Goal: Task Accomplishment & Management: Use online tool/utility

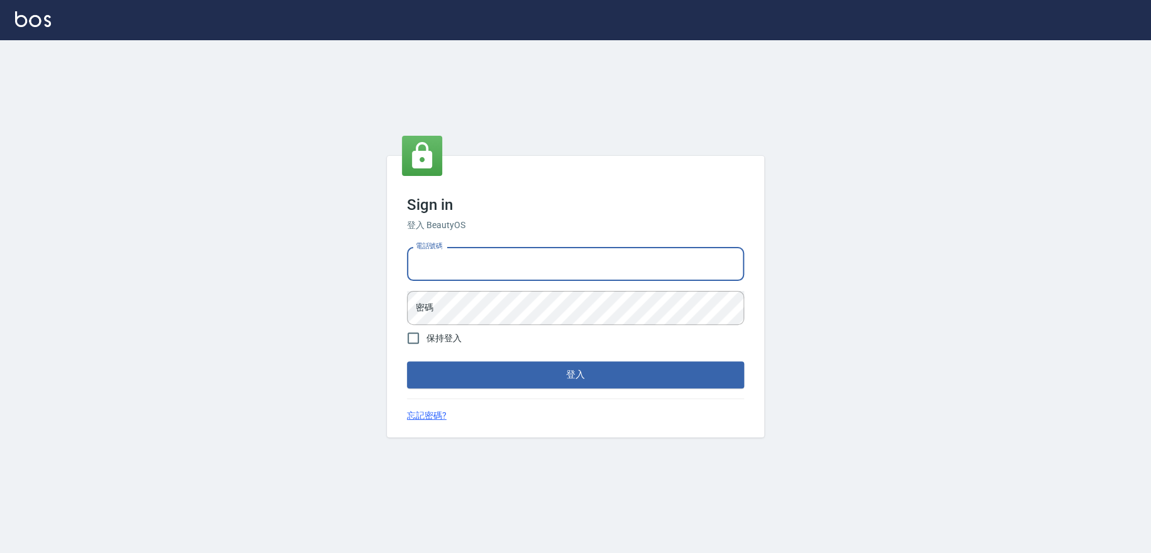
type input "0909258357"
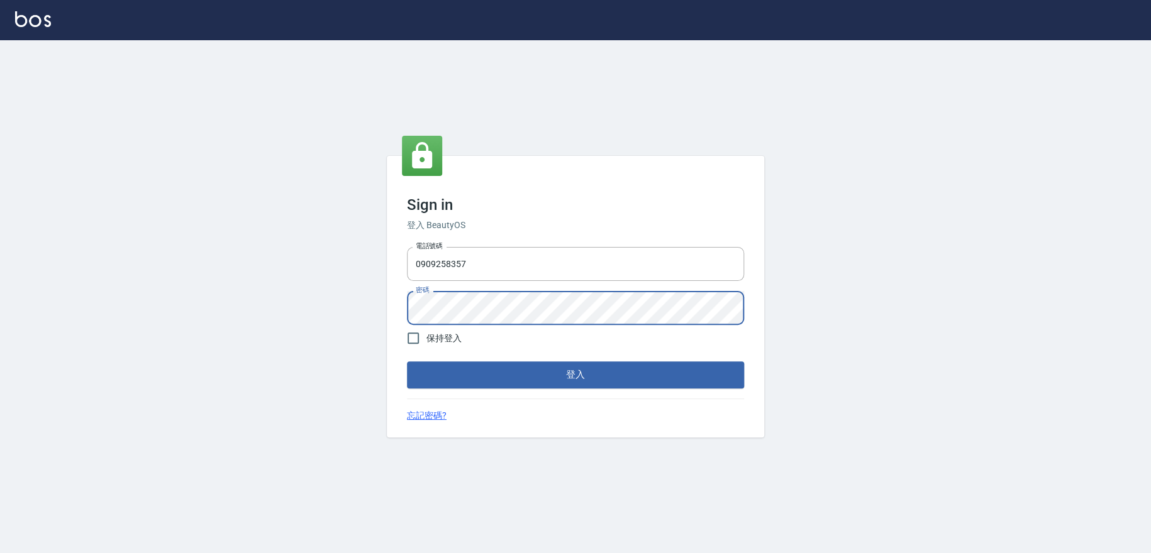
click at [407, 362] on button "登入" at bounding box center [575, 375] width 337 height 26
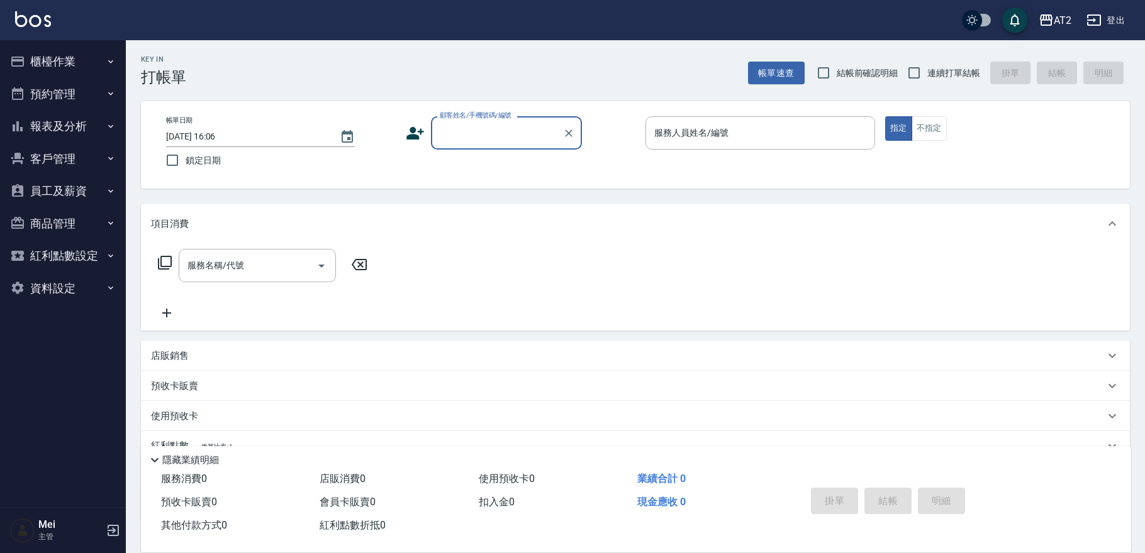
click at [577, 68] on div "Key In 打帳單 帳單速查 結帳前確認明細 連續打單結帳 掛單 結帳 明細" at bounding box center [628, 63] width 1004 height 46
click at [810, 69] on input "結帳前確認明細" at bounding box center [823, 73] width 26 height 26
checkbox input "true"
click at [958, 70] on span "連續打單結帳" at bounding box center [953, 73] width 53 height 13
click at [927, 70] on input "連續打單結帳" at bounding box center [914, 73] width 26 height 26
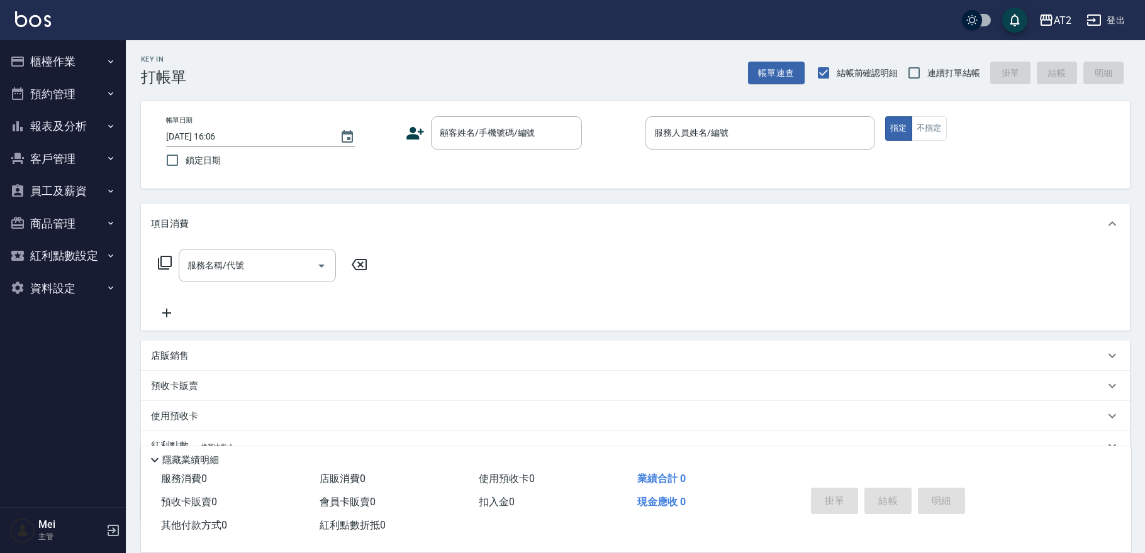
checkbox input "true"
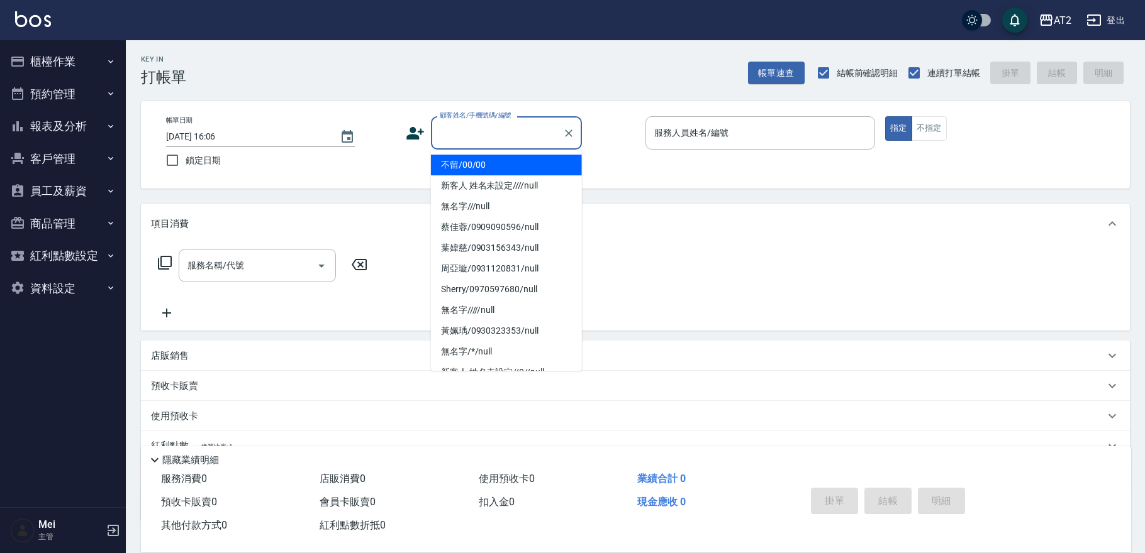
click at [506, 142] on input "顧客姓名/手機號碼/編號" at bounding box center [496, 133] width 121 height 22
click at [511, 163] on li "不留/00/00" at bounding box center [506, 165] width 151 height 21
type input "不留/00/00"
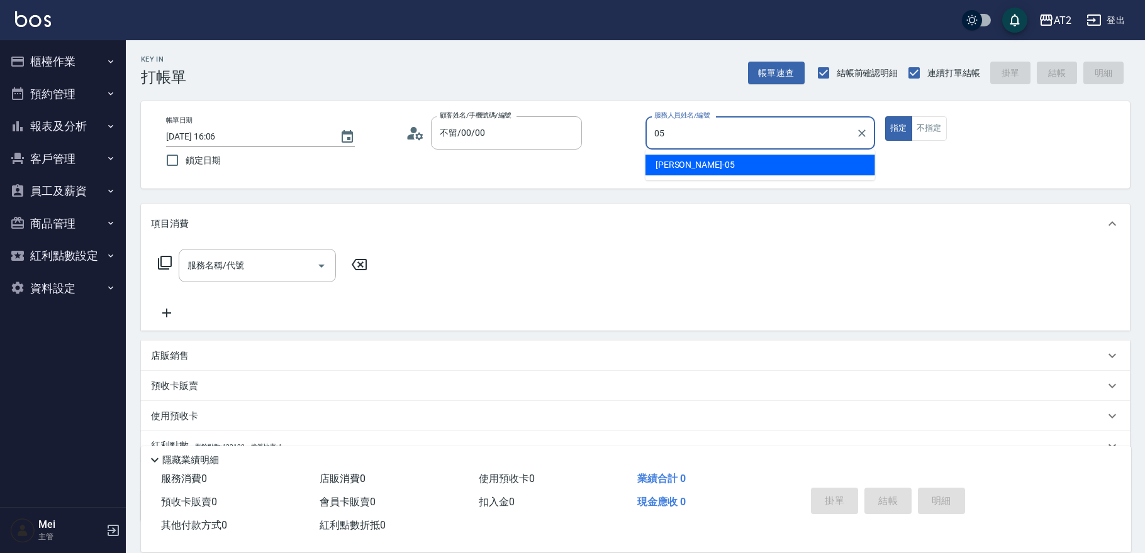
type input "Rebecca-05"
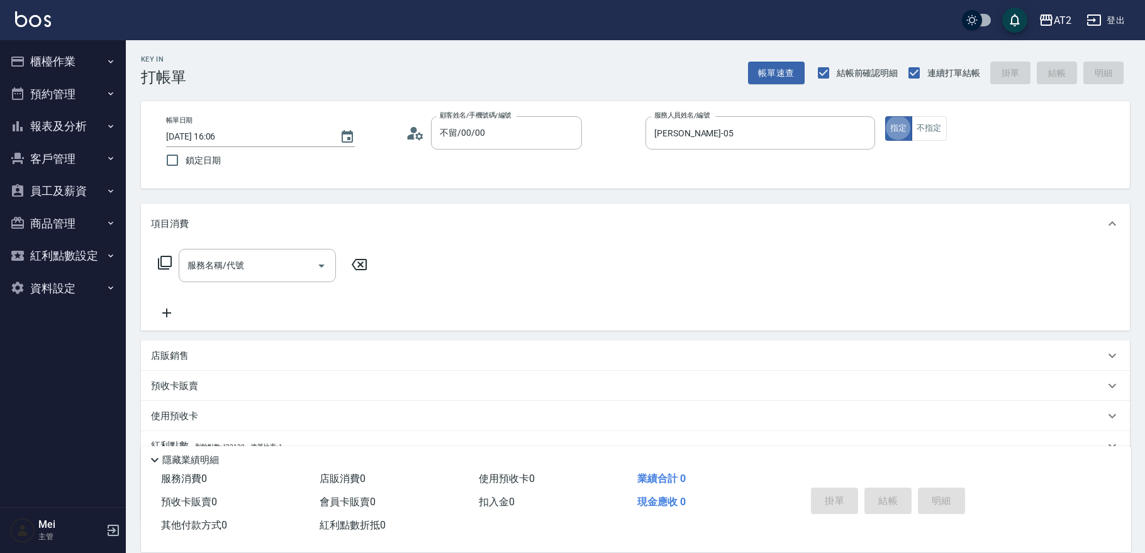
type button "true"
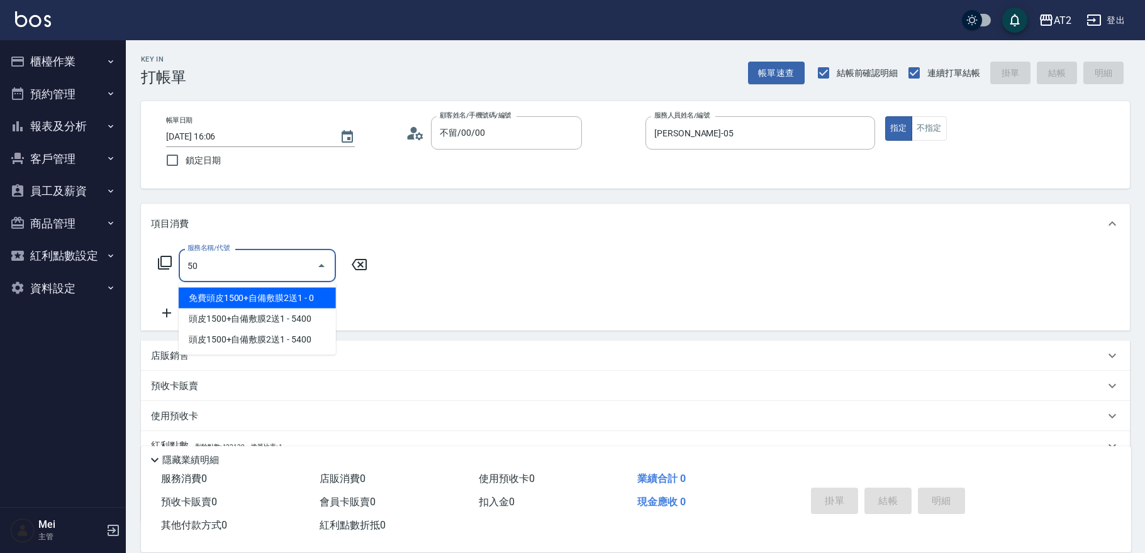
type input "501"
type input "100"
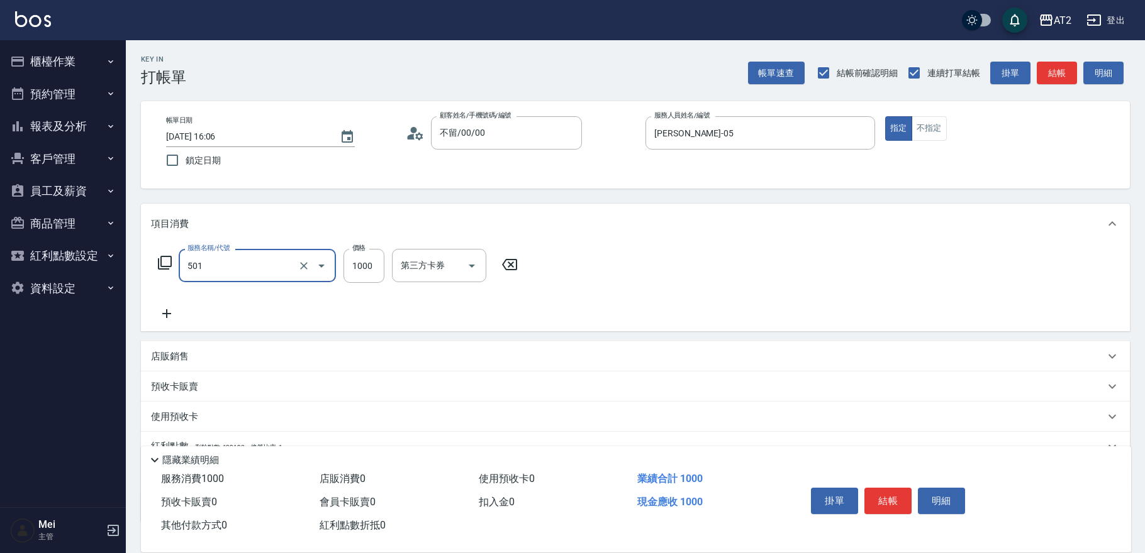
type input "染髮(501)"
type input "0"
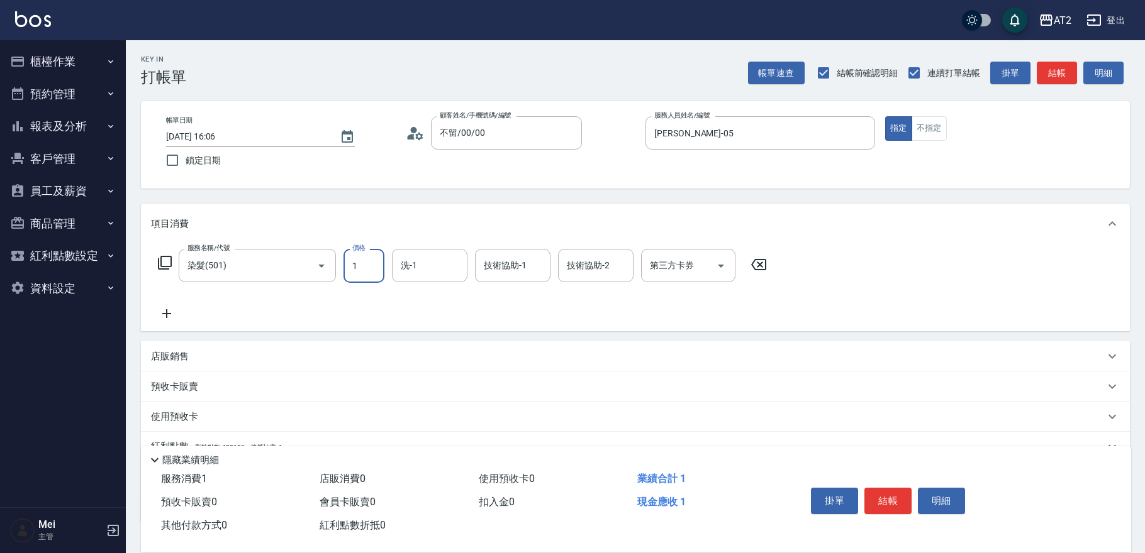
type input "19"
type input "10"
type input "198"
type input "190"
type input "1980"
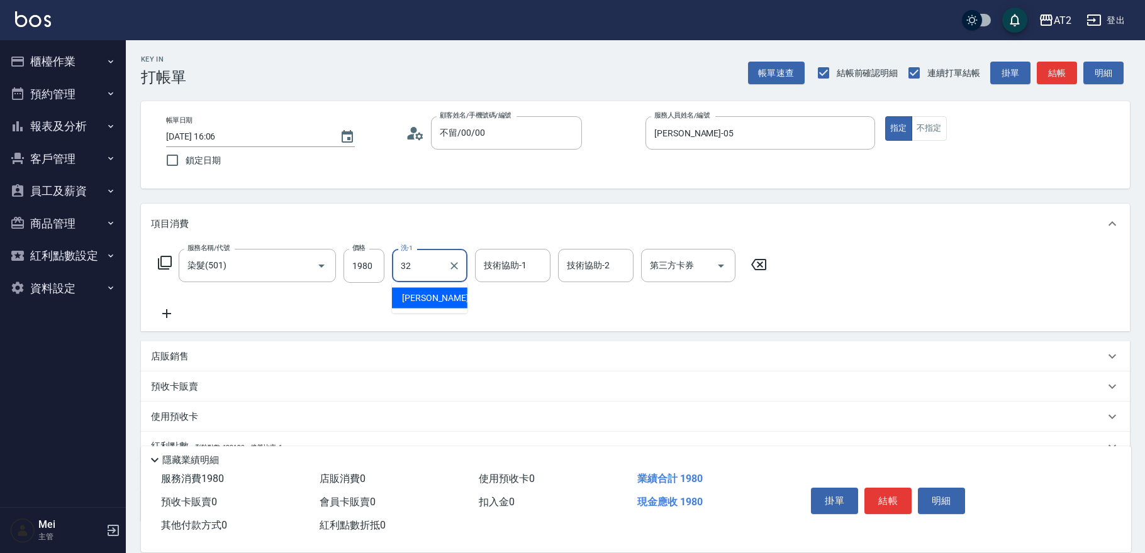
type input "紫涵-32"
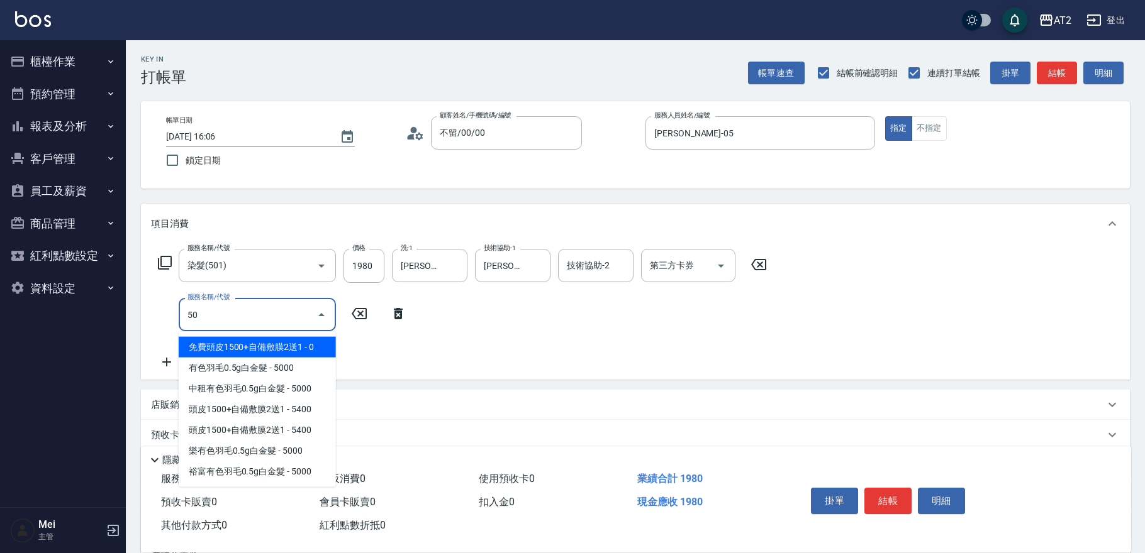
type input "502"
type input "240"
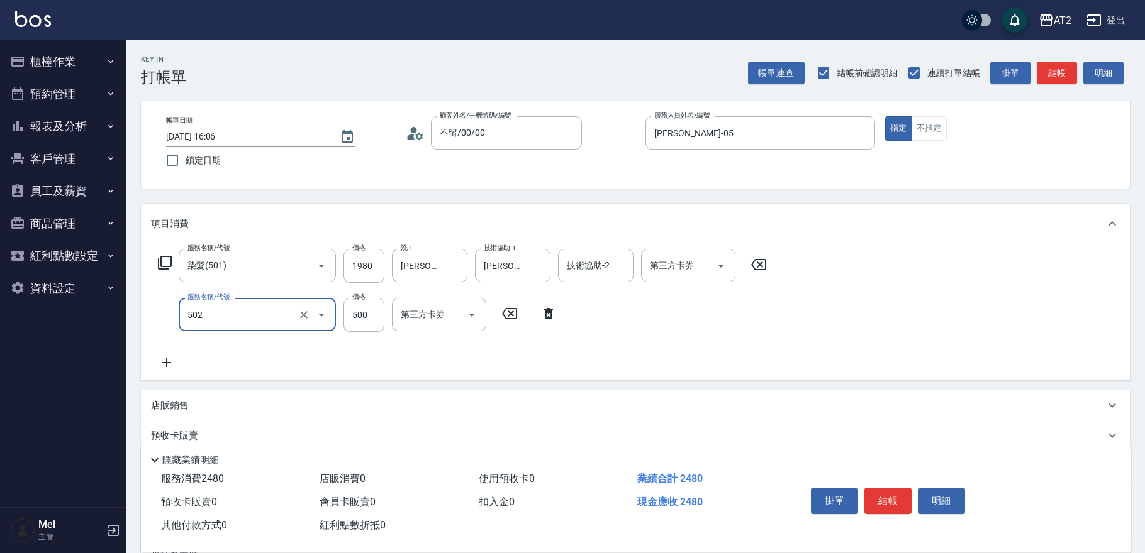
type input "漂髮(502)"
type input "190"
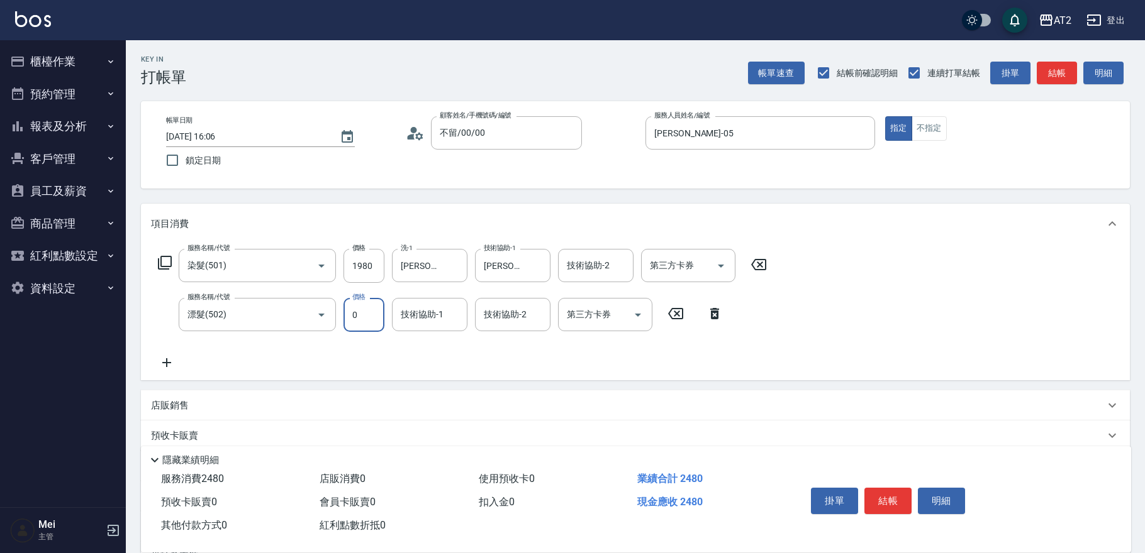
type input "0"
type input "紫涵-32"
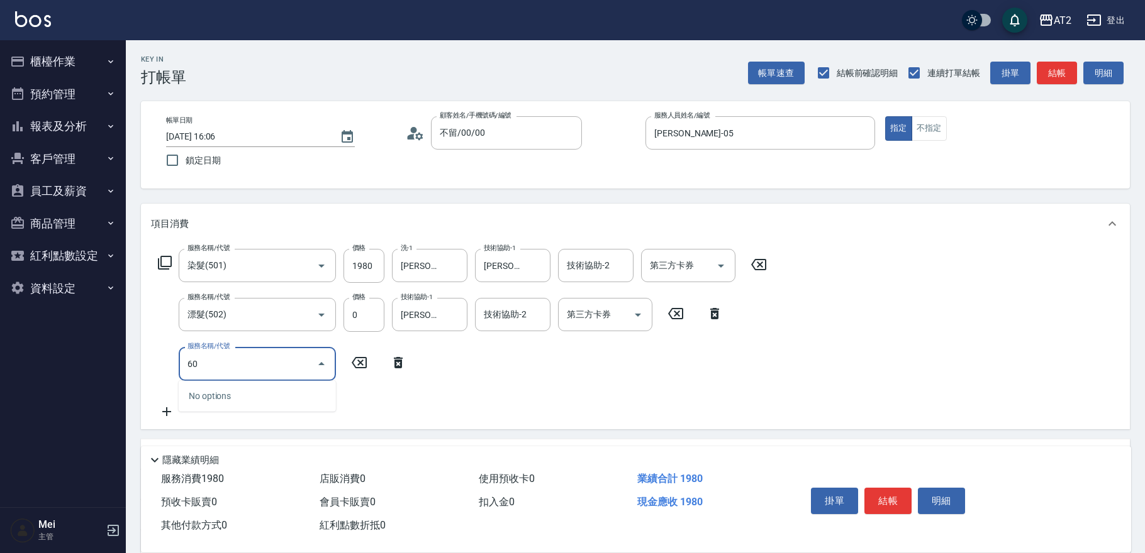
type input "601"
type input "290"
type input "自備護髮(601)"
type input "190"
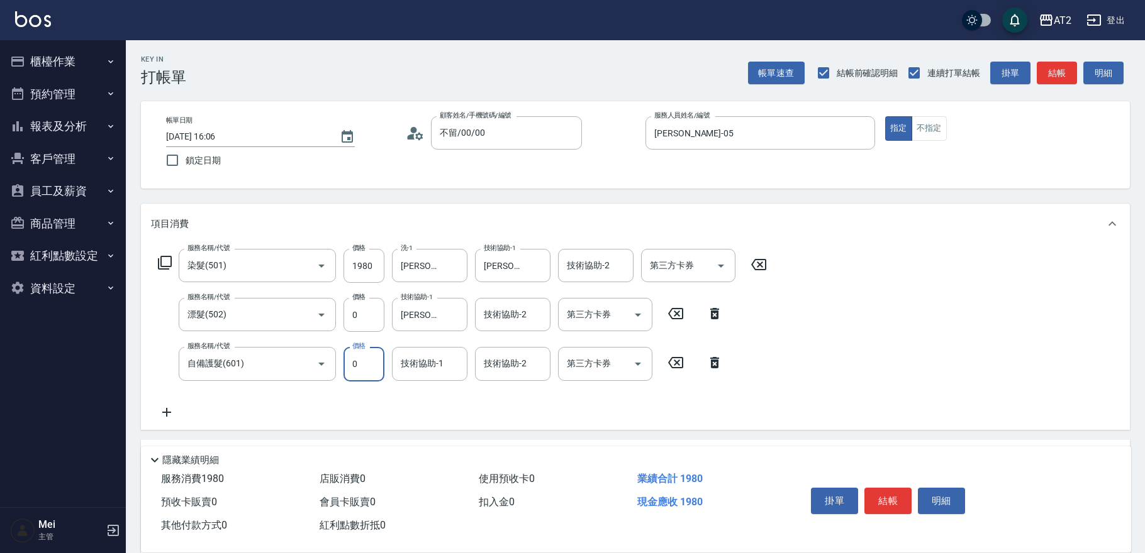
type input "0"
type input "紫涵-32"
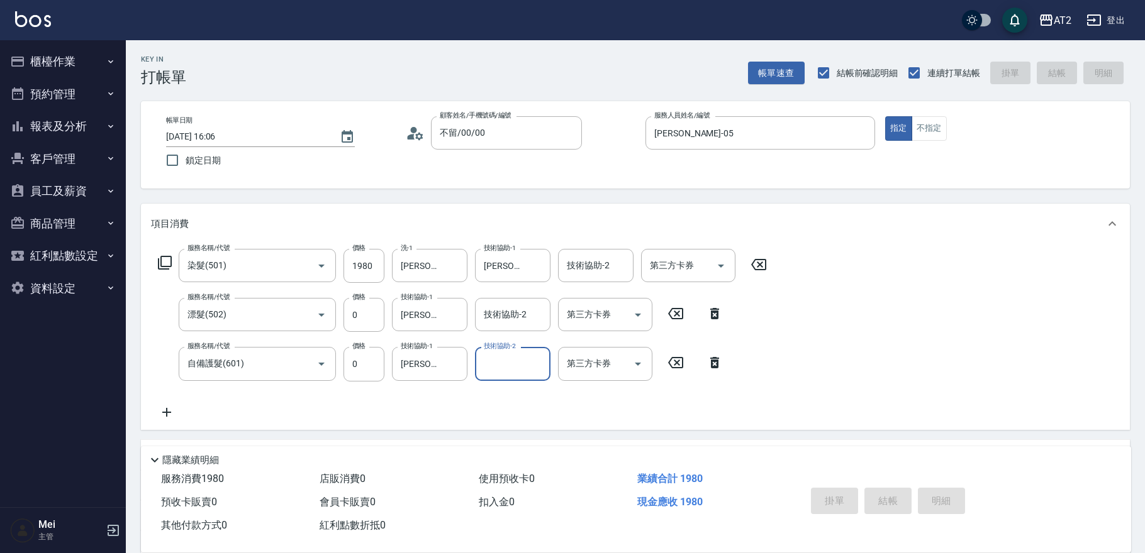
type input "2025/08/10 16:32"
type input "0"
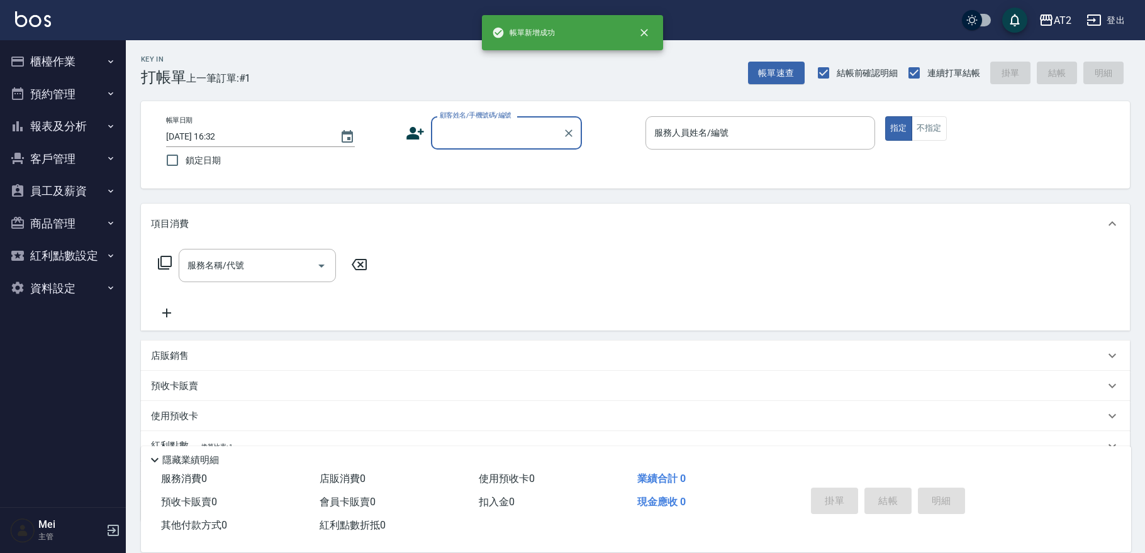
click at [502, 131] on input "顧客姓名/手機號碼/編號" at bounding box center [496, 133] width 121 height 22
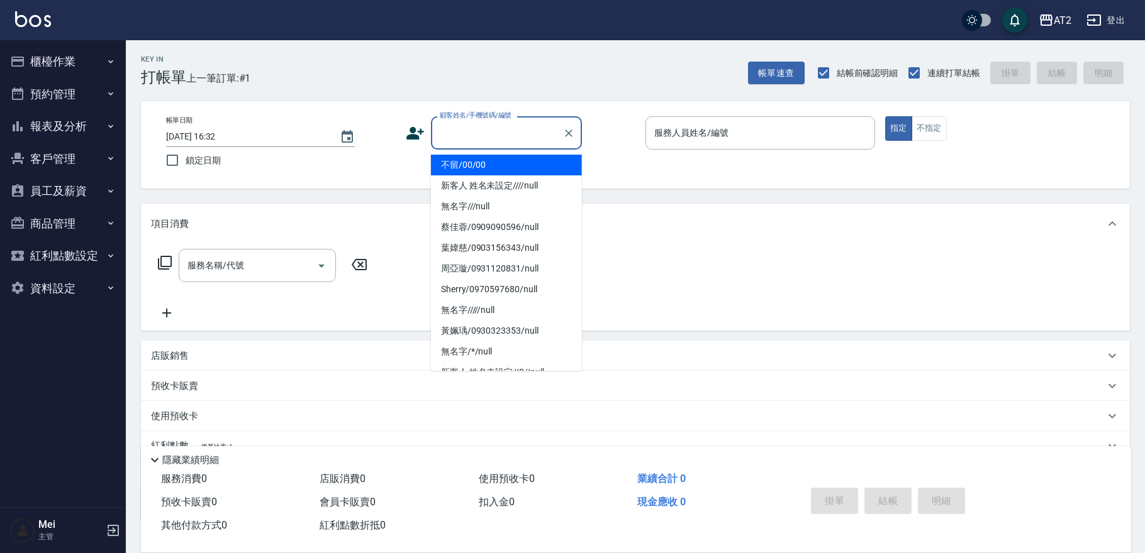
click at [496, 167] on li "不留/00/00" at bounding box center [506, 165] width 151 height 21
type input "不留/00/00"
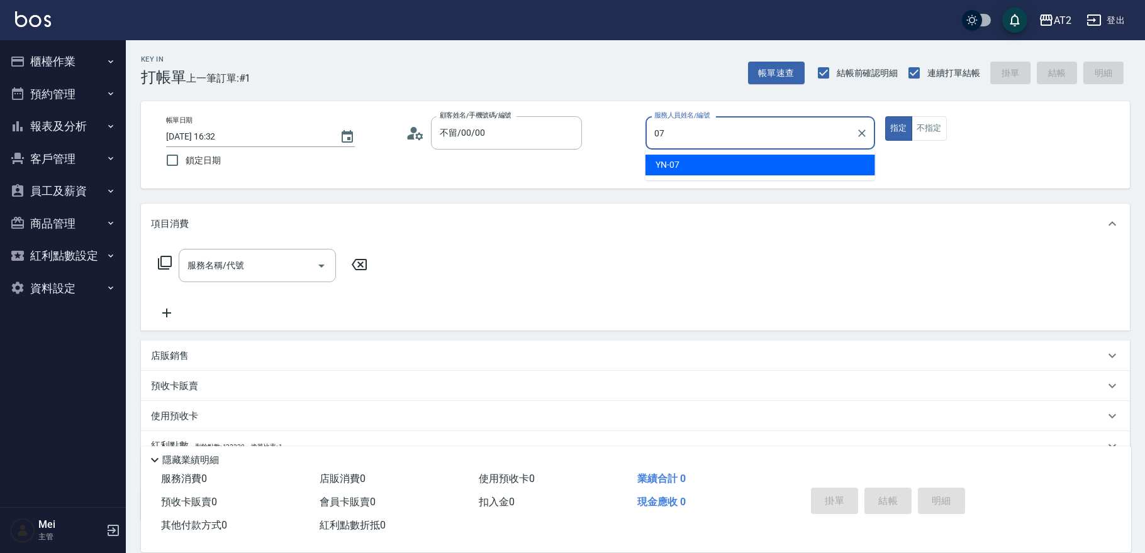
type input "YN-07"
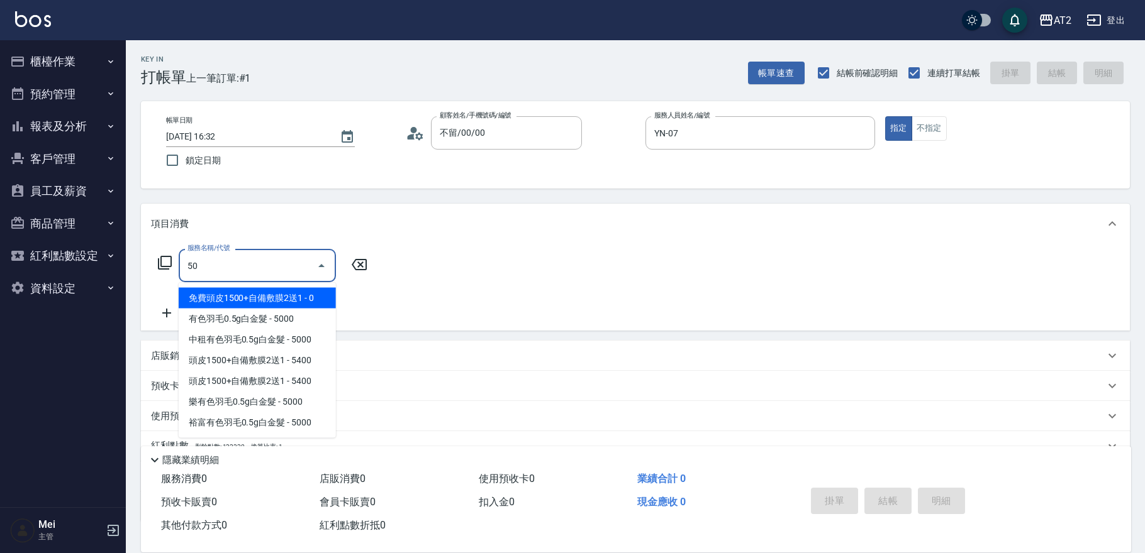
type input "501"
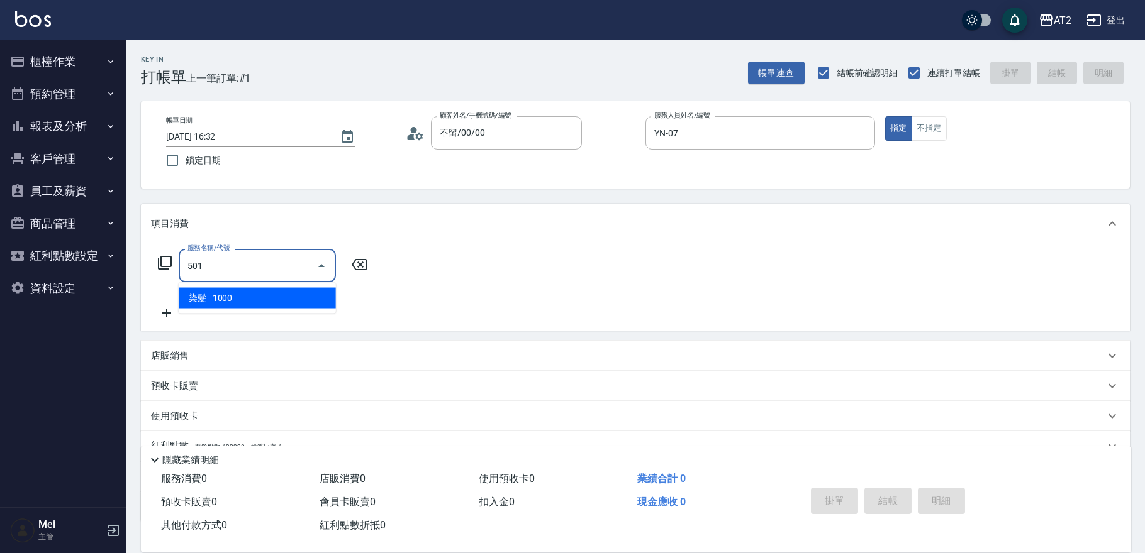
type input "100"
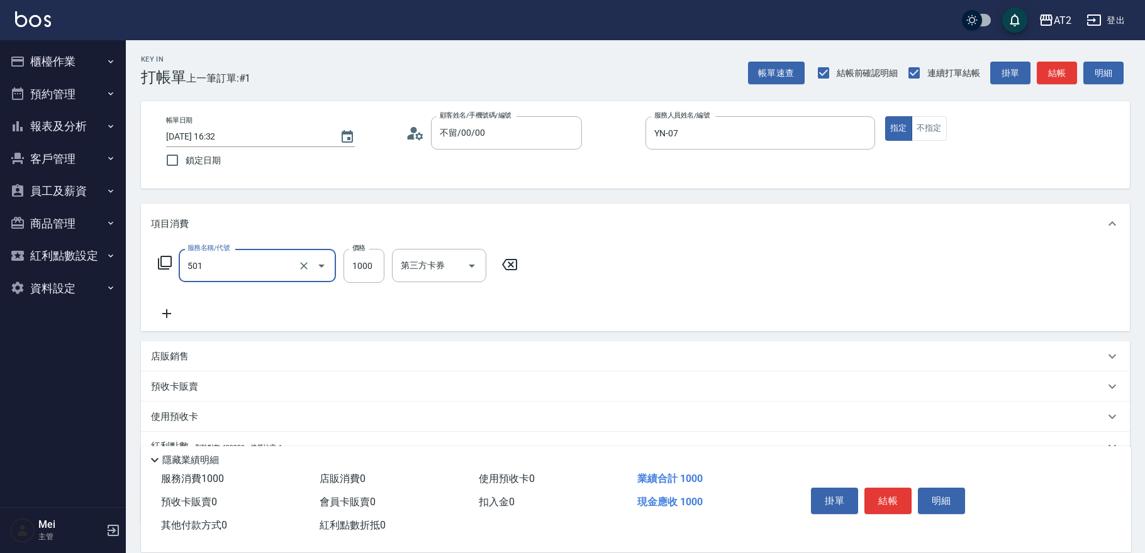
type input "染髮(501)"
type input "0"
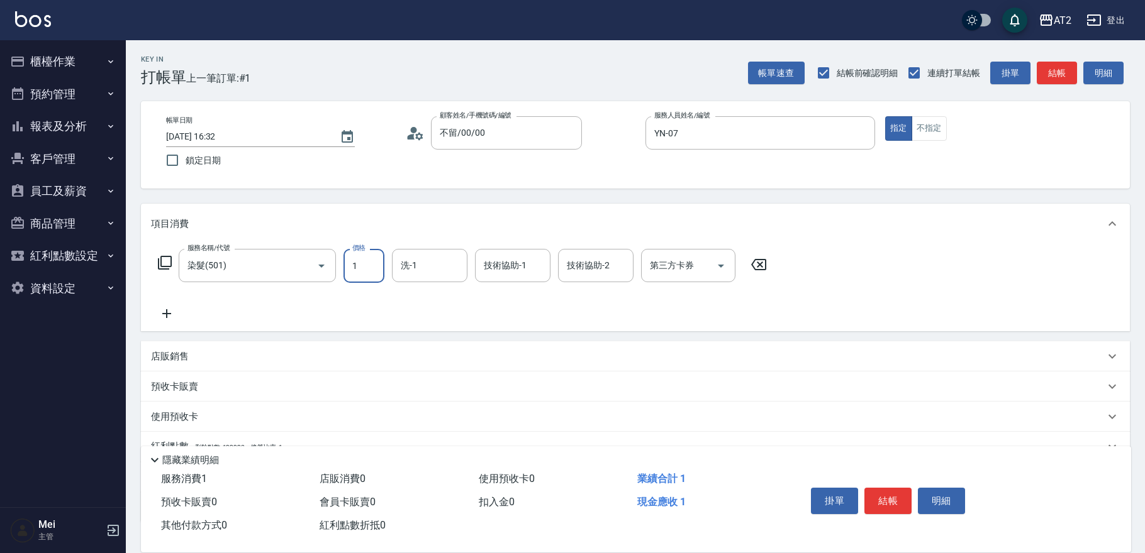
type input "14"
type input "10"
type input "148"
type input "140"
type input "1480"
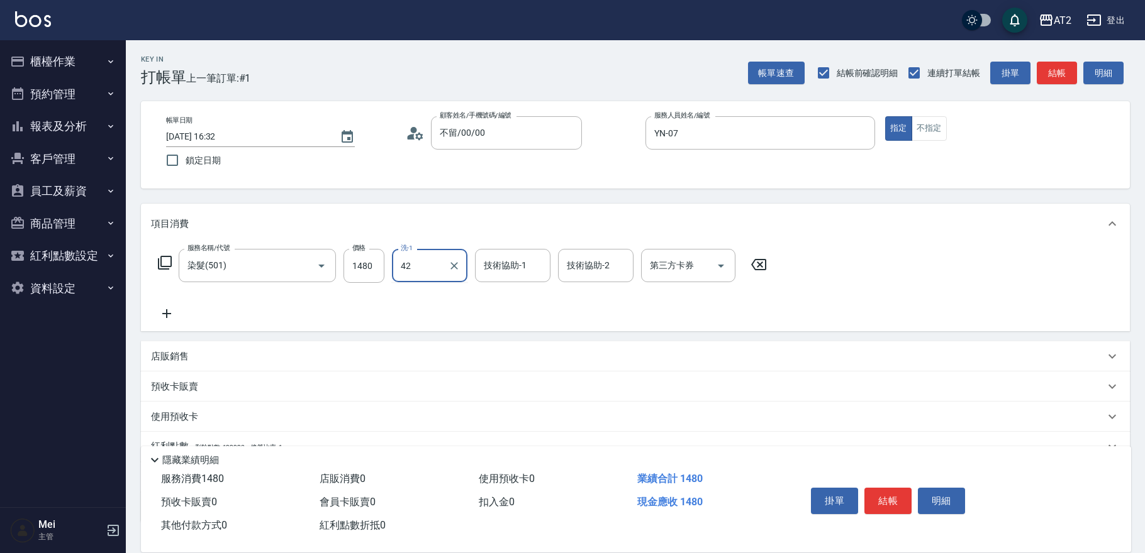
type input "軒軒-42"
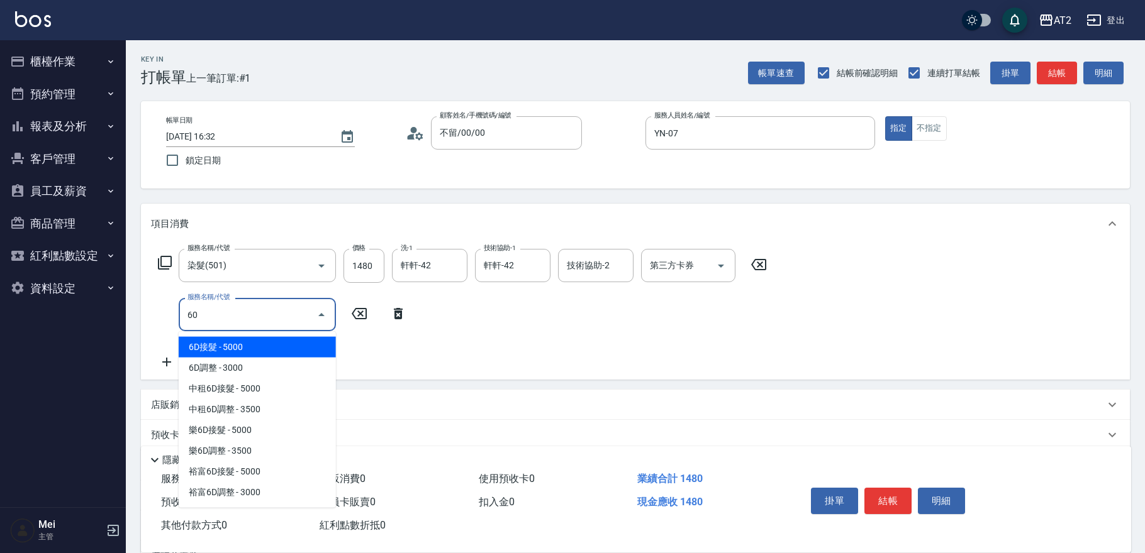
type input "601"
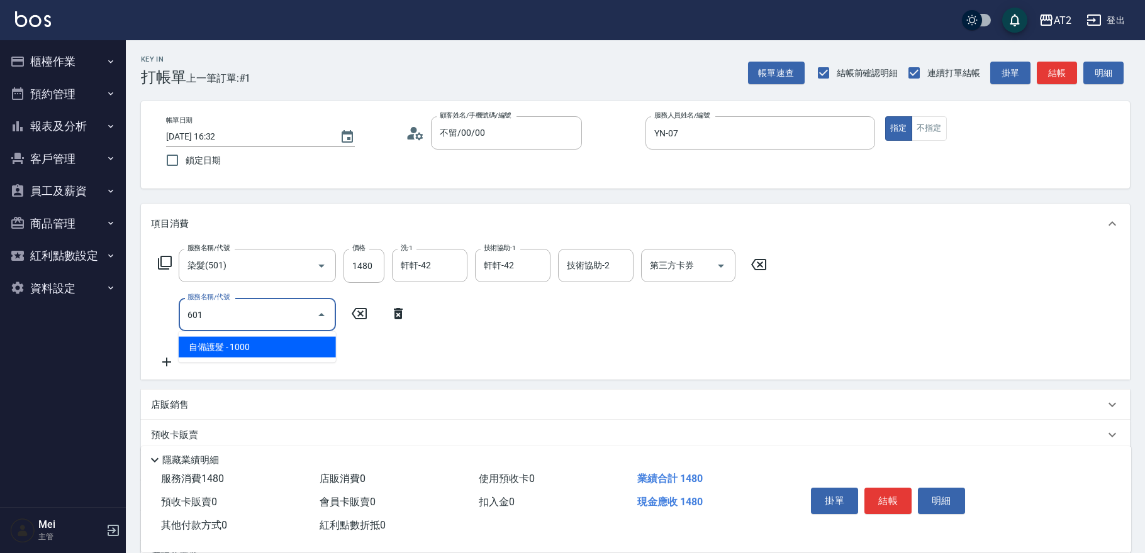
type input "240"
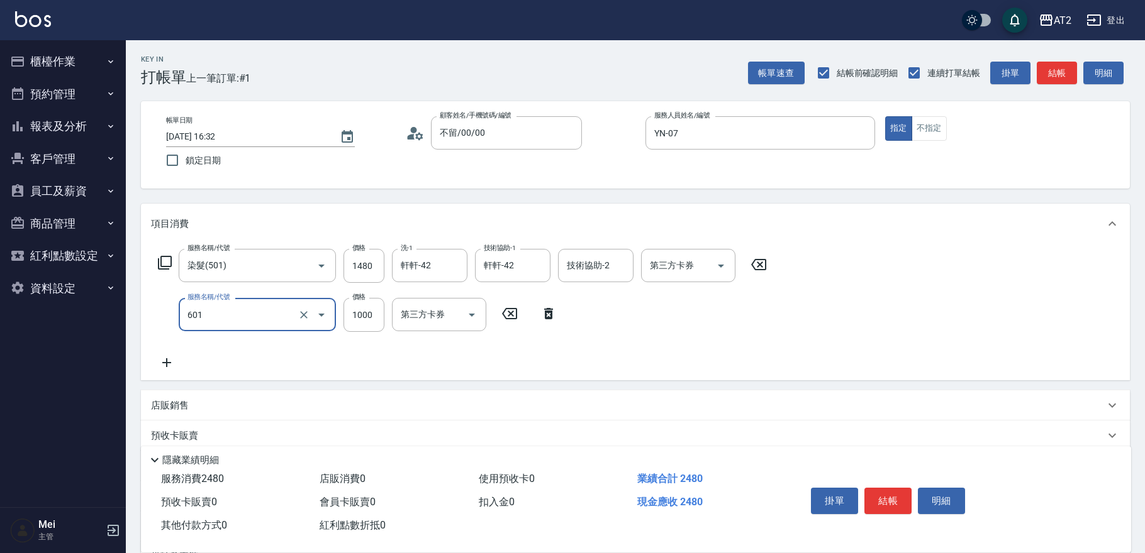
type input "自備護髮(601)"
type input "140"
type input "2"
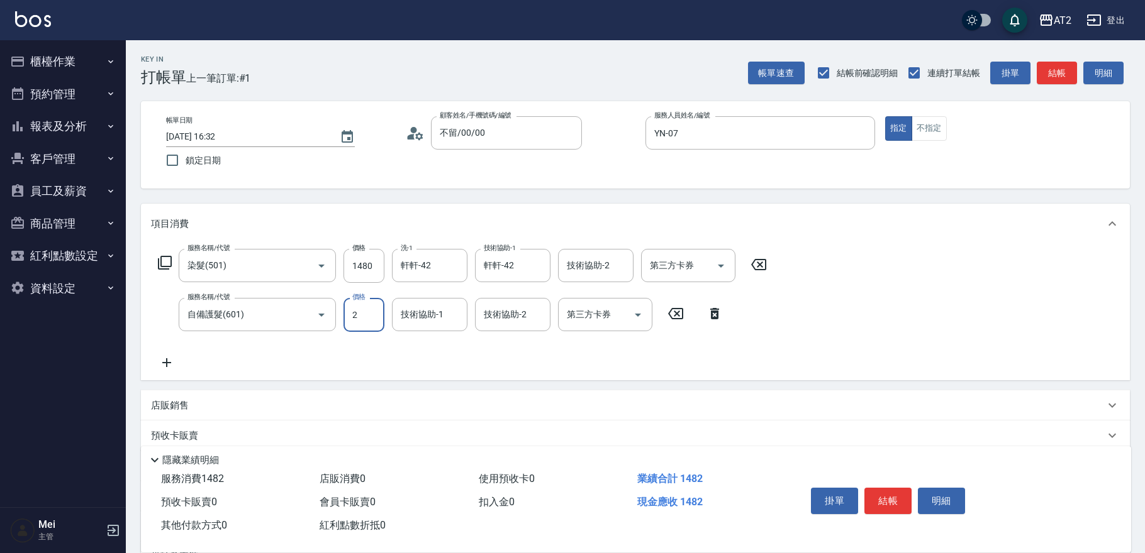
type input "150"
type input "25"
type input "170"
type input "2500"
type input "390"
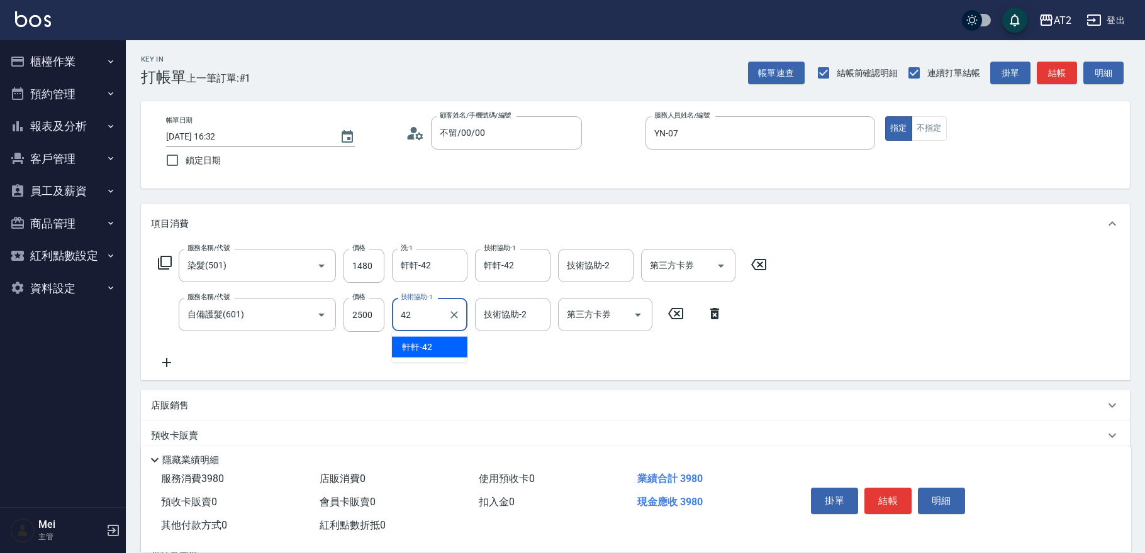
type input "軒軒-42"
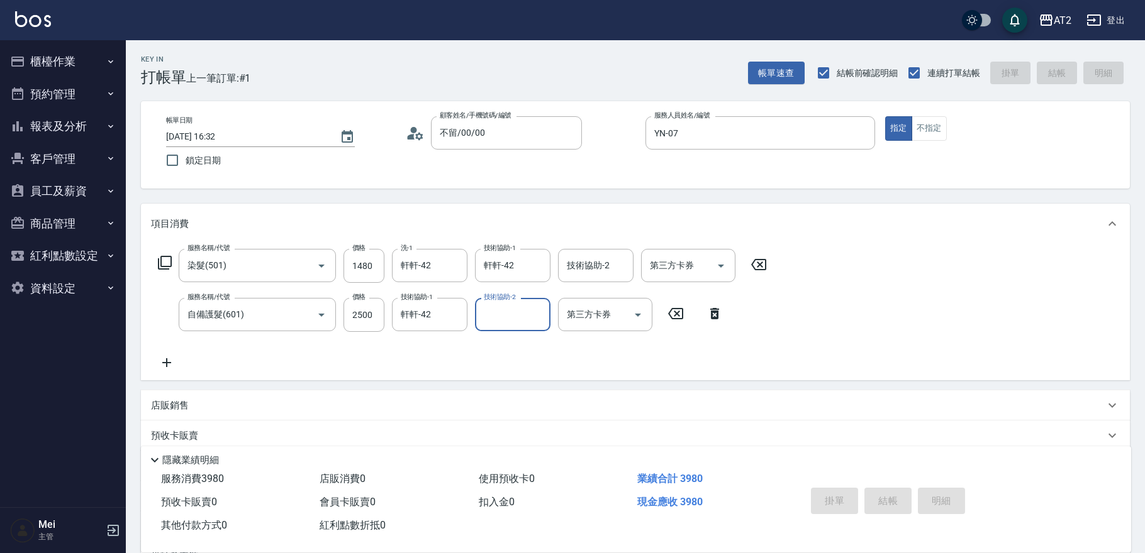
type input "0"
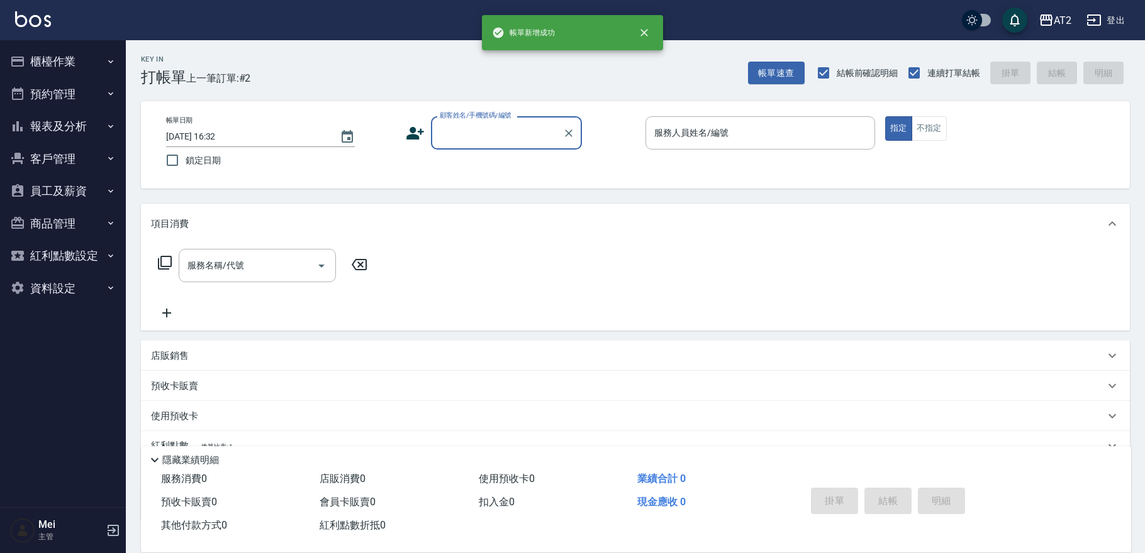
click at [503, 142] on input "顧客姓名/手機號碼/編號" at bounding box center [496, 133] width 121 height 22
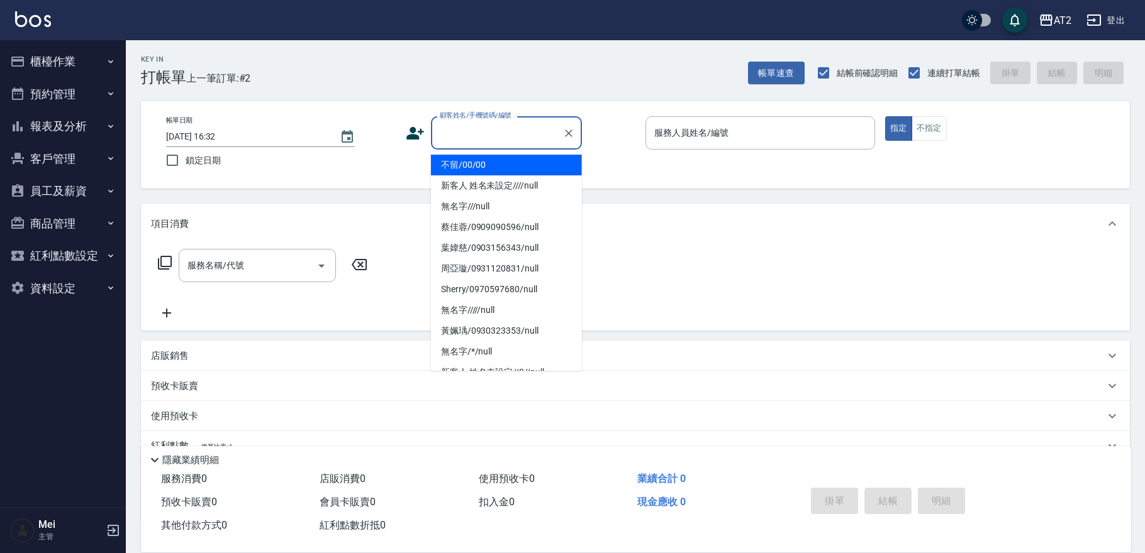
click at [499, 172] on li "不留/00/00" at bounding box center [506, 165] width 151 height 21
type input "不留/00/00"
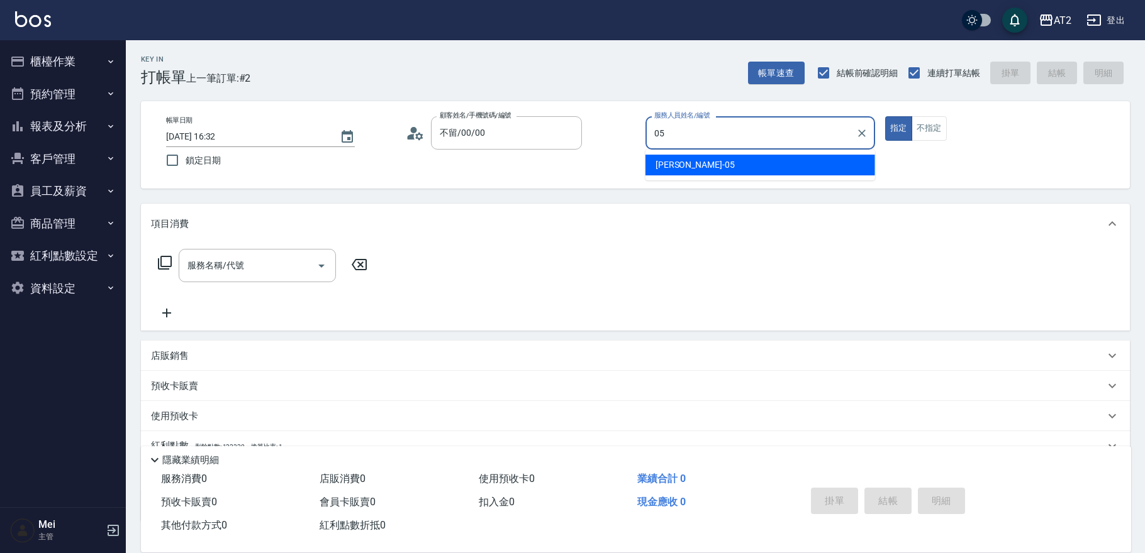
type input "Rebecca-05"
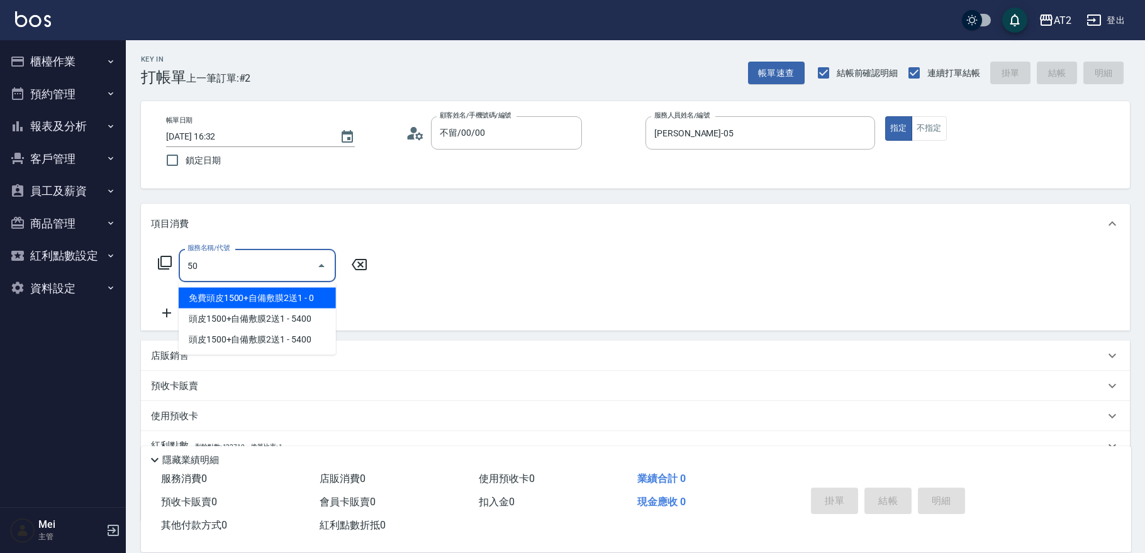
type input "501"
type input "100"
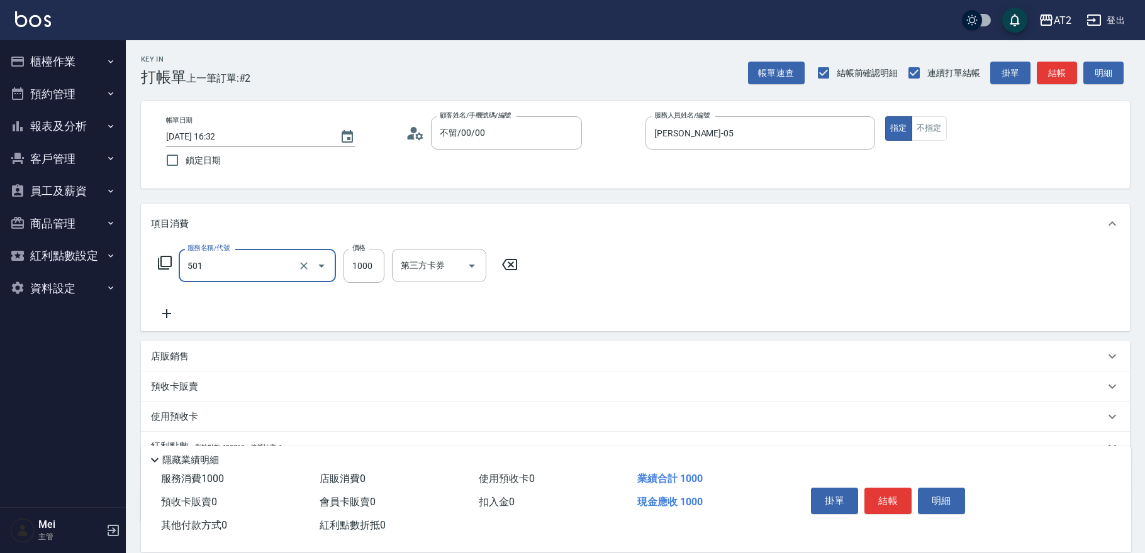
type input "染髮(501)"
type input "0"
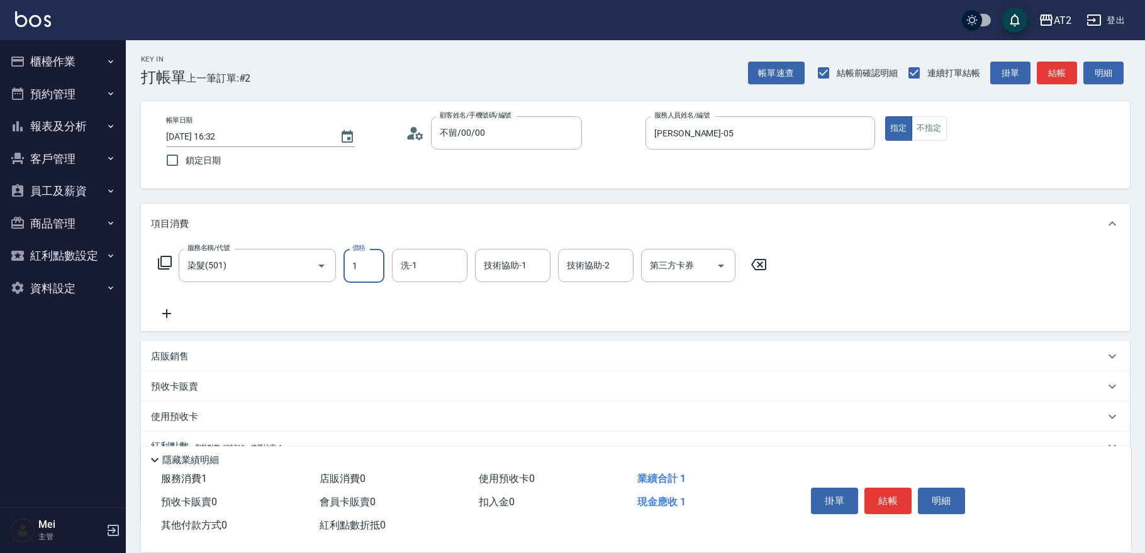
type input "19"
type input "10"
type input "198"
type input "190"
type input "1980"
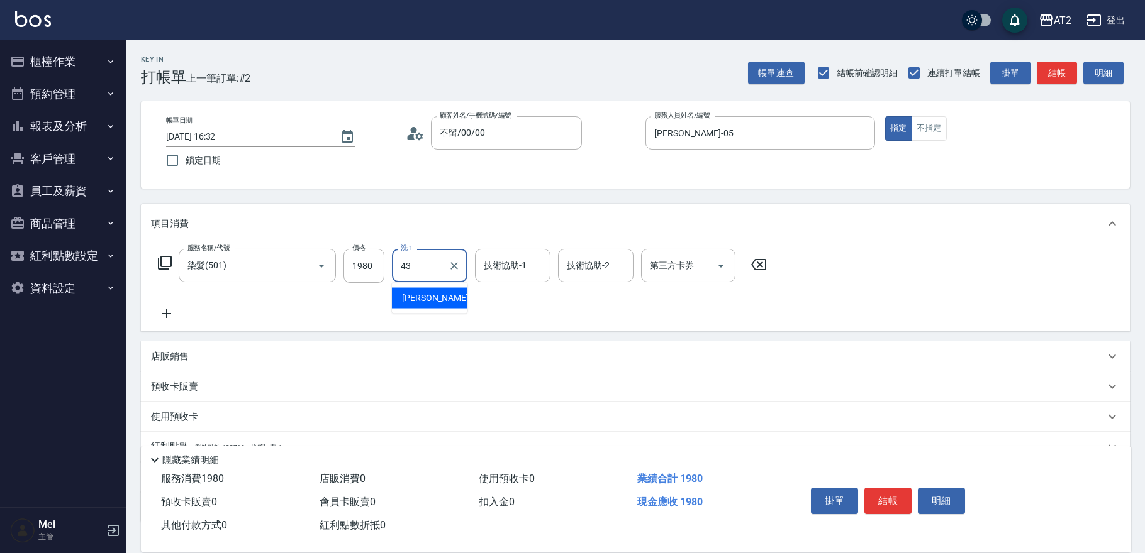
type input "小馨-43"
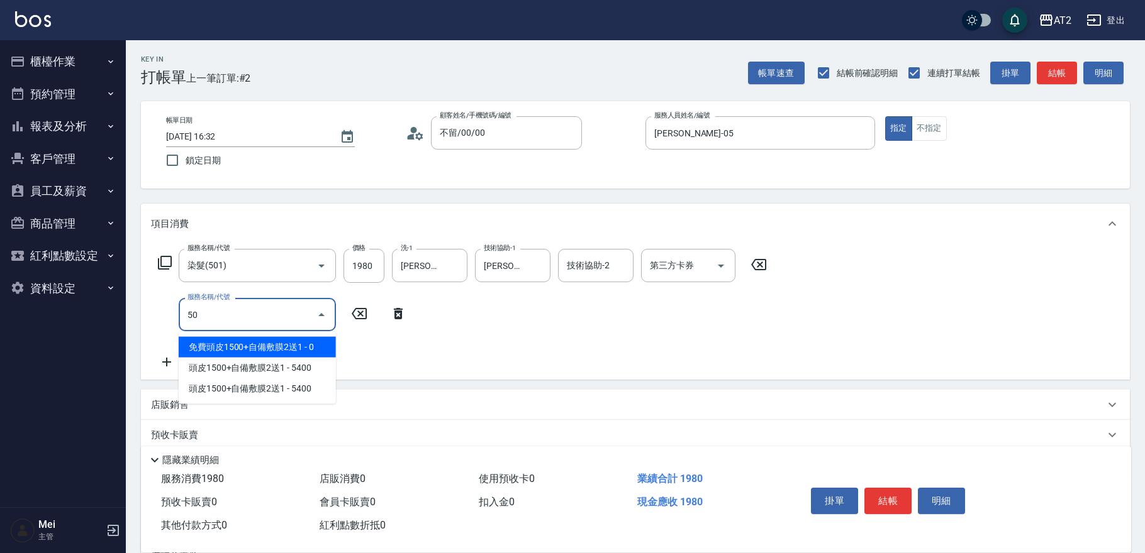
type input "502"
type input "240"
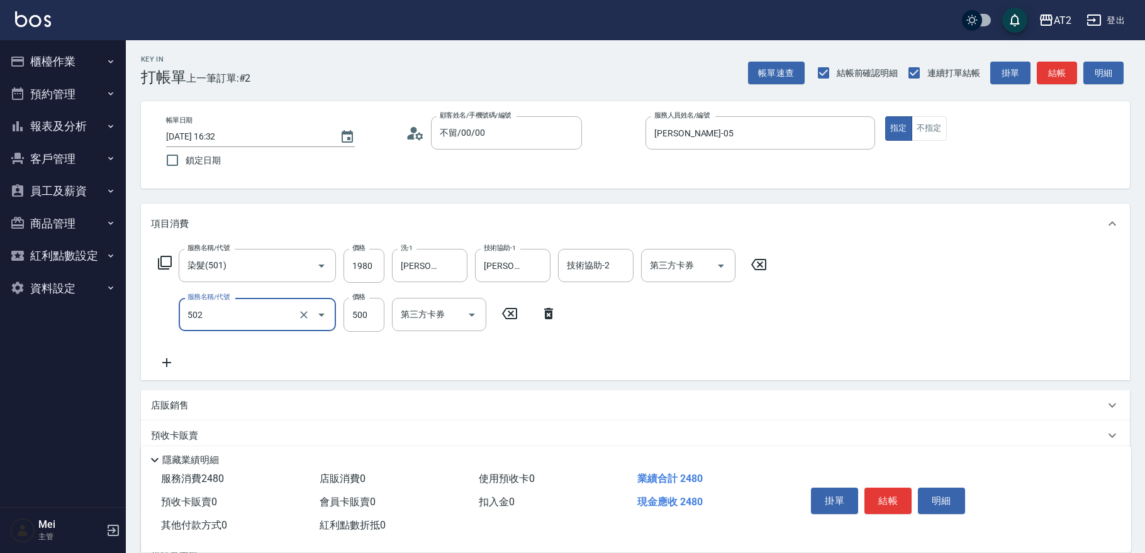
type input "漂髮(502)"
type input "190"
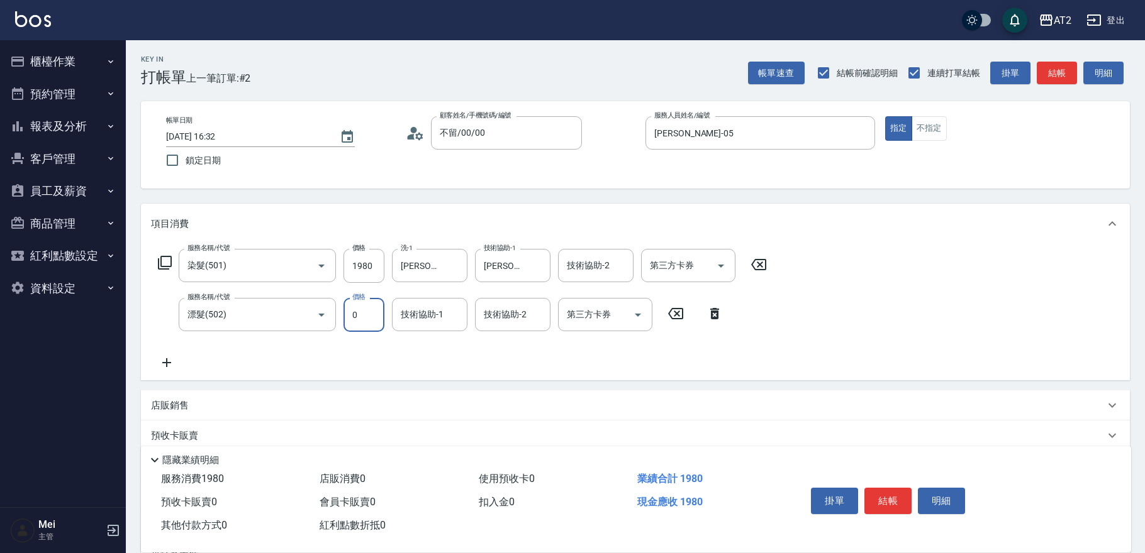
type input "0"
type input "小馨-43"
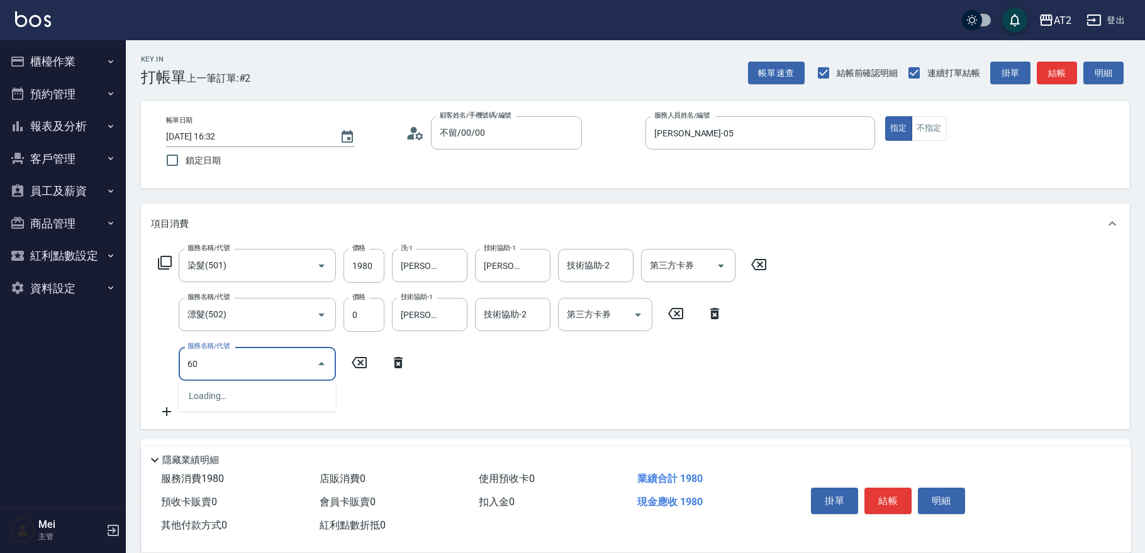
type input "601"
type input "290"
type input "自備護髮(601)"
type input "190"
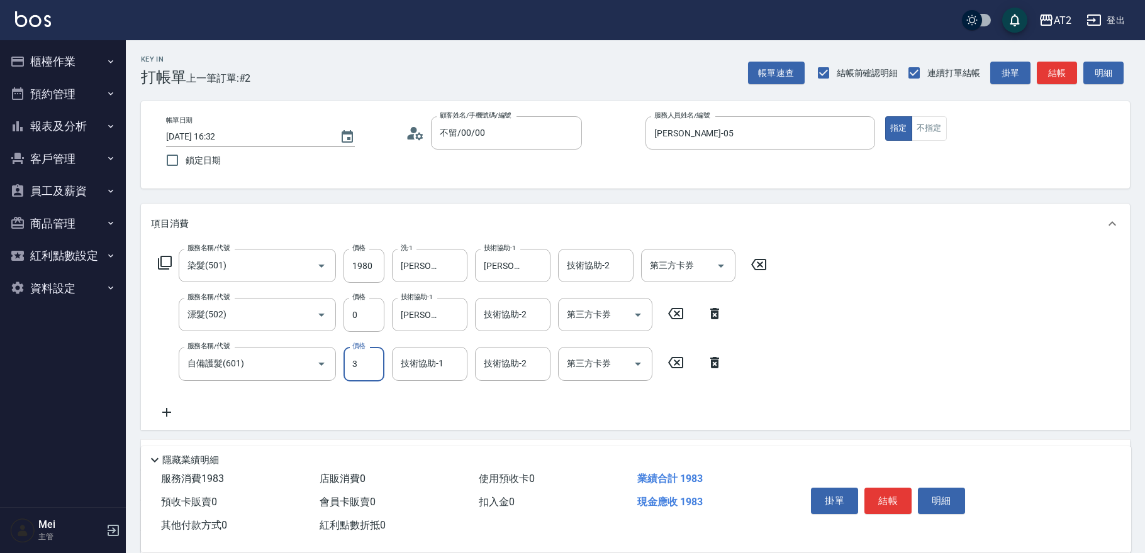
type input "30"
type input "220"
type input "300"
type input "490"
type input "3000"
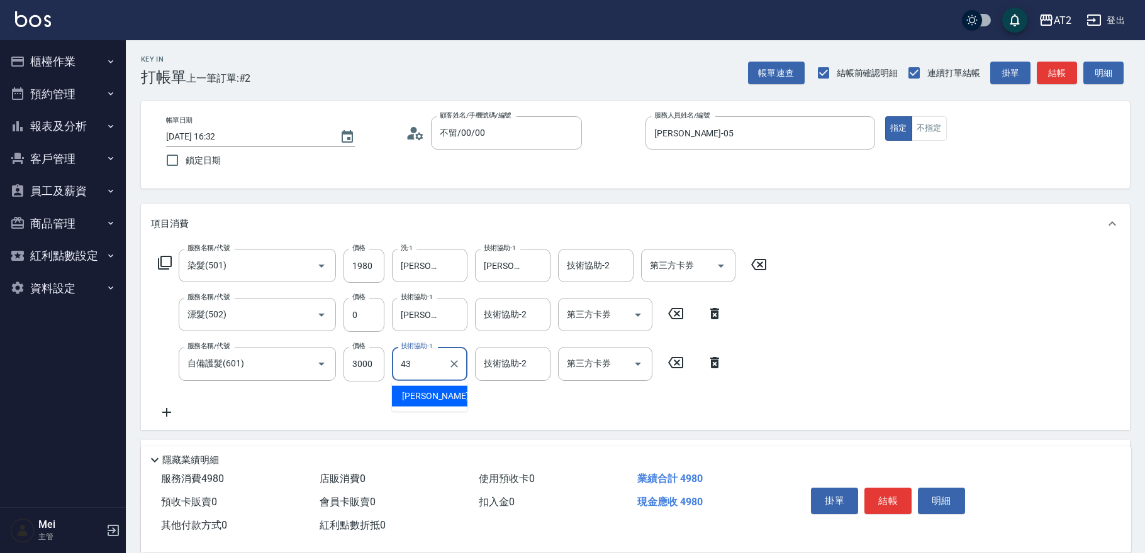
type input "小馨-43"
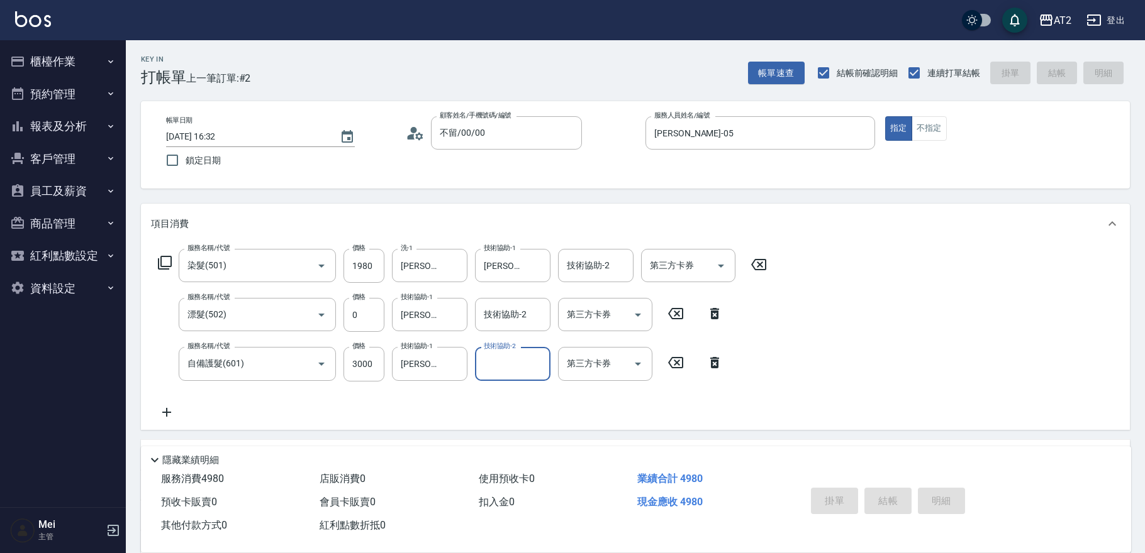
type input "0"
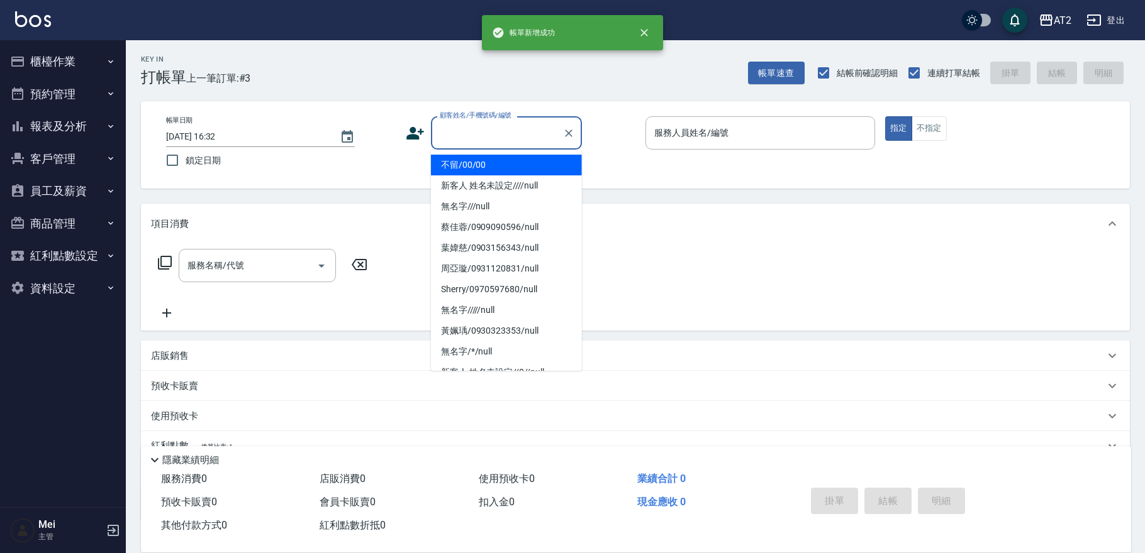
click at [499, 135] on input "顧客姓名/手機號碼/編號" at bounding box center [496, 133] width 121 height 22
click at [494, 167] on li "不留/00/00" at bounding box center [506, 165] width 151 height 21
type input "不留/00/00"
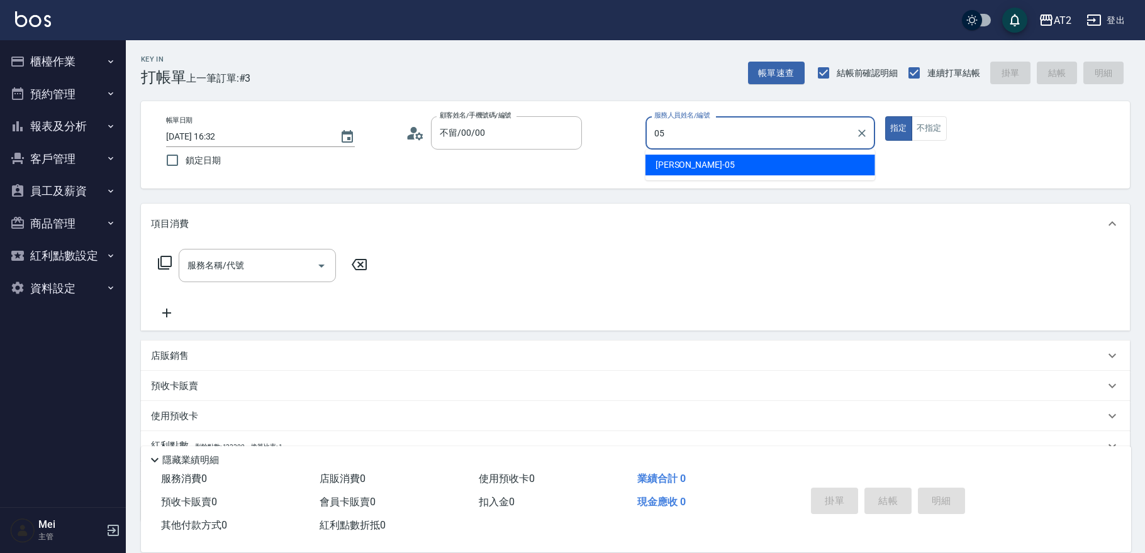
type input "Rebecca-05"
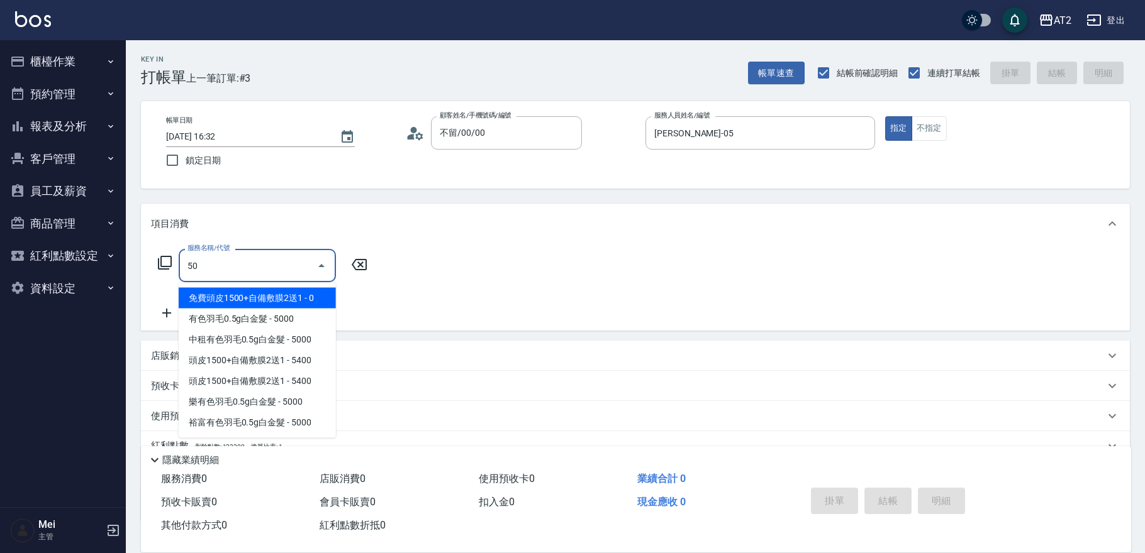
type input "501"
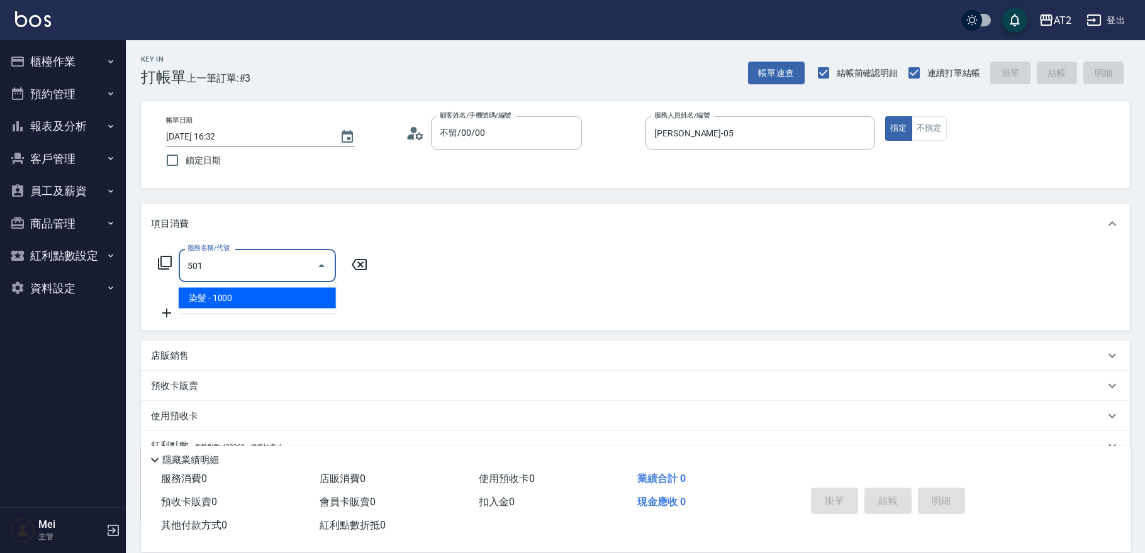
type input "100"
type input "染髮(501)"
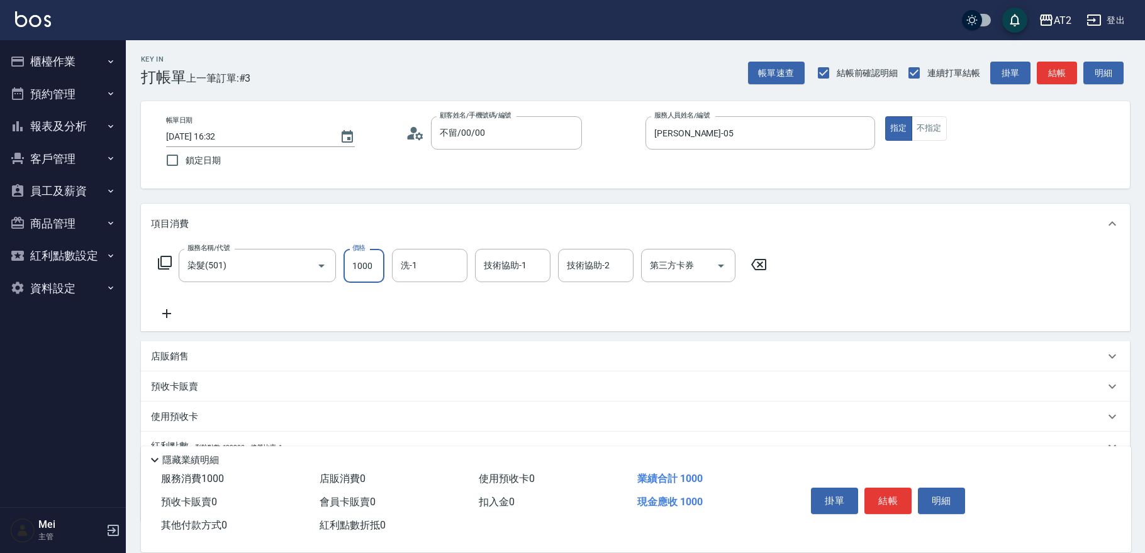
type input "0"
type input "19"
type input "10"
type input "198"
type input "190"
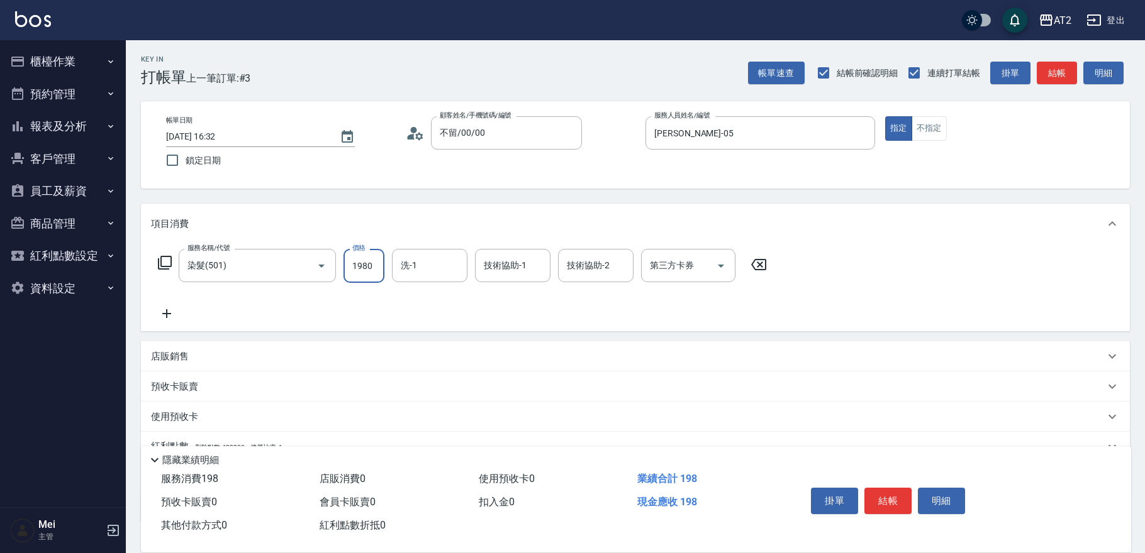
type input "1980"
type input "小馨-43"
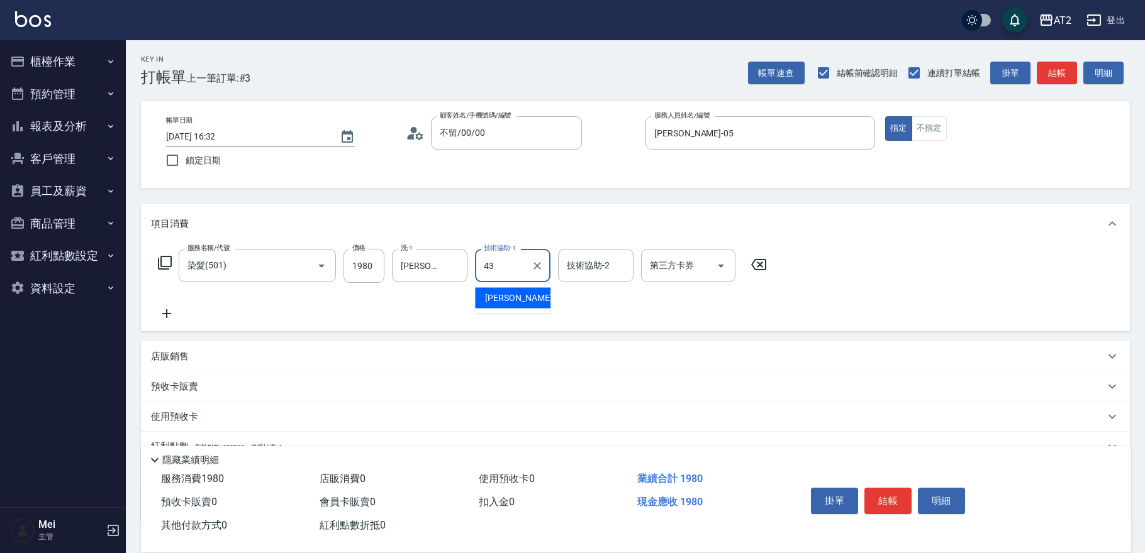
type input "小馨-43"
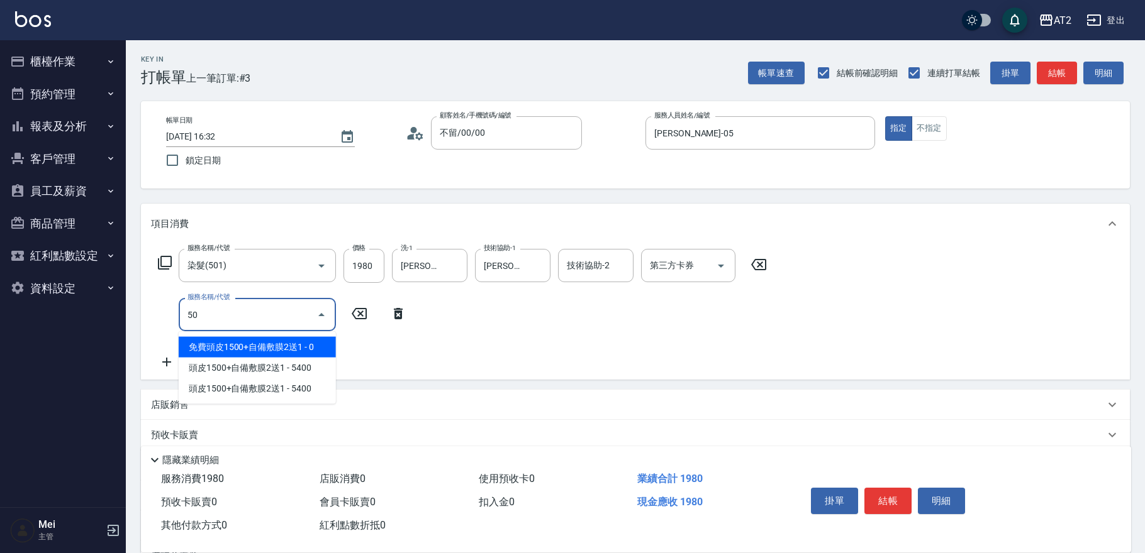
type input "502"
type input "240"
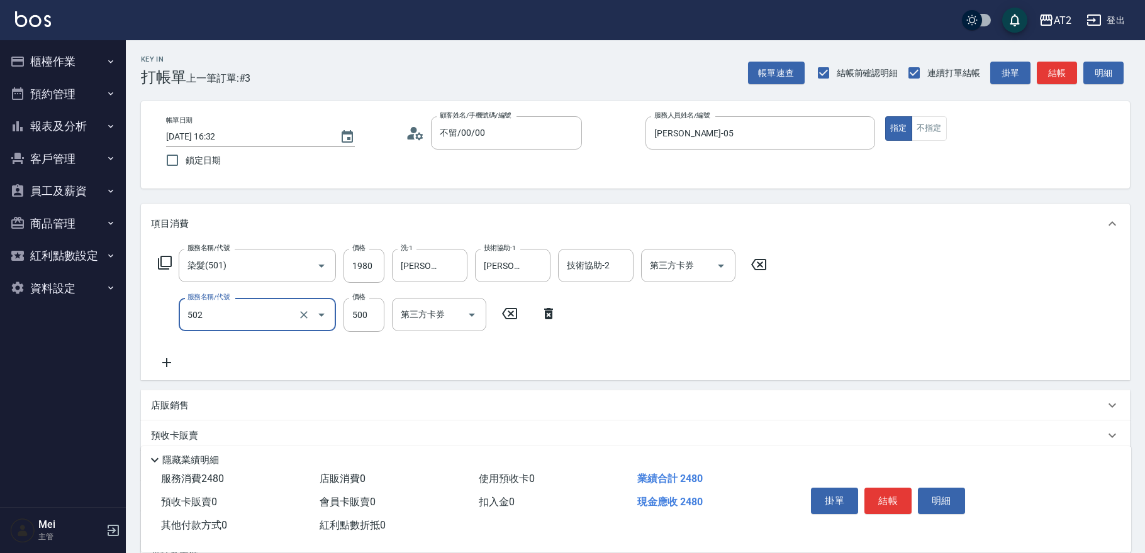
type input "漂髮(502)"
type input "190"
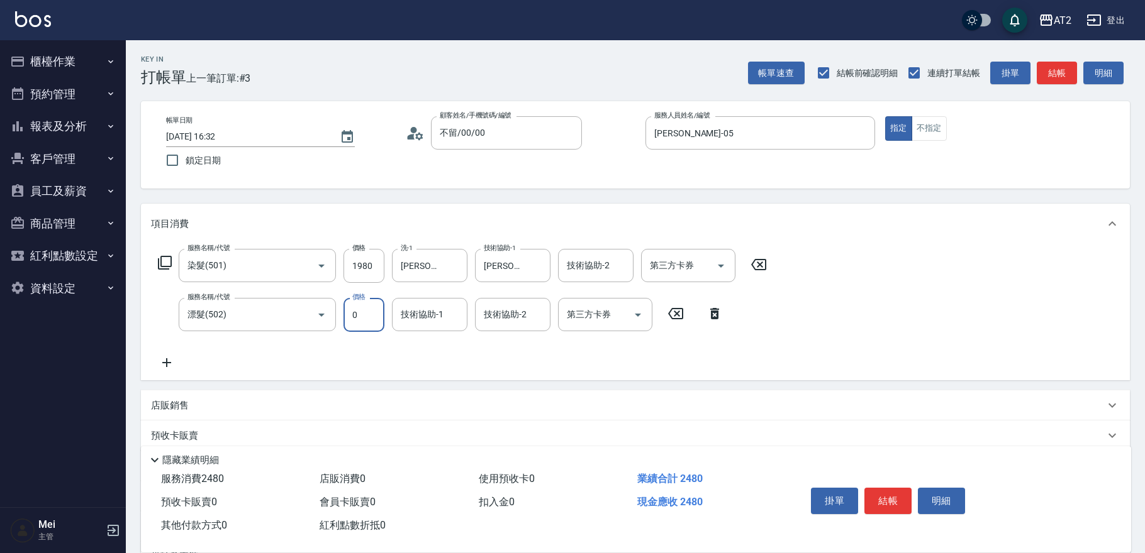
type input "0"
type input "小馨-43"
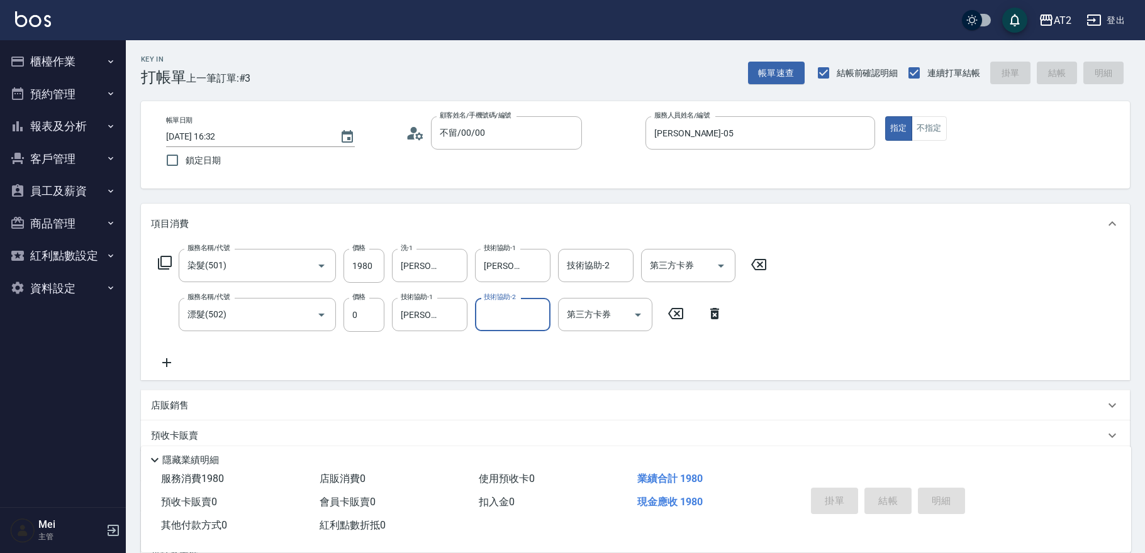
type input "2025/08/10 16:33"
type input "0"
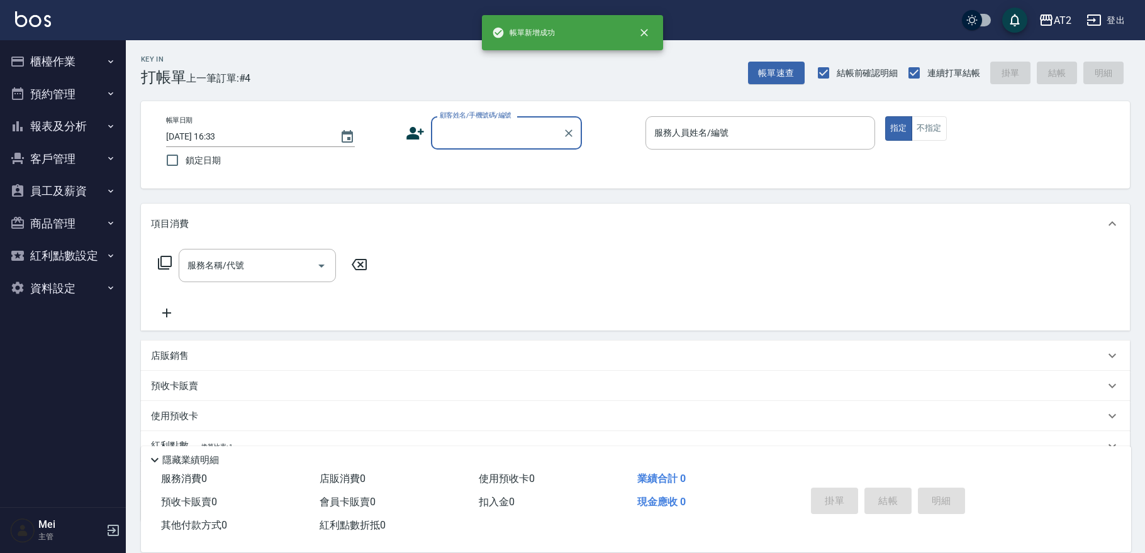
click at [496, 116] on label "顧客姓名/手機號碼/編號" at bounding box center [476, 115] width 72 height 9
click at [496, 122] on input "顧客姓名/手機號碼/編號" at bounding box center [496, 133] width 121 height 22
click at [496, 127] on input "顧客姓名/手機號碼/編號" at bounding box center [496, 133] width 121 height 22
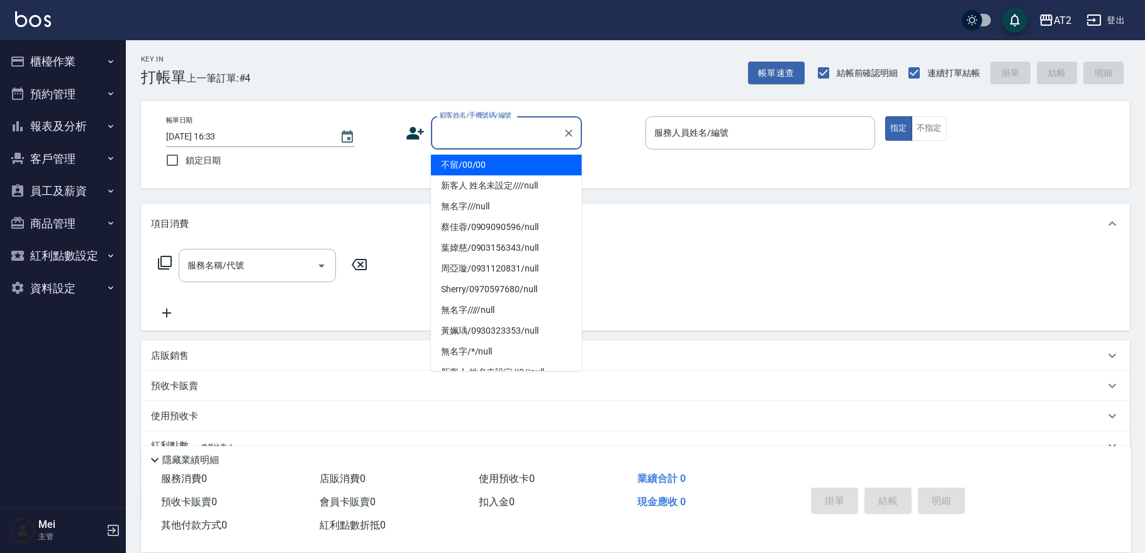
click at [490, 171] on li "不留/00/00" at bounding box center [506, 165] width 151 height 21
type input "不留/00/00"
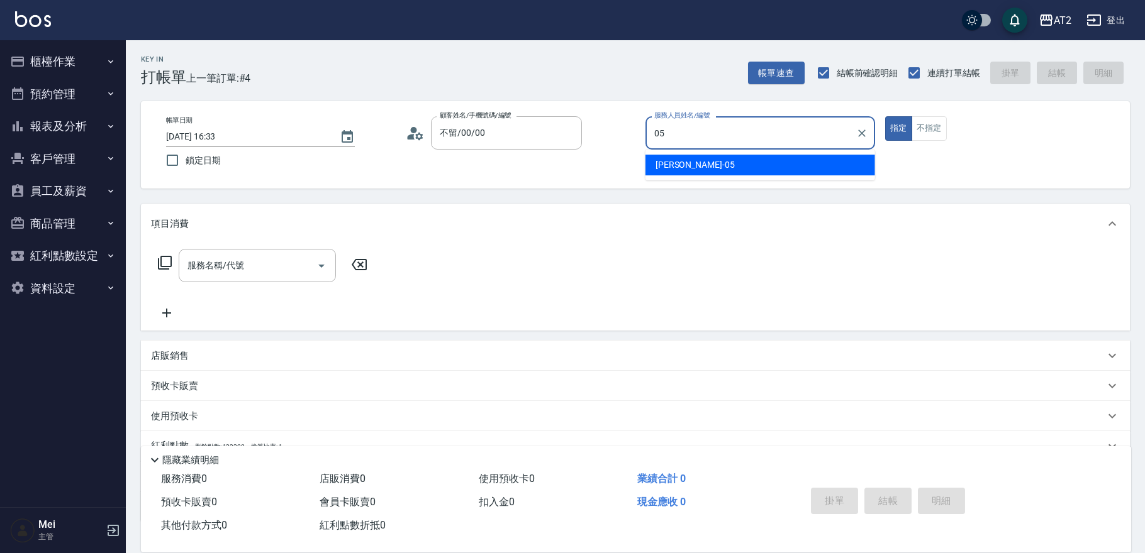
type input "Rebecca-05"
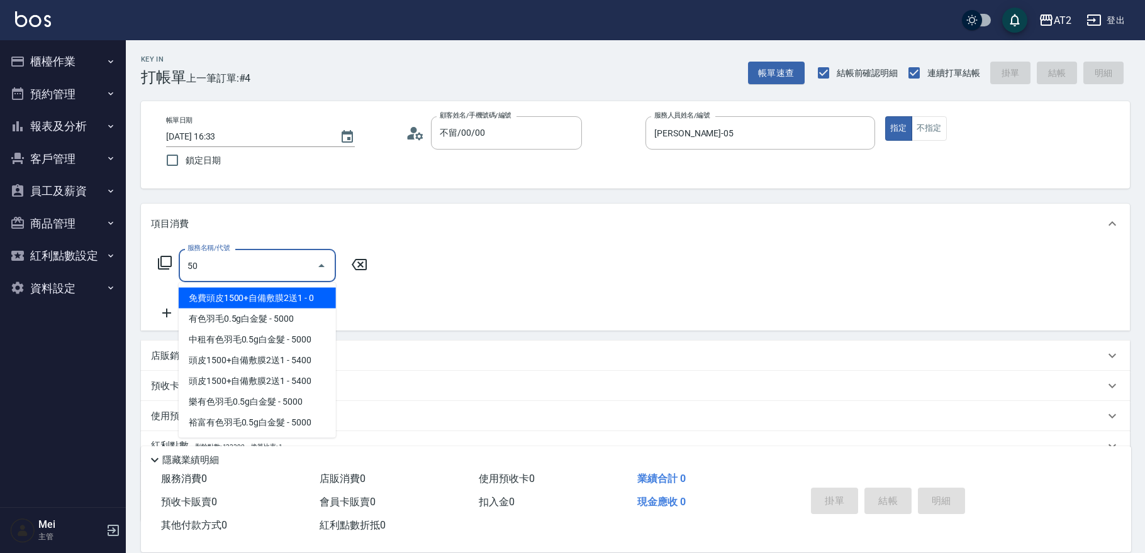
type input "501"
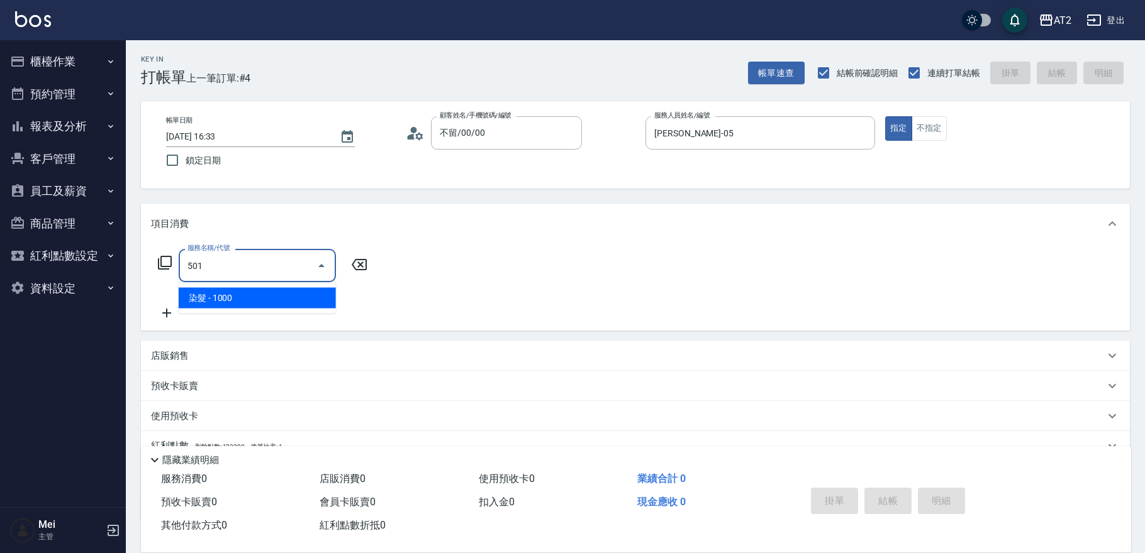
type input "100"
type input "染髮(501)"
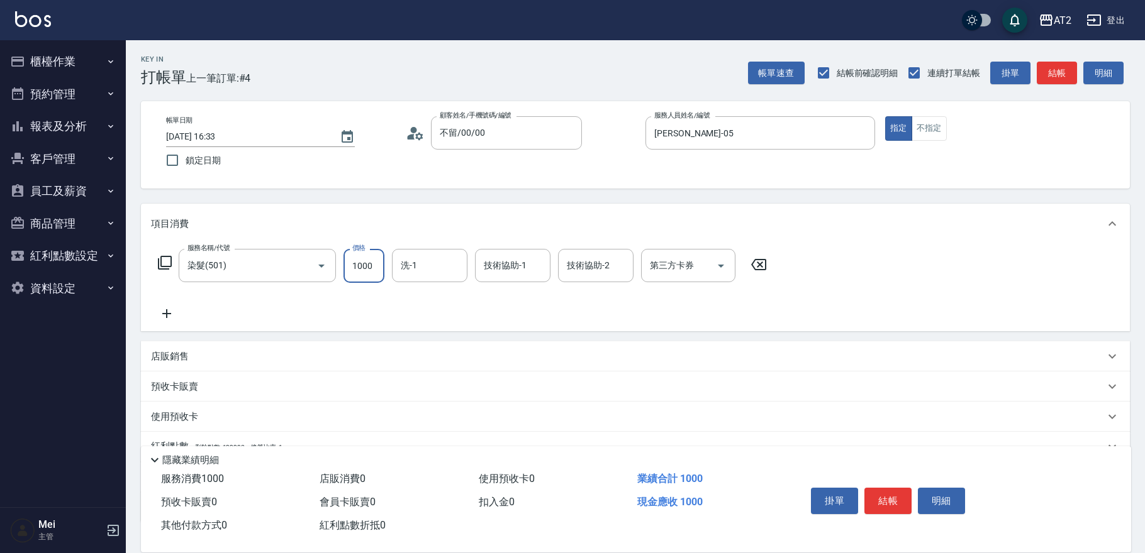
type input "0"
type input "23"
type input "20"
type input "238"
type input "230"
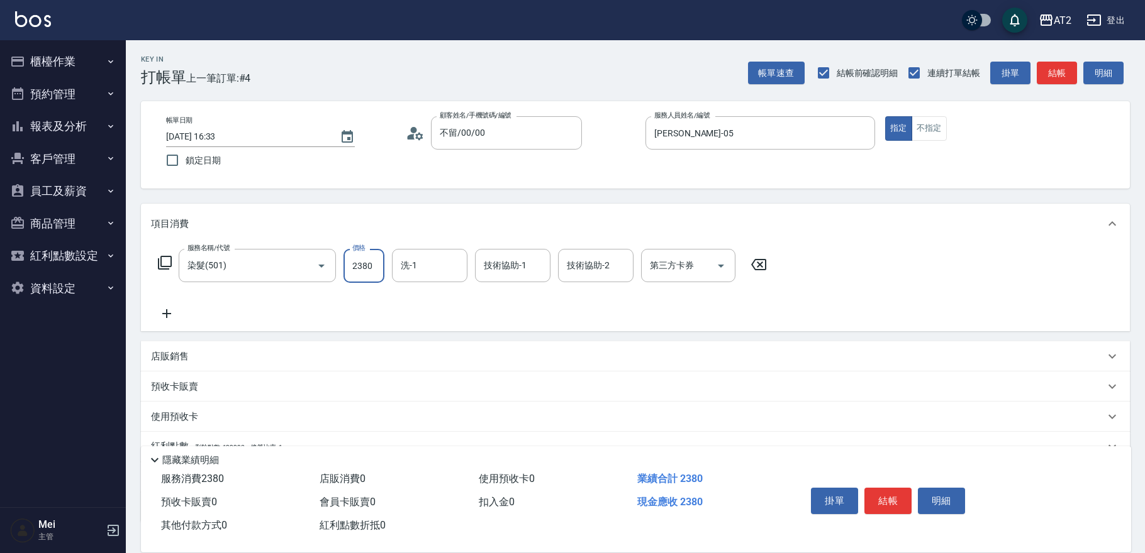
type input "2380"
type input "紫涵-32"
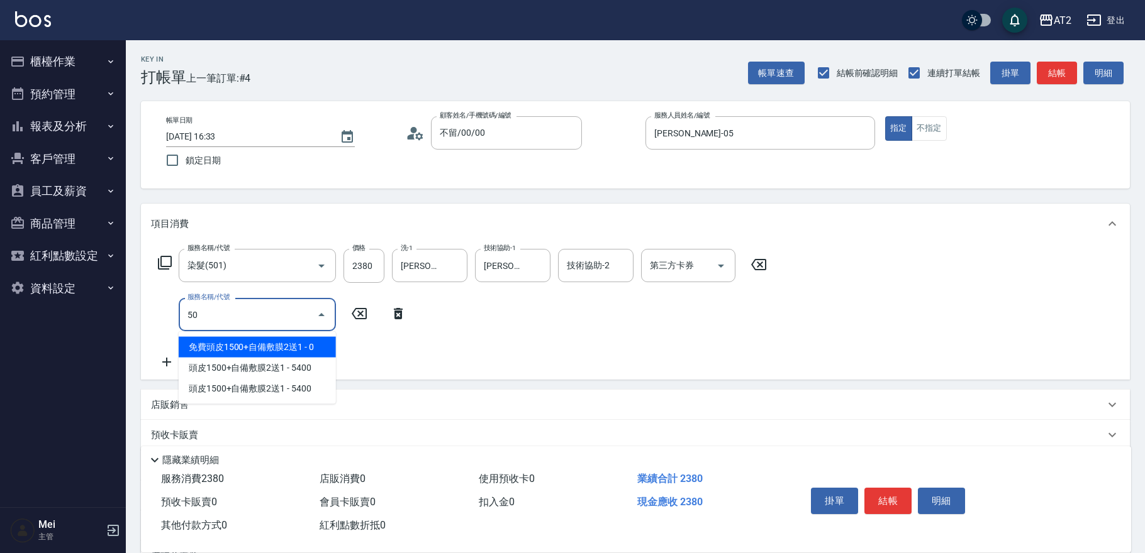
type input "502"
type input "280"
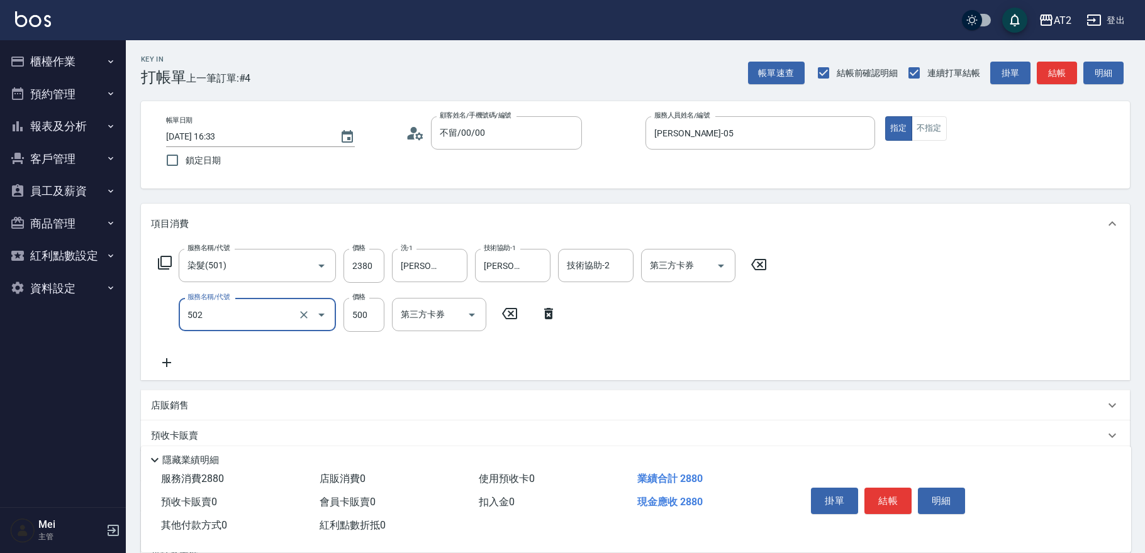
type input "漂髮(502)"
type input "230"
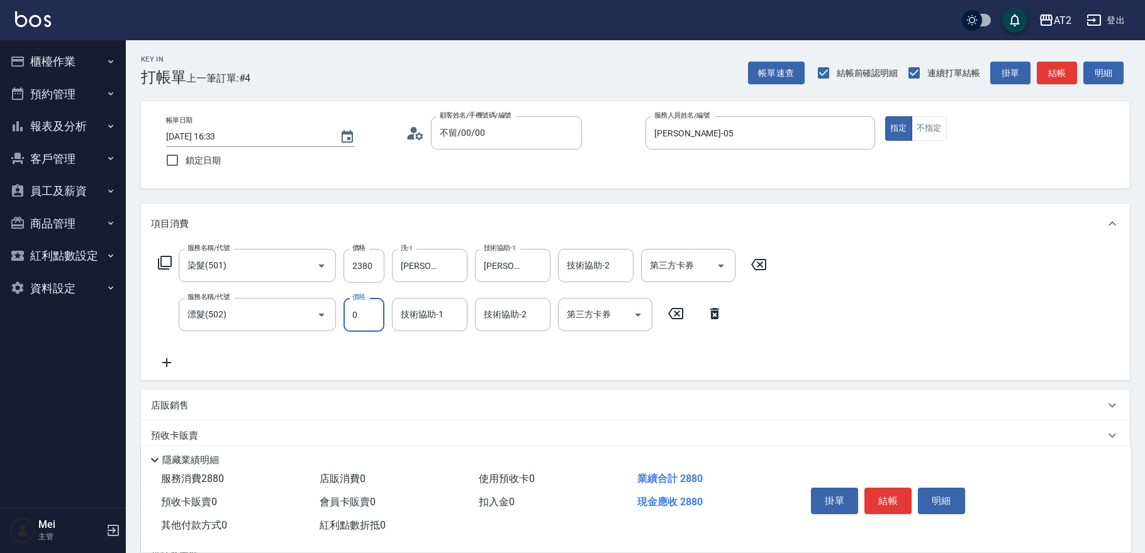
type input "0"
type input "紫涵-32"
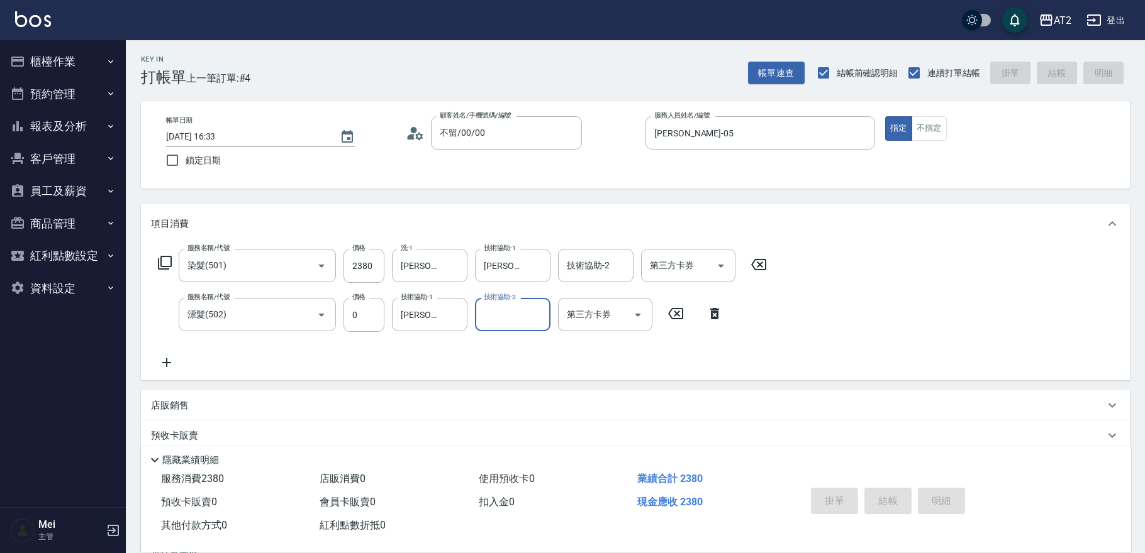
type input "0"
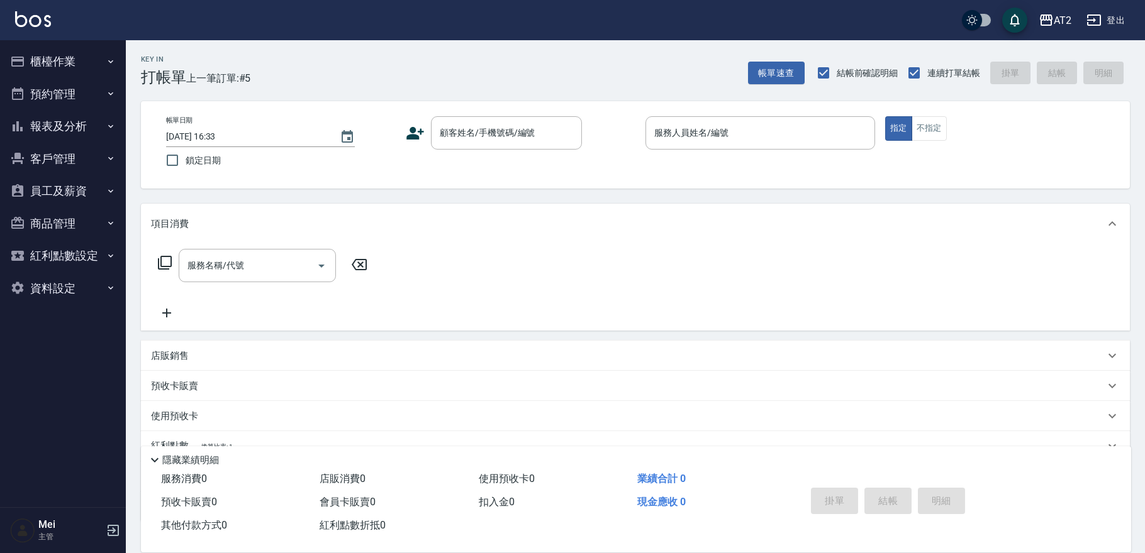
click at [117, 539] on div "Mei 主管" at bounding box center [63, 530] width 126 height 45
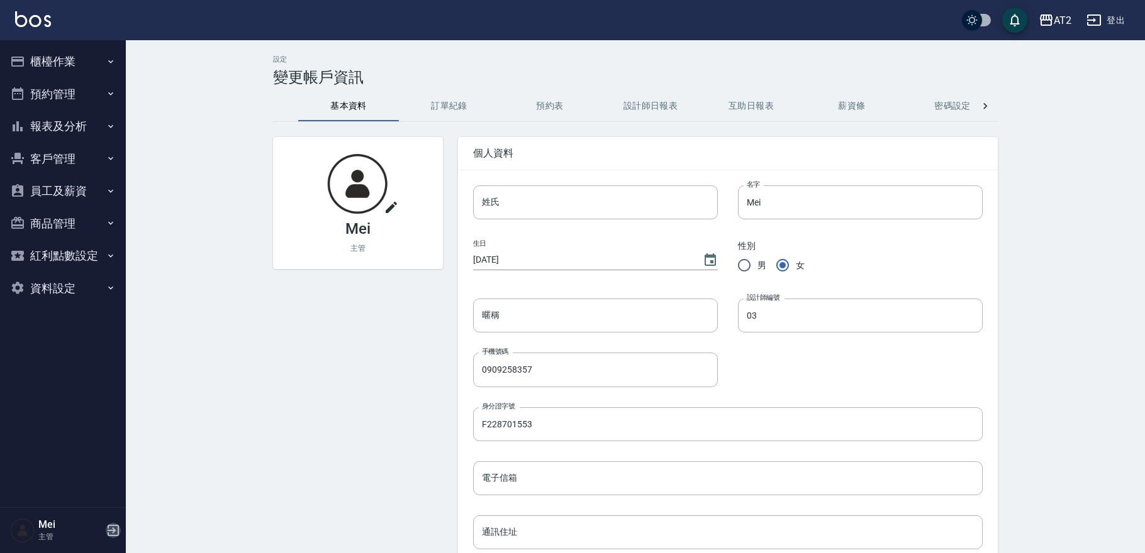
click at [114, 533] on icon "button" at bounding box center [113, 530] width 15 height 15
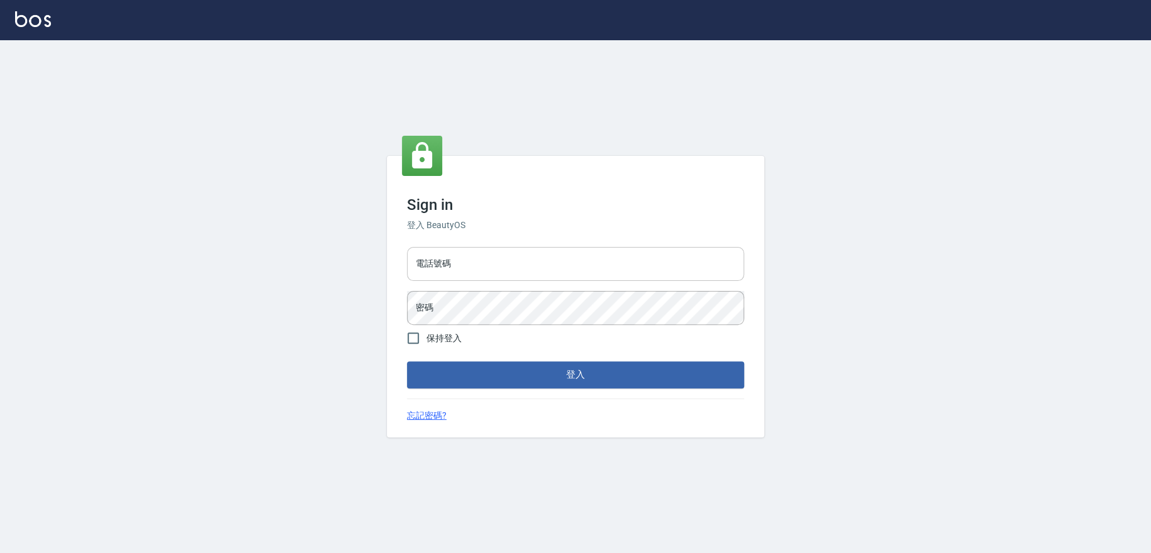
click at [436, 265] on input "電話號碼" at bounding box center [575, 264] width 337 height 34
drag, startPoint x: 525, startPoint y: 265, endPoint x: 64, endPoint y: 287, distance: 462.1
click at [64, 287] on div "Sign in 登入 BeautyOS 電話號碼 0909258357 電話號碼 密碼 密碼 保持登入 登入 忘記密碼?" at bounding box center [575, 296] width 1151 height 513
type input "0928072846"
click at [407, 362] on button "登入" at bounding box center [575, 375] width 337 height 26
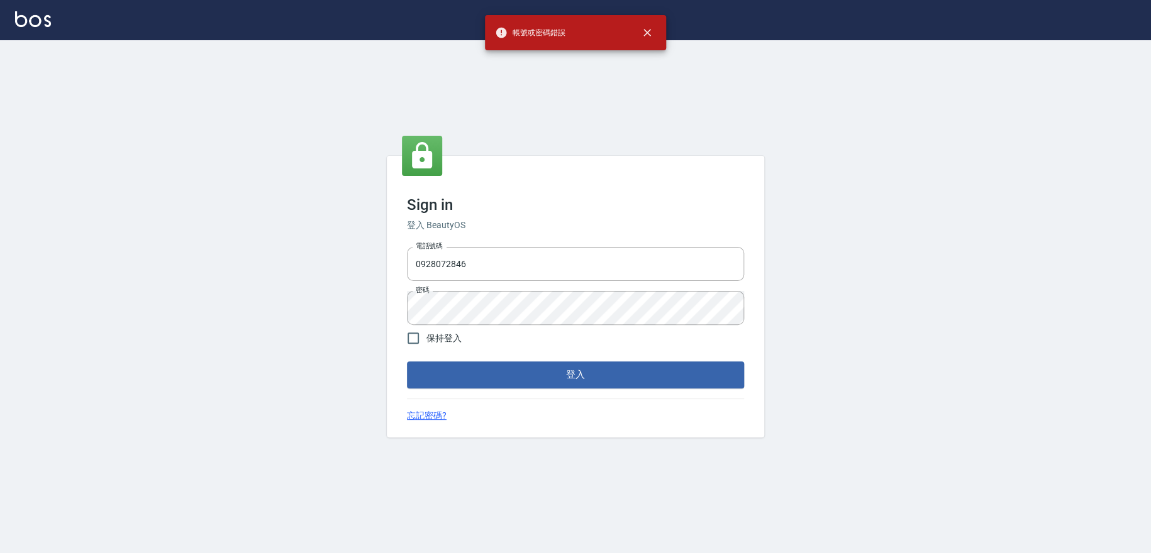
click at [458, 338] on span "保持登入" at bounding box center [443, 338] width 35 height 13
click at [426, 338] on input "保持登入" at bounding box center [413, 338] width 26 height 26
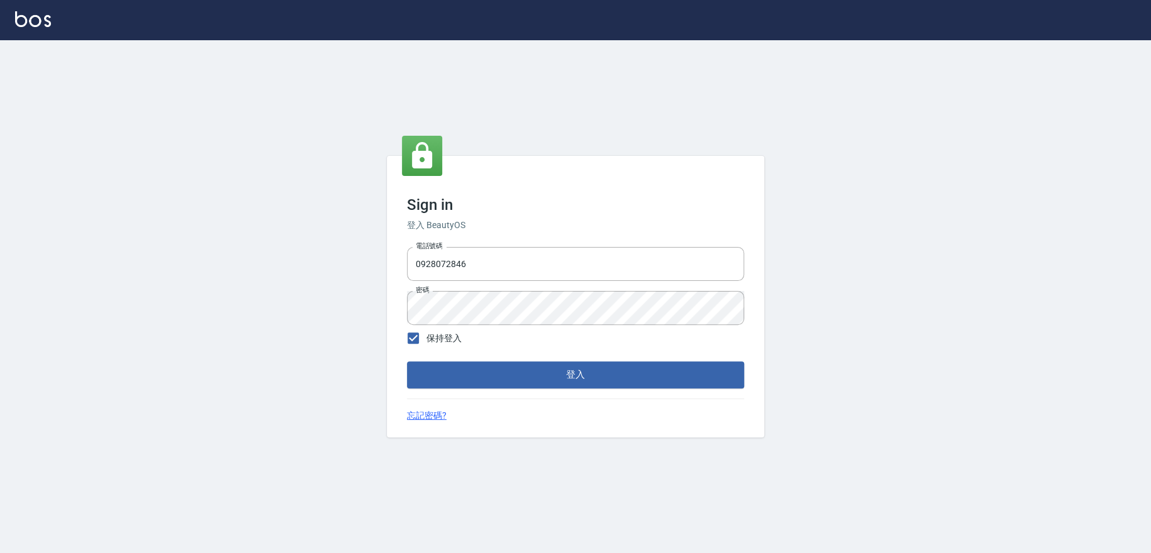
click at [454, 336] on span "保持登入" at bounding box center [443, 338] width 35 height 13
click at [426, 336] on input "保持登入" at bounding box center [413, 338] width 26 height 26
checkbox input "false"
click at [0, 309] on div "Sign in 登入 BeautyOS 電話號碼 0928072846 電話號碼 密碼 密碼 保持登入 登入 忘記密碼?" at bounding box center [575, 296] width 1151 height 513
click at [407, 362] on button "登入" at bounding box center [575, 375] width 337 height 26
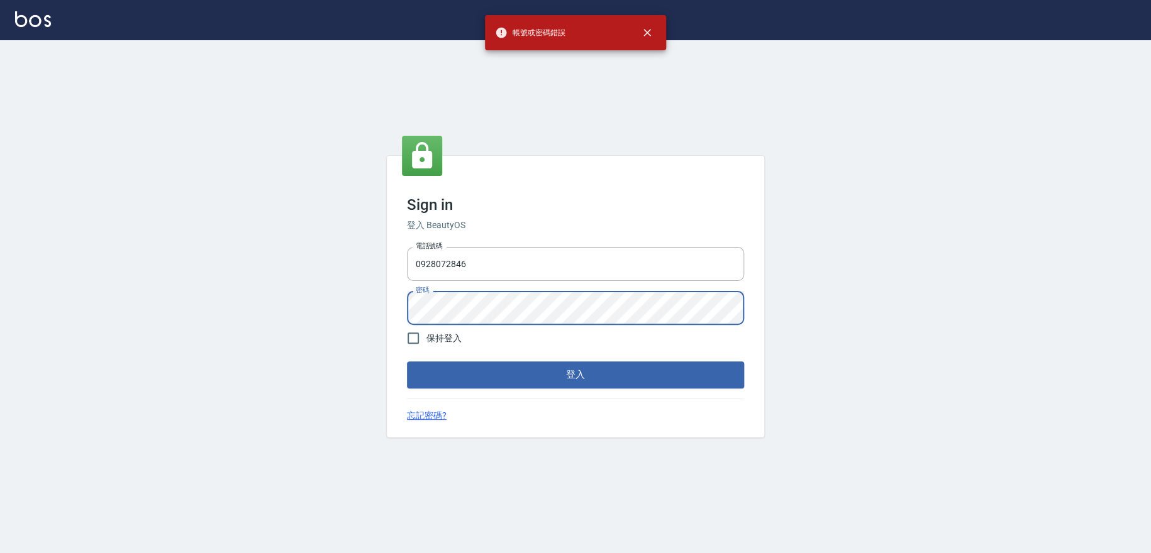
click at [169, 317] on div "Sign in 登入 BeautyOS 電話號碼 0928072846 電話號碼 密碼 密碼 保持登入 登入 忘記密碼?" at bounding box center [575, 296] width 1151 height 513
click at [407, 362] on button "登入" at bounding box center [575, 375] width 337 height 26
click at [0, 320] on div "Sign in 登入 BeautyOS 電話號碼 0928072846 電話號碼 密碼 密碼 保持登入 登入 忘記密碼?" at bounding box center [575, 296] width 1151 height 513
click at [407, 362] on button "登入" at bounding box center [575, 375] width 337 height 26
click at [61, 311] on div "Sign in 登入 BeautyOS 電話號碼 0928072846 電話號碼 密碼 密碼 保持登入 登入 忘記密碼?" at bounding box center [575, 296] width 1151 height 513
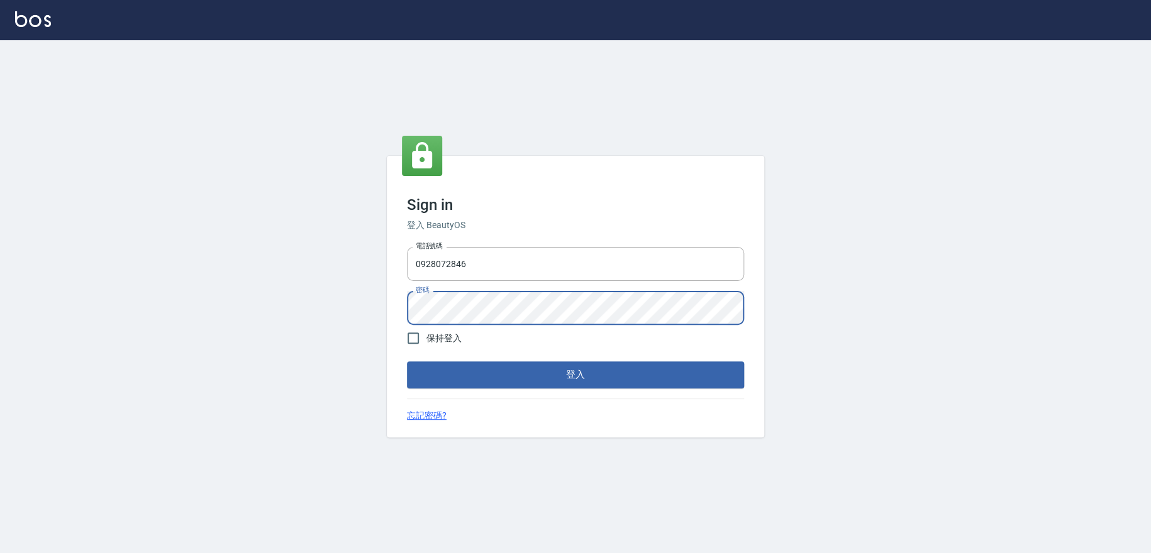
click at [407, 362] on button "登入" at bounding box center [575, 375] width 337 height 26
click at [215, 308] on div "Sign in 登入 BeautyOS 電話號碼 0928072846 電話號碼 密碼 密碼 保持登入 登入 忘記密碼?" at bounding box center [575, 296] width 1151 height 513
click at [448, 377] on button "登入" at bounding box center [575, 375] width 337 height 26
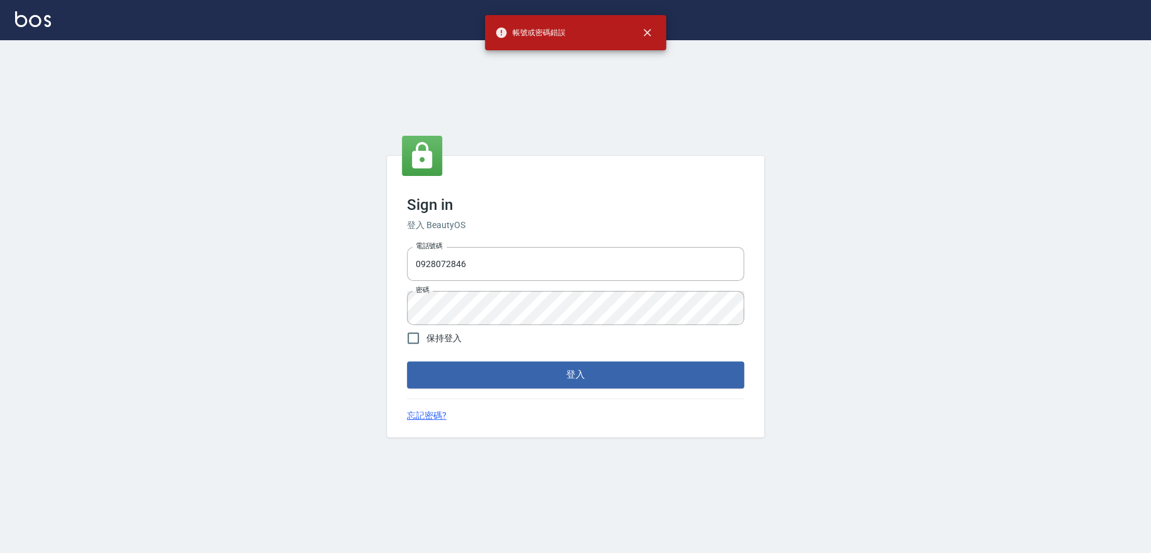
click at [61, 301] on div "Sign in 登入 BeautyOS 電話號碼 0928072846 電話號碼 密碼 密碼 保持登入 登入 忘記密碼?" at bounding box center [575, 296] width 1151 height 513
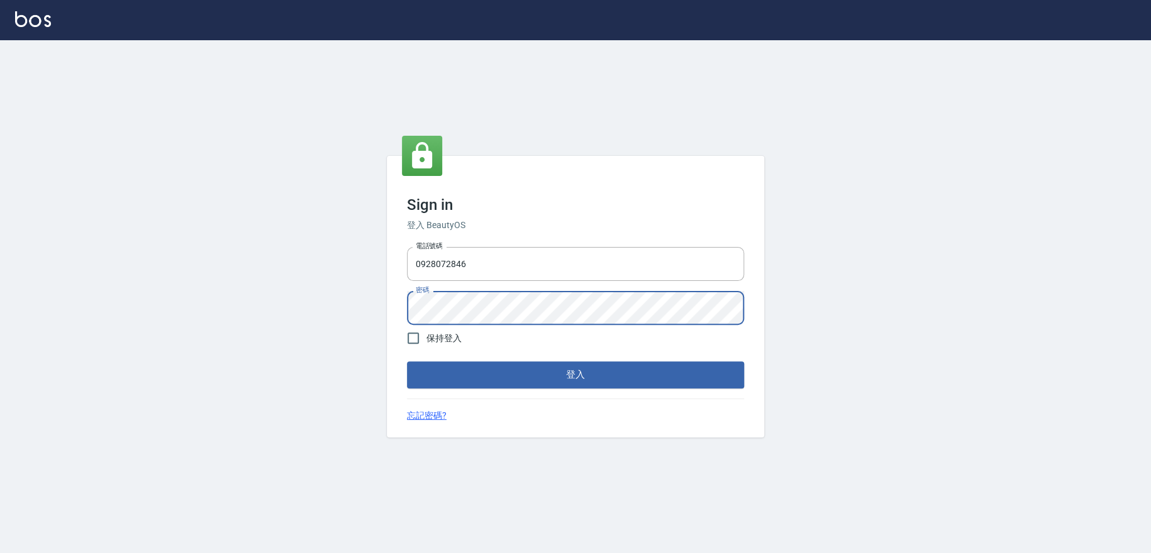
click at [407, 362] on button "登入" at bounding box center [575, 375] width 337 height 26
click at [19, 314] on div "Sign in 登入 BeautyOS 電話號碼 0928072846 電話號碼 密碼 密碼 保持登入 登入 忘記密碼?" at bounding box center [575, 296] width 1151 height 513
click at [407, 362] on button "登入" at bounding box center [575, 375] width 337 height 26
click at [0, 341] on div "Sign in 登入 BeautyOS 電話號碼 0928072846 電話號碼 密碼 密碼 保持登入 登入 忘記密碼?" at bounding box center [575, 296] width 1151 height 513
click at [407, 362] on button "登入" at bounding box center [575, 375] width 337 height 26
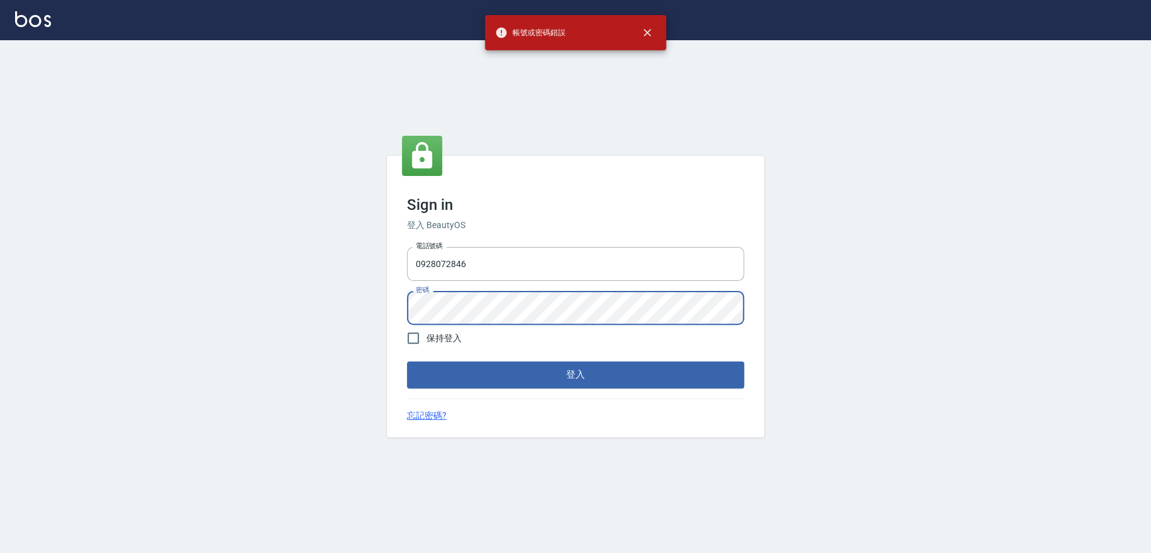
click at [0, 320] on div "Sign in 登入 BeautyOS 電話號碼 0928072846 電話號碼 密碼 密碼 保持登入 登入 忘記密碼?" at bounding box center [575, 296] width 1151 height 513
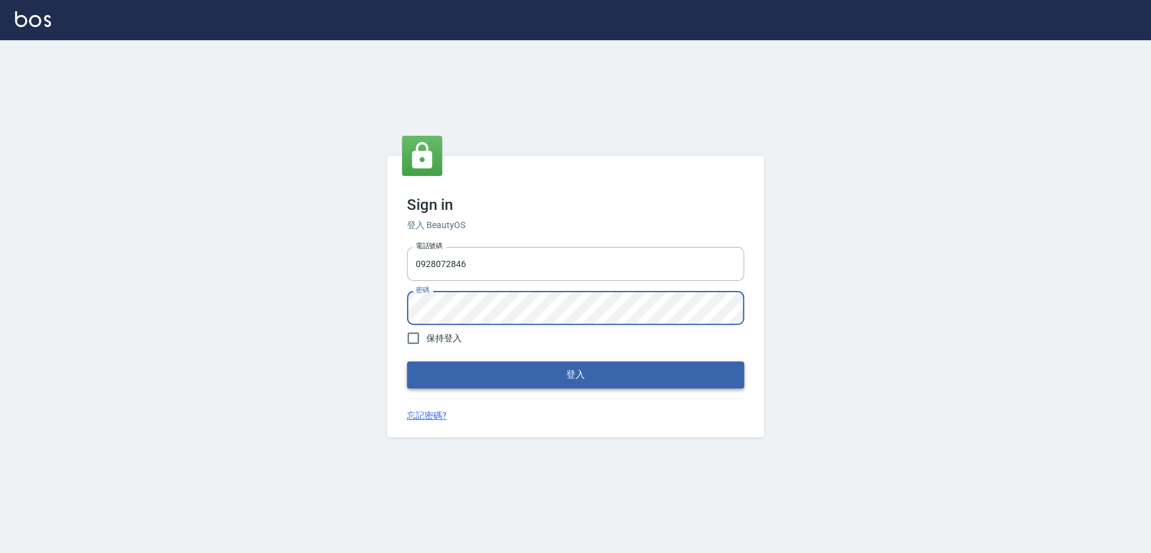
click at [543, 384] on button "登入" at bounding box center [575, 375] width 337 height 26
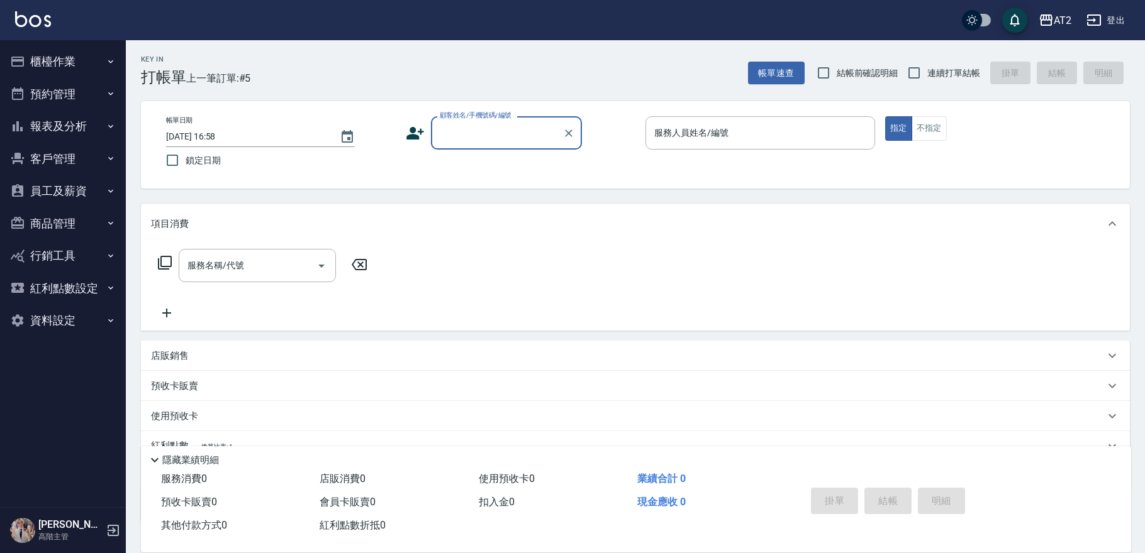
click at [65, 49] on button "櫃檯作業" at bounding box center [63, 61] width 116 height 33
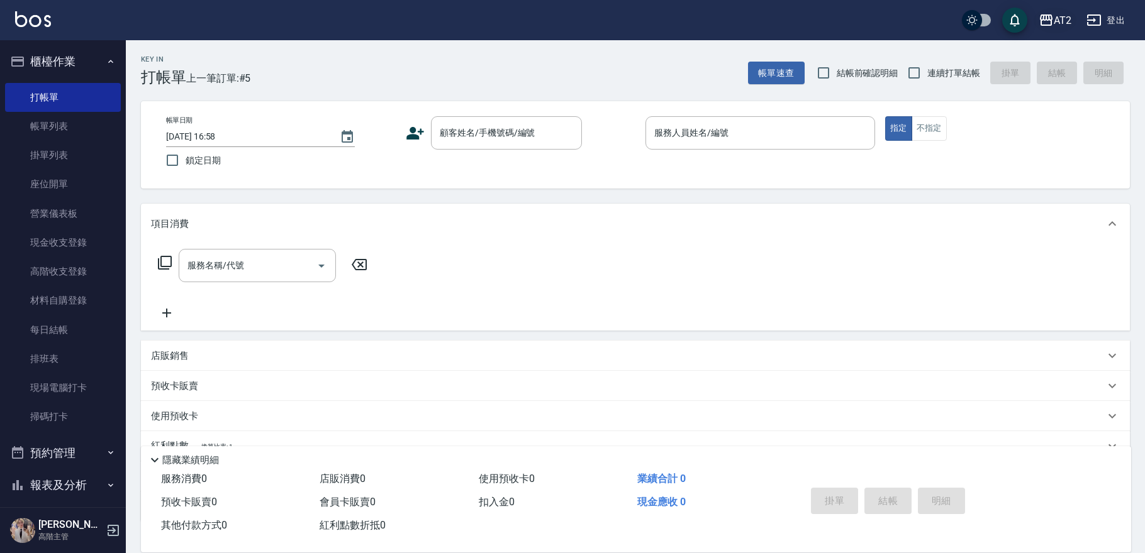
click at [1065, 27] on div "AT2" at bounding box center [1062, 21] width 18 height 16
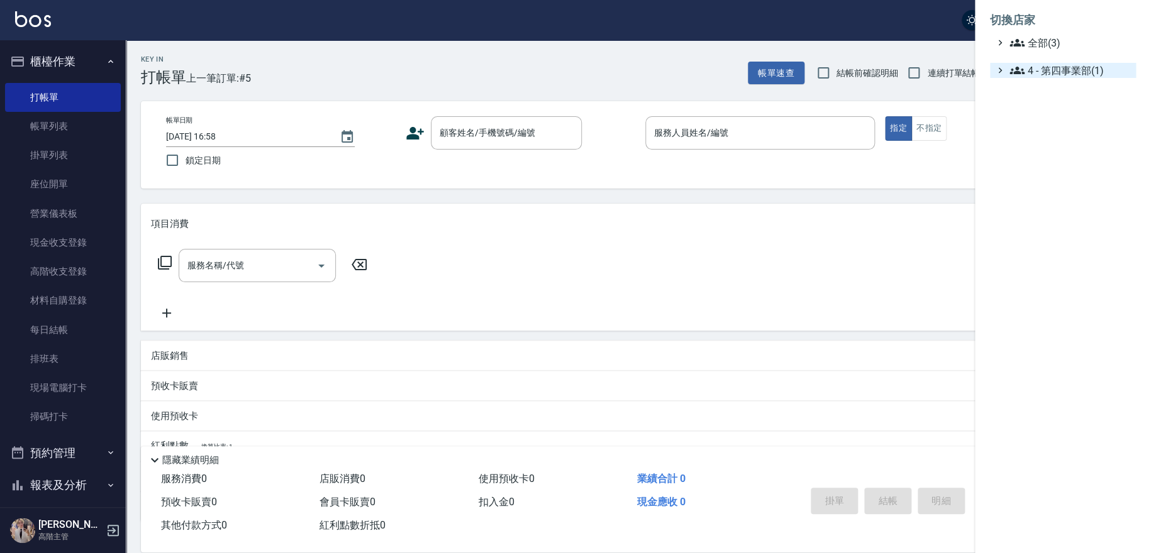
click at [1080, 69] on span "4 - 第四事業部(1)" at bounding box center [1069, 70] width 121 height 15
click at [1082, 81] on span "4.02 - 吳國隆(3)" at bounding box center [1076, 85] width 109 height 15
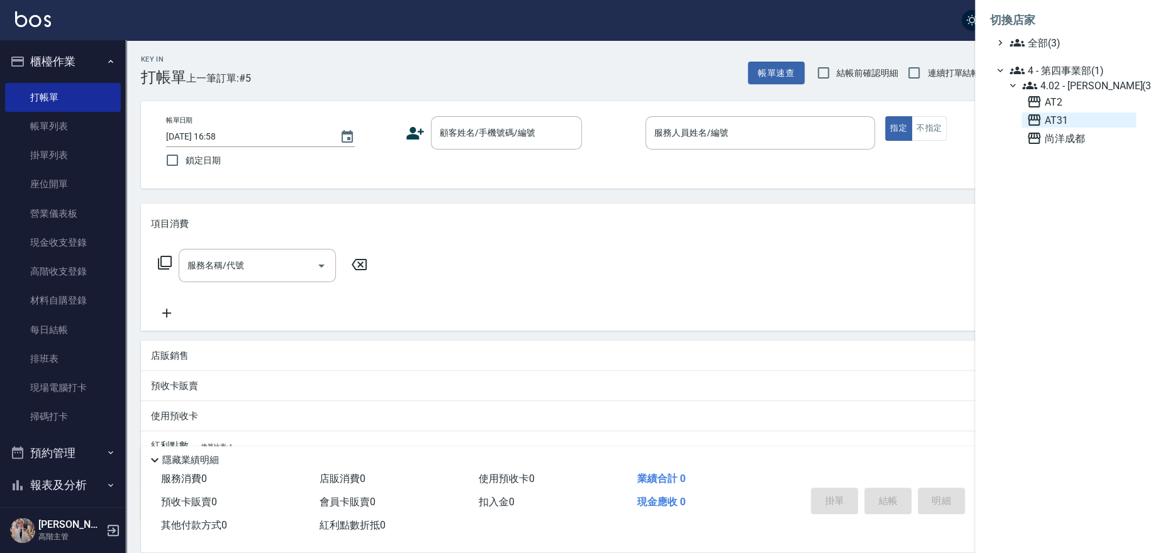
click at [1069, 119] on span "AT31" at bounding box center [1078, 120] width 104 height 15
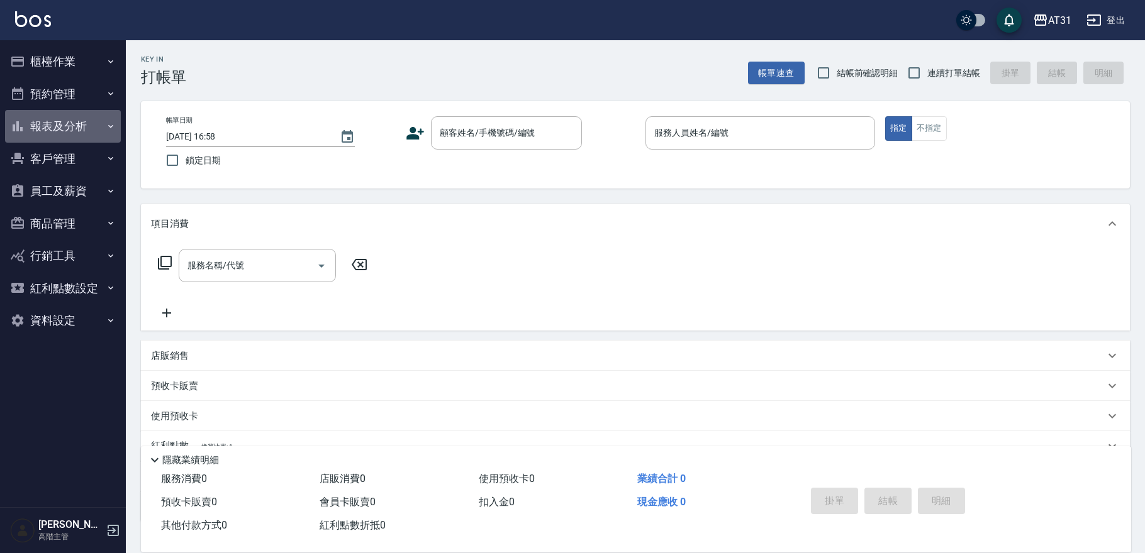
click at [81, 126] on button "報表及分析" at bounding box center [63, 126] width 116 height 33
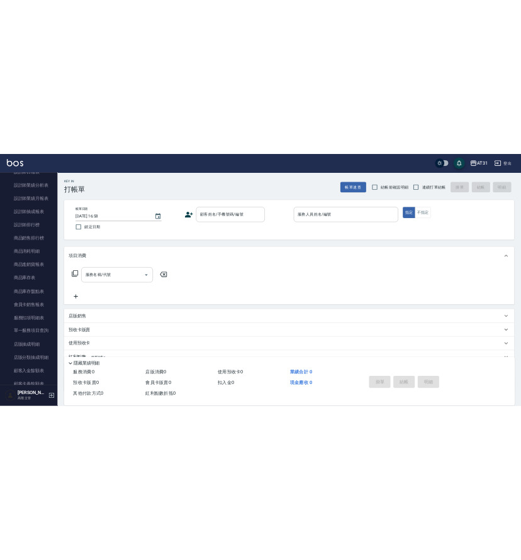
scroll to position [699, 0]
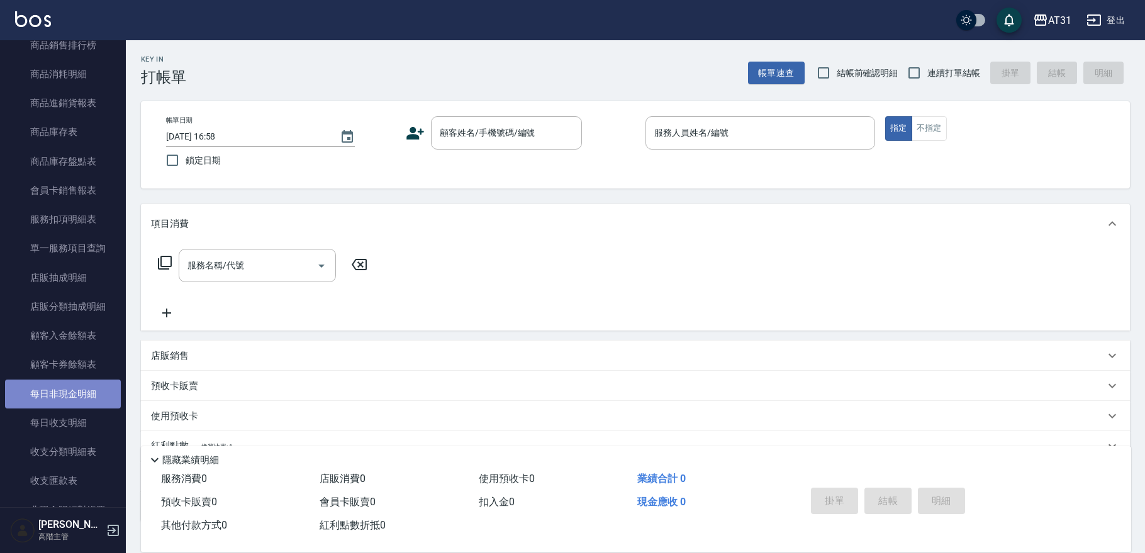
click at [97, 400] on link "每日非現金明細" at bounding box center [63, 394] width 116 height 29
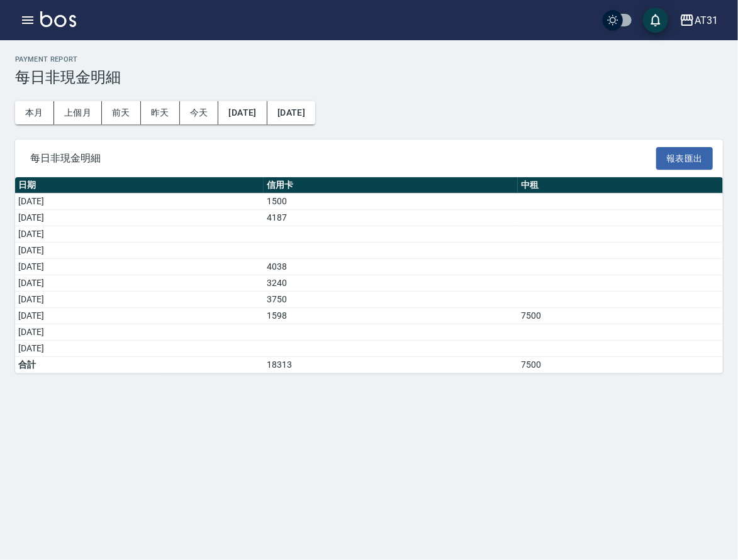
click at [352, 152] on span "每日非現金明細" at bounding box center [343, 158] width 626 height 13
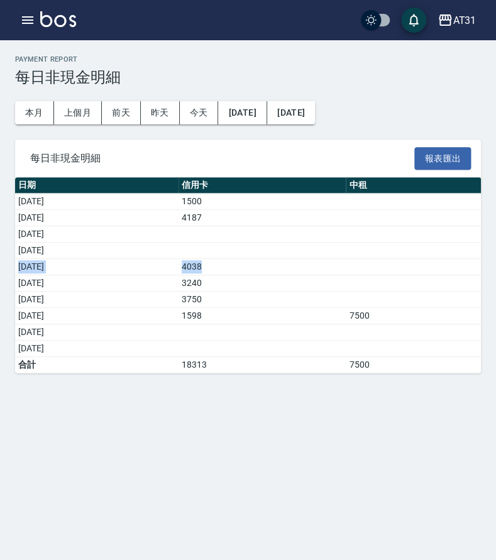
drag, startPoint x: 275, startPoint y: 264, endPoint x: 19, endPoint y: 264, distance: 256.0
click at [19, 264] on tr "2025/08/05 4038" at bounding box center [248, 267] width 466 height 16
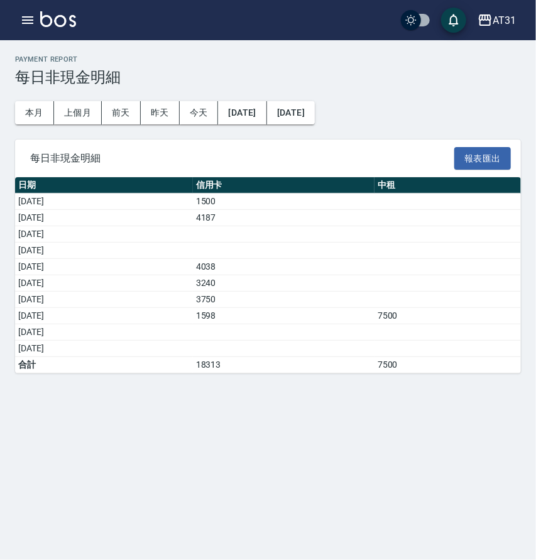
click at [193, 296] on td "2025/08/07" at bounding box center [104, 300] width 178 height 16
drag, startPoint x: 286, startPoint y: 262, endPoint x: 26, endPoint y: 270, distance: 260.5
click at [26, 270] on tr "2025/08/05 4038" at bounding box center [268, 267] width 506 height 16
click at [416, 303] on td "a dense table" at bounding box center [448, 300] width 147 height 16
drag, startPoint x: 236, startPoint y: 266, endPoint x: 313, endPoint y: 267, distance: 76.7
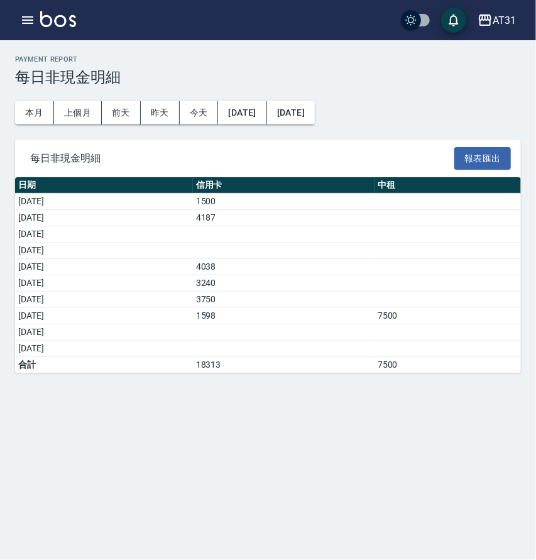
click at [313, 267] on tr "2025/08/05 4038" at bounding box center [268, 267] width 506 height 16
click at [313, 267] on td "4038" at bounding box center [284, 267] width 182 height 16
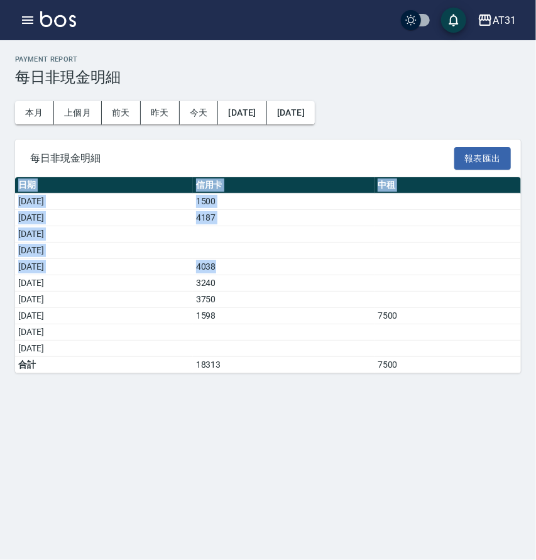
drag, startPoint x: 313, startPoint y: 269, endPoint x: -2, endPoint y: 260, distance: 315.2
click at [0, 260] on html "AT31 登出 櫃檯作業 打帳單 帳單列表 掛單列表 座位開單 營業儀表板 現金收支登錄 高階收支登錄 材料自購登錄 每日結帳 排班表 現場電腦打卡 掃碼打卡…" at bounding box center [268, 280] width 536 height 560
click at [314, 270] on td "4038" at bounding box center [284, 267] width 182 height 16
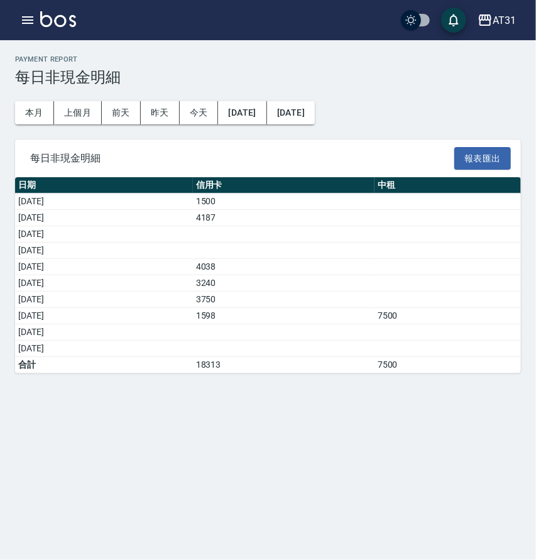
drag, startPoint x: 243, startPoint y: 273, endPoint x: 338, endPoint y: 273, distance: 94.3
click at [338, 273] on tr "2025/08/05 4038" at bounding box center [268, 267] width 506 height 16
click at [338, 273] on td "4038" at bounding box center [284, 267] width 182 height 16
click at [307, 316] on td "1598" at bounding box center [284, 316] width 182 height 16
drag, startPoint x: 287, startPoint y: 304, endPoint x: 236, endPoint y: 301, distance: 51.7
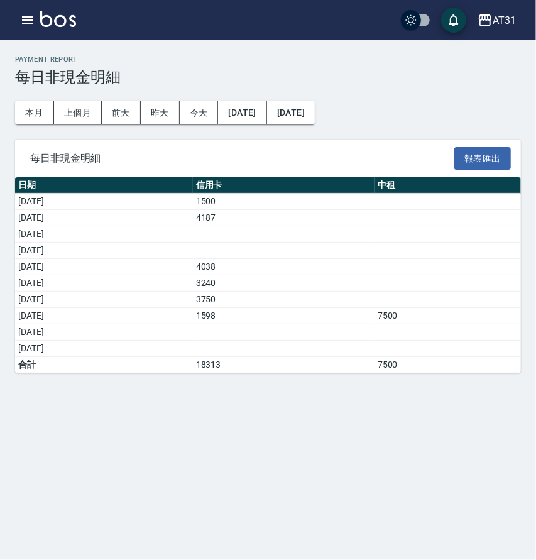
click at [236, 301] on tr "2025/08/07 3750" at bounding box center [268, 300] width 506 height 16
click at [193, 325] on td "2025/08/09" at bounding box center [104, 333] width 178 height 16
click at [321, 325] on td "a dense table" at bounding box center [284, 333] width 182 height 16
click at [503, 415] on div "Payment Report 每日非現金明細 本月 上個月 前天 昨天 今天 2025/08/01 2025/08/10 每日非現金明細 報表匯出 日期 信用…" at bounding box center [268, 280] width 536 height 560
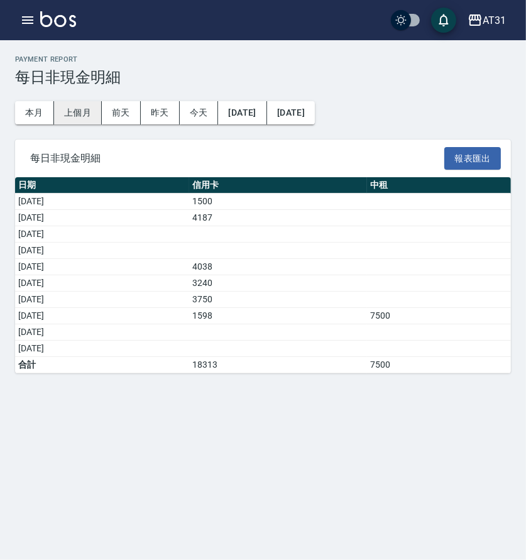
click at [74, 113] on button "上個月" at bounding box center [78, 112] width 48 height 23
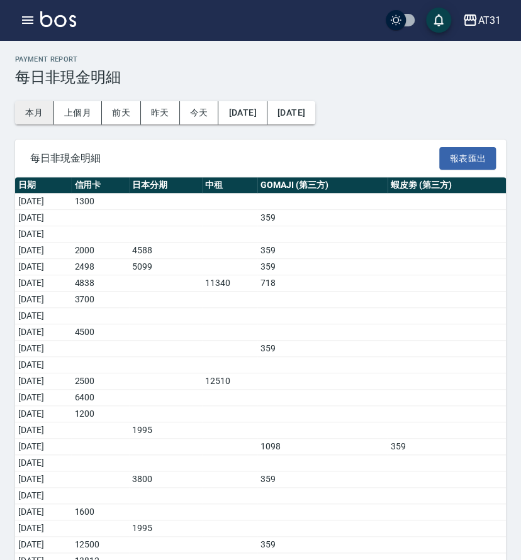
click at [33, 116] on button "本月" at bounding box center [34, 112] width 39 height 23
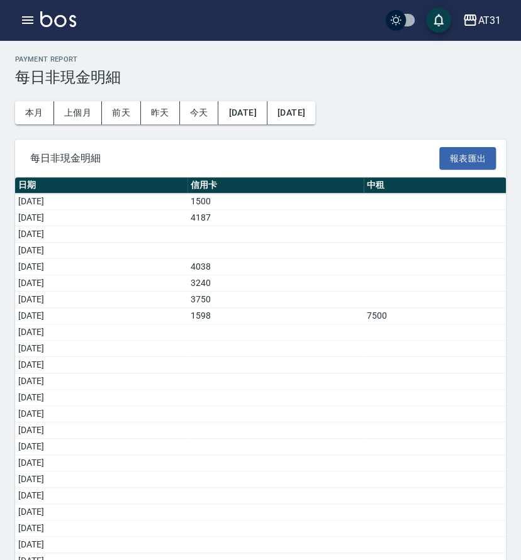
drag, startPoint x: 267, startPoint y: 303, endPoint x: 224, endPoint y: 303, distance: 43.4
click at [224, 303] on tr "2025/08/07 3750" at bounding box center [260, 300] width 491 height 16
click at [291, 301] on td "3750" at bounding box center [275, 300] width 176 height 16
drag, startPoint x: 289, startPoint y: 299, endPoint x: 242, endPoint y: 301, distance: 47.8
click at [242, 301] on tr "2025/08/07 3750" at bounding box center [260, 300] width 491 height 16
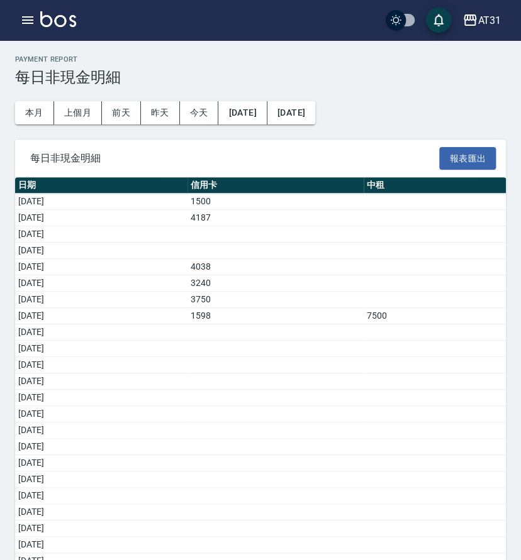
drag, startPoint x: 285, startPoint y: 269, endPoint x: 228, endPoint y: 260, distance: 57.2
click at [228, 260] on tr "2025/08/05 4038" at bounding box center [260, 267] width 491 height 16
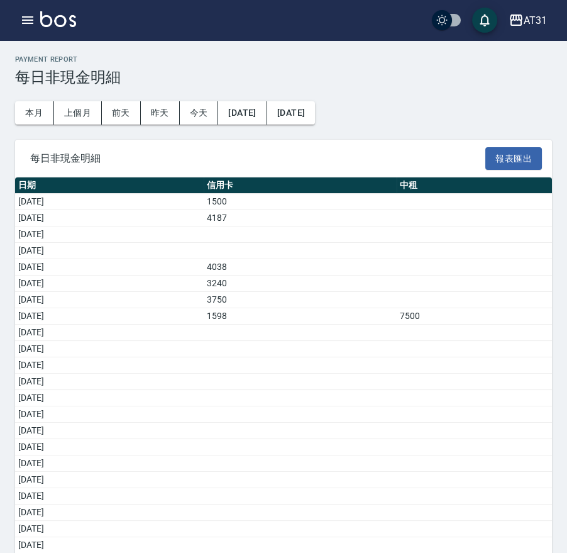
click at [313, 284] on td "3240" at bounding box center [300, 283] width 193 height 16
drag, startPoint x: 309, startPoint y: 265, endPoint x: 256, endPoint y: 269, distance: 52.9
click at [256, 269] on tr "2025/08/05 4038" at bounding box center [283, 267] width 537 height 16
click at [23, 16] on icon "button" at bounding box center [27, 20] width 11 height 8
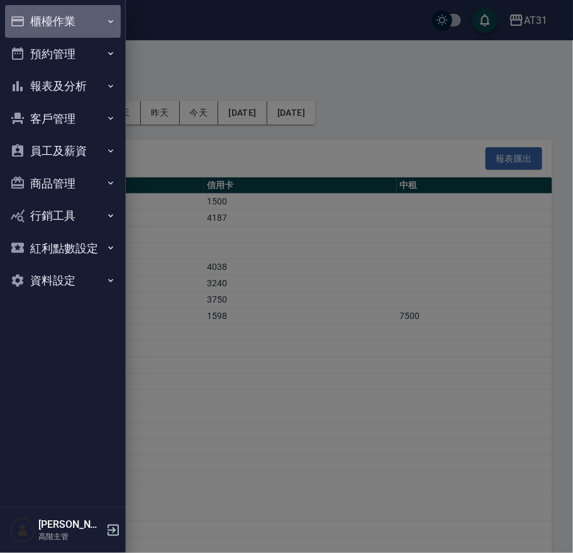
click at [77, 21] on button "櫃檯作業" at bounding box center [63, 21] width 116 height 33
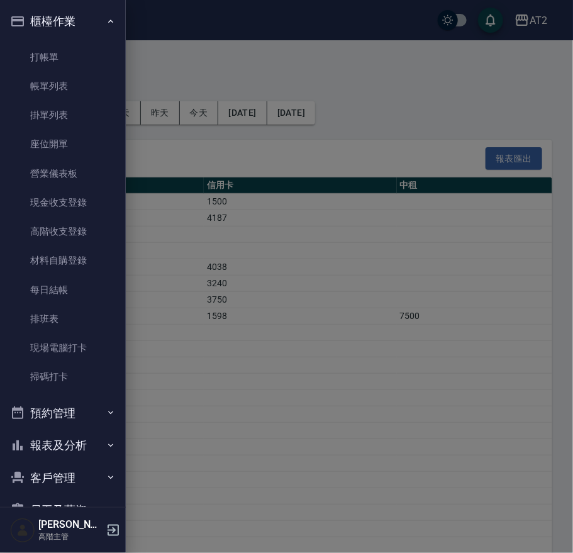
click at [369, 292] on div at bounding box center [286, 276] width 573 height 553
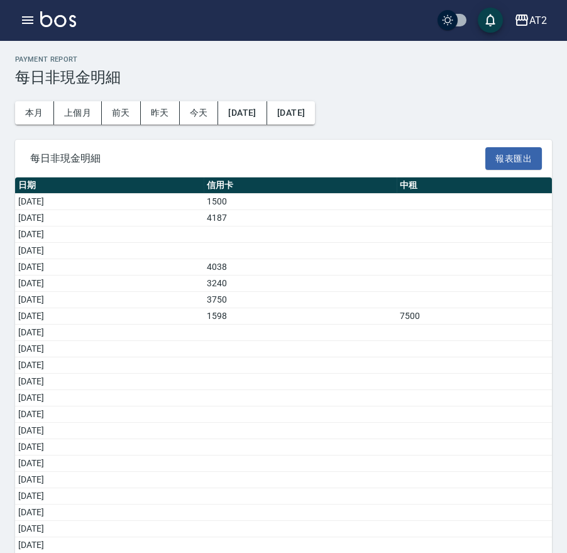
click at [364, 306] on td "3750" at bounding box center [300, 300] width 193 height 16
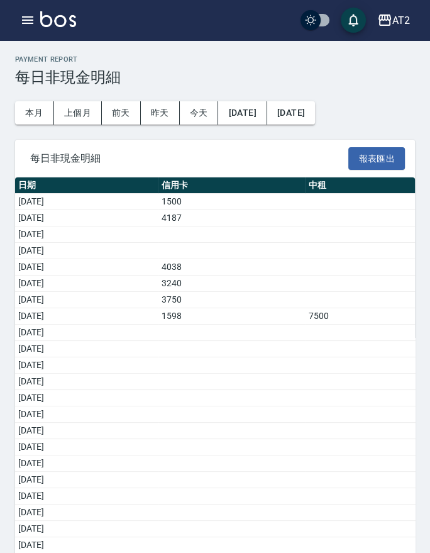
drag, startPoint x: 291, startPoint y: 184, endPoint x: 302, endPoint y: 195, distance: 15.6
click at [291, 184] on th "信用卡" at bounding box center [231, 185] width 147 height 16
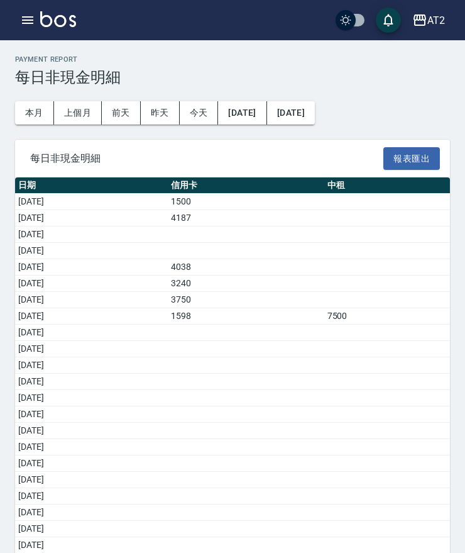
click at [318, 277] on td "3240" at bounding box center [246, 283] width 157 height 16
drag, startPoint x: 239, startPoint y: 214, endPoint x: 229, endPoint y: 214, distance: 10.1
click at [229, 214] on td "4187" at bounding box center [246, 218] width 157 height 16
drag, startPoint x: 221, startPoint y: 260, endPoint x: 243, endPoint y: 260, distance: 22.0
click at [243, 260] on td "4038" at bounding box center [246, 267] width 157 height 16
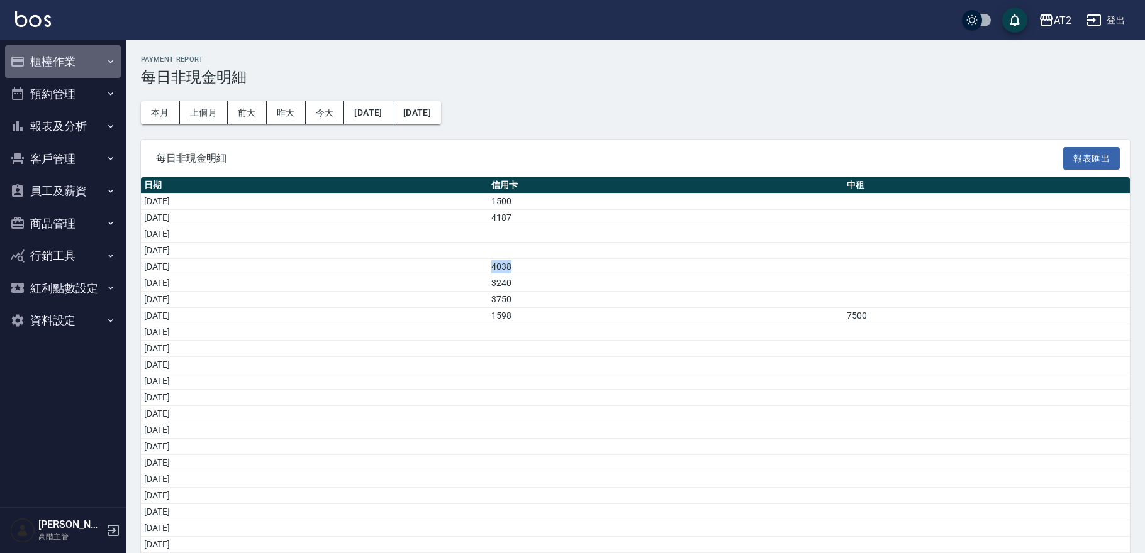
click at [38, 54] on button "櫃檯作業" at bounding box center [63, 61] width 116 height 33
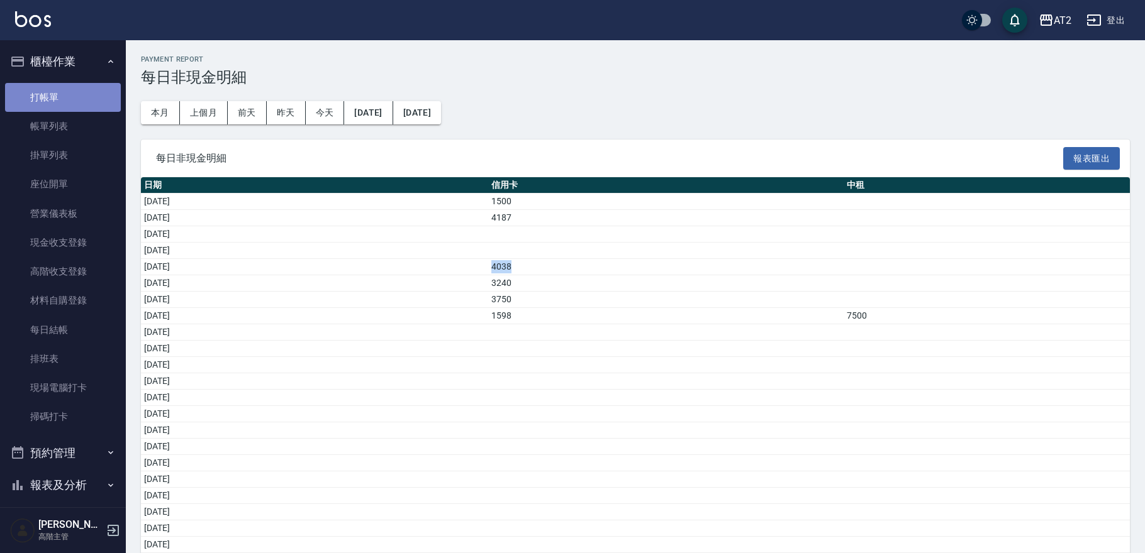
click at [65, 98] on link "打帳單" at bounding box center [63, 97] width 116 height 29
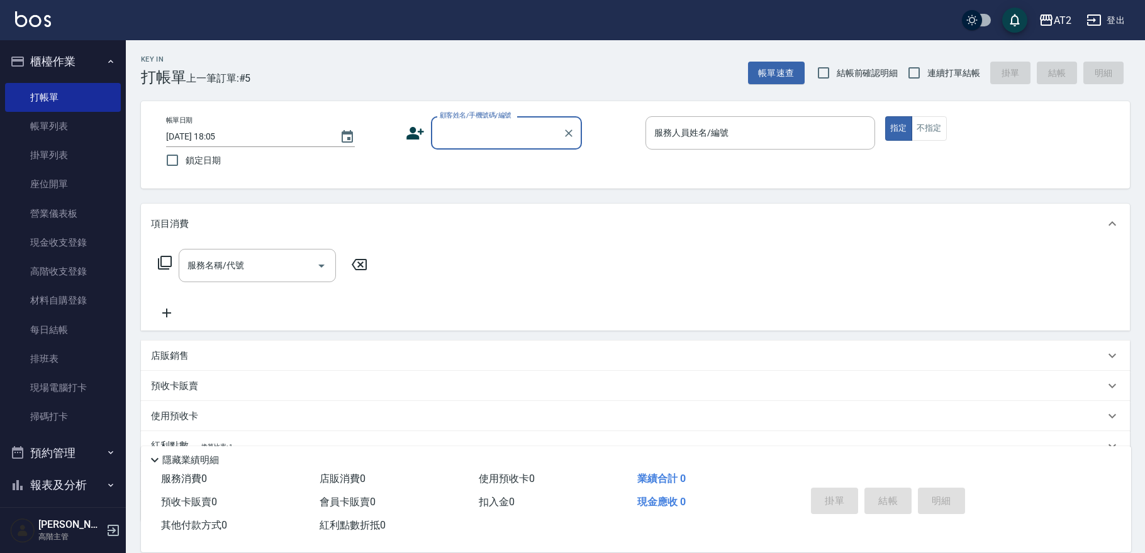
click at [874, 74] on span "結帳前確認明細" at bounding box center [867, 73] width 62 height 13
click at [836, 74] on input "結帳前確認明細" at bounding box center [823, 73] width 26 height 26
checkbox input "true"
click at [950, 70] on span "連續打單結帳" at bounding box center [953, 73] width 53 height 13
click at [927, 70] on input "連續打單結帳" at bounding box center [914, 73] width 26 height 26
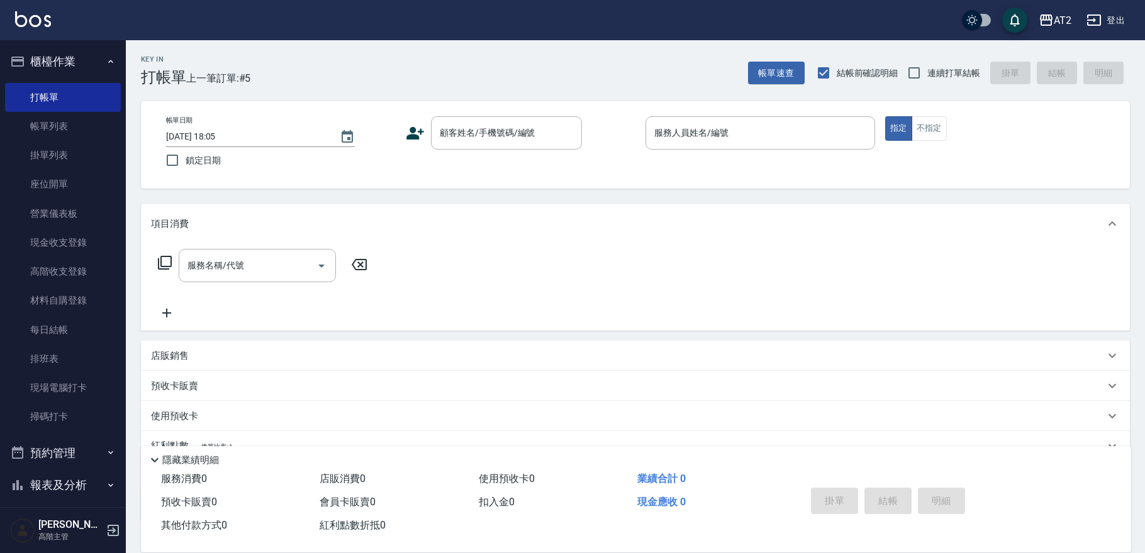
checkbox input "true"
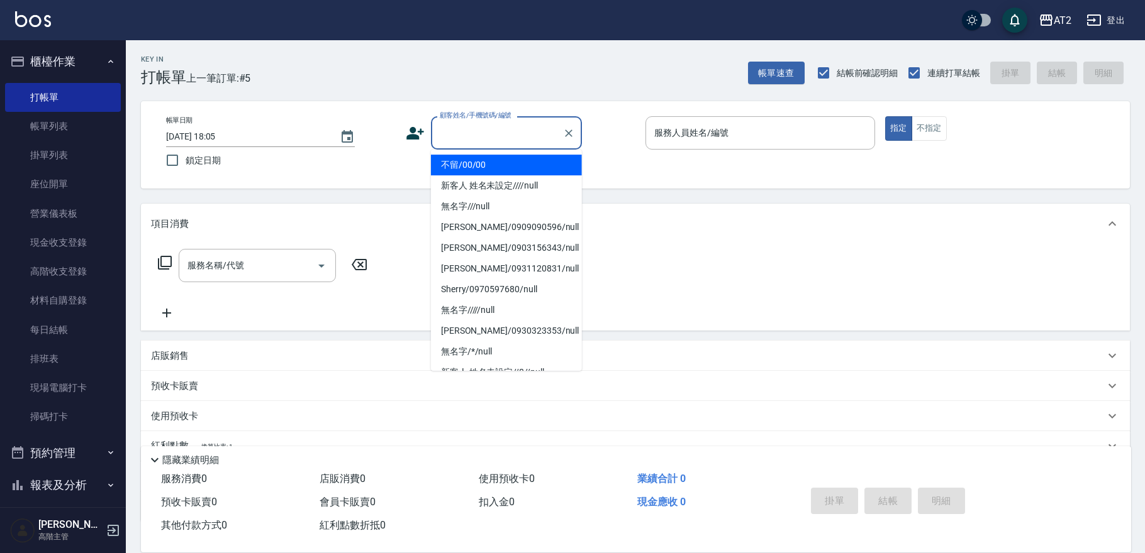
click at [468, 133] on input "顧客姓名/手機號碼/編號" at bounding box center [496, 133] width 121 height 22
click at [484, 172] on li "不留/00/00" at bounding box center [506, 165] width 151 height 21
type input "不留/00/00"
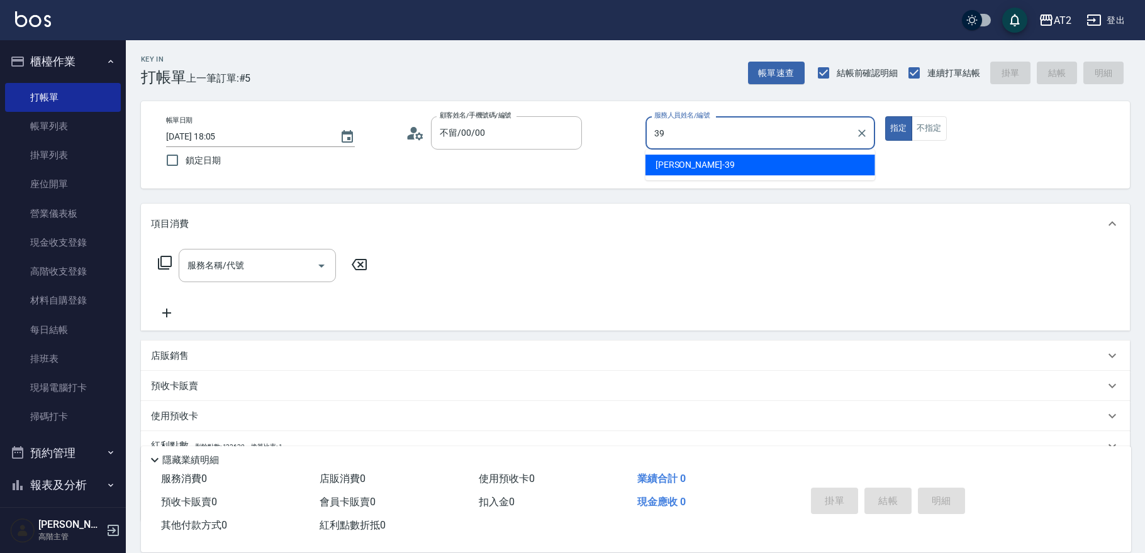
type input "Molly-39"
type button "true"
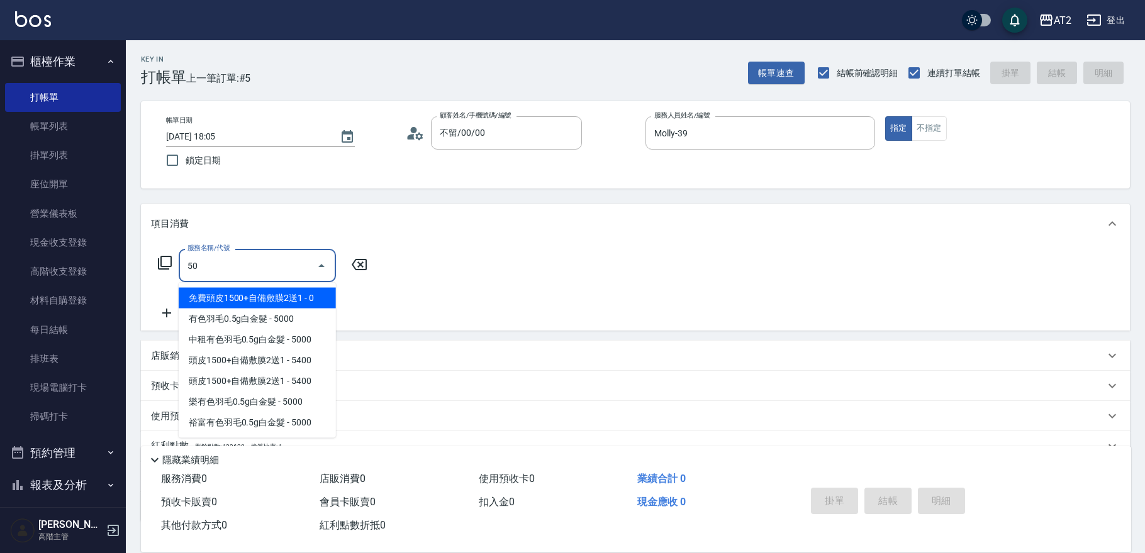
type input "501"
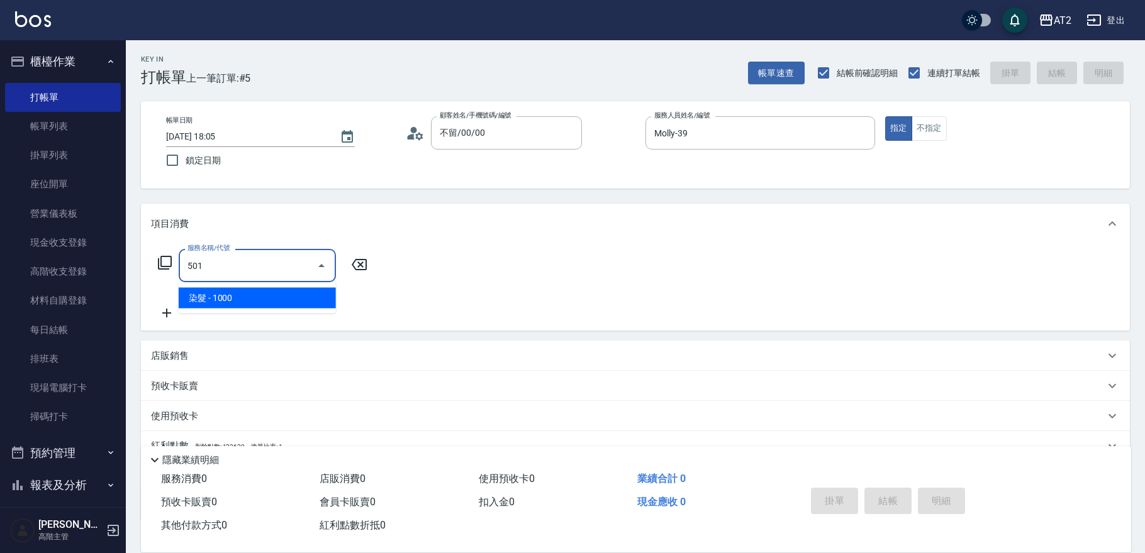
type input "100"
type input "染髮(501)"
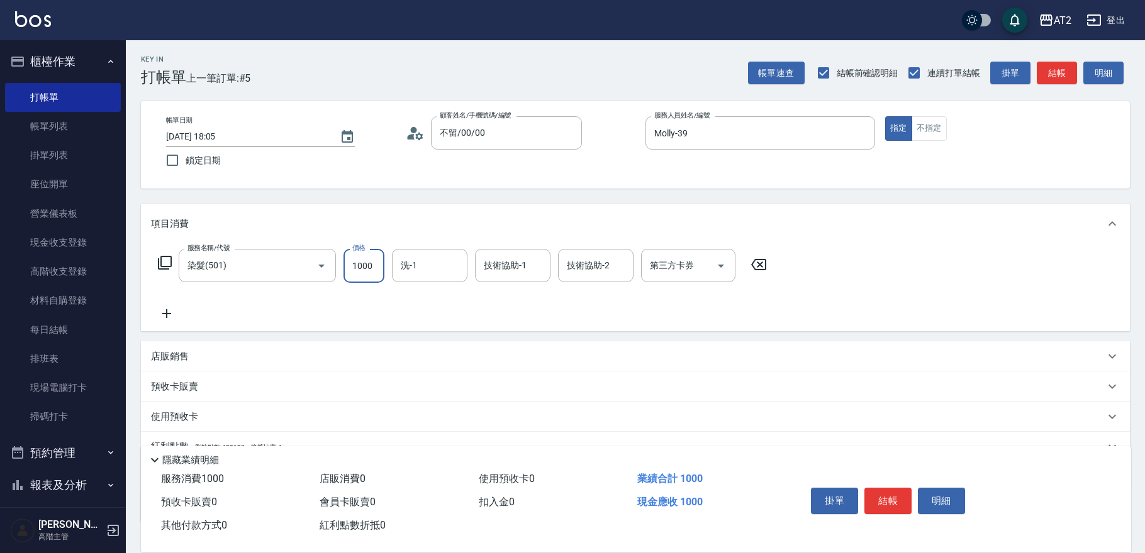
type input "1"
type input "0"
type input "19"
type input "10"
type input "199"
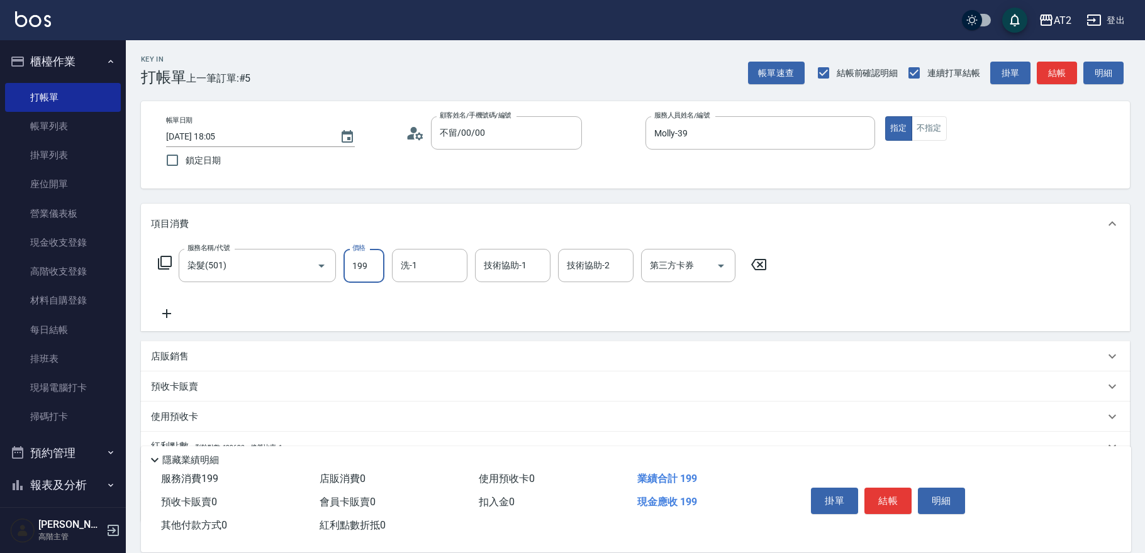
type input "190"
type input "1999"
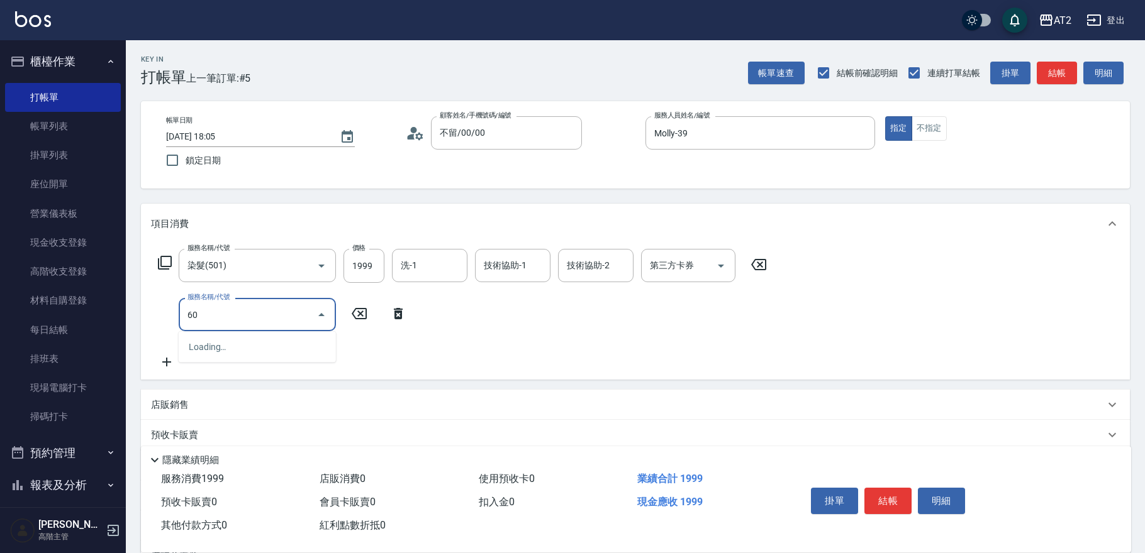
type input "601"
type input "290"
type input "自備護髮(601)"
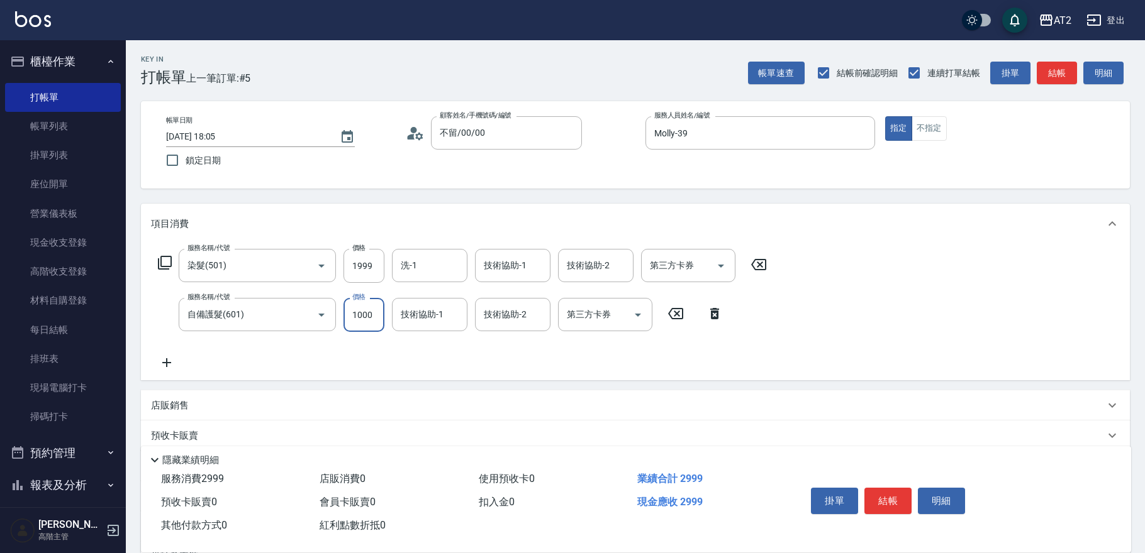
type input "2"
type input "200"
type input "22"
type input "220"
type input "2250"
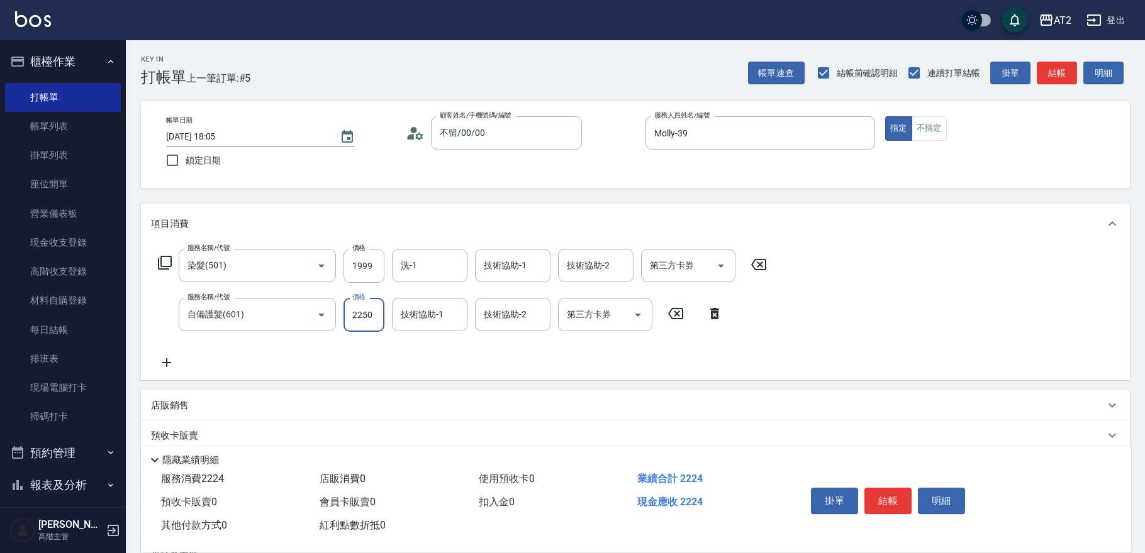
type input "420"
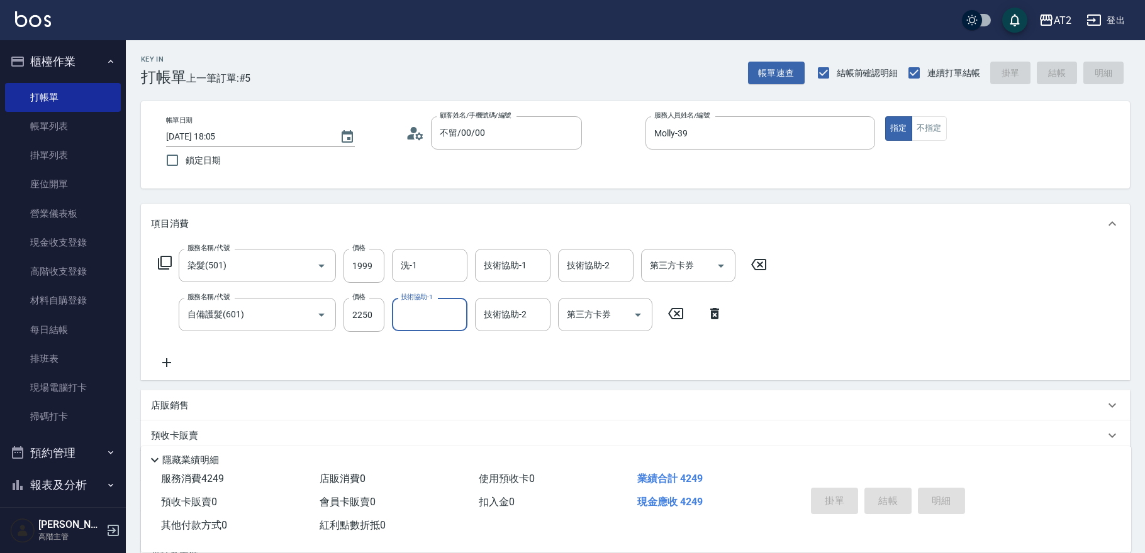
type input "2025/08/10 18:15"
type input "0"
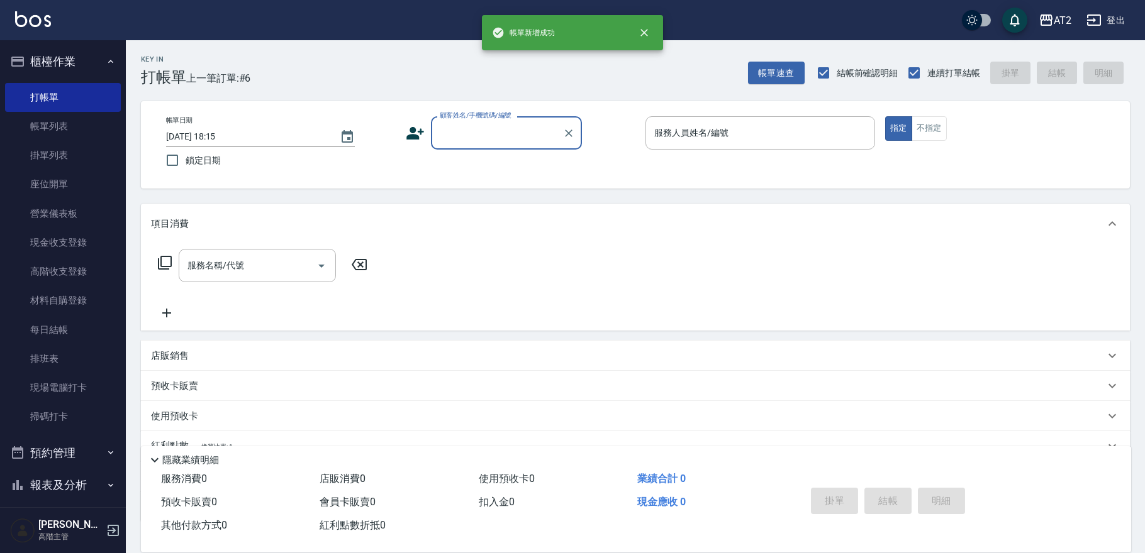
click at [484, 132] on input "顧客姓名/手機號碼/編號" at bounding box center [496, 133] width 121 height 22
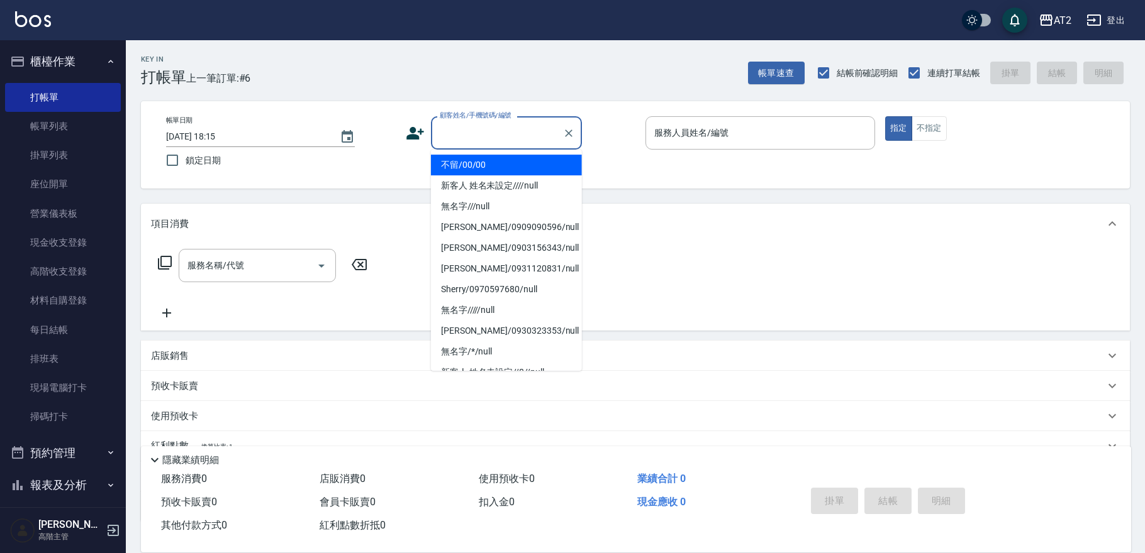
click at [483, 156] on li "不留/00/00" at bounding box center [506, 165] width 151 height 21
type input "不留/00/00"
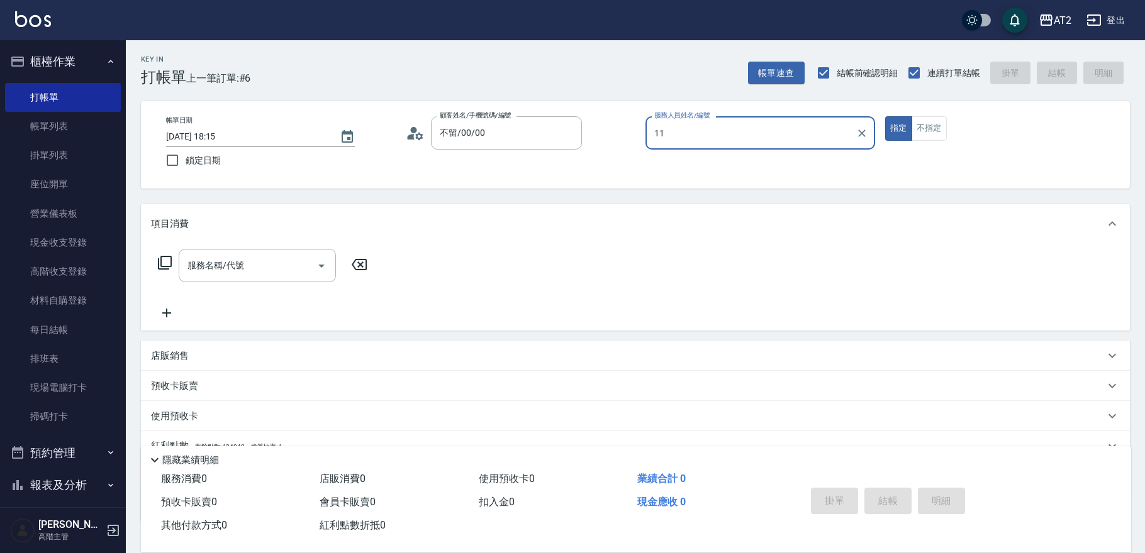
type input "Nini-11"
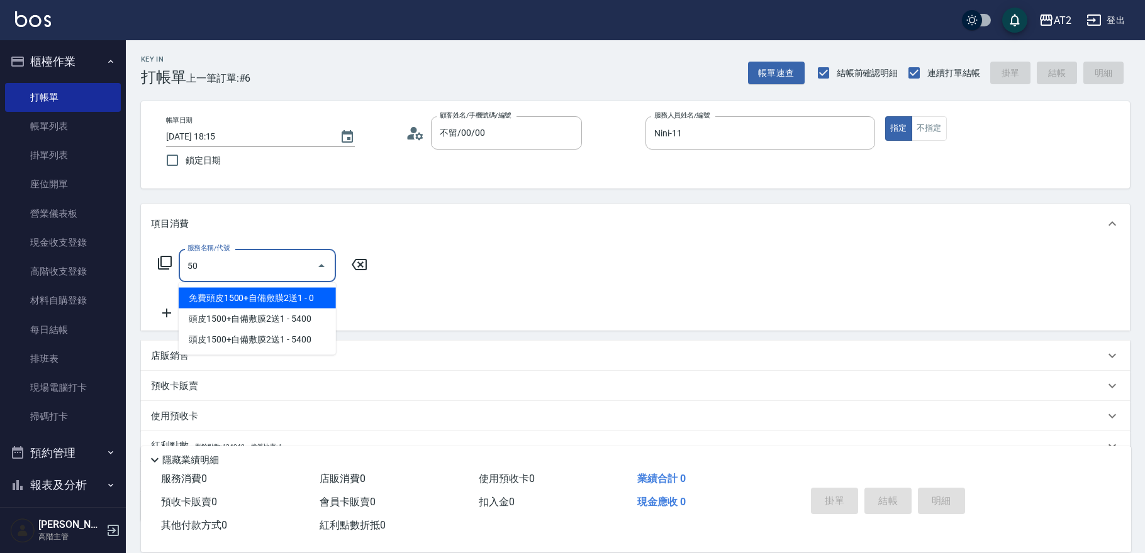
type input "501"
type input "100"
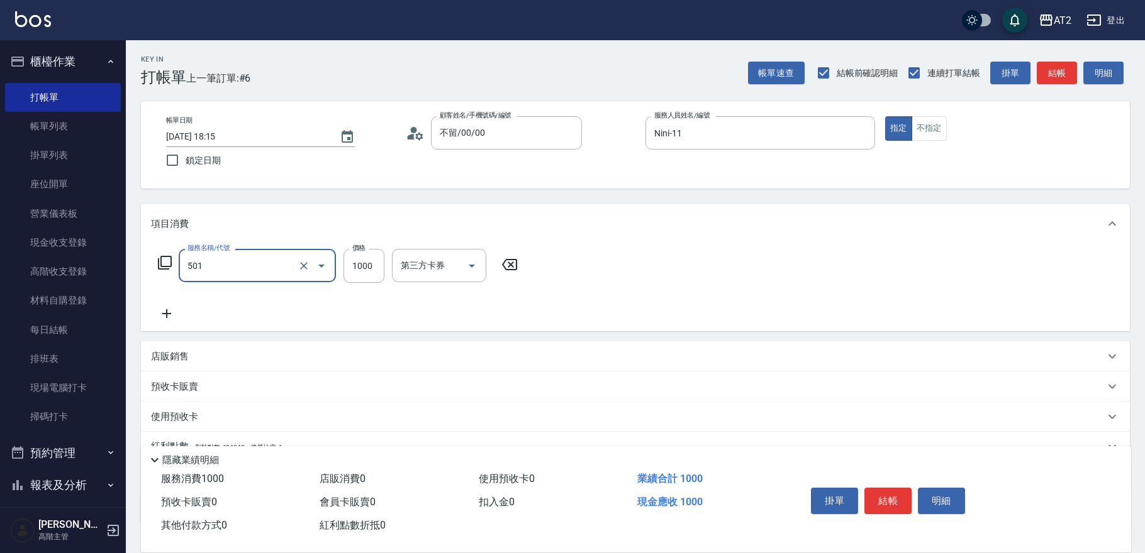
type input "染髮(501)"
type input "0"
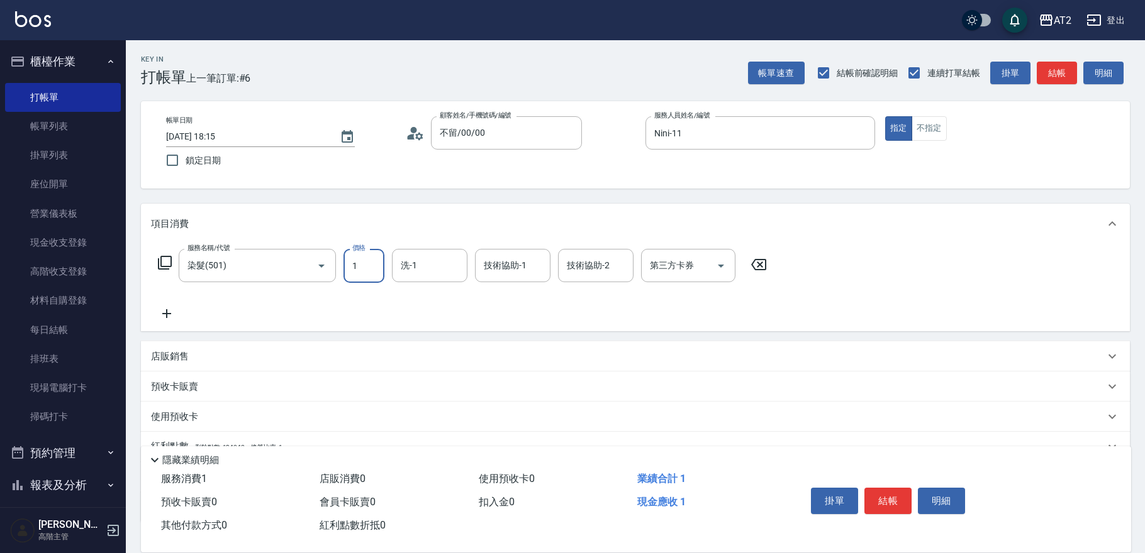
type input "15"
type input "10"
type input "159"
type input "150"
type input "1599"
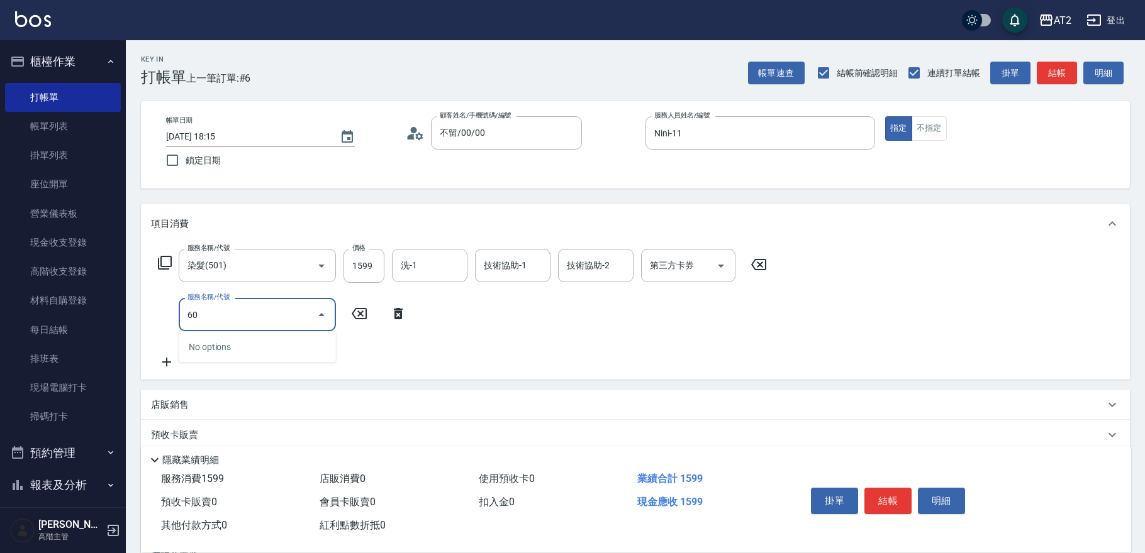
type input "601"
type input "250"
type input "自備護髮(601)"
type input "160"
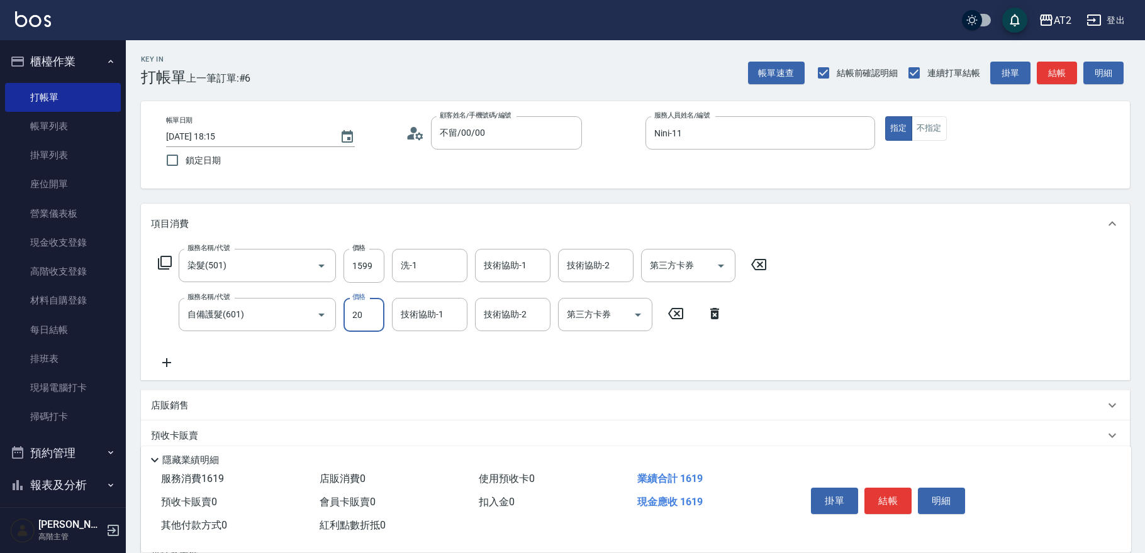
type input "200"
type input "170"
type input "2000"
type input "350"
type input "2000"
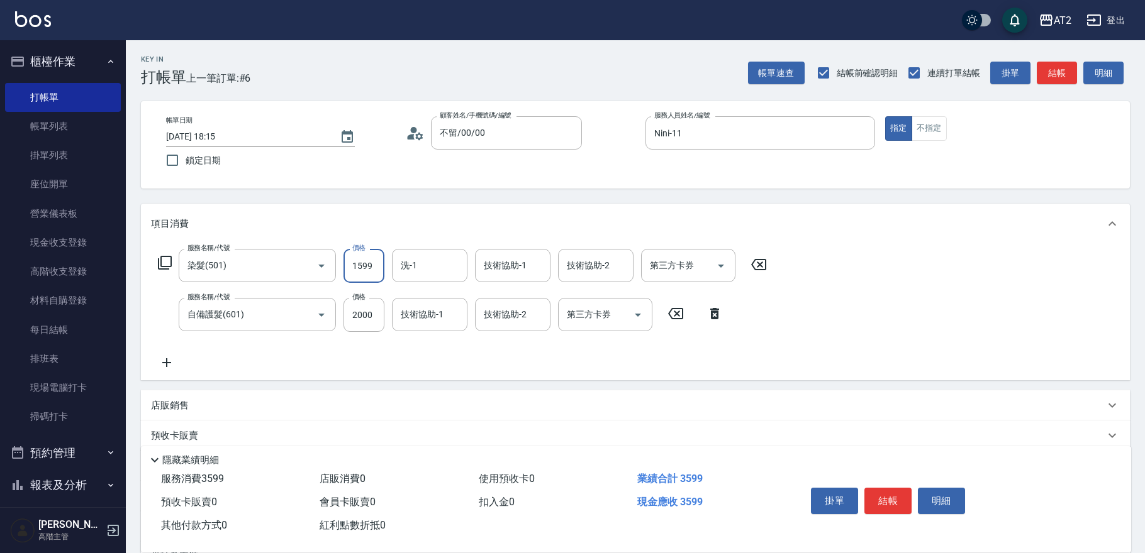
click at [377, 262] on input "1599" at bounding box center [363, 266] width 41 height 34
type input "200"
type input "189"
type input "210"
type input "1899"
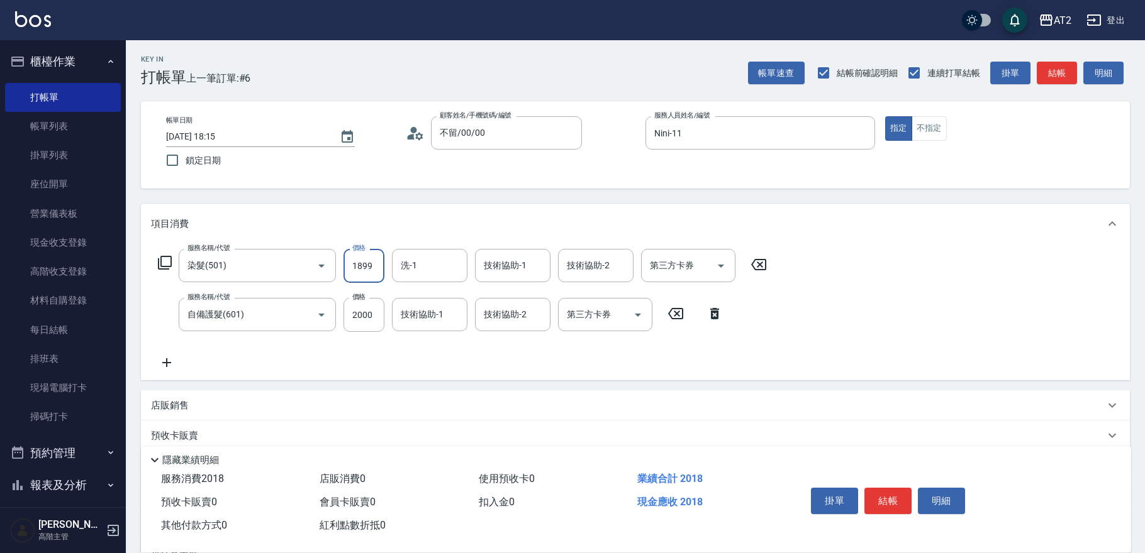
type input "380"
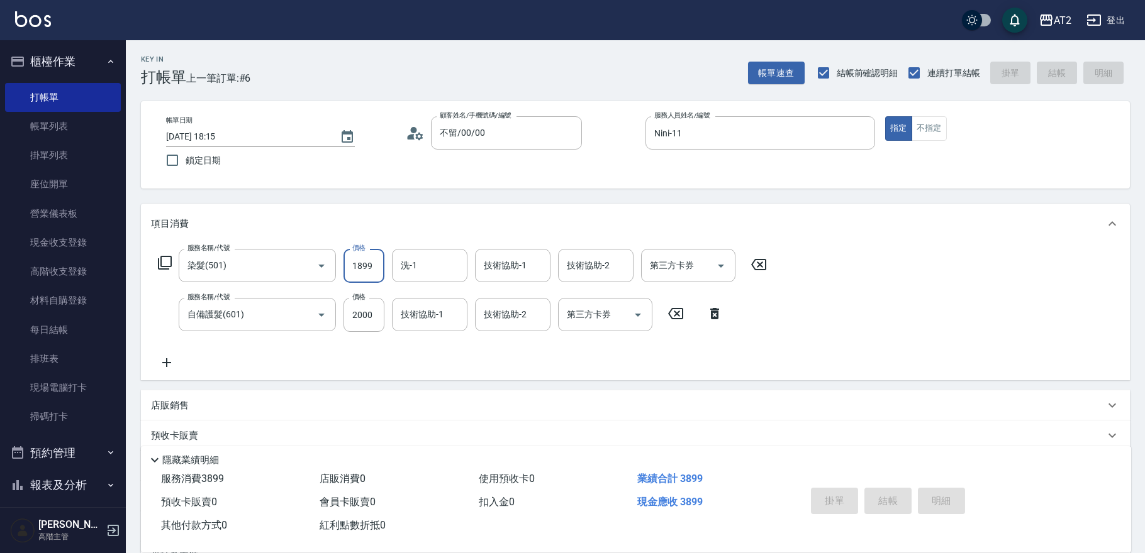
type input "0"
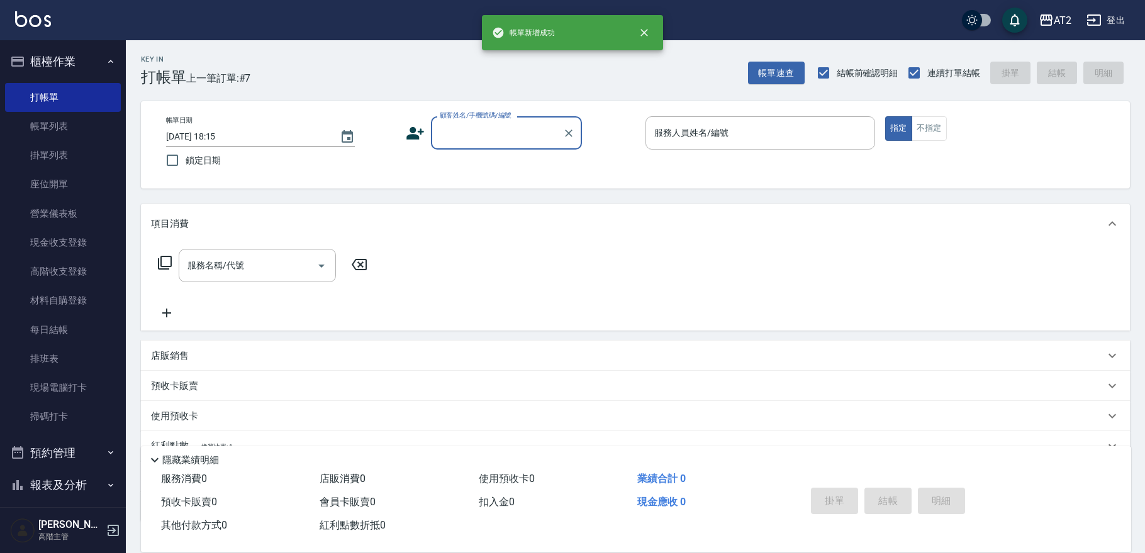
click at [475, 131] on input "顧客姓名/手機號碼/編號" at bounding box center [496, 133] width 121 height 22
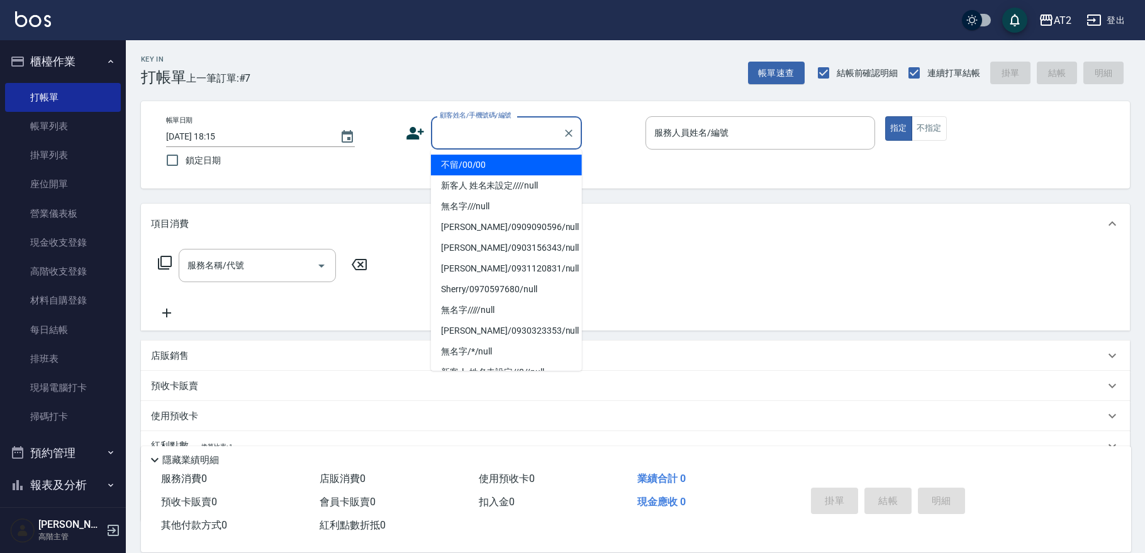
click at [506, 170] on li "不留/00/00" at bounding box center [506, 165] width 151 height 21
type input "不留/00/00"
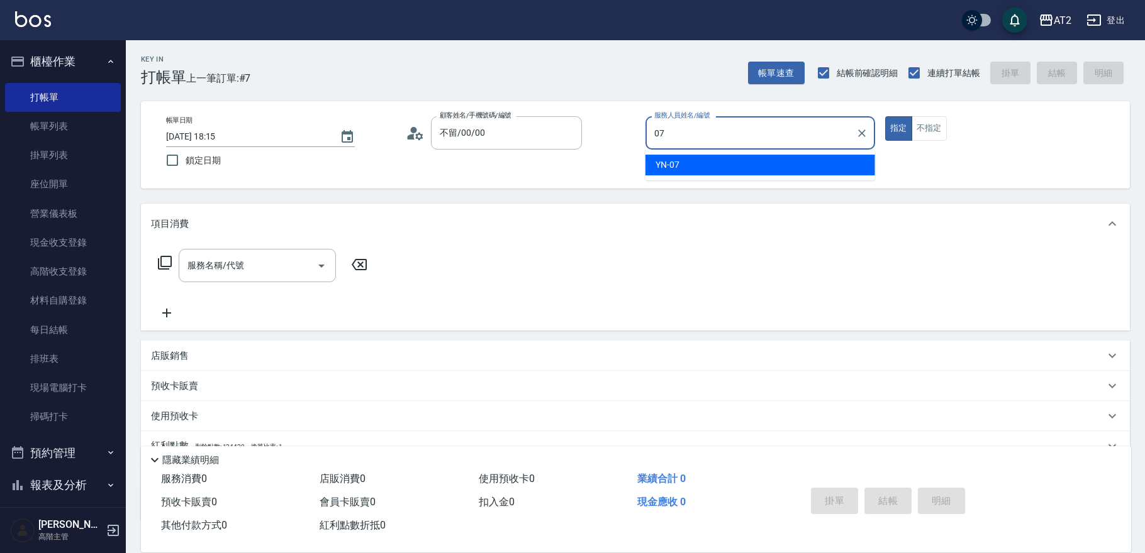
type input "YN-07"
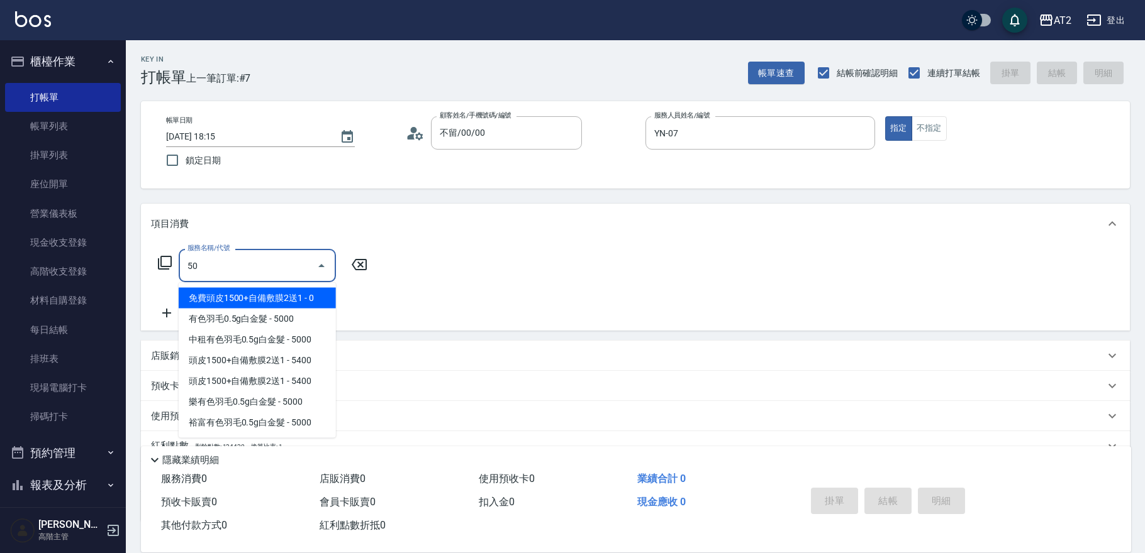
type input "501"
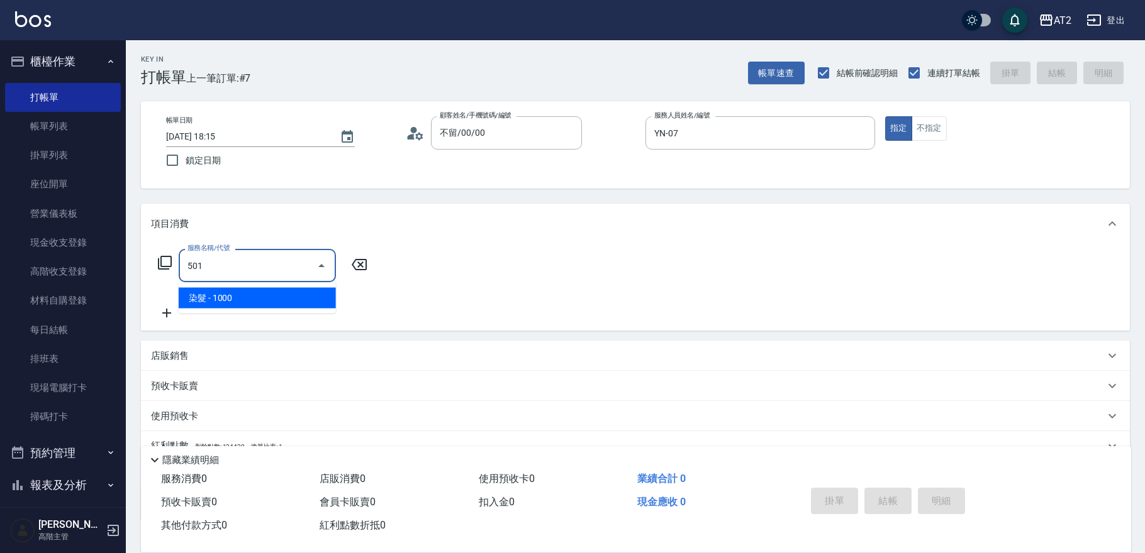
type input "100"
type input "染髮(501)"
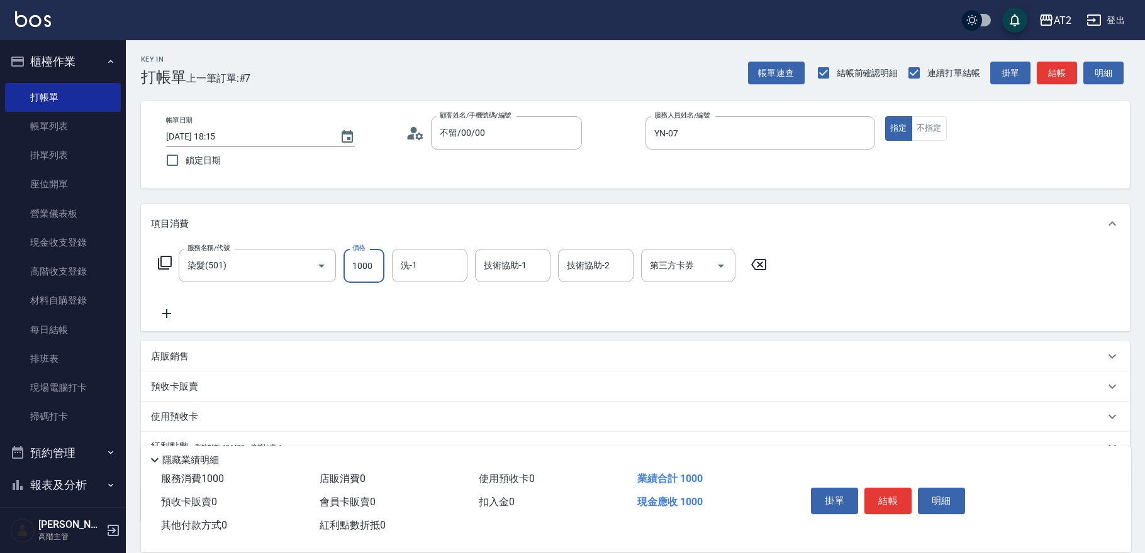
type input "0"
type input "19"
type input "10"
type input "198"
type input "190"
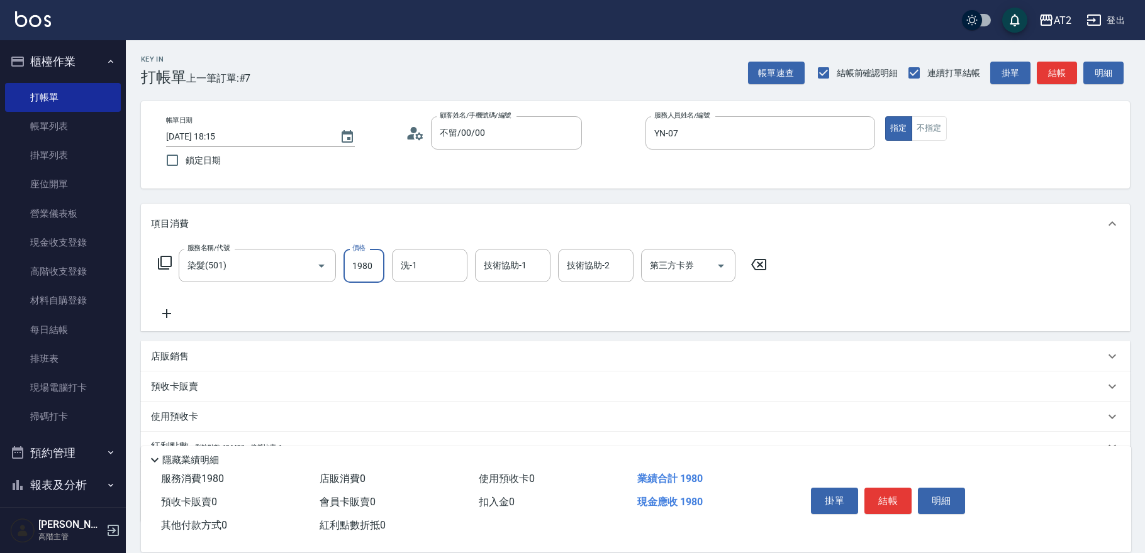
type input "1980"
type input "軒軒-42"
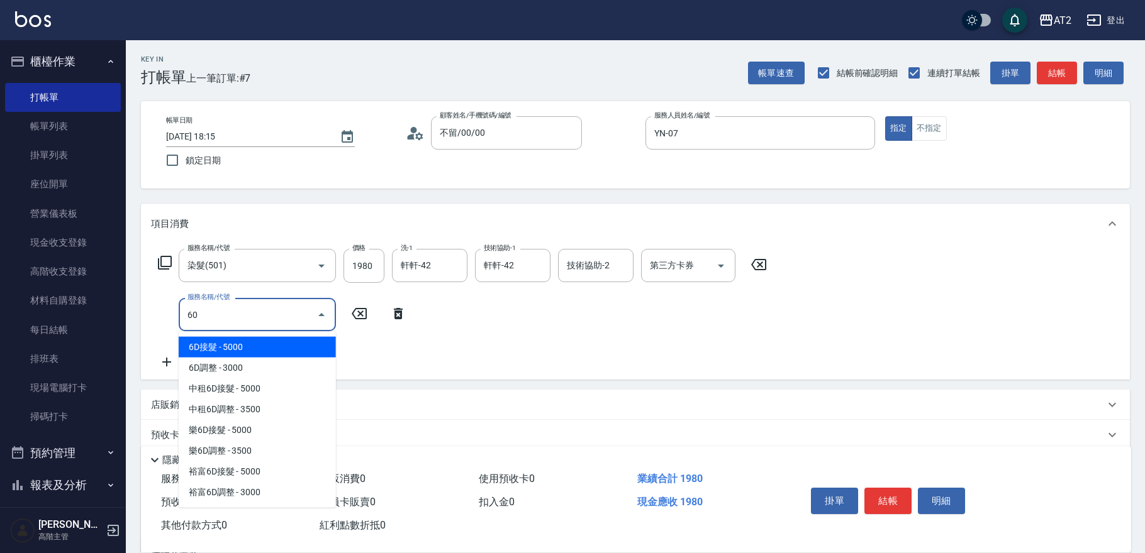
type input "601"
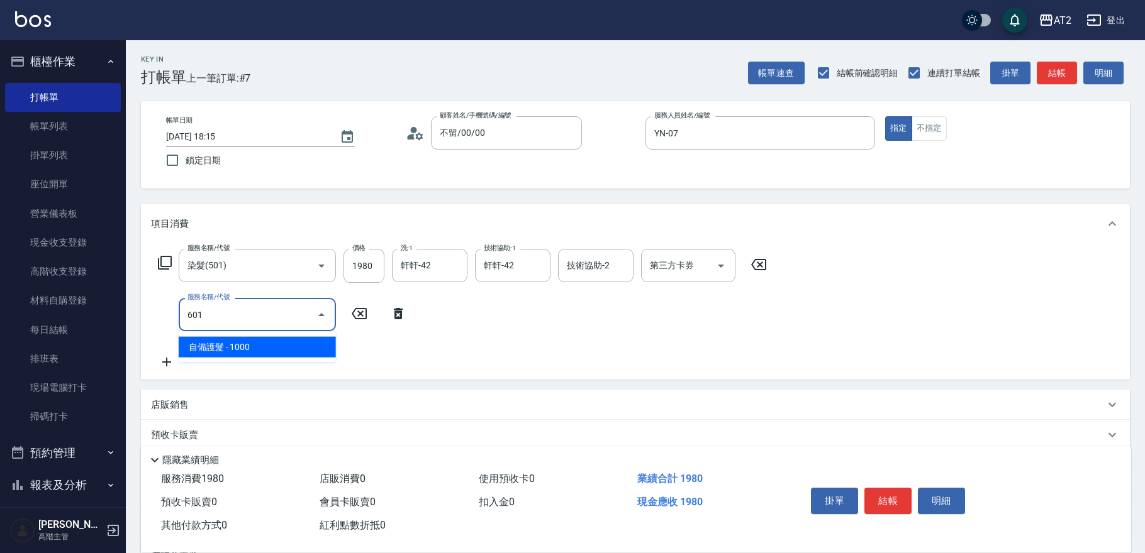
type input "290"
type input "自備護髮(601)"
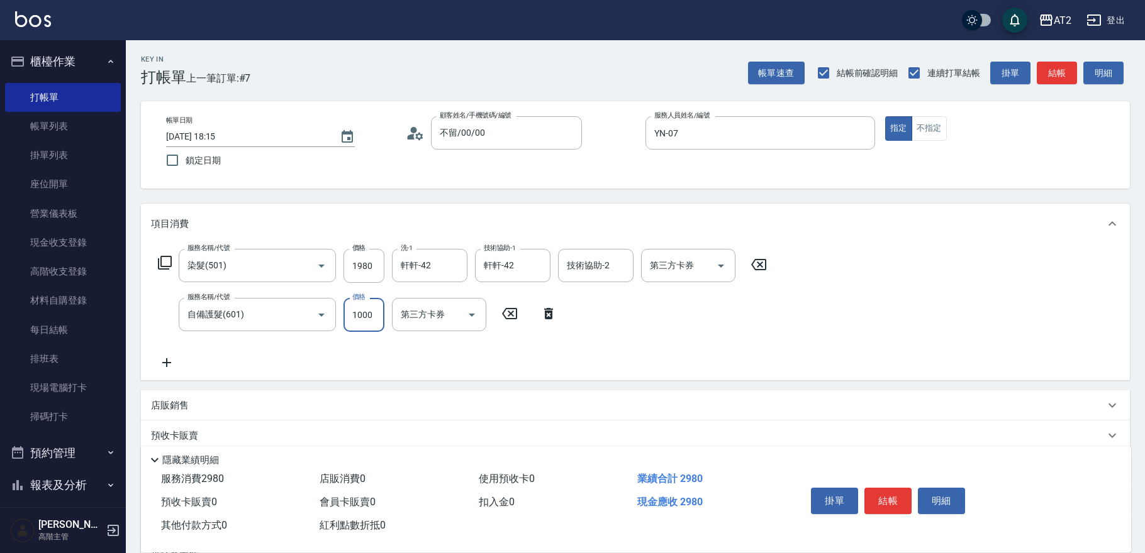
type input "190"
type input "2"
type input "200"
type input "250"
type input "220"
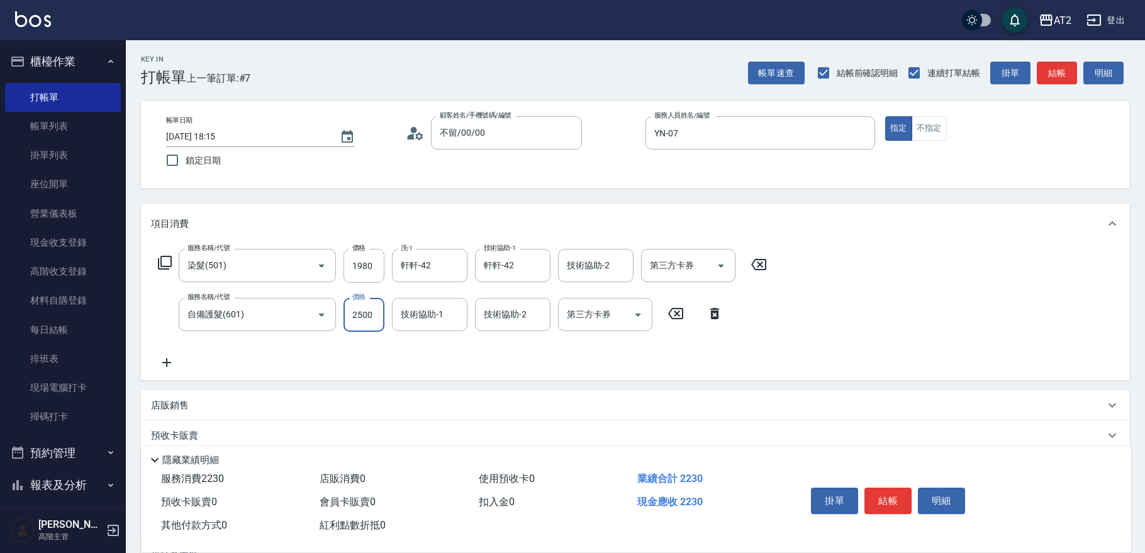
type input "2500"
type input "440"
type input "軒軒-42"
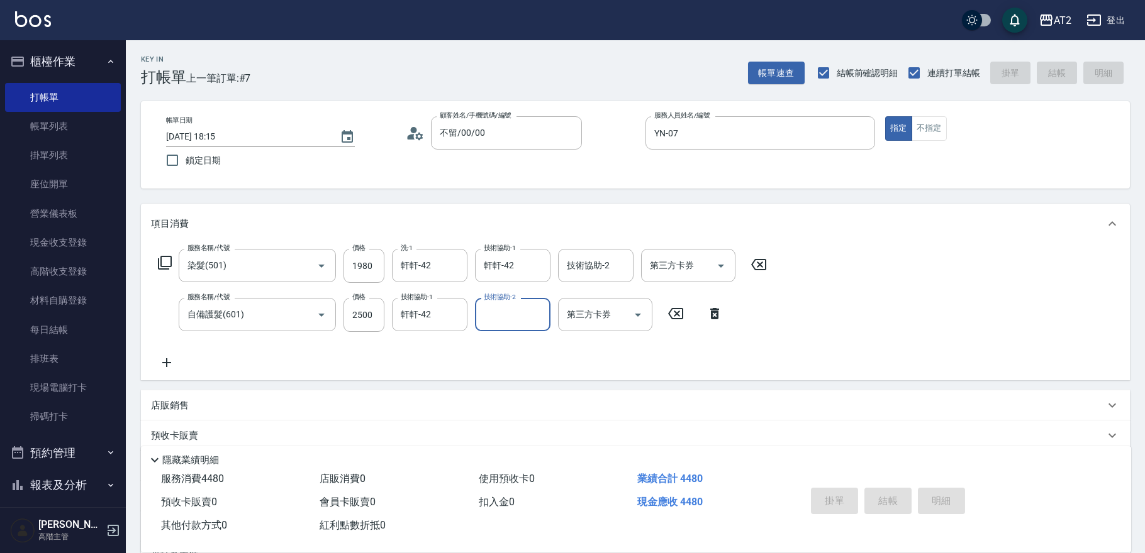
type input "0"
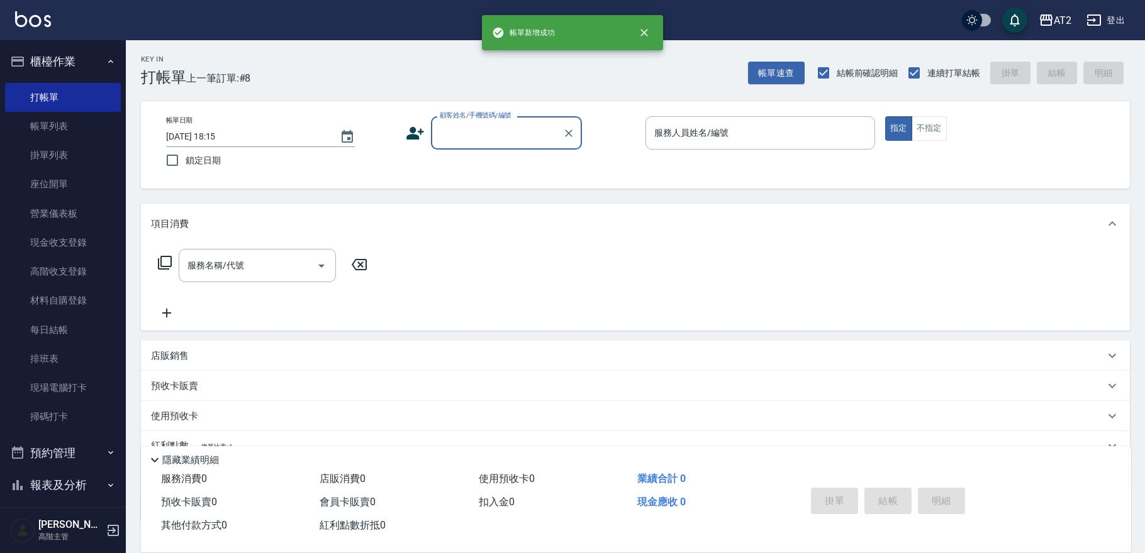
click at [509, 132] on input "顧客姓名/手機號碼/編號" at bounding box center [496, 133] width 121 height 22
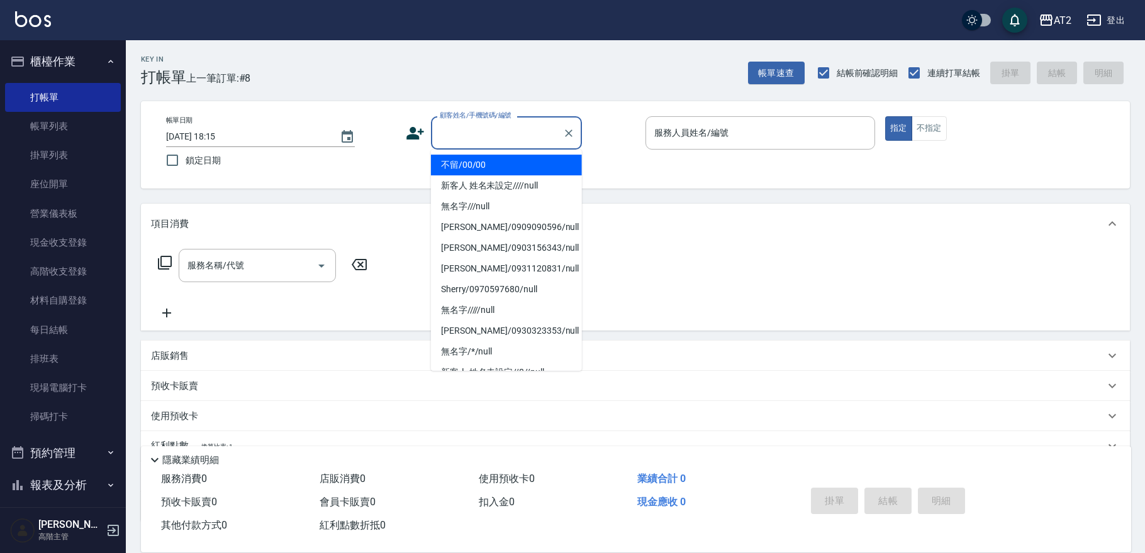
click at [491, 167] on li "不留/00/00" at bounding box center [506, 165] width 151 height 21
type input "不留/00/00"
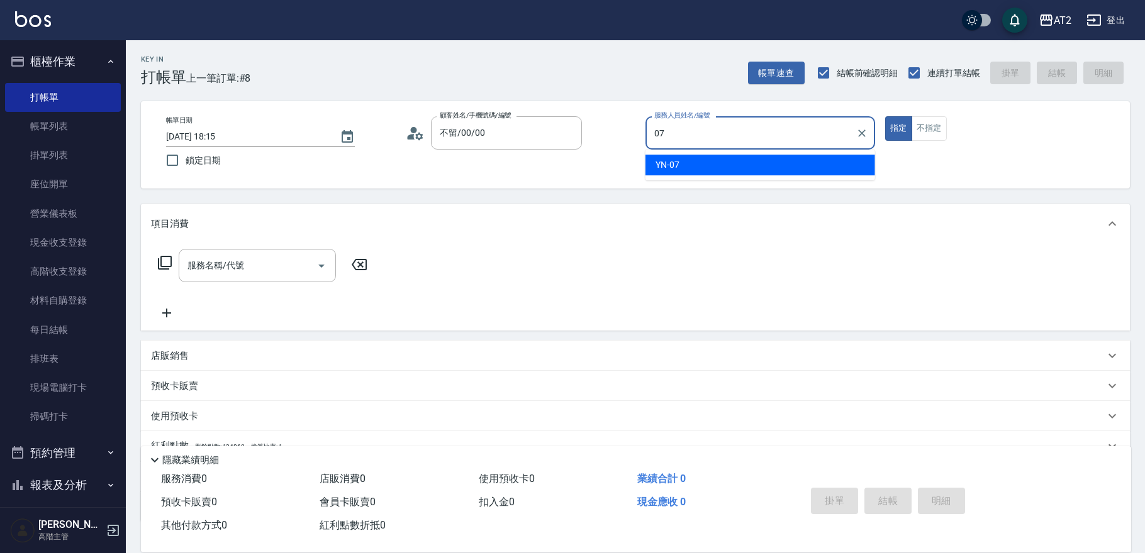
type input "YN-07"
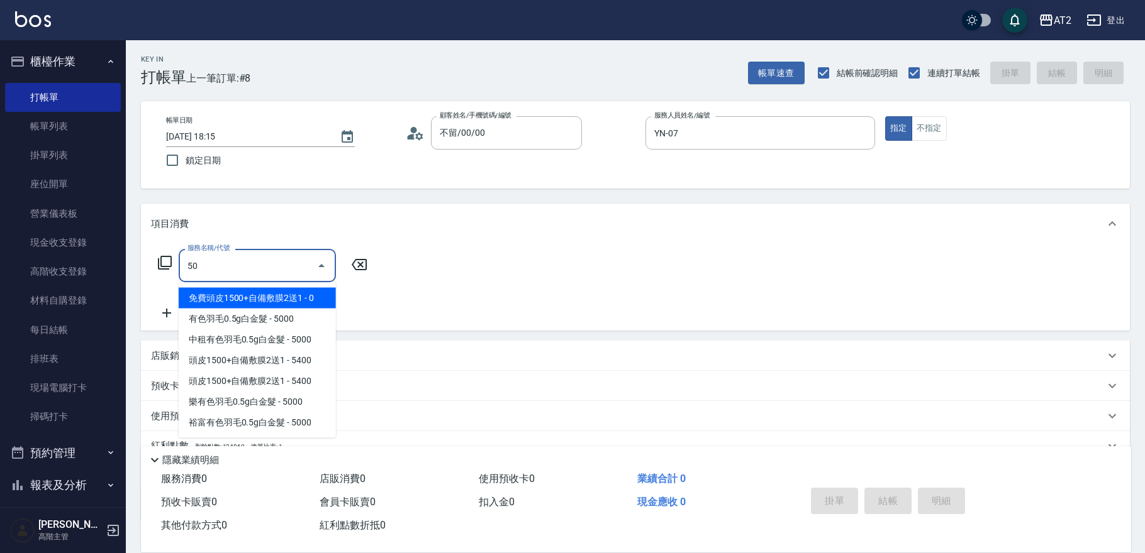
type input "501"
type input "100"
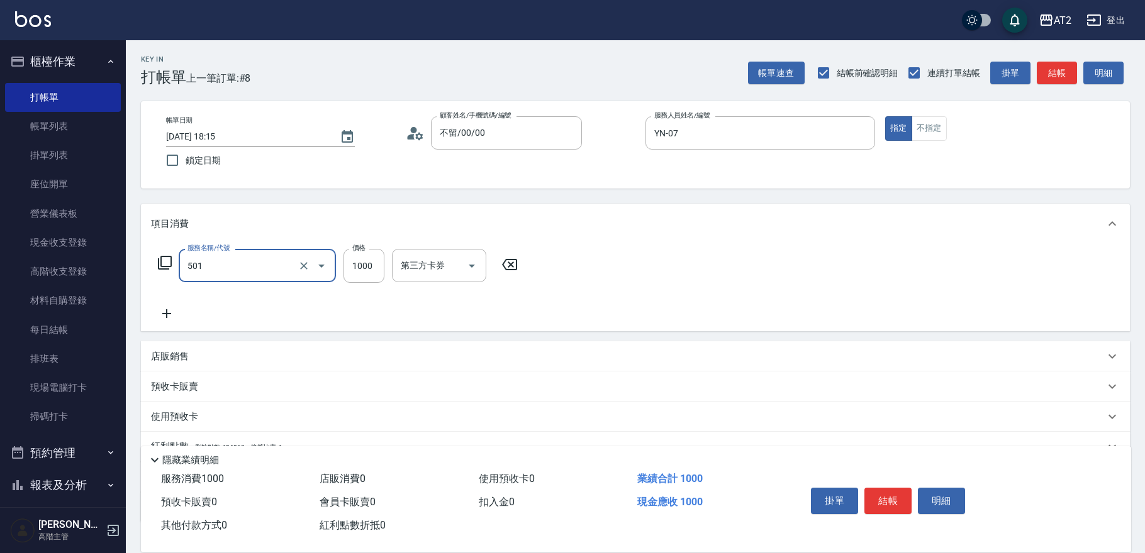
type input "染髮(501)"
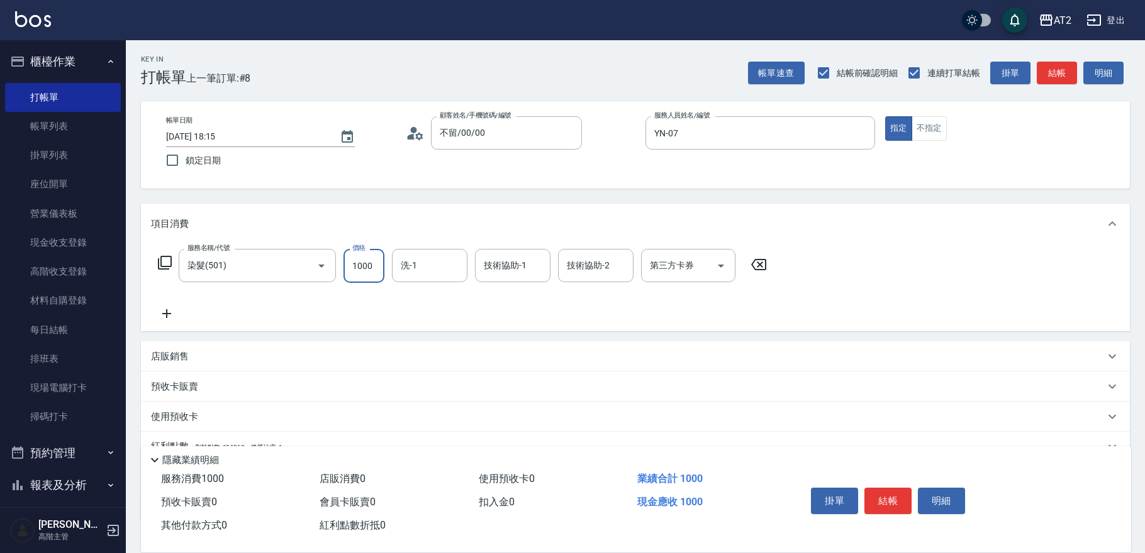
type input "0"
type input "26"
type input "20"
type input "2699"
type input "260"
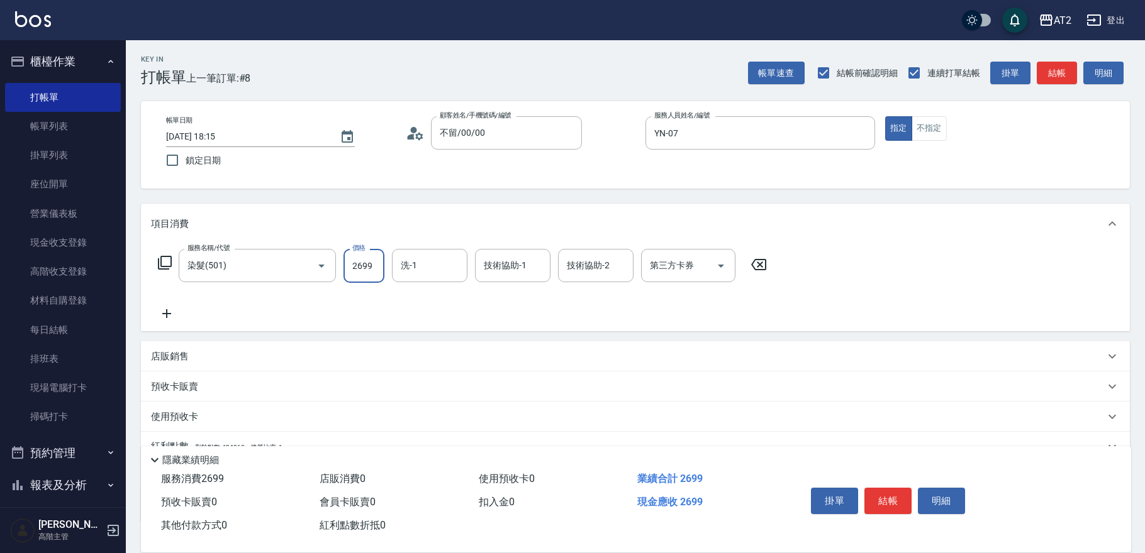
type input "2699"
type input "軒軒-42"
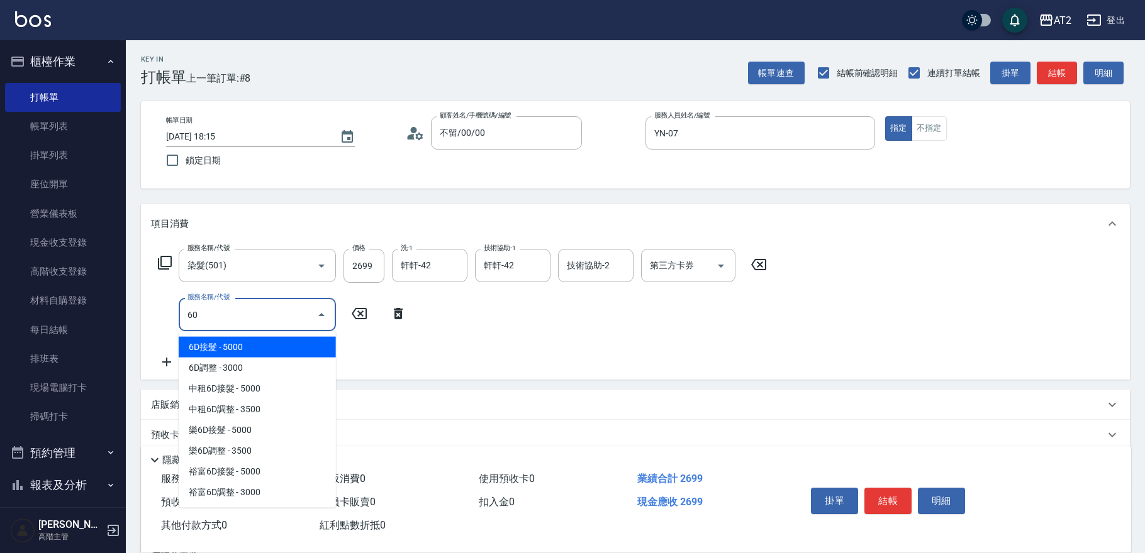
type input "601"
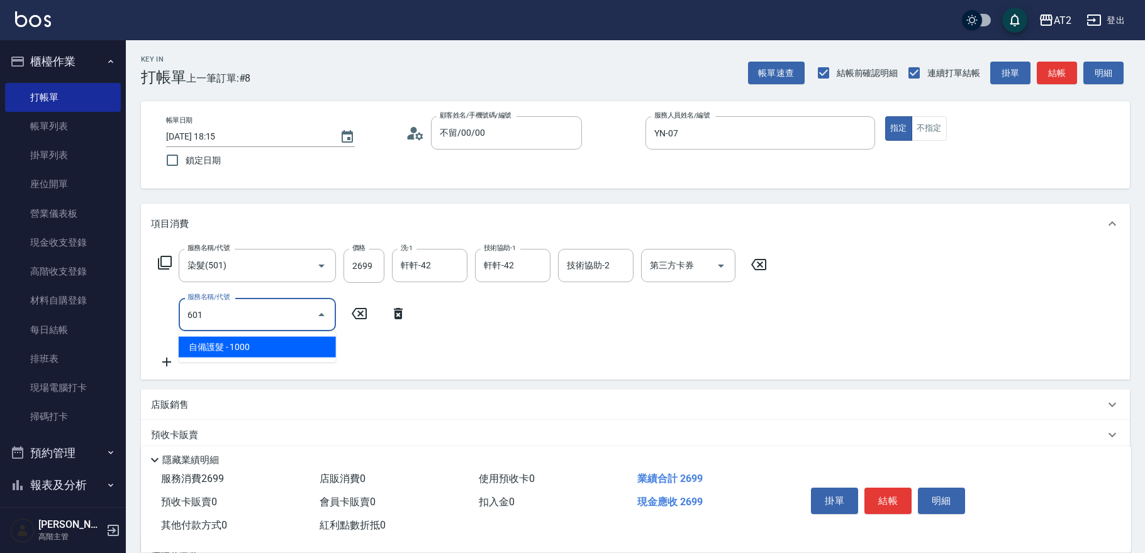
type input "360"
type input "自備護髮(601)"
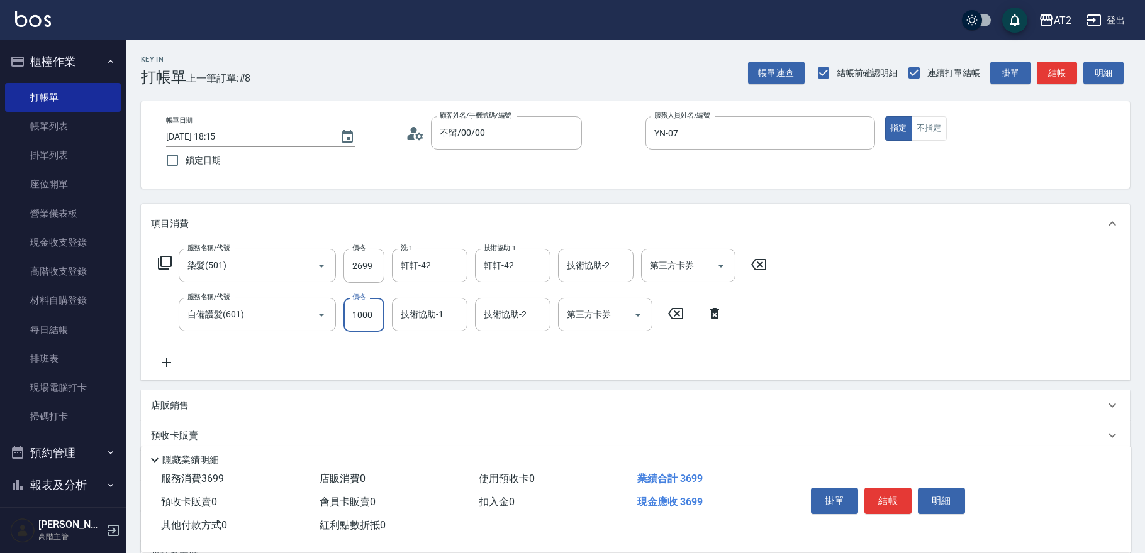
type input "270"
type input "300"
type input "290"
type input "3000"
type input "560"
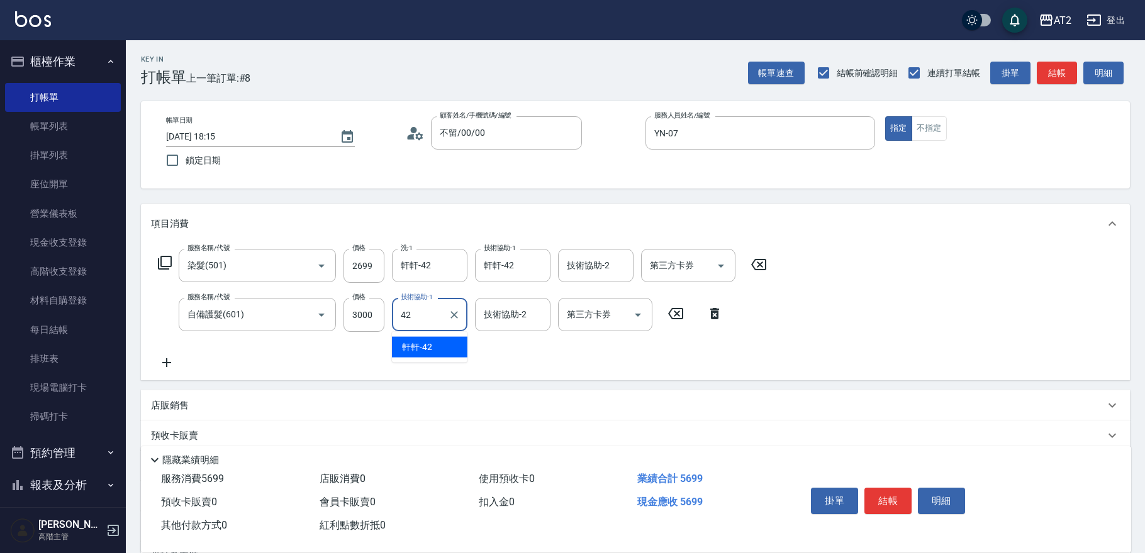
type input "軒軒-42"
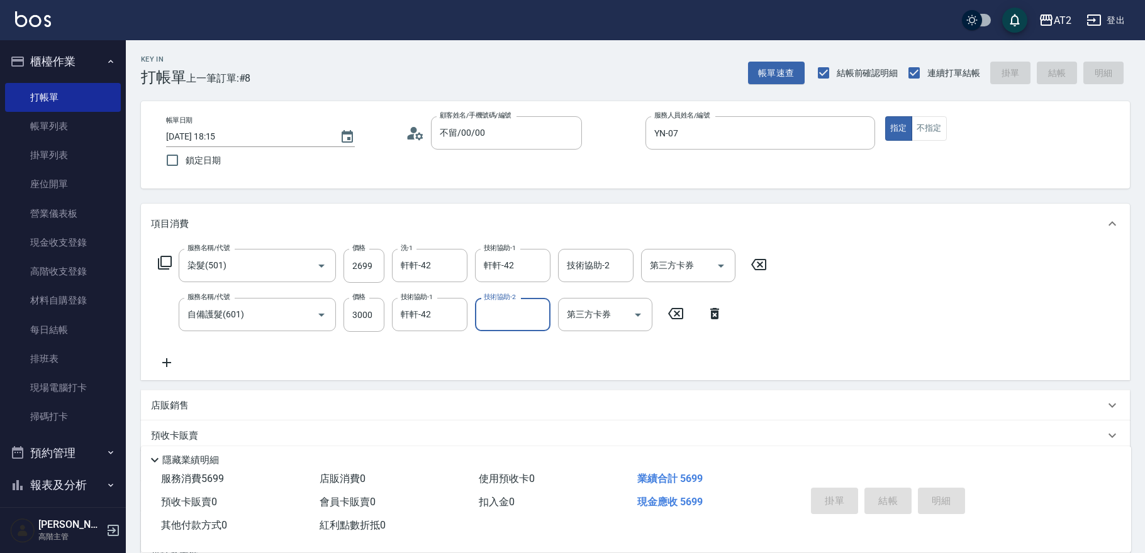
type input "0"
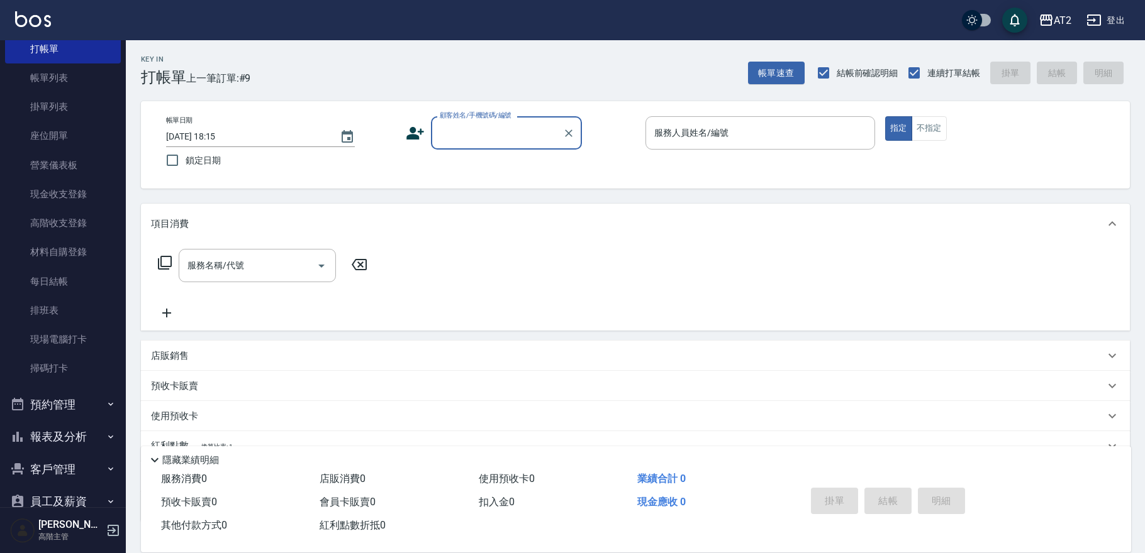
scroll to position [70, 0]
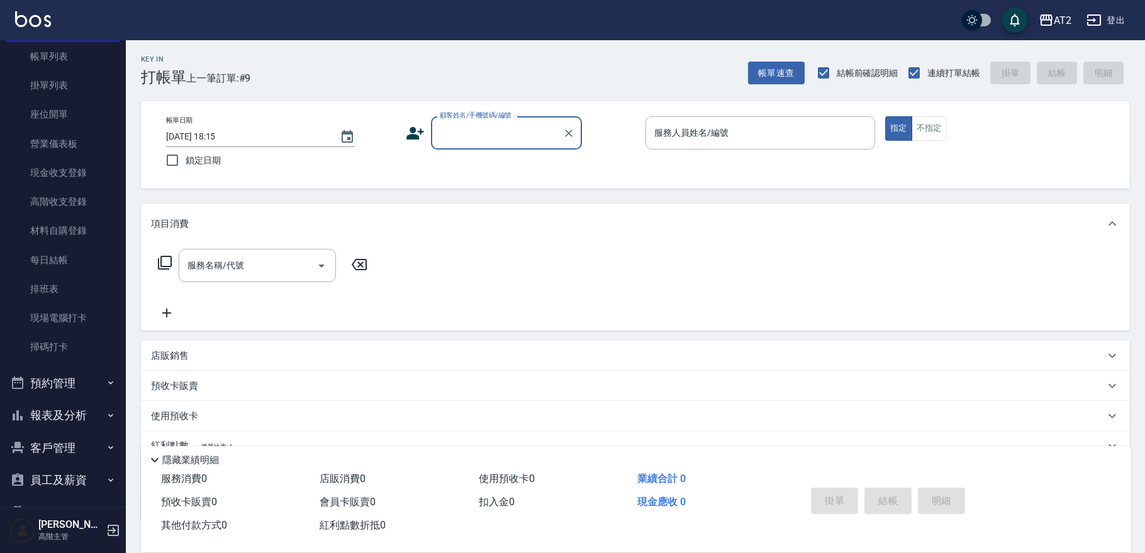
click at [81, 418] on button "報表及分析" at bounding box center [63, 415] width 116 height 33
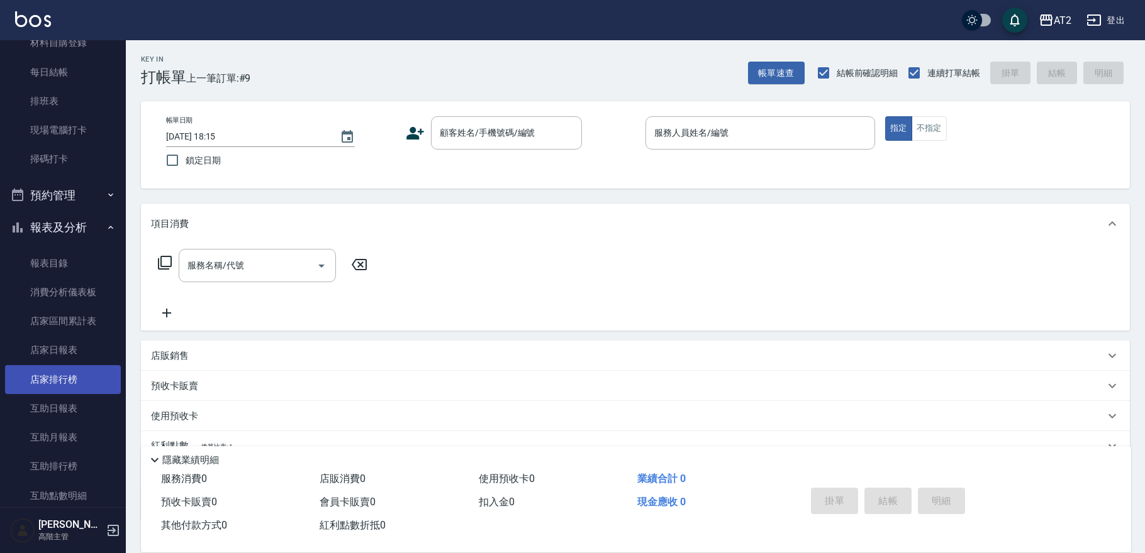
scroll to position [279, 0]
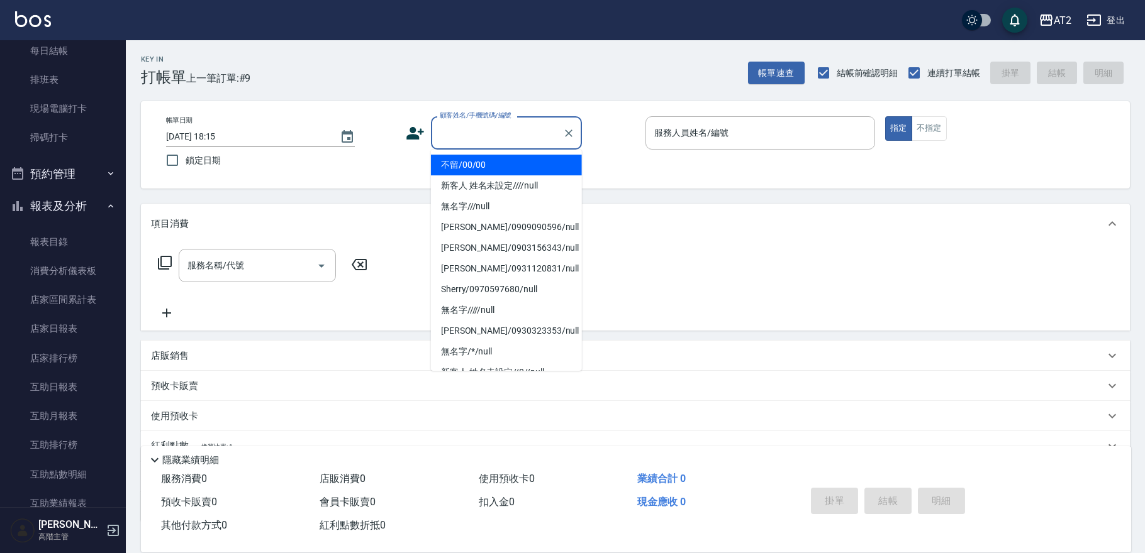
click at [540, 131] on input "顧客姓名/手機號碼/編號" at bounding box center [496, 133] width 121 height 22
click at [509, 152] on ul "不留/00/00 新客人 姓名未設定////null 無名字///null 蔡佳蓉/0909090596/null 葉媁慈/0903156343/null 周…" at bounding box center [506, 260] width 151 height 221
click at [509, 158] on li "不留/00/00" at bounding box center [506, 165] width 151 height 21
type input "不留/00/00"
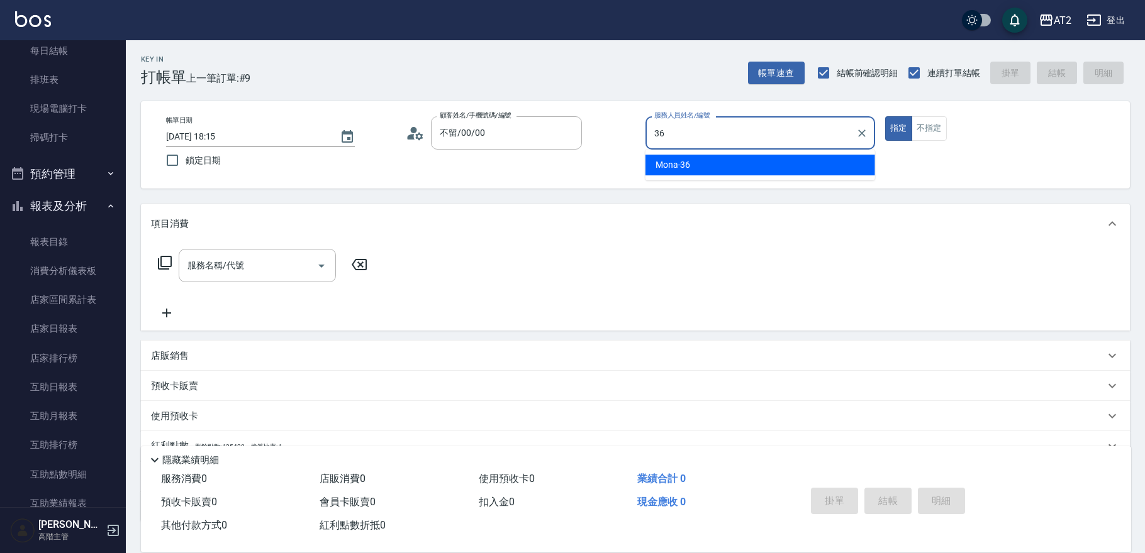
type input "Mona-36"
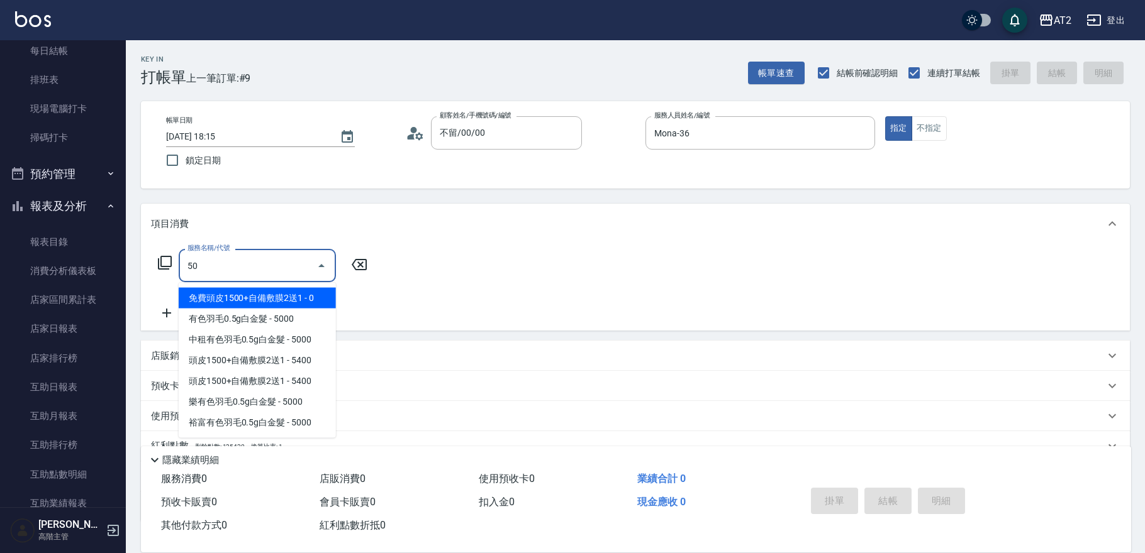
type input "501"
type input "100"
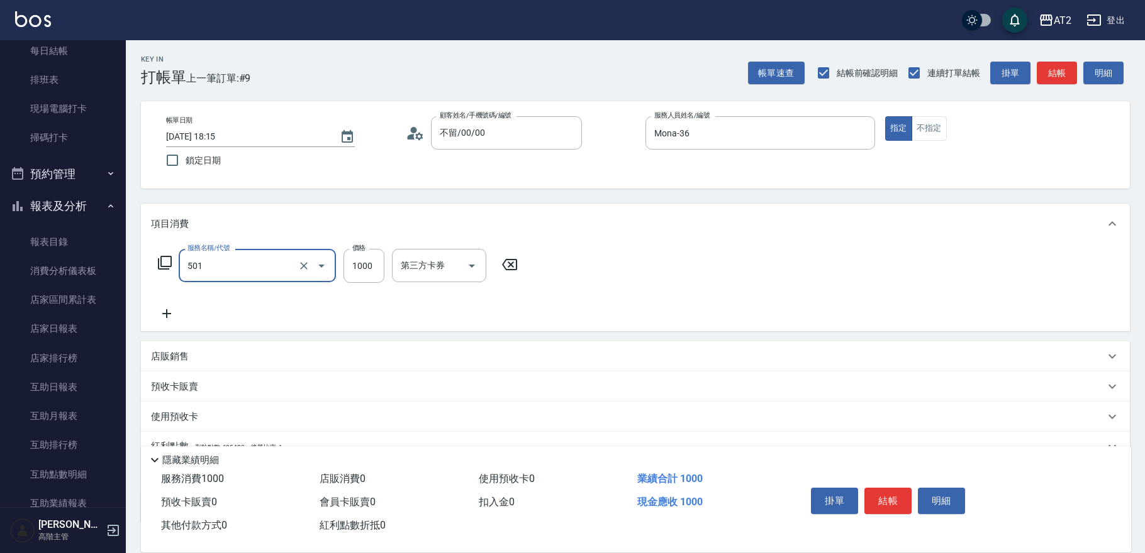
type input "染髮(501)"
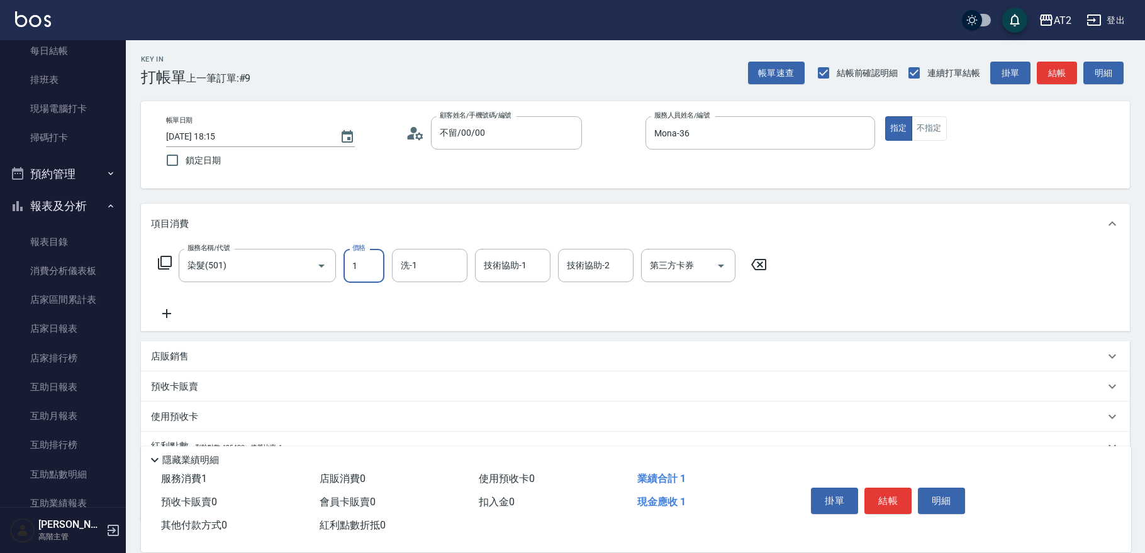
type input "0"
type input "150"
type input "10"
type input "1500"
type input "150"
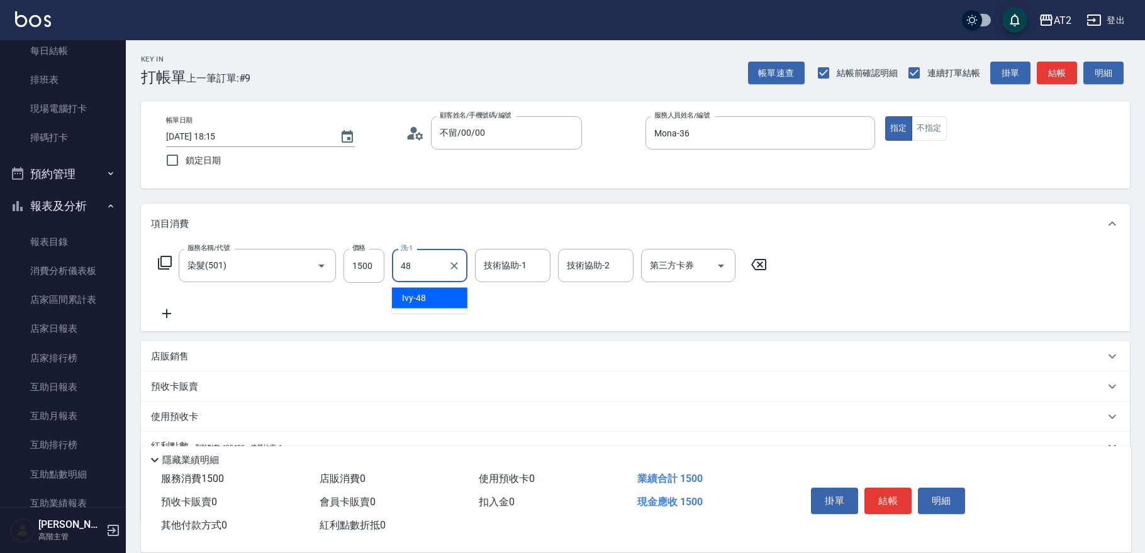
type input "Ivy-48"
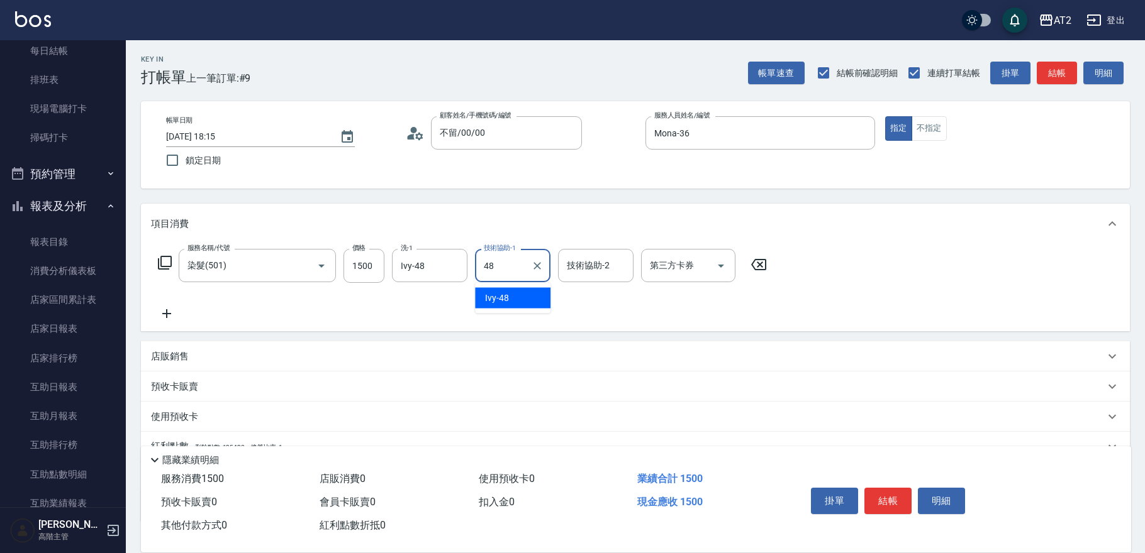
type input "Ivy-48"
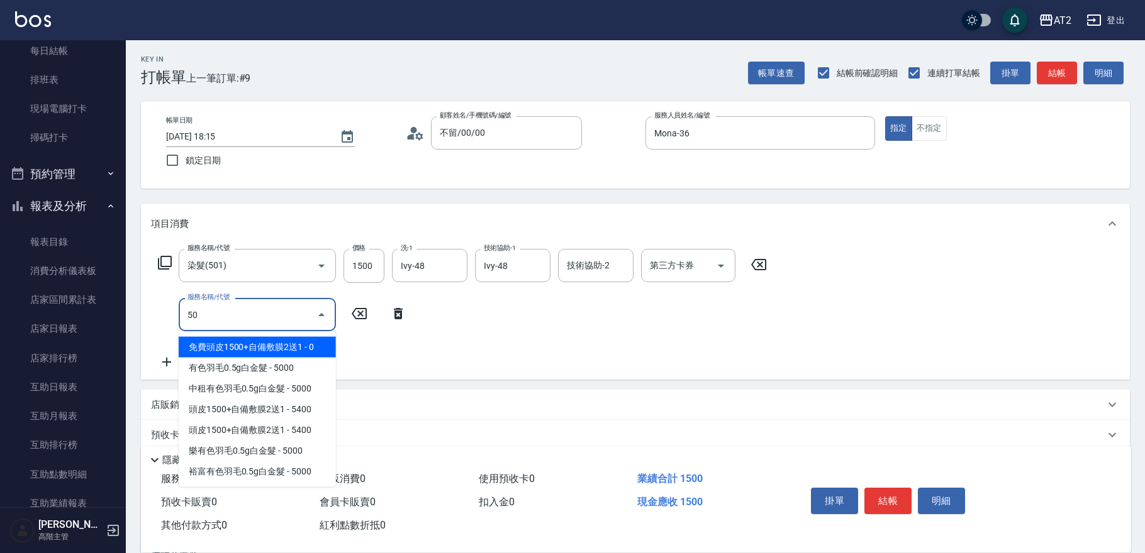
type input "502"
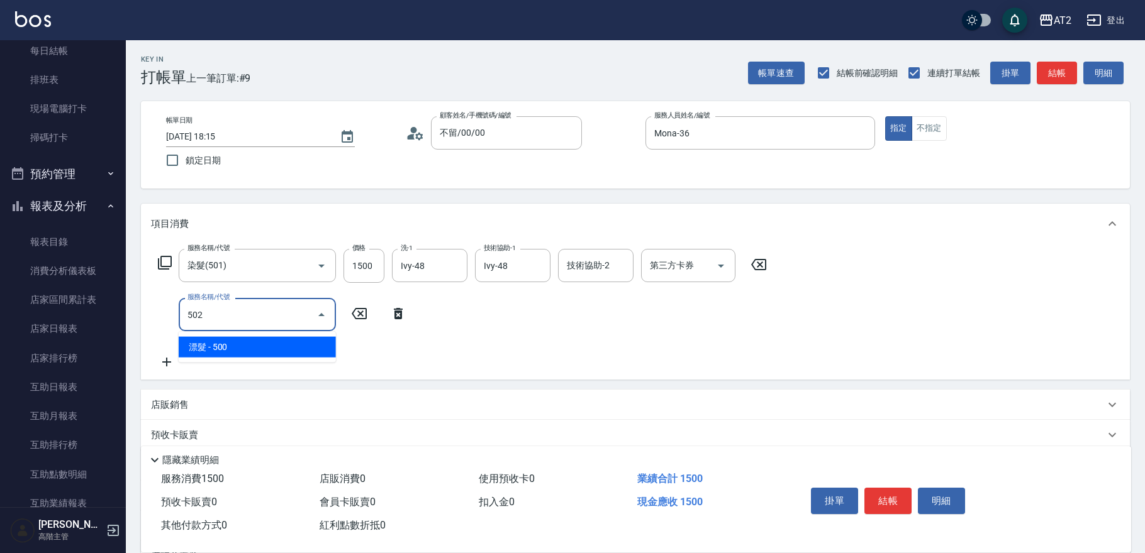
type input "200"
type input "漂髮(502)"
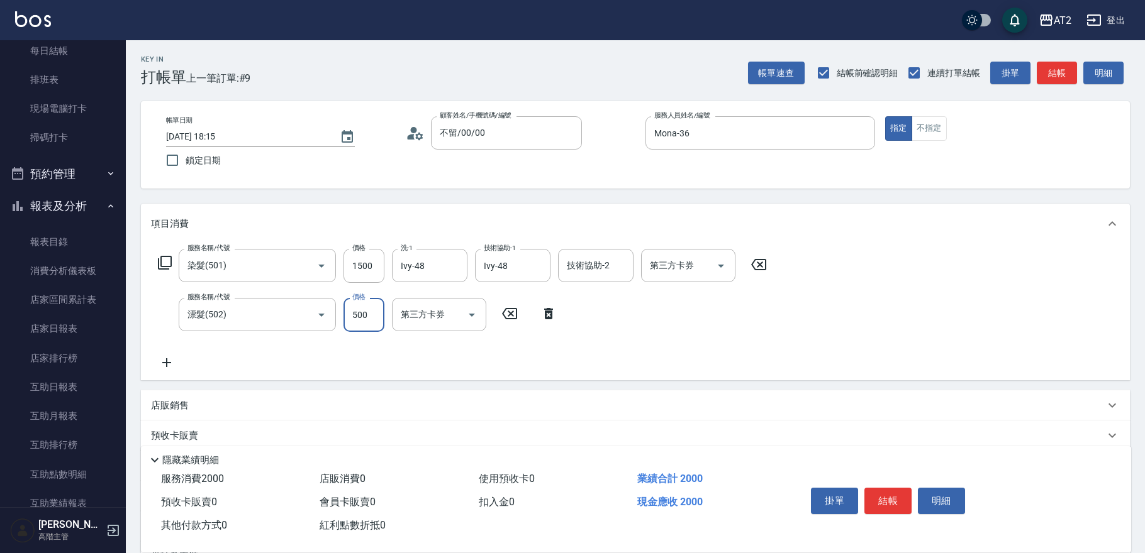
type input "150"
type input "0"
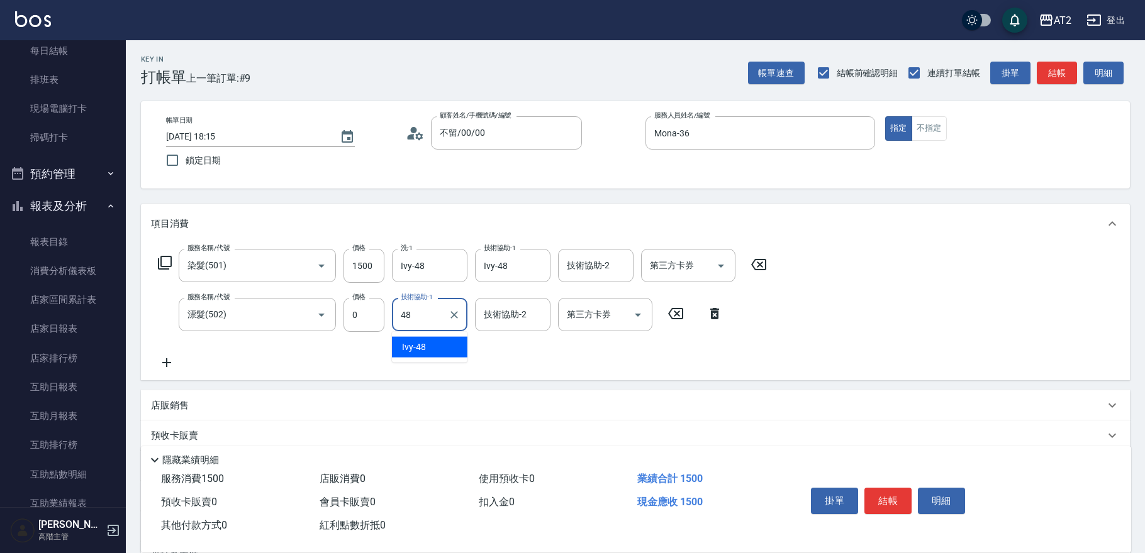
type input "Ivy-48"
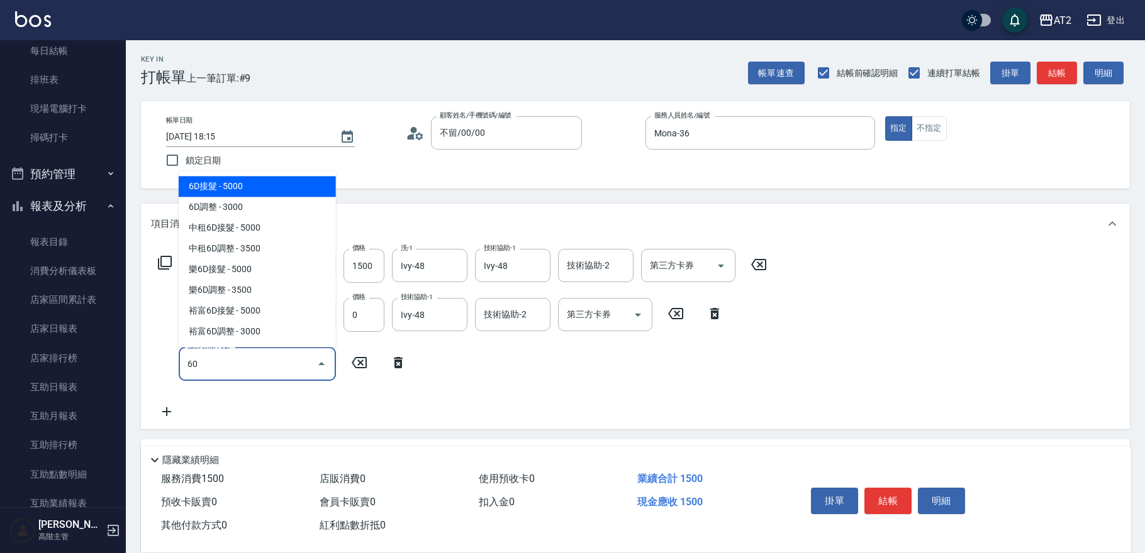
type input "601"
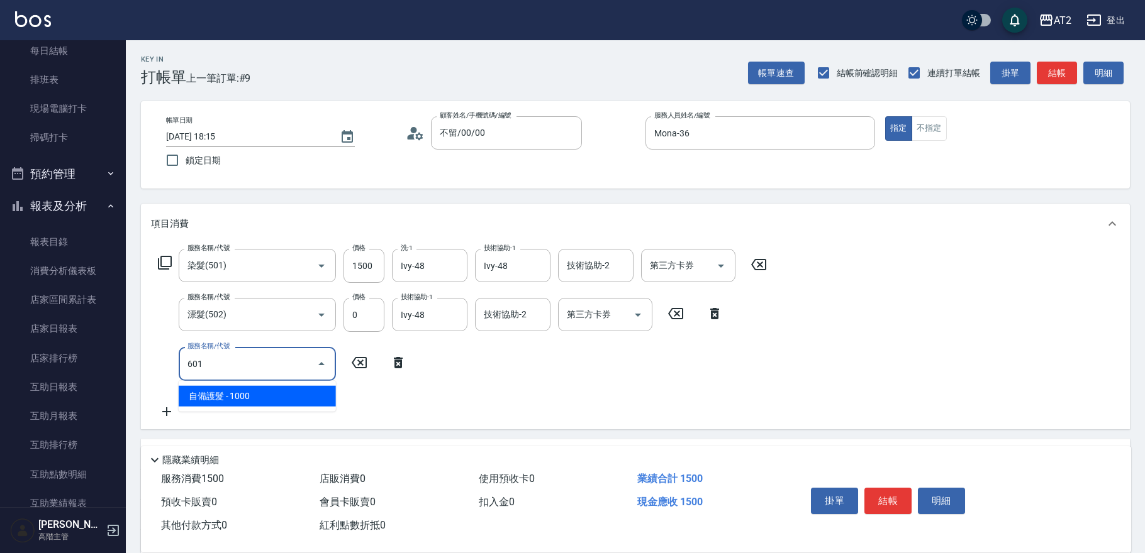
type input "250"
type input "自備護髮(601)"
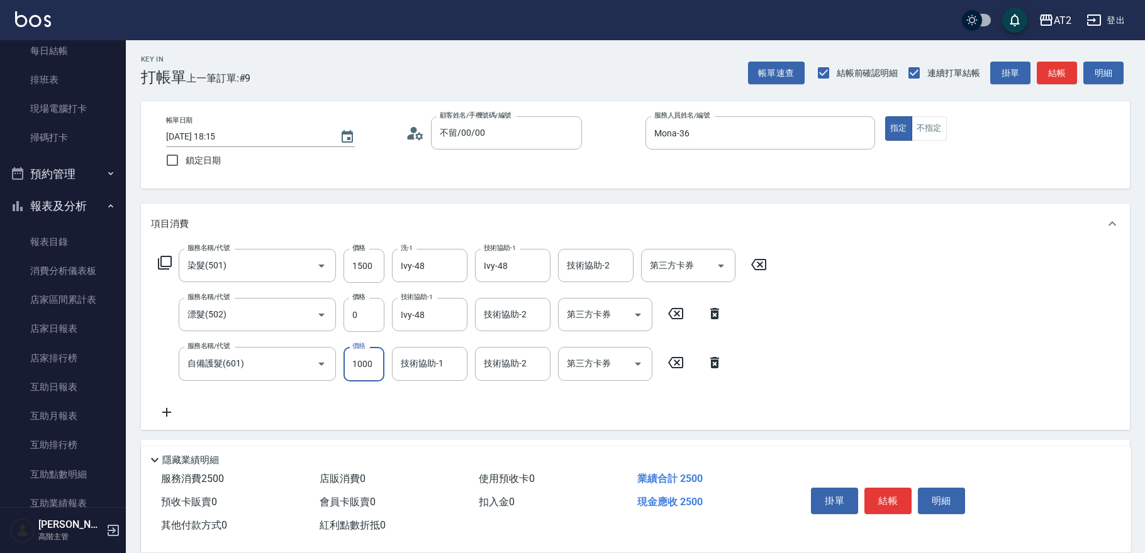
type input "2"
type input "150"
type input "225"
type input "370"
type input "2250"
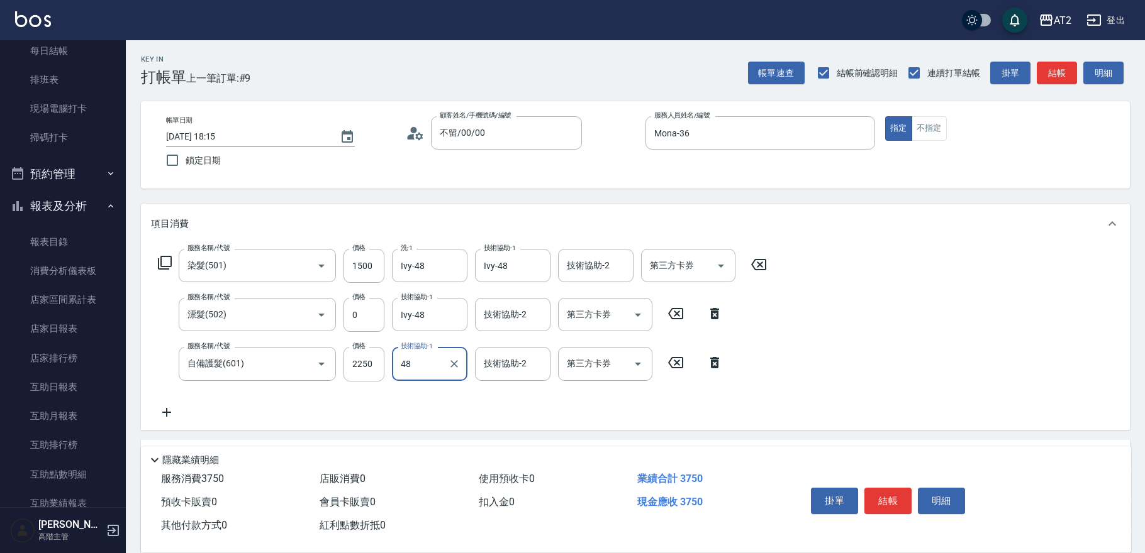
type input "Ivy-48"
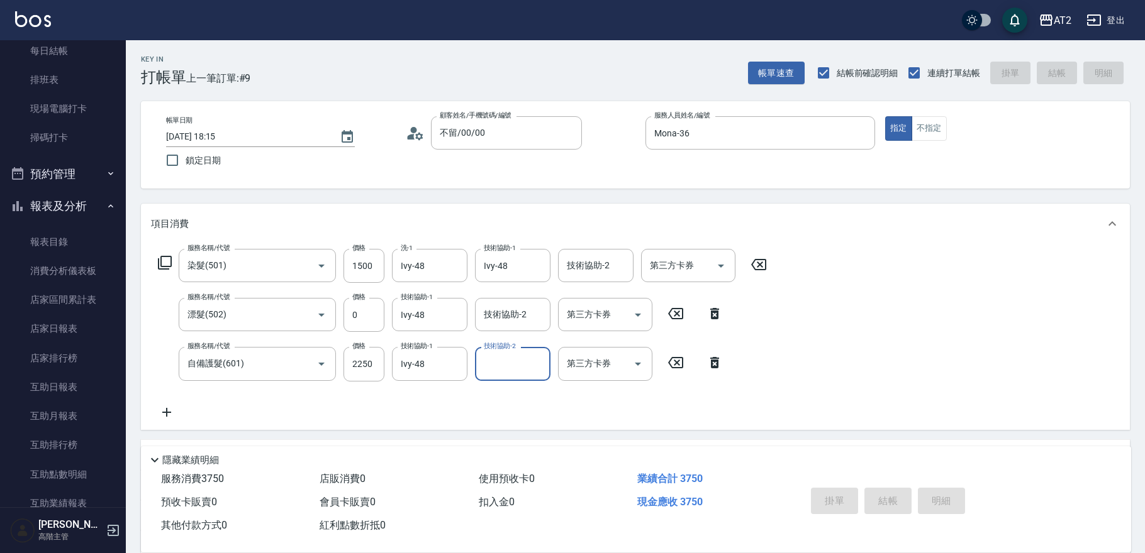
type input "2025/08/10 18:18"
type input "0"
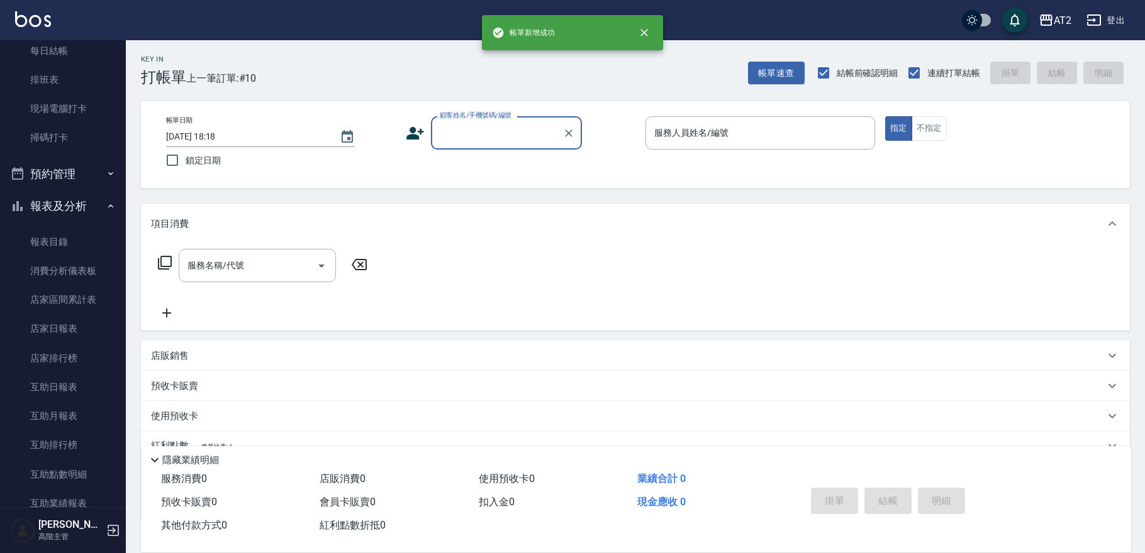
drag, startPoint x: 471, startPoint y: 130, endPoint x: 472, endPoint y: 142, distance: 12.6
click at [472, 130] on input "顧客姓名/手機號碼/編號" at bounding box center [496, 133] width 121 height 22
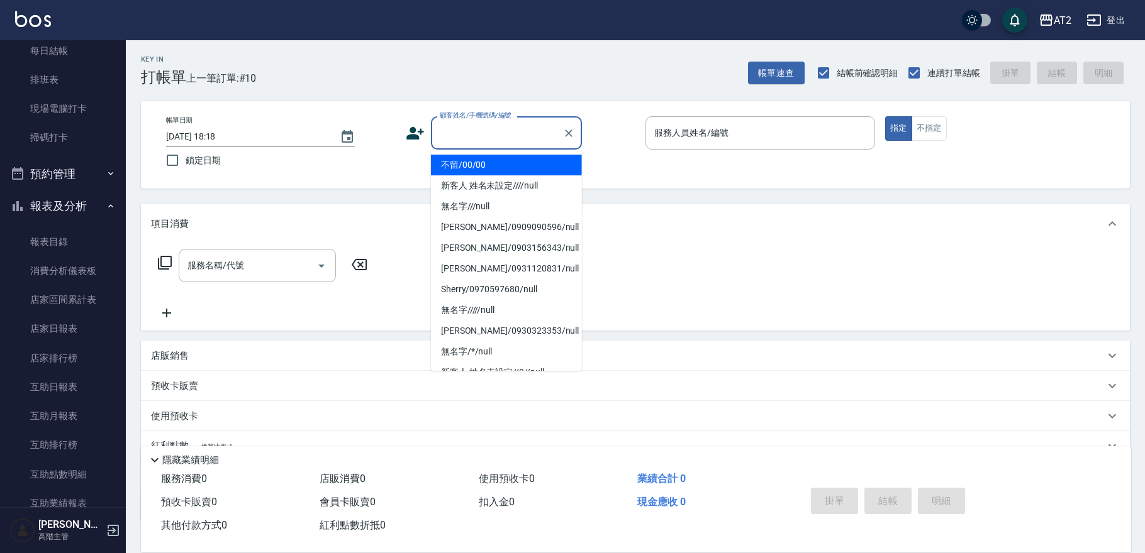
click at [469, 164] on li "不留/00/00" at bounding box center [506, 165] width 151 height 21
type input "不留/00/00"
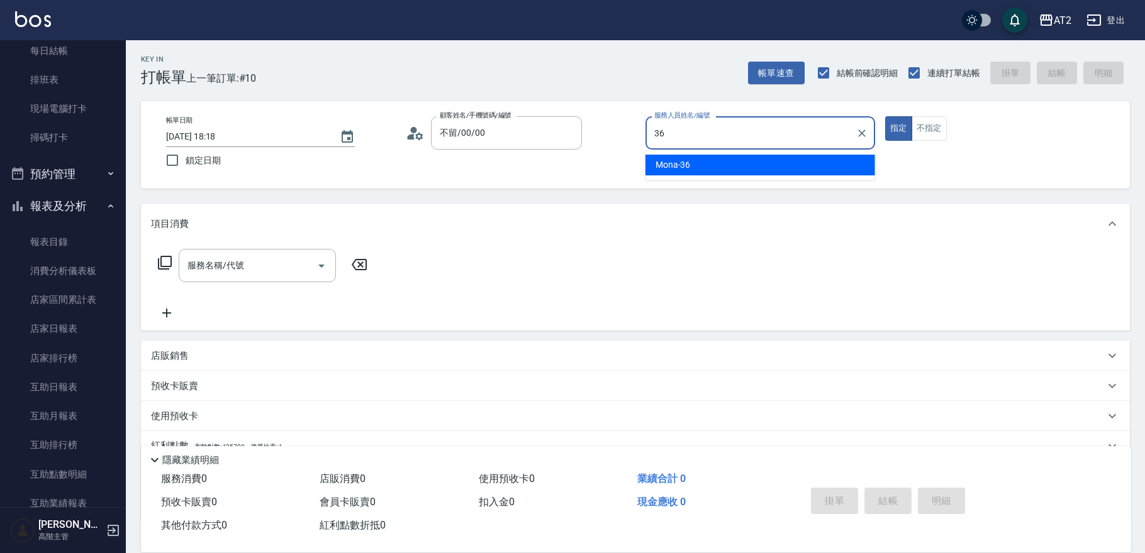
type input "Mona-36"
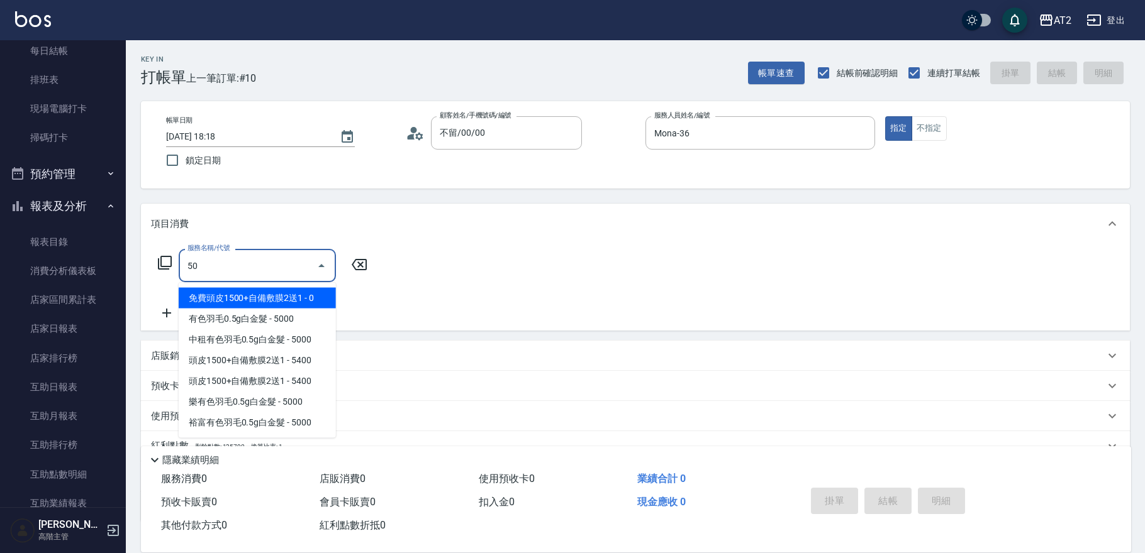
type input "501"
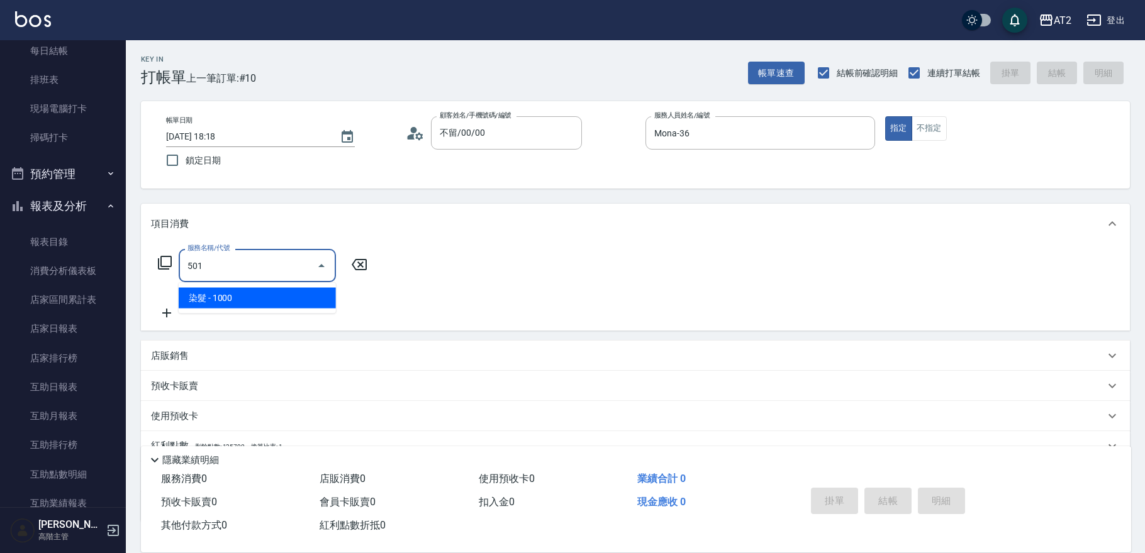
type input "100"
type input "染髮(501)"
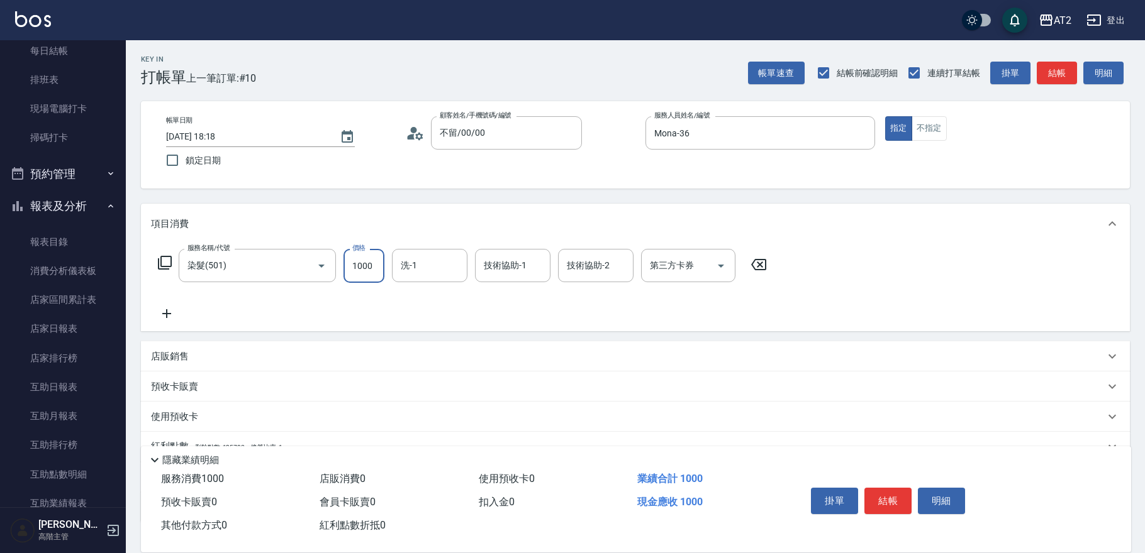
type input "0"
type input "15"
type input "10"
type input "1500"
type input "150"
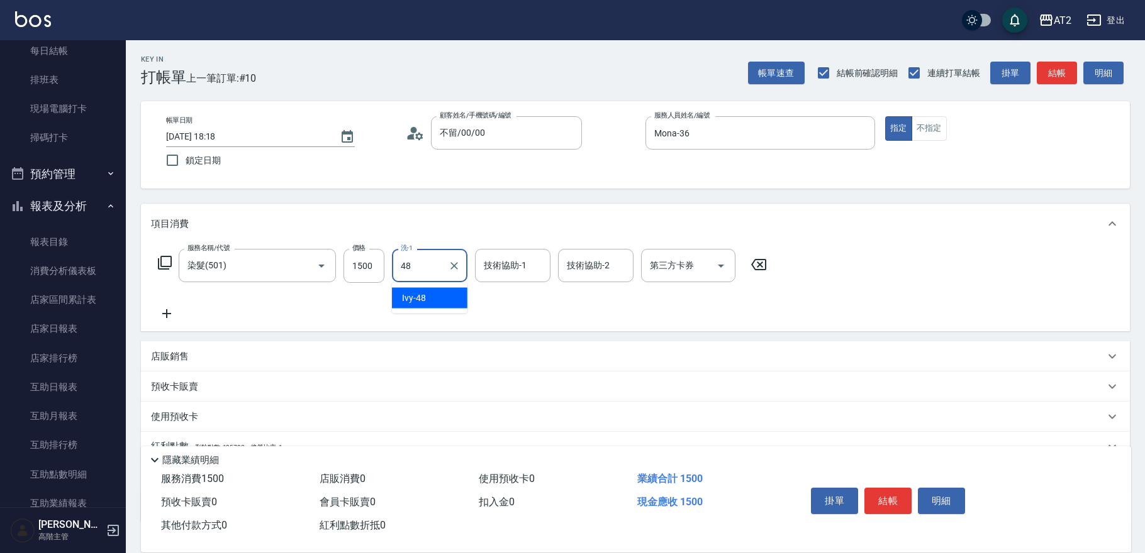
type input "Ivy-48"
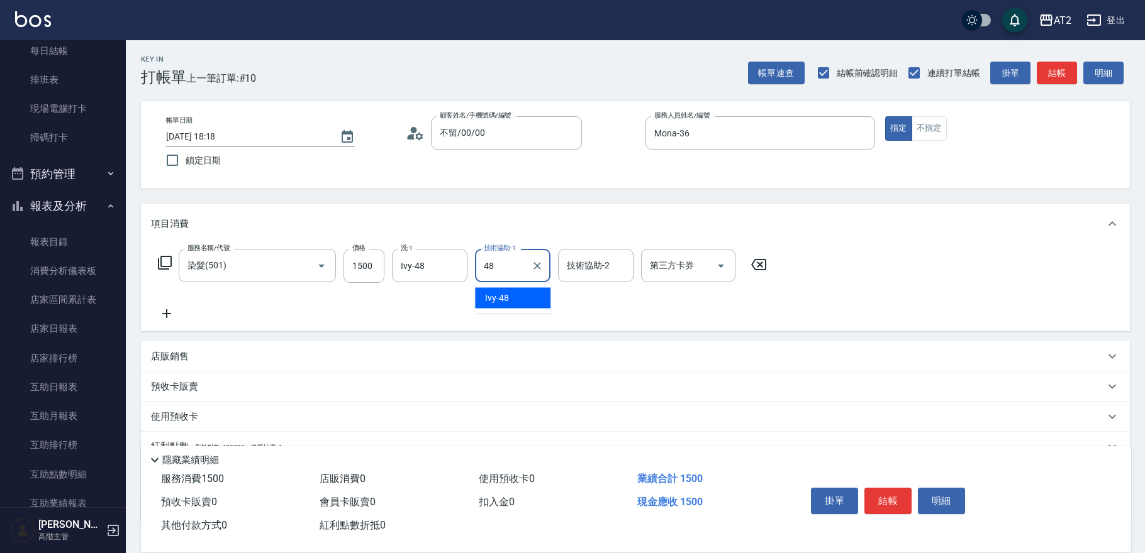
type input "Ivy-48"
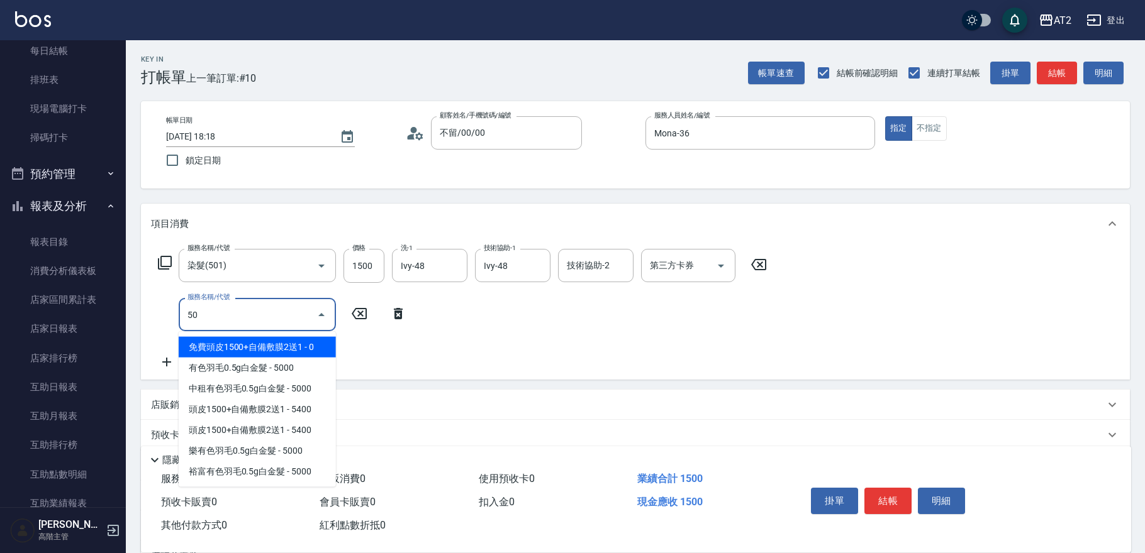
type input "502"
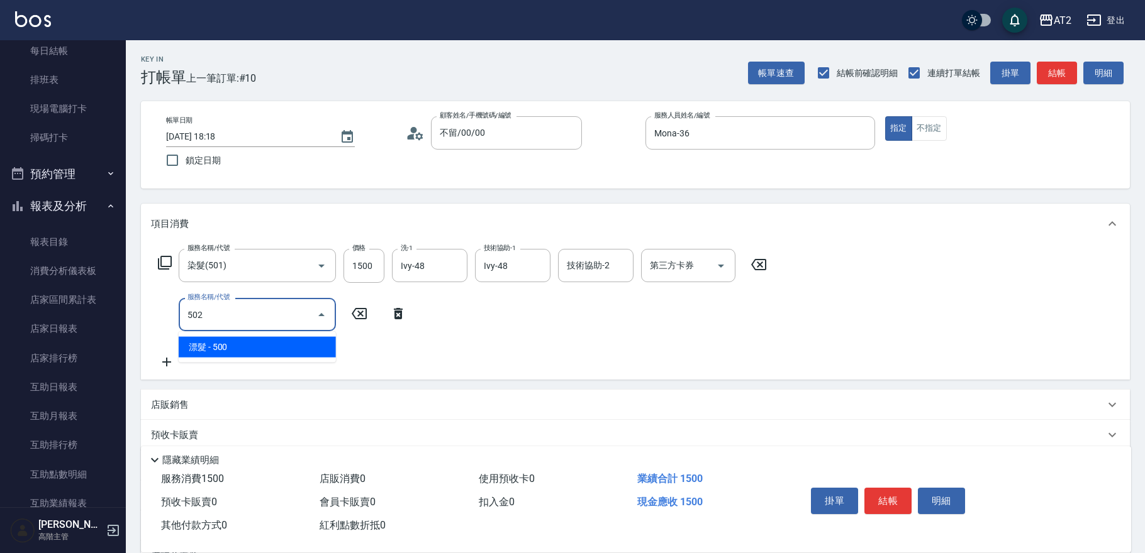
type input "200"
type input "漂髮(502)"
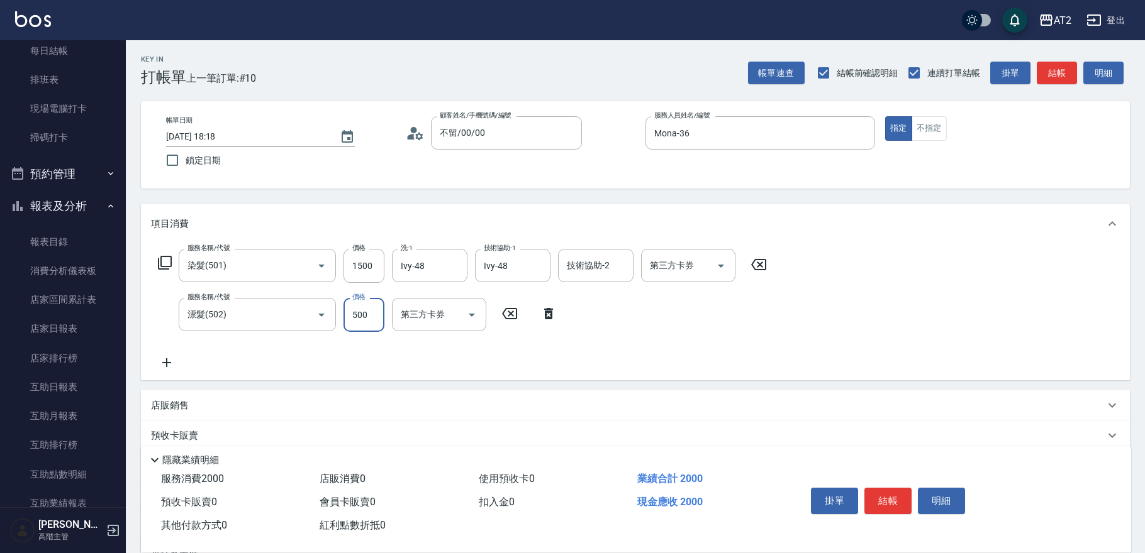
type input "150"
type input "0"
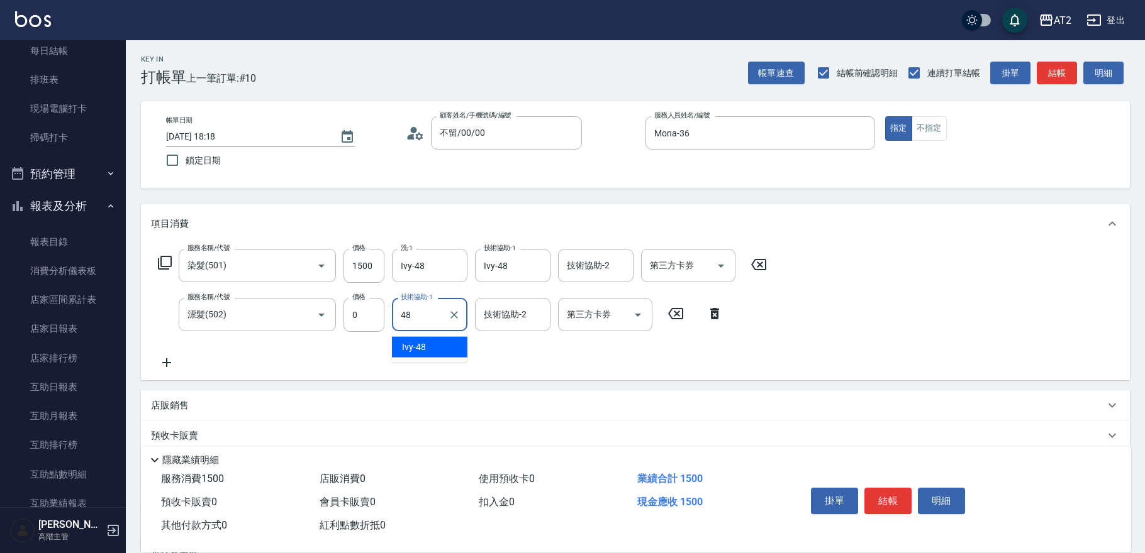
type input "Ivy-48"
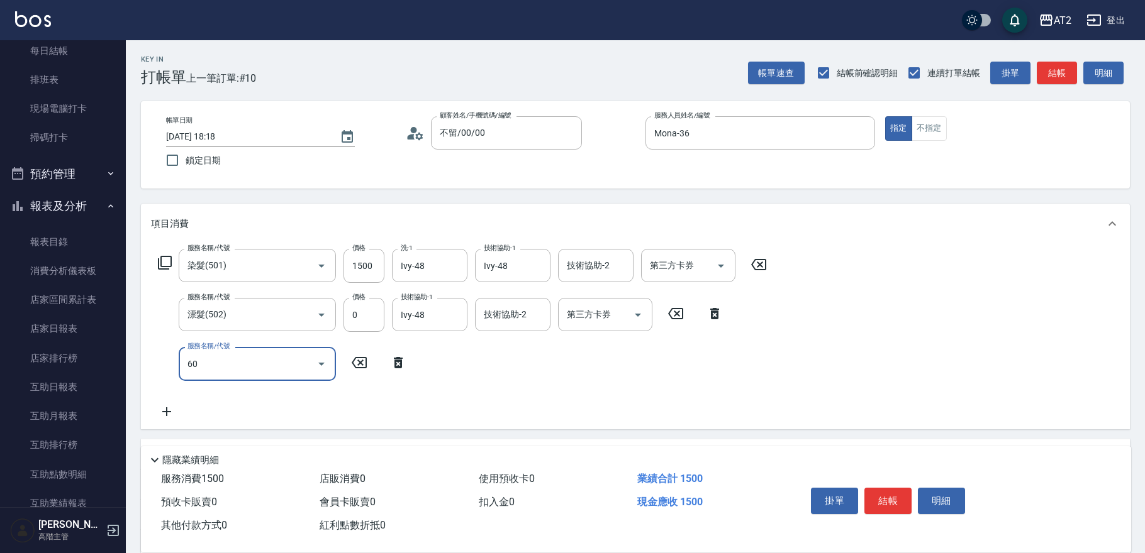
type input "601"
type input "250"
type input "自備護髮(601)"
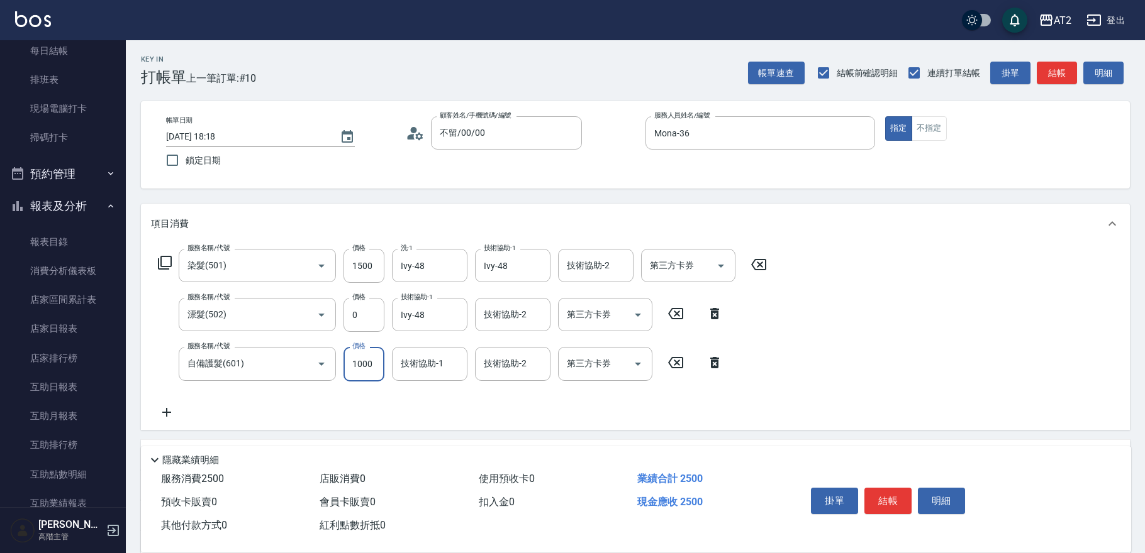
type input "2"
type input "150"
type input "22"
type input "170"
type input "225"
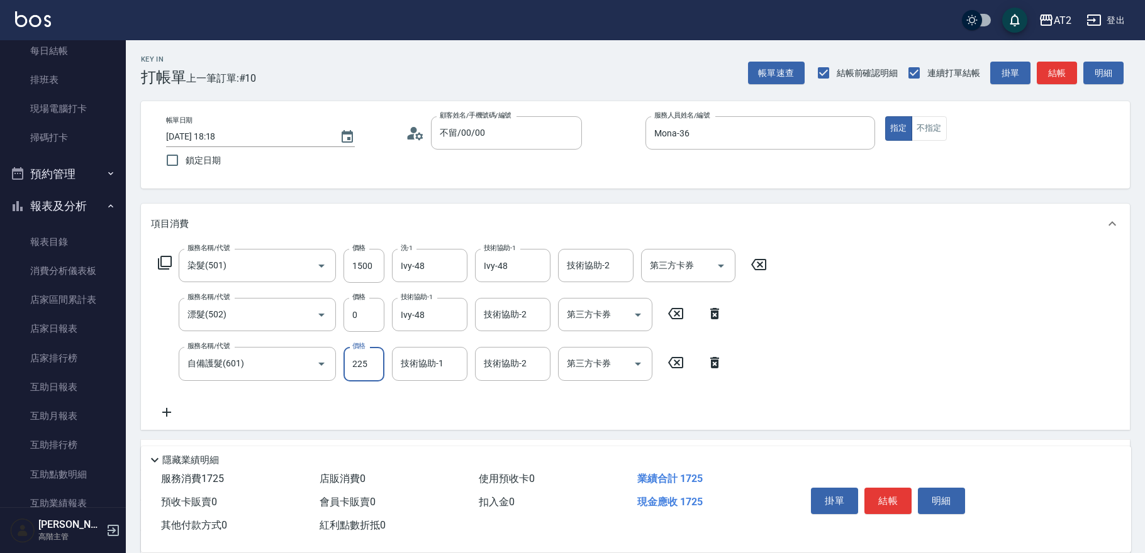
type input "370"
type input "2250"
type input "Ivy-48"
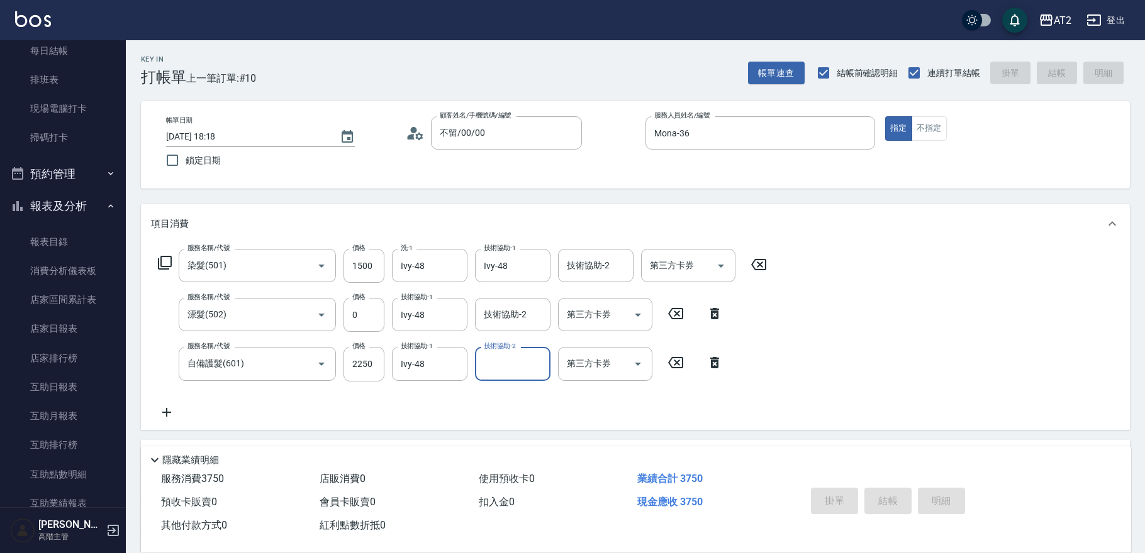
type input "0"
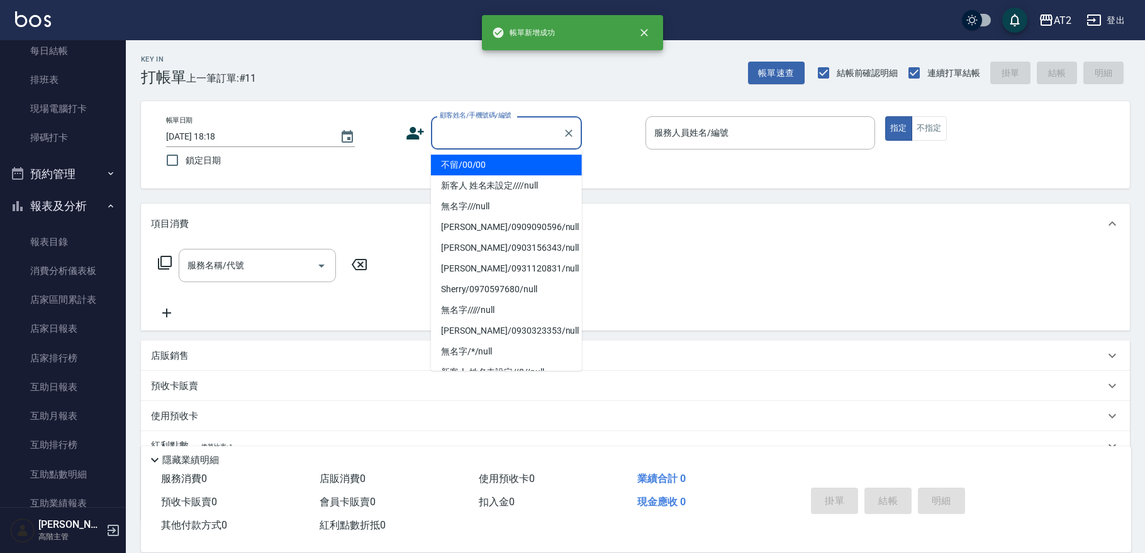
click at [462, 133] on input "顧客姓名/手機號碼/編號" at bounding box center [496, 133] width 121 height 22
click at [464, 164] on li "不留/00/00" at bounding box center [506, 165] width 151 height 21
type input "不留/00/00"
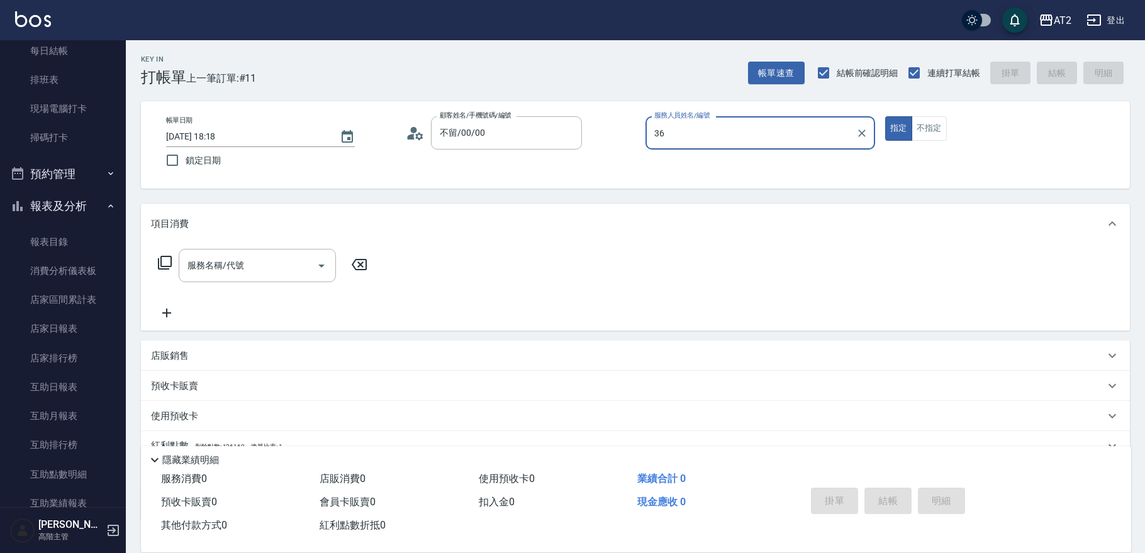
type input "Mona-36"
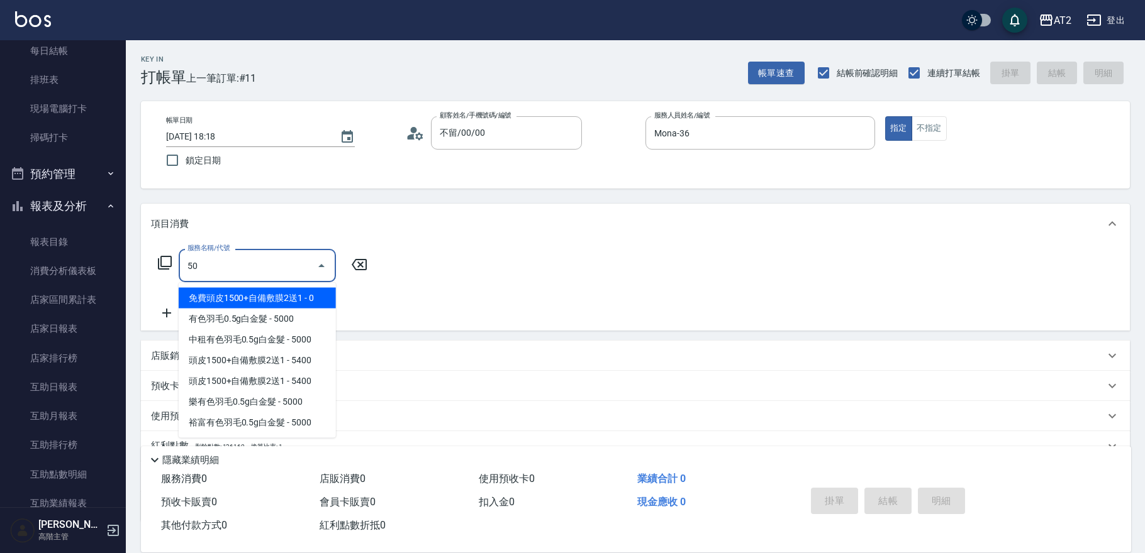
type input "501"
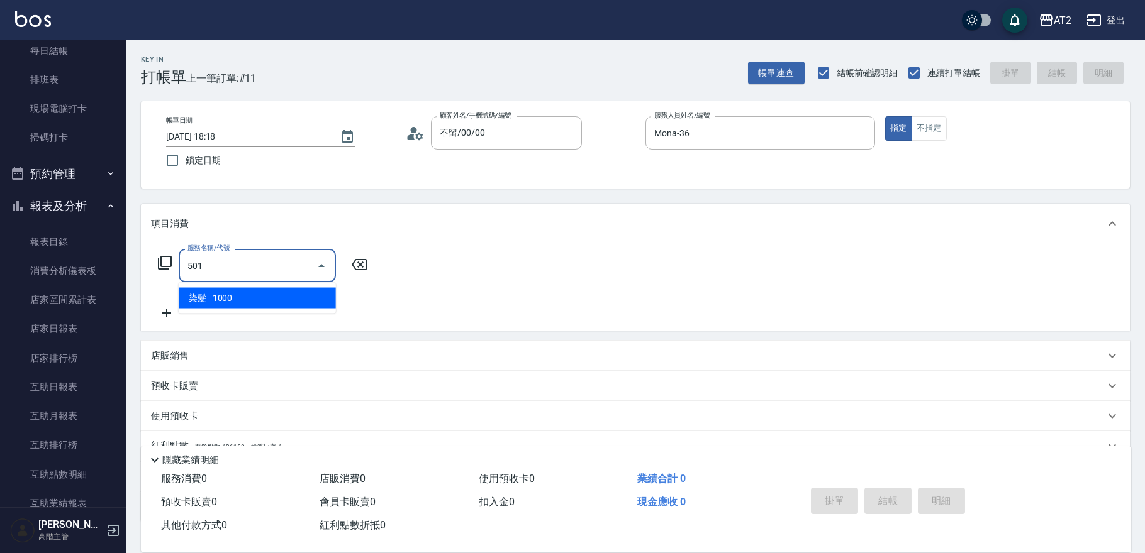
type input "100"
type input "染髮(501)"
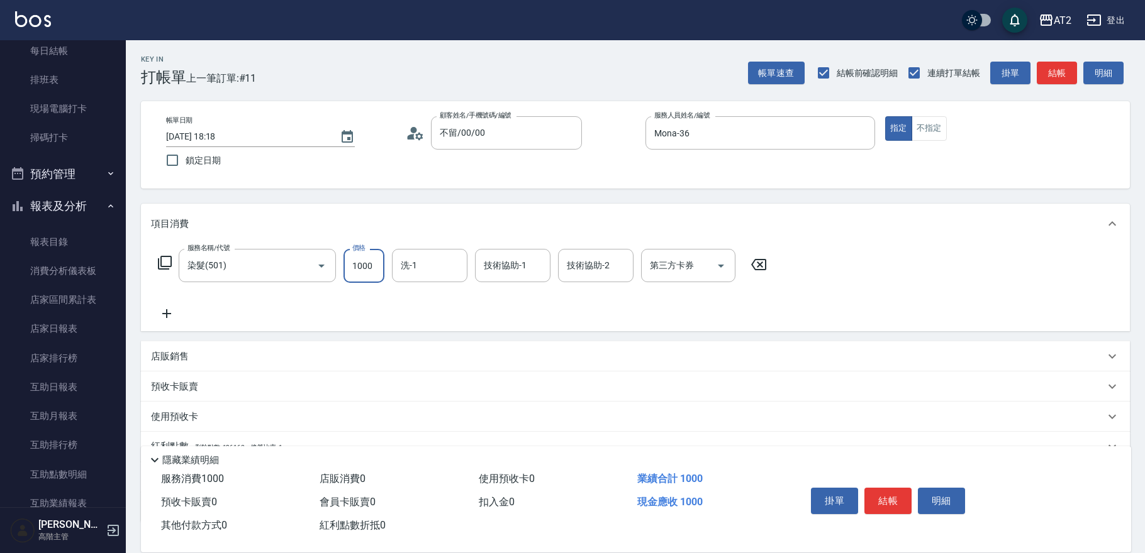
type input "0"
type input "14"
type input "10"
type input "149"
type input "140"
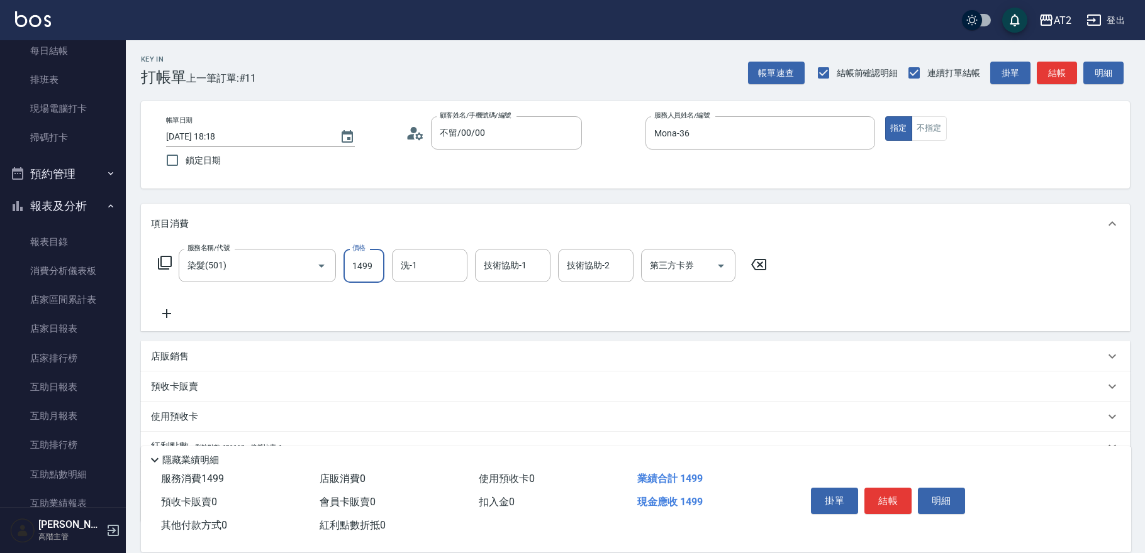
type input "1499"
type input "Ivy-48"
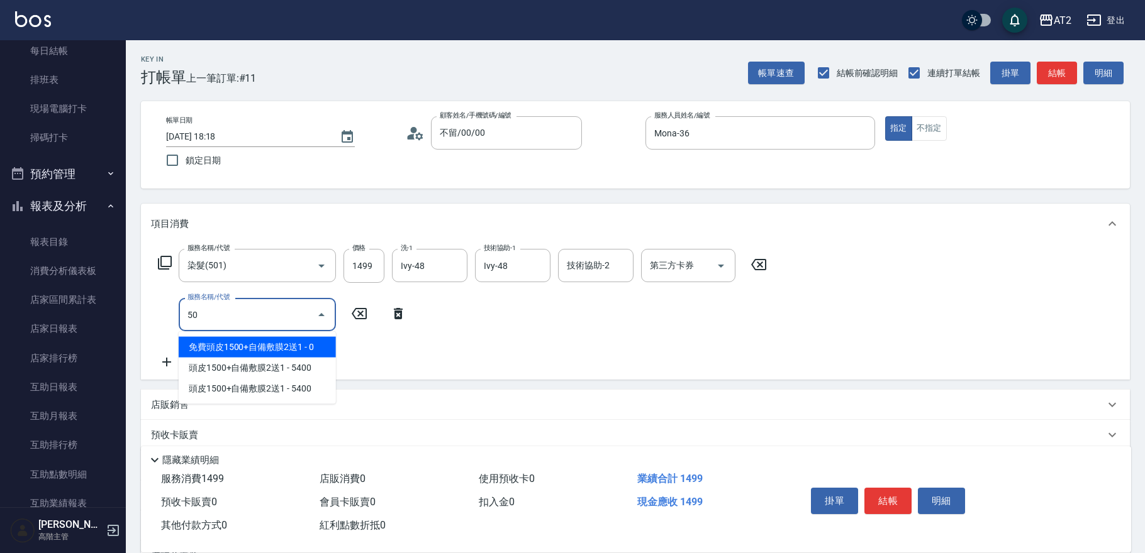
type input "502"
type input "190"
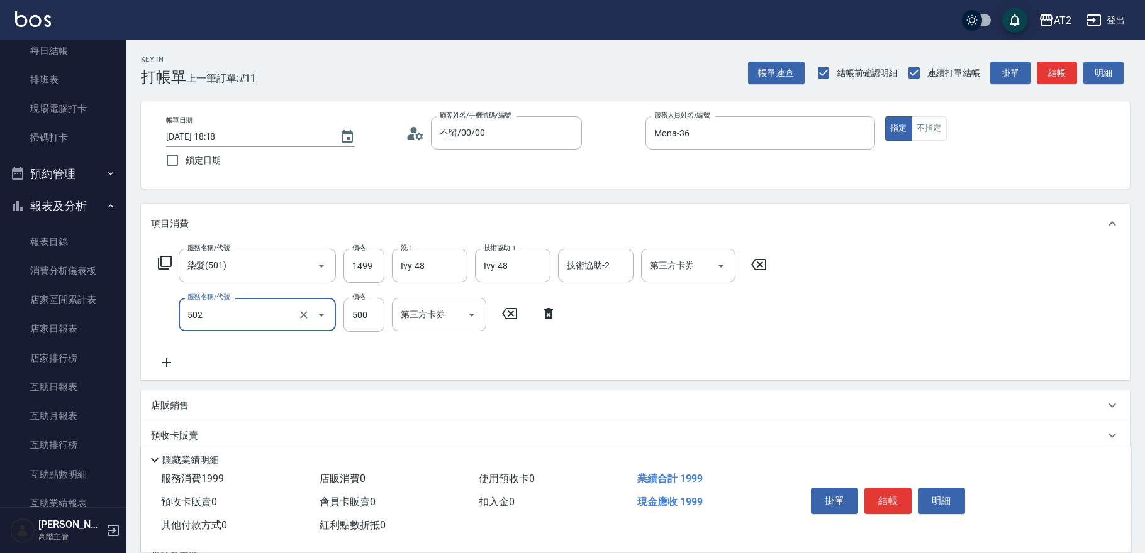
type input "漂髮(502)"
type input "140"
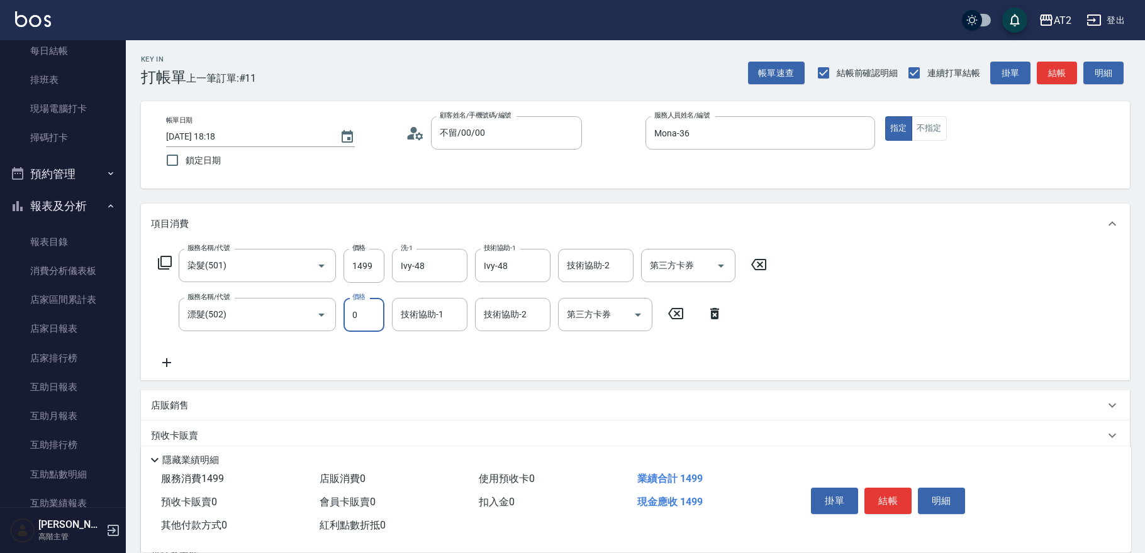
type input "0"
type input "Ivy-48"
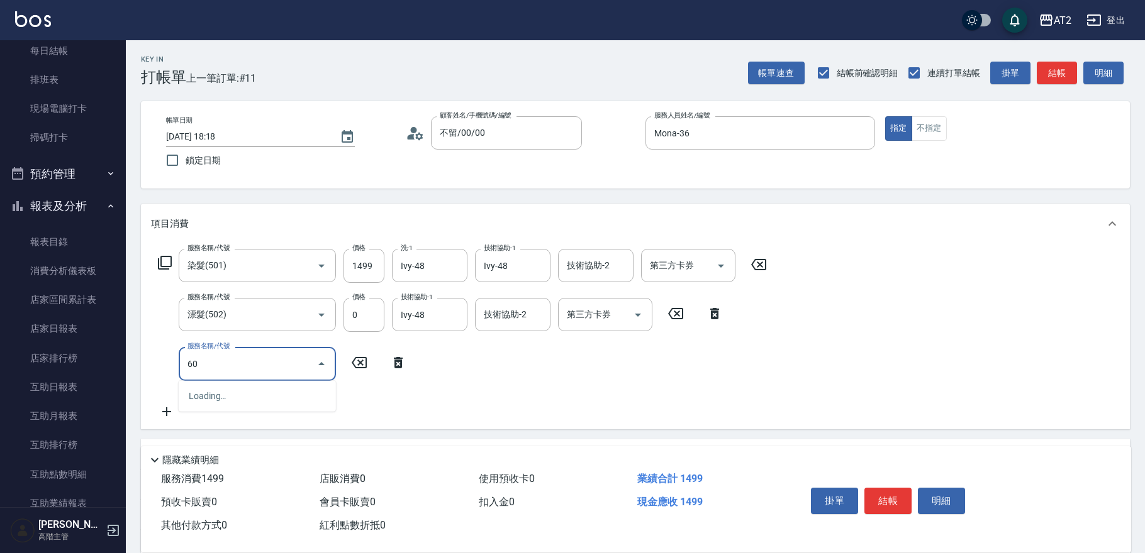
type input "601"
type input "240"
type input "自備護髮(601)"
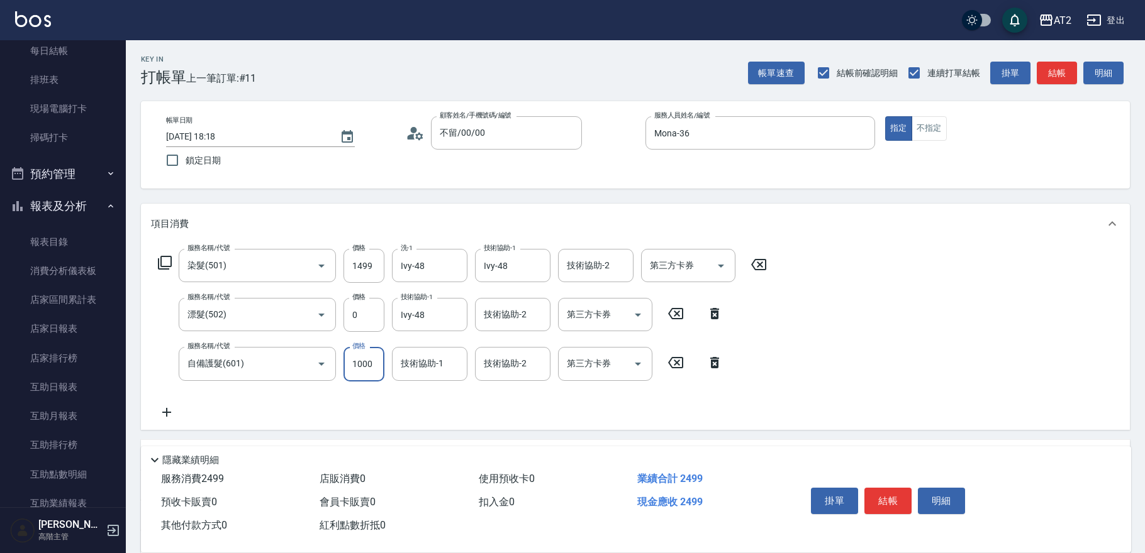
type input "2"
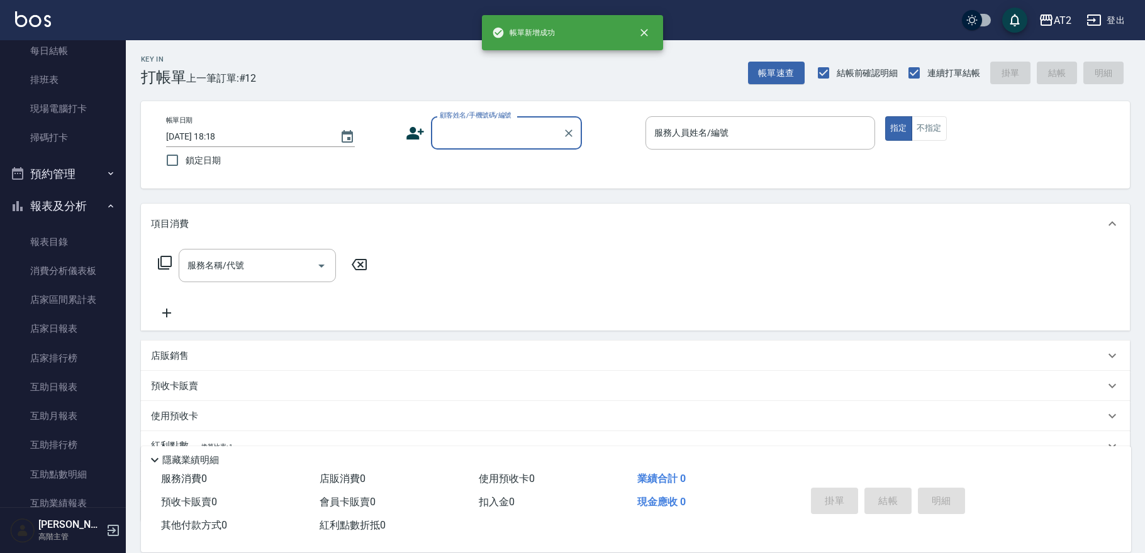
click at [506, 151] on div "帳單日期 2025/08/10 18:18 鎖定日期 顧客姓名/手機號碼/編號 顧客姓名/手機號碼/編號 服務人員姓名/編號 服務人員姓名/編號 指定 不指定" at bounding box center [635, 144] width 958 height 57
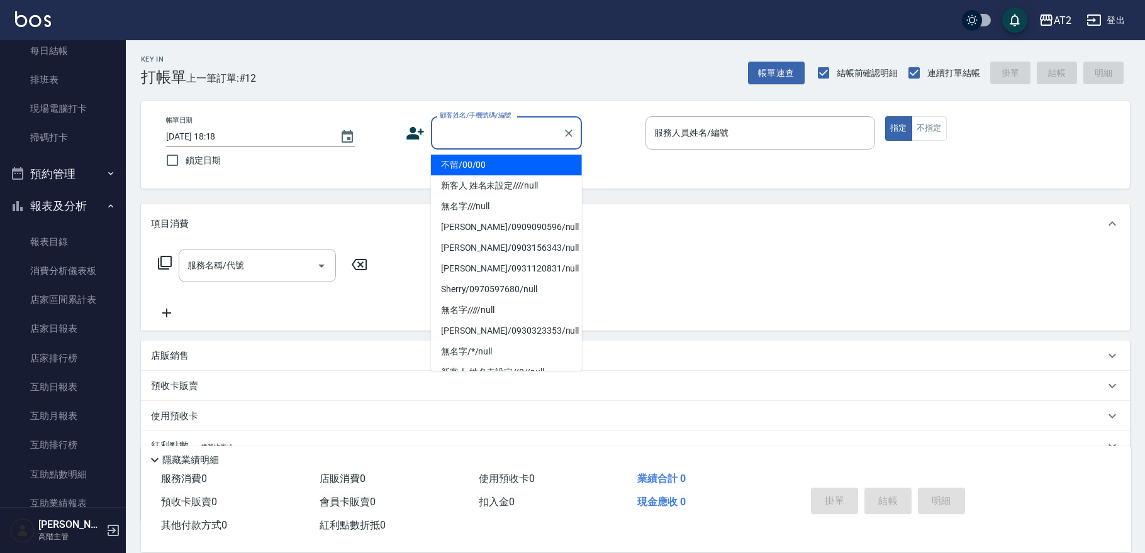
click at [504, 128] on input "顧客姓名/手機號碼/編號" at bounding box center [496, 133] width 121 height 22
click at [494, 167] on li "不留/00/00" at bounding box center [506, 165] width 151 height 21
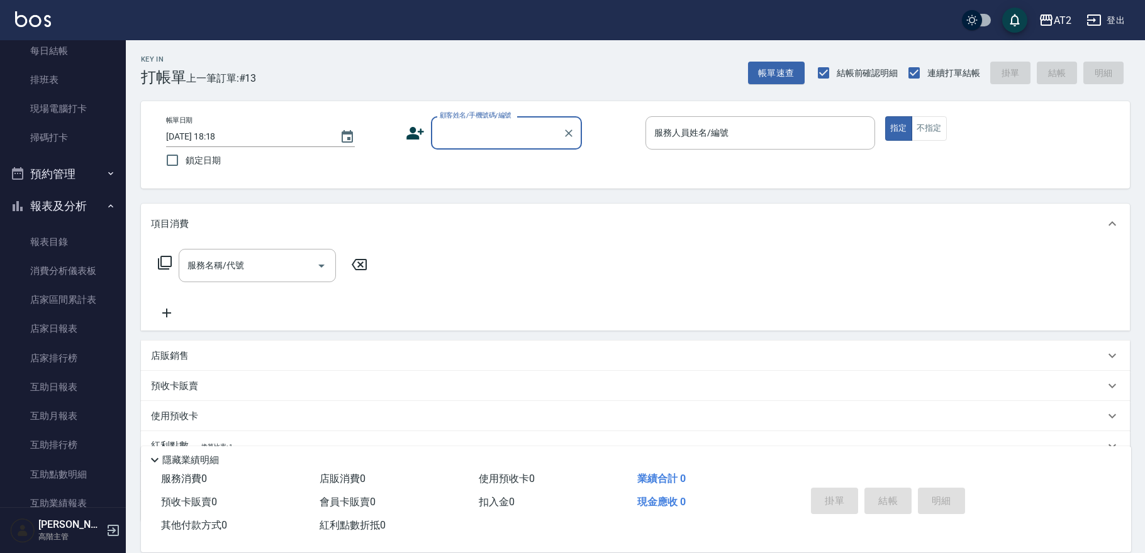
click at [478, 138] on input "顧客姓名/手機號碼/編號" at bounding box center [496, 133] width 121 height 22
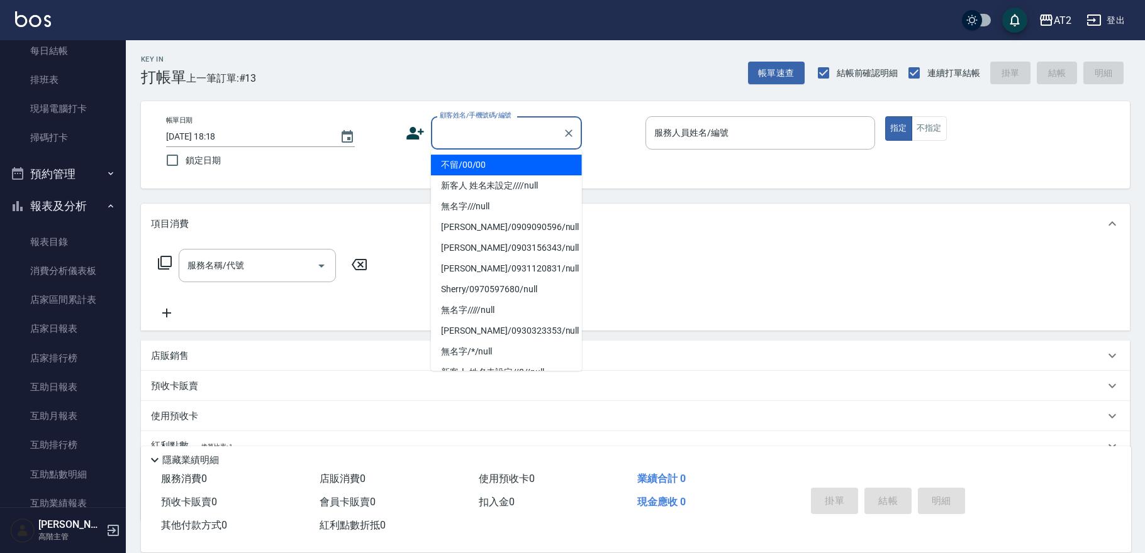
click at [472, 161] on li "不留/00/00" at bounding box center [506, 165] width 151 height 21
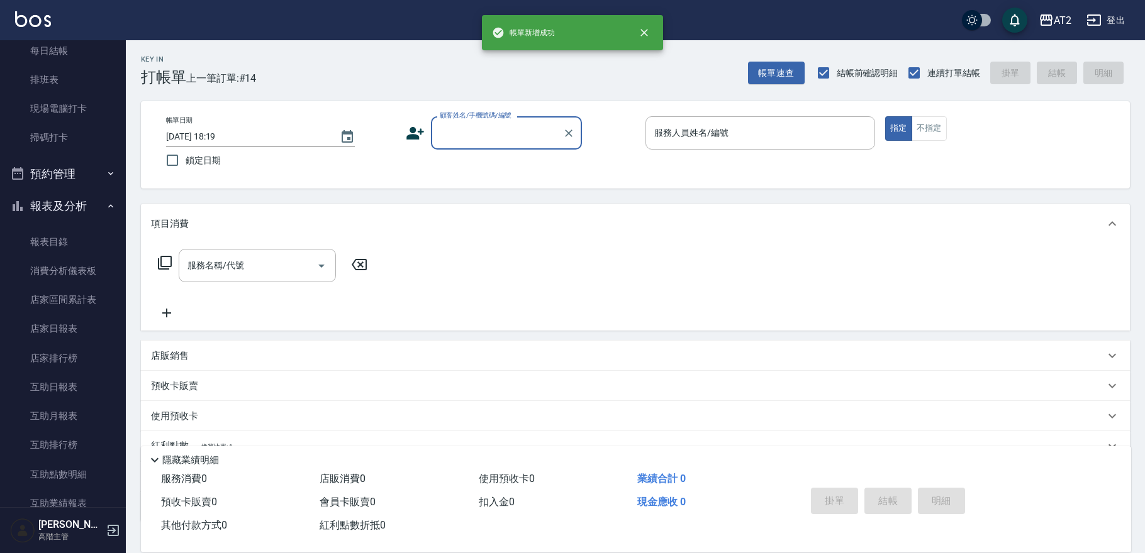
click at [515, 148] on div "顧客姓名/手機號碼/編號" at bounding box center [506, 132] width 151 height 33
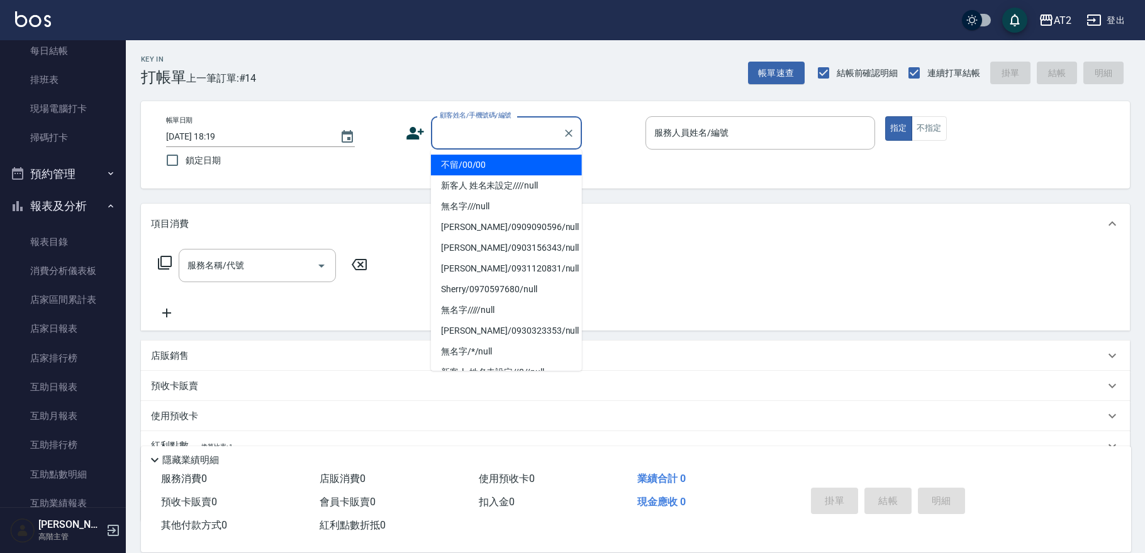
click at [513, 165] on li "不留/00/00" at bounding box center [506, 165] width 151 height 21
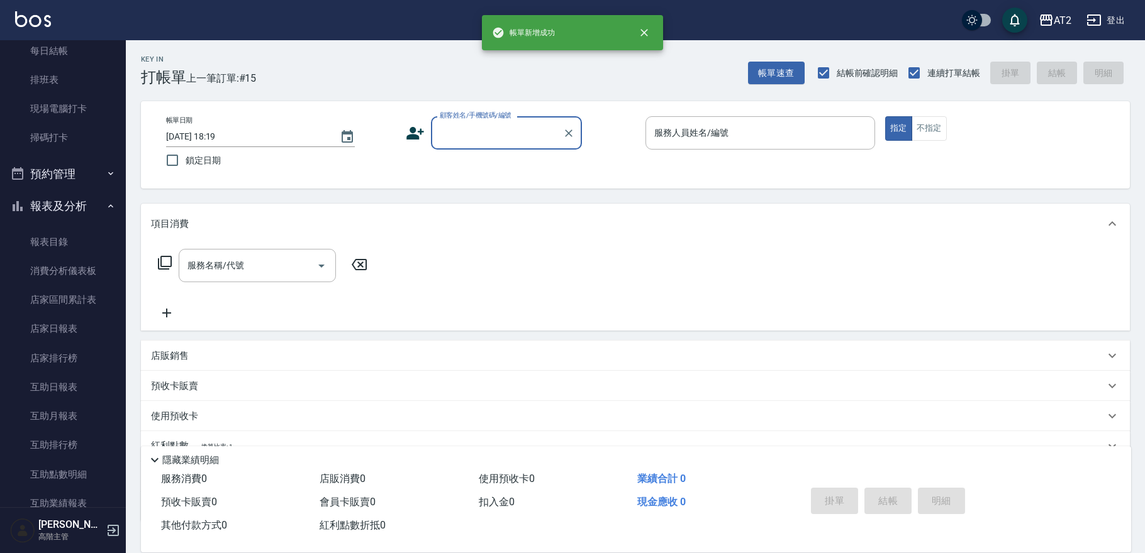
click at [504, 142] on input "顧客姓名/手機號碼/編號" at bounding box center [496, 133] width 121 height 22
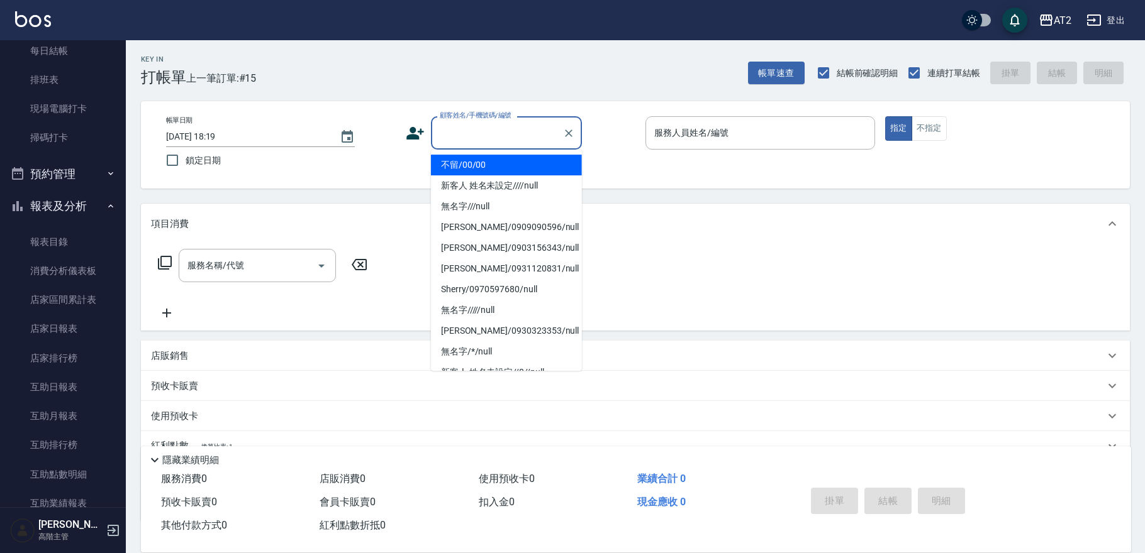
click at [497, 166] on li "不留/00/00" at bounding box center [506, 165] width 151 height 21
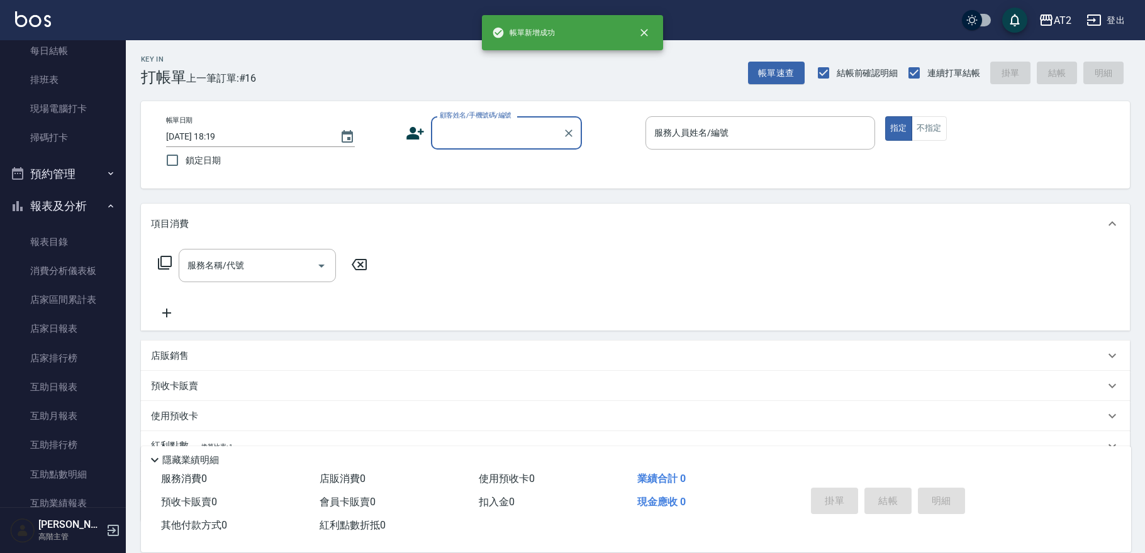
click at [499, 132] on input "顧客姓名/手機號碼/編號" at bounding box center [496, 133] width 121 height 22
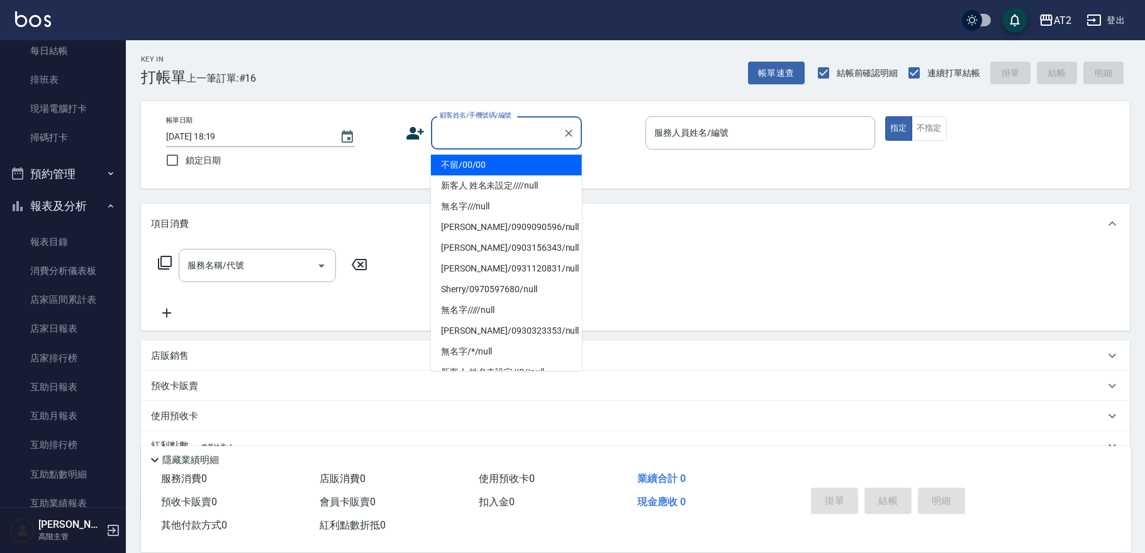
click at [499, 162] on li "不留/00/00" at bounding box center [506, 165] width 151 height 21
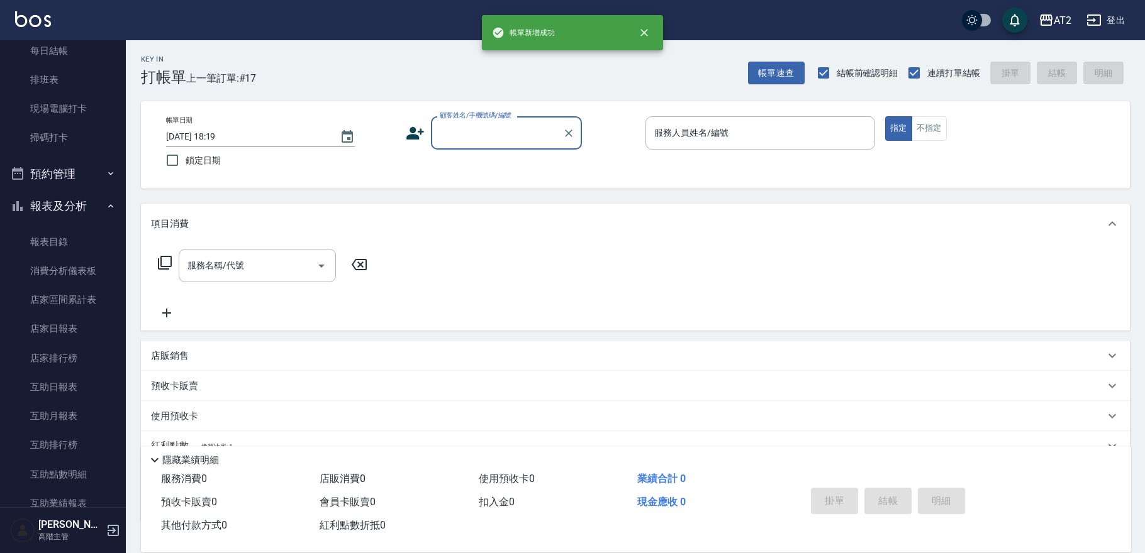
click at [503, 130] on input "顧客姓名/手機號碼/編號" at bounding box center [496, 133] width 121 height 22
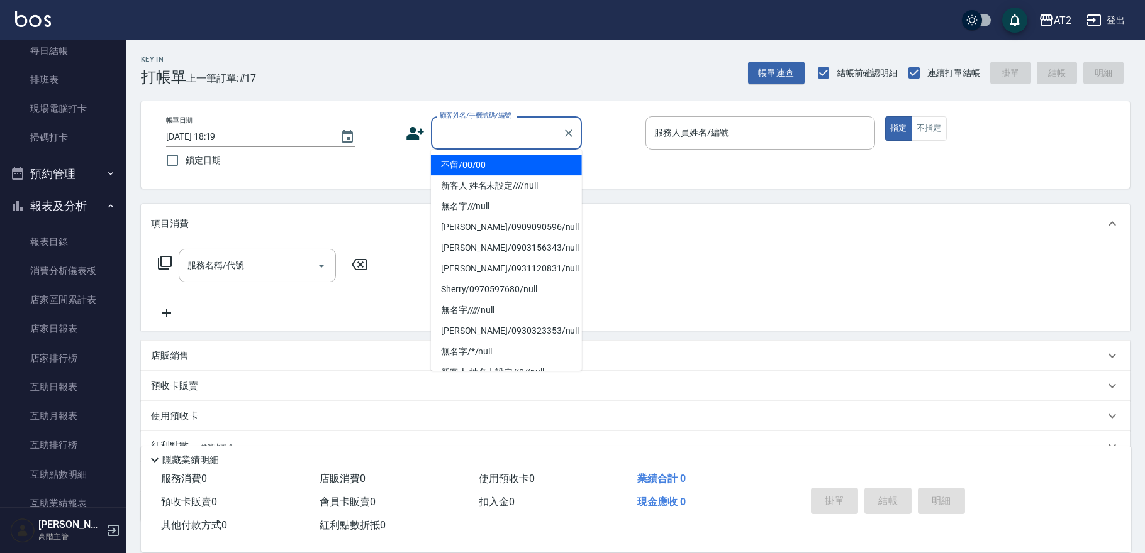
click at [502, 167] on li "不留/00/00" at bounding box center [506, 165] width 151 height 21
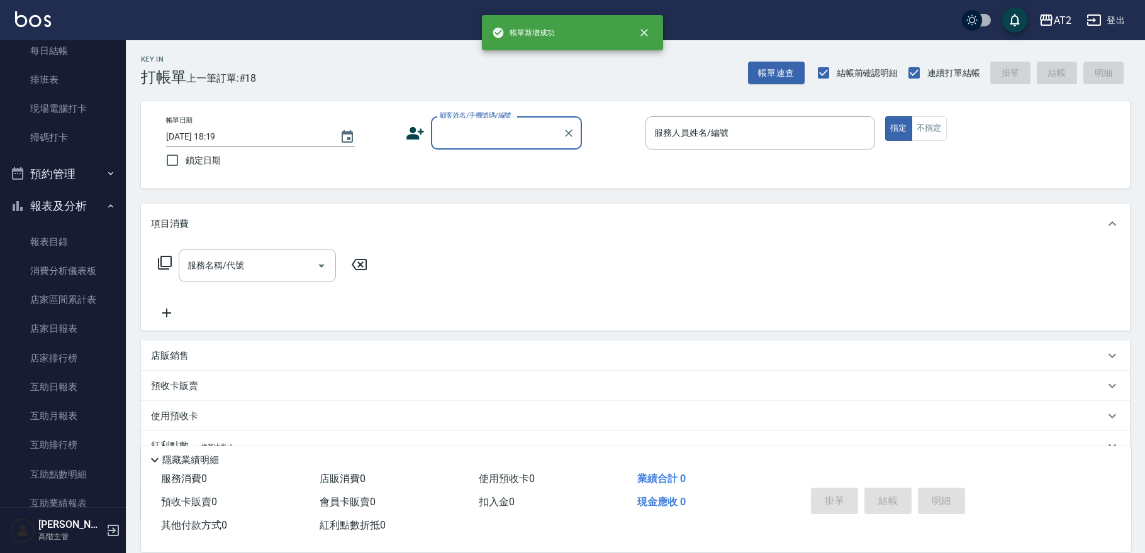
click at [503, 145] on div "顧客姓名/手機號碼/編號" at bounding box center [506, 132] width 151 height 33
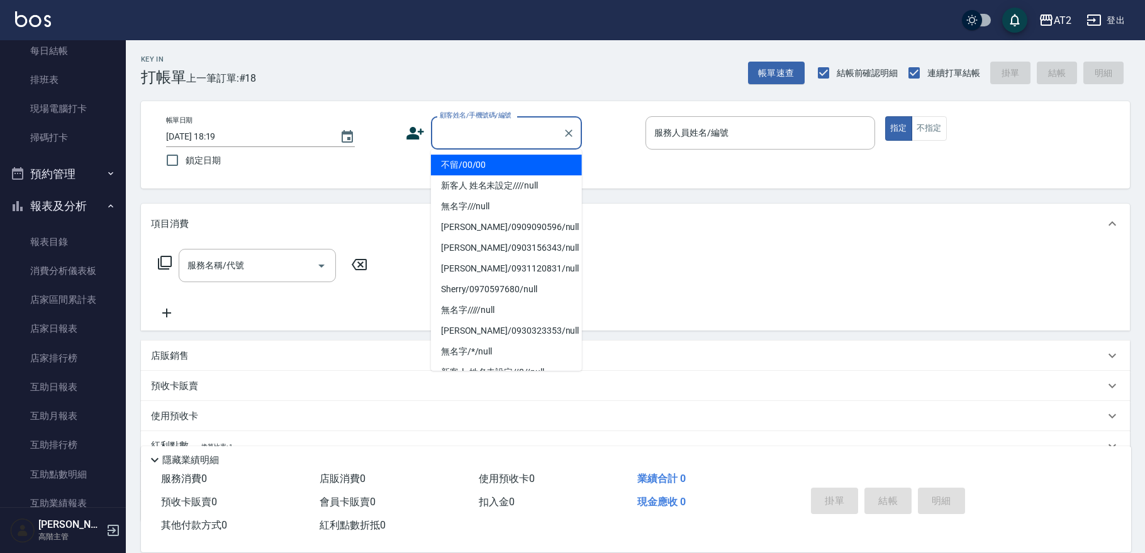
click at [500, 164] on li "不留/00/00" at bounding box center [506, 165] width 151 height 21
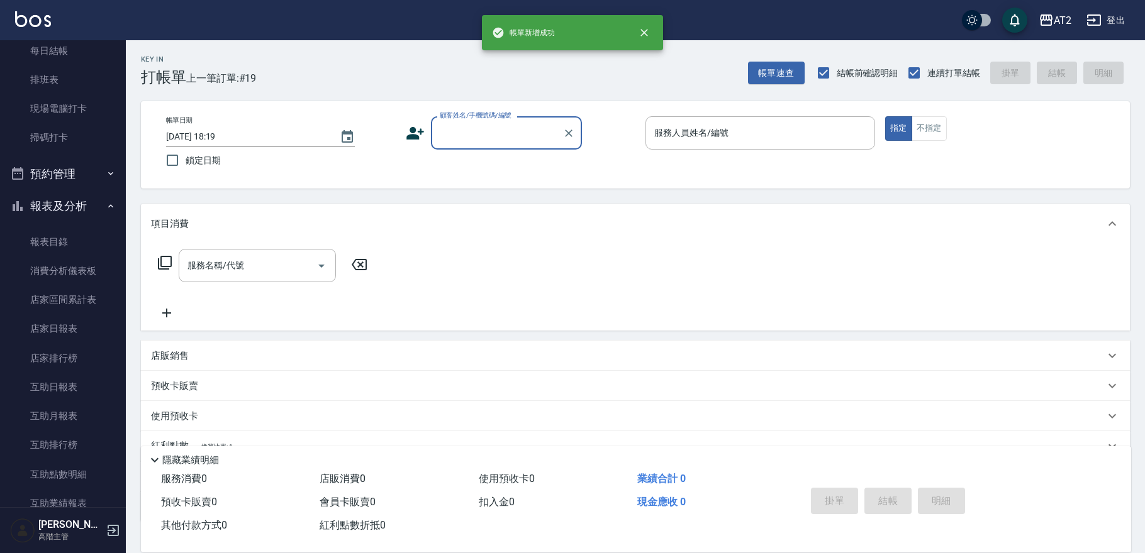
click at [495, 149] on div "帳單日期 2025/08/10 18:19 鎖定日期 顧客姓名/手機號碼/編號 顧客姓名/手機號碼/編號 服務人員姓名/編號 服務人員姓名/編號 指定 不指定" at bounding box center [635, 144] width 958 height 57
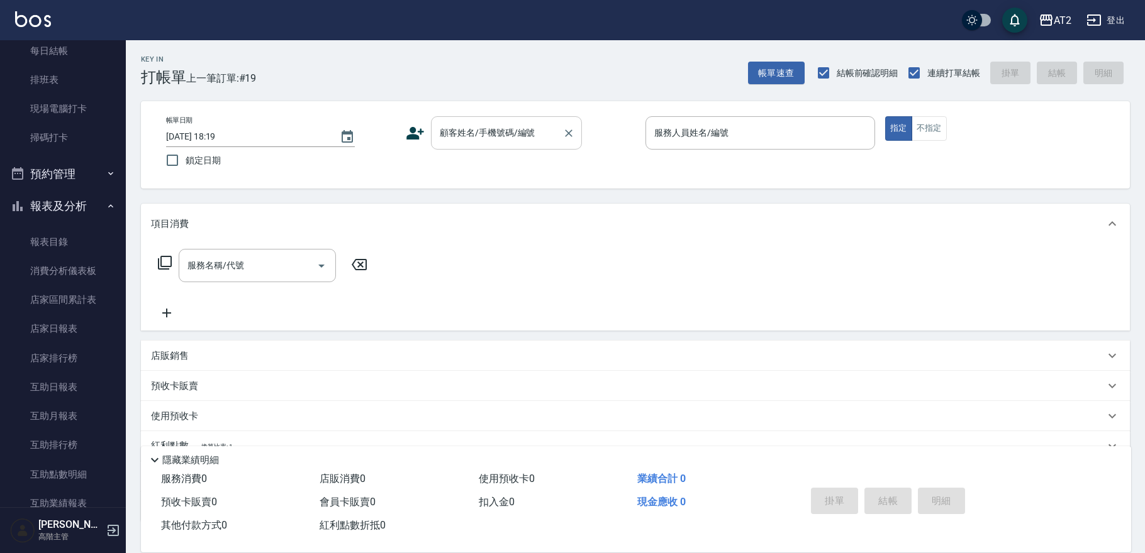
click at [491, 138] on input "顧客姓名/手機號碼/編號" at bounding box center [496, 133] width 121 height 22
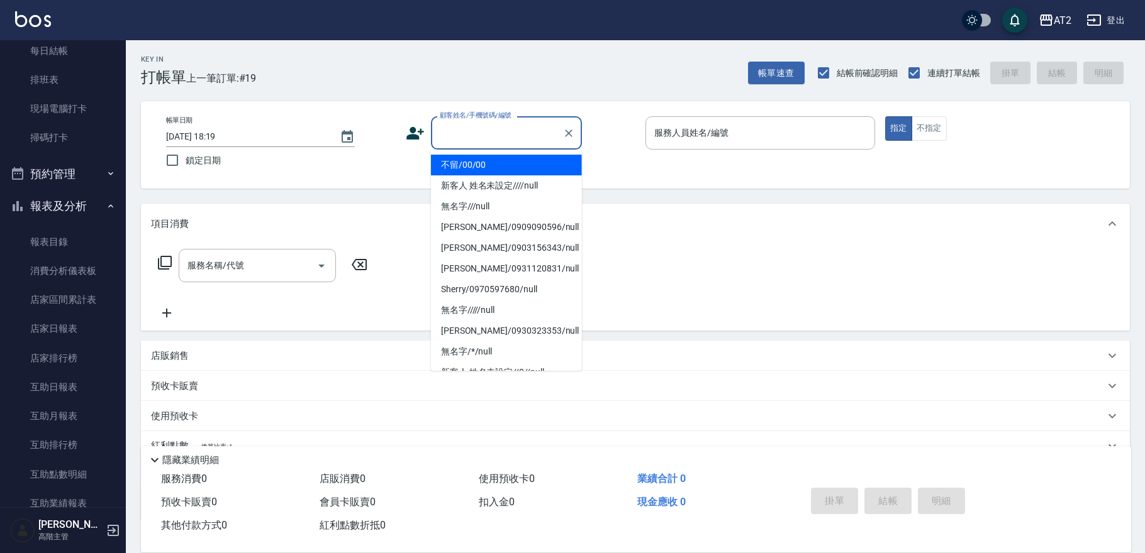
click at [484, 167] on li "不留/00/00" at bounding box center [506, 165] width 151 height 21
click at [462, 127] on input "顧客姓名/手機號碼/編號" at bounding box center [496, 133] width 121 height 22
click at [466, 163] on li "不留/00/00" at bounding box center [506, 165] width 151 height 21
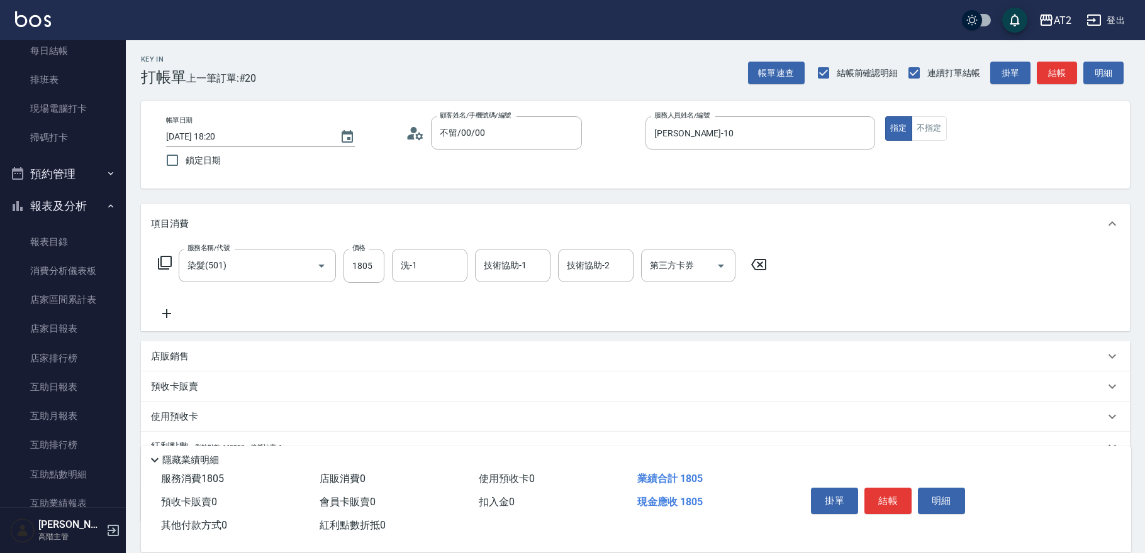
click at [167, 308] on icon at bounding box center [166, 313] width 31 height 15
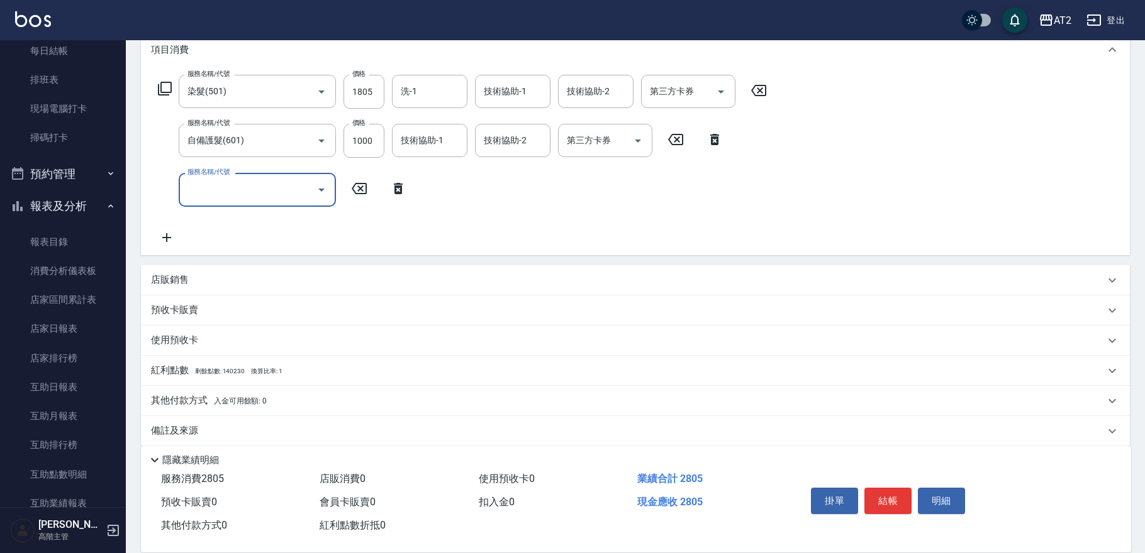
scroll to position [185, 0]
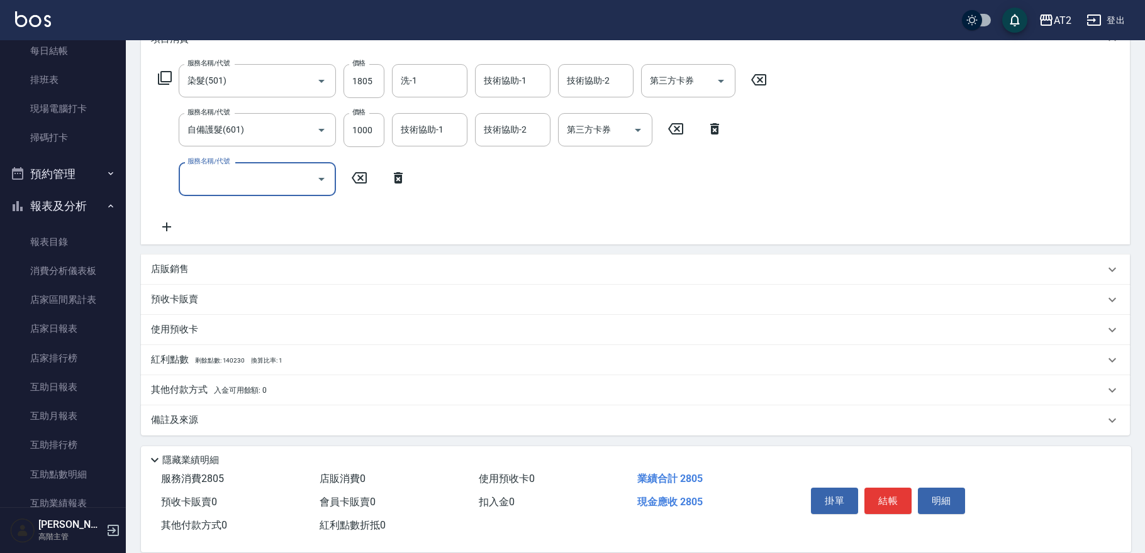
click at [221, 269] on div "店販銷售" at bounding box center [627, 269] width 953 height 13
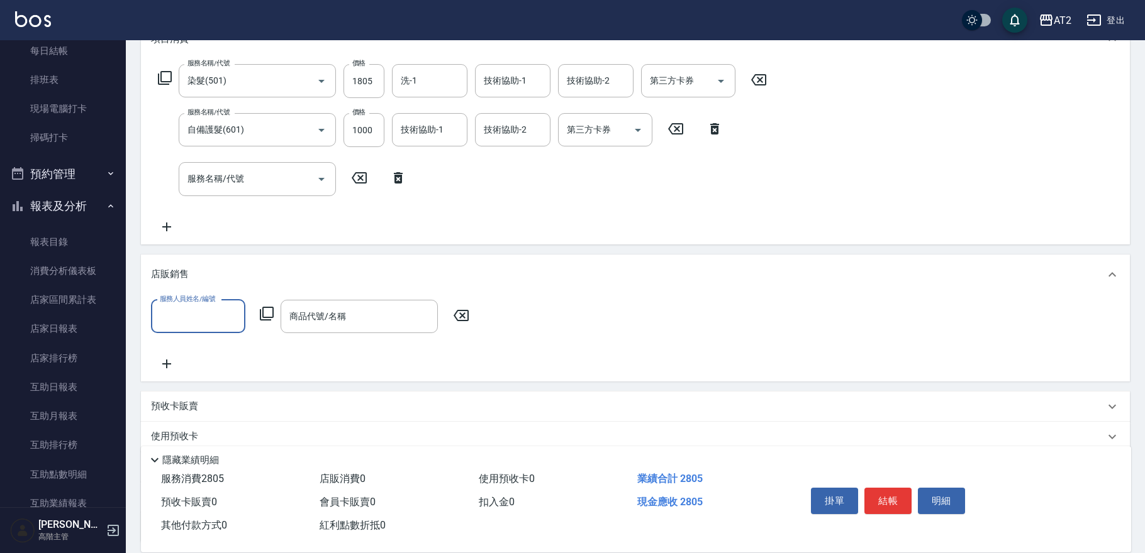
scroll to position [0, 0]
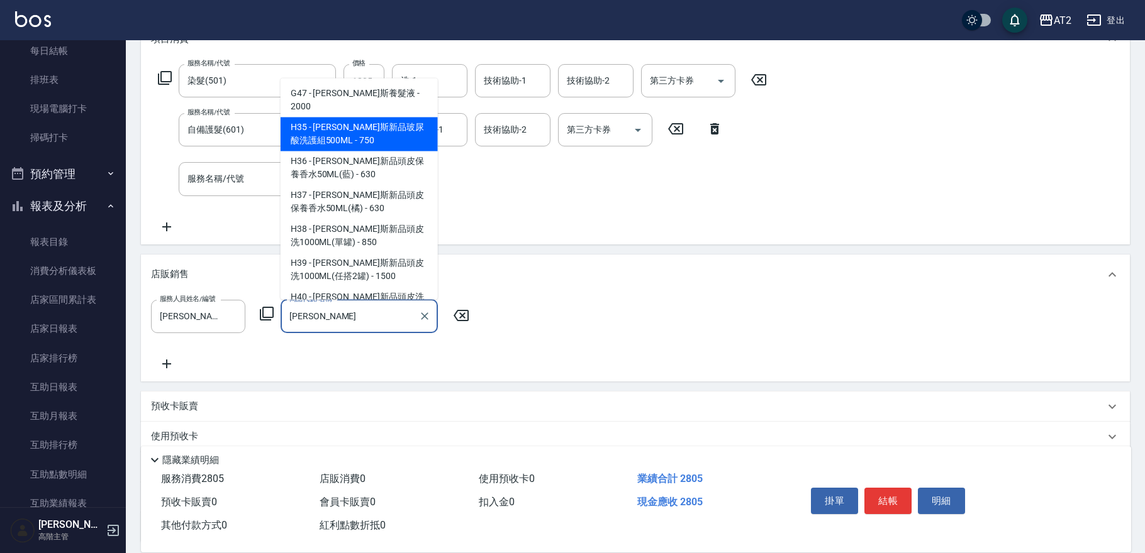
click at [363, 120] on span "H35 - 喬娜斯新品玻尿酸洗護組500ML - 750" at bounding box center [358, 134] width 157 height 34
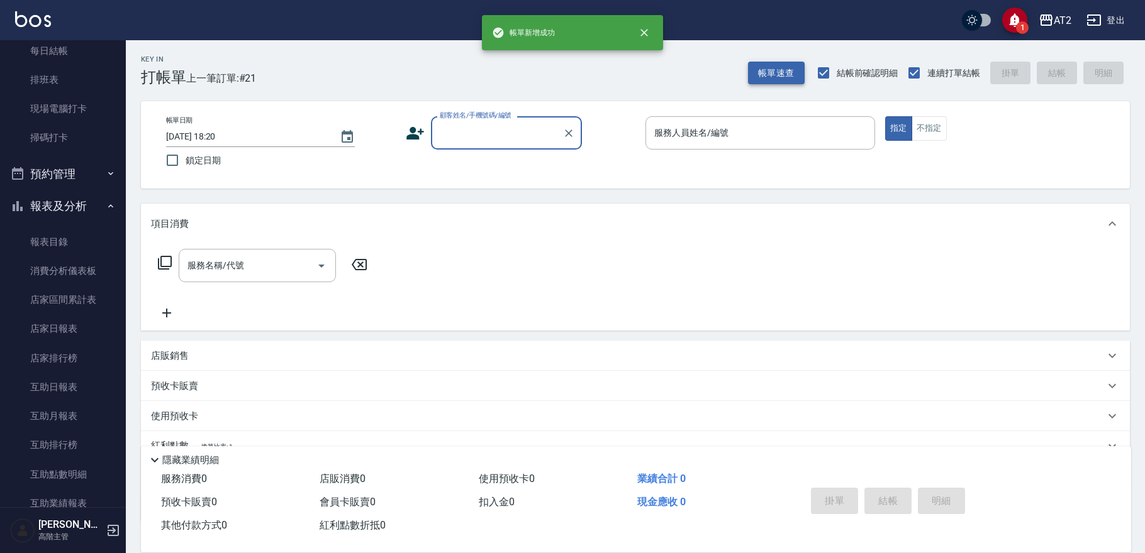
click at [762, 69] on button "帳單速查" at bounding box center [776, 73] width 57 height 23
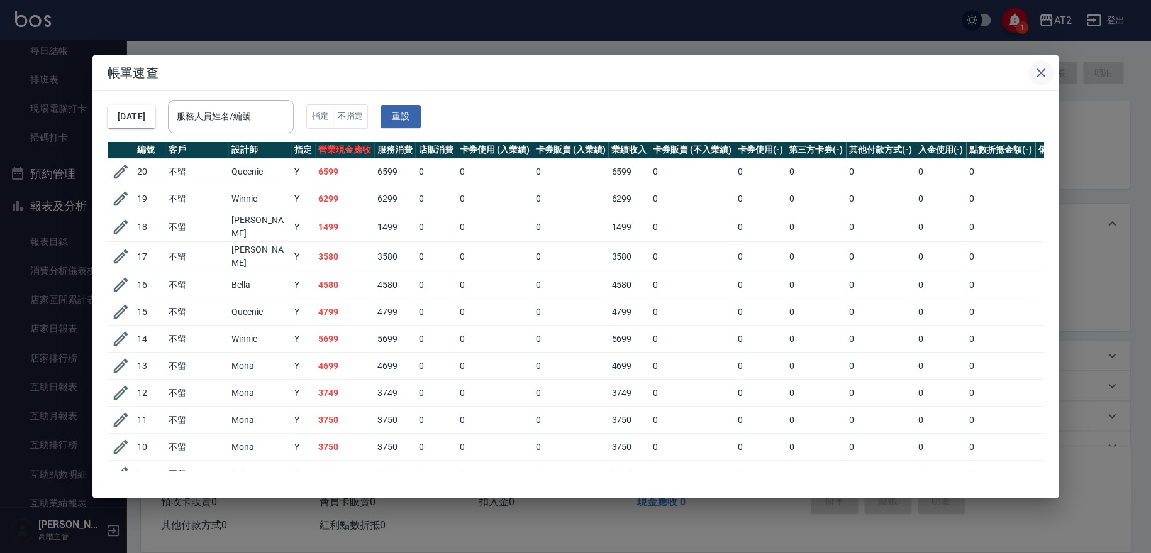
click at [1042, 65] on icon "button" at bounding box center [1040, 72] width 15 height 15
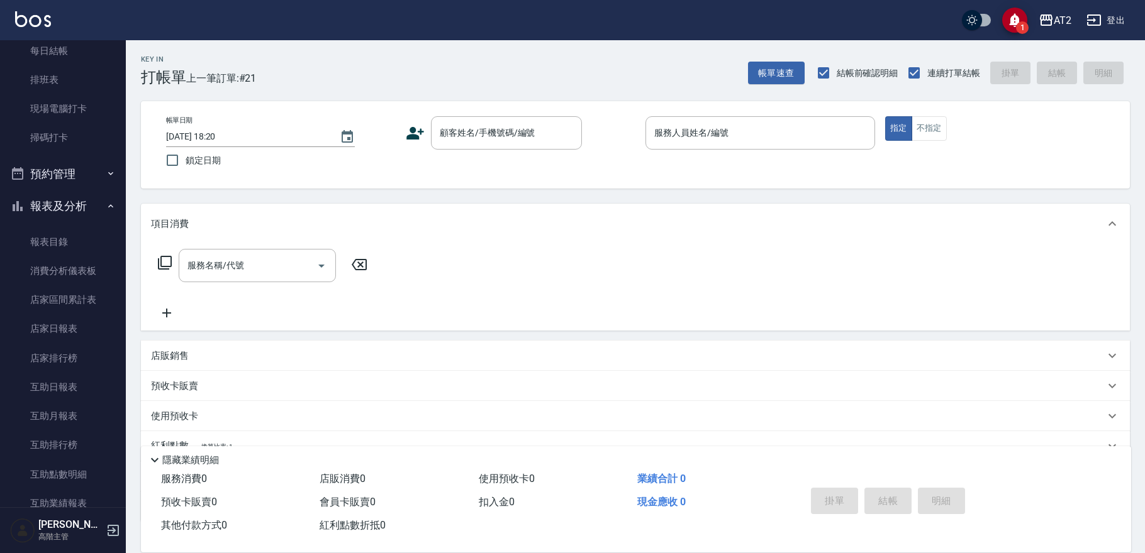
click at [1017, 20] on icon "save" at bounding box center [1015, 21] width 14 height 16
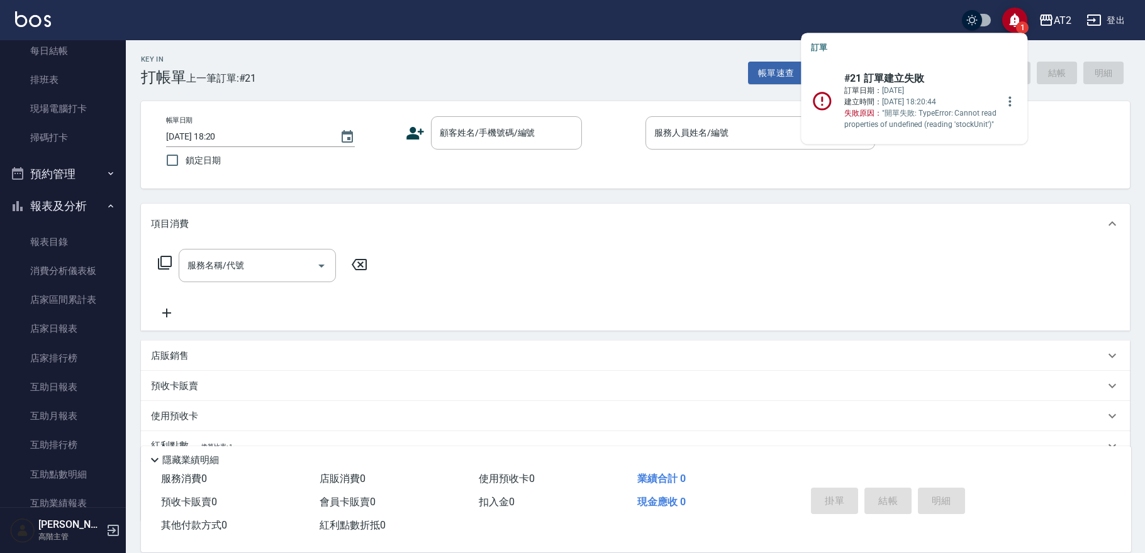
click at [920, 96] on p "訂單日期： 2025/08/10 建立時間： 2025/08/10 18:20:44 失敗原因： "開單失敗: TypeError: Cannot read …" at bounding box center [920, 107] width 153 height 45
click at [872, 112] on span "失敗原因：" at bounding box center [863, 113] width 38 height 9
click at [1002, 106] on icon "more" at bounding box center [1009, 101] width 15 height 15
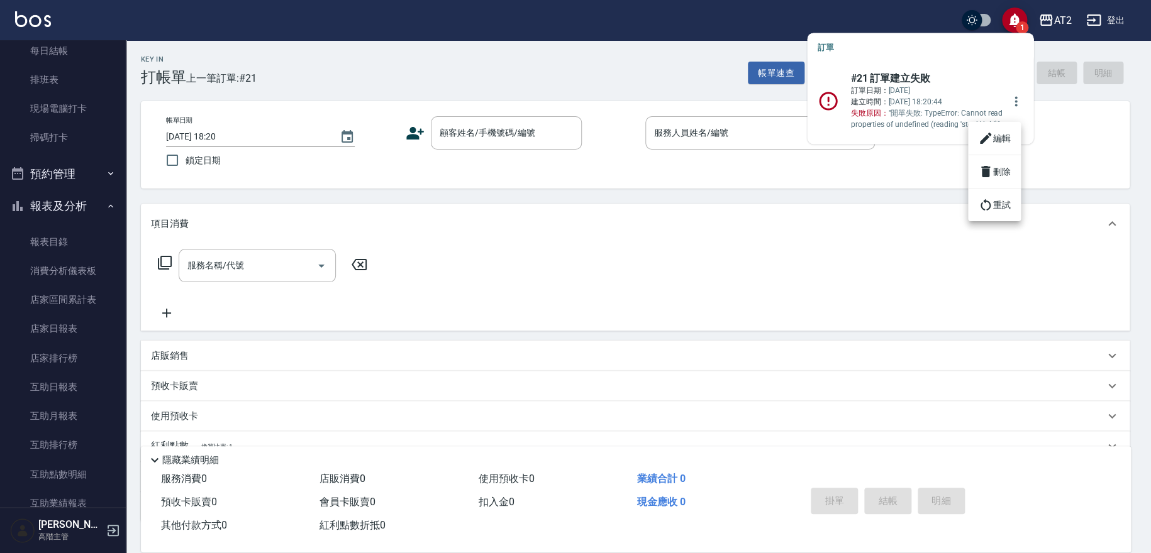
click at [997, 207] on li "重試" at bounding box center [994, 205] width 53 height 23
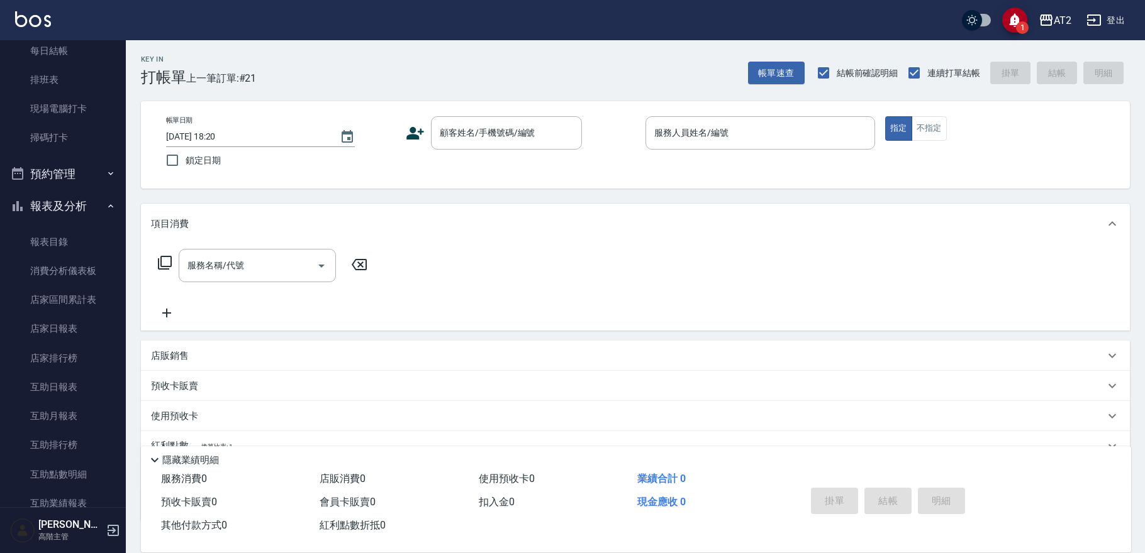
click at [1014, 26] on icon "save" at bounding box center [1014, 21] width 11 height 14
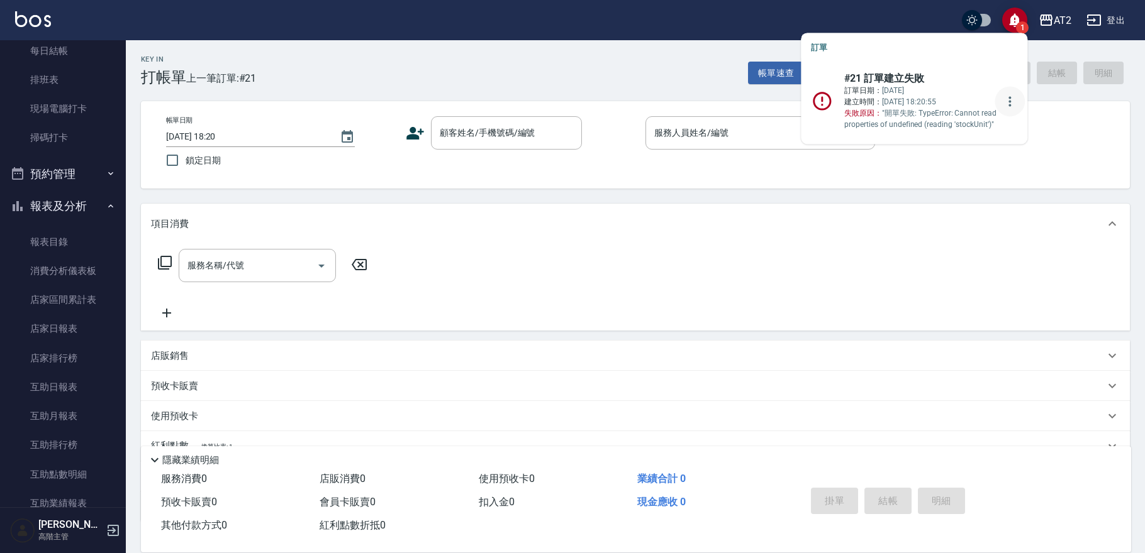
click at [1008, 106] on icon "more" at bounding box center [1009, 101] width 3 height 10
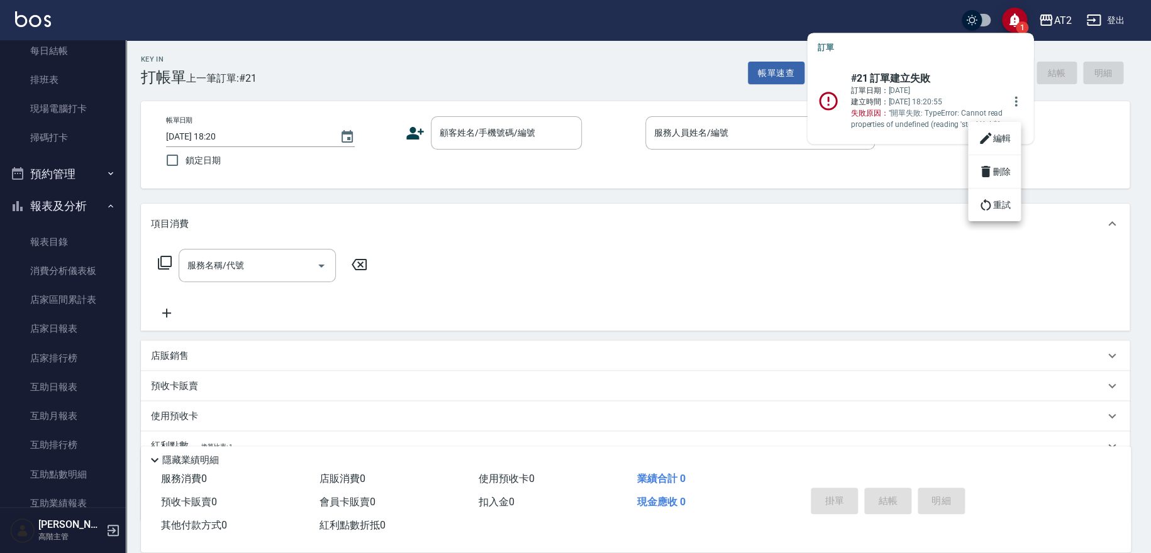
click at [995, 135] on li "編輯" at bounding box center [994, 138] width 53 height 23
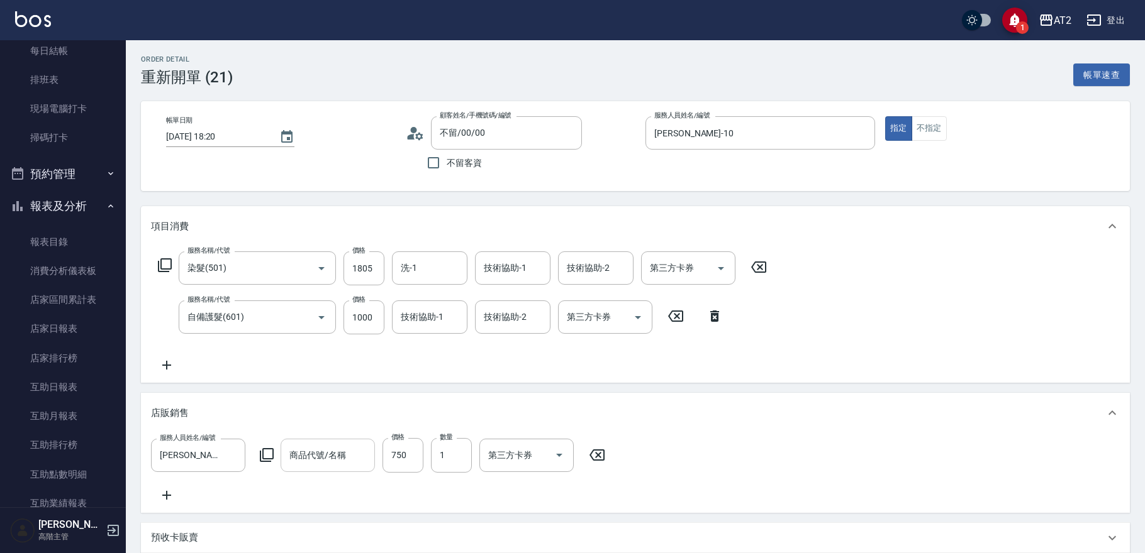
click at [303, 465] on input "商品代號/名稱" at bounding box center [327, 456] width 83 height 22
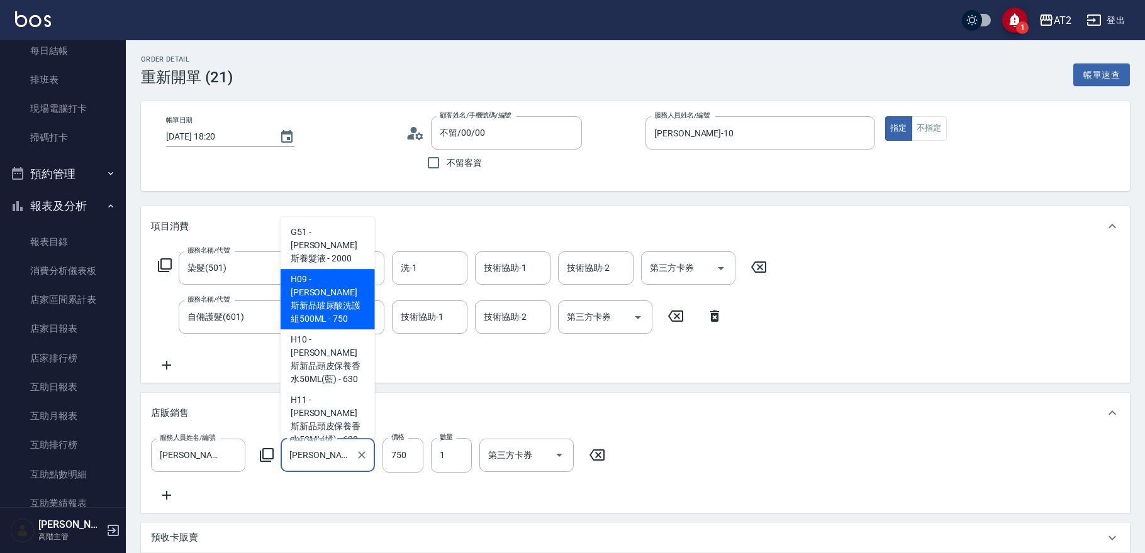
click at [330, 275] on span "H09 - 喬娜斯新品玻尿酸洗護組500ML - 750" at bounding box center [327, 299] width 94 height 60
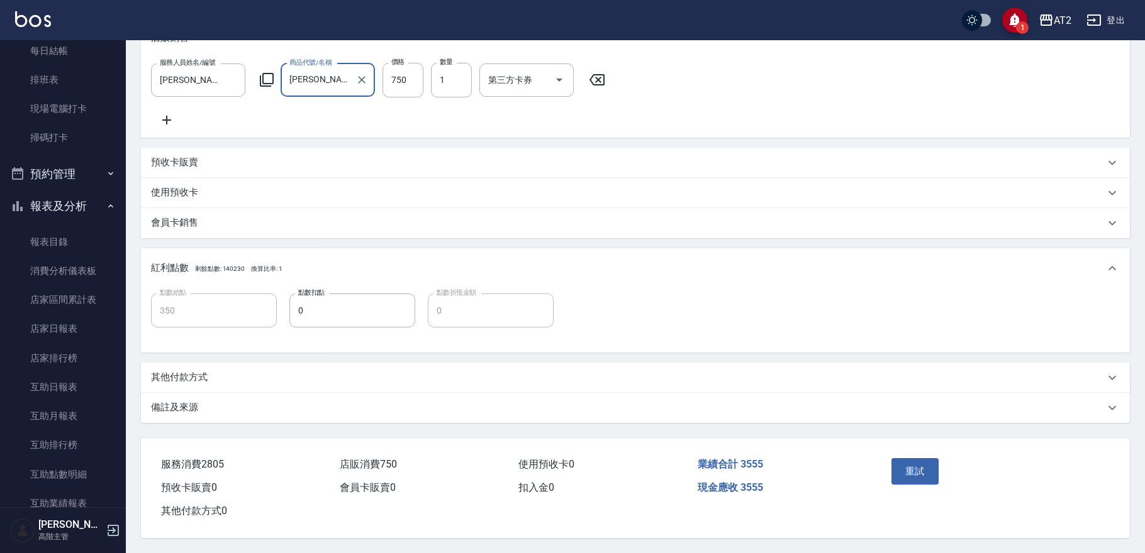
scroll to position [389, 0]
click at [905, 465] on button "重試" at bounding box center [914, 471] width 47 height 26
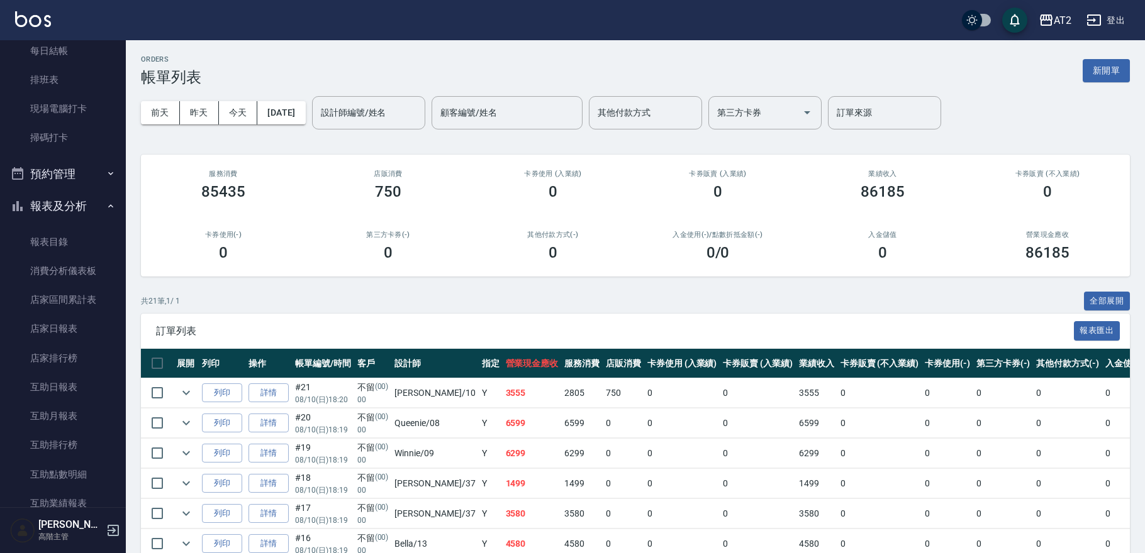
click at [1097, 75] on button "新開單" at bounding box center [1105, 70] width 47 height 23
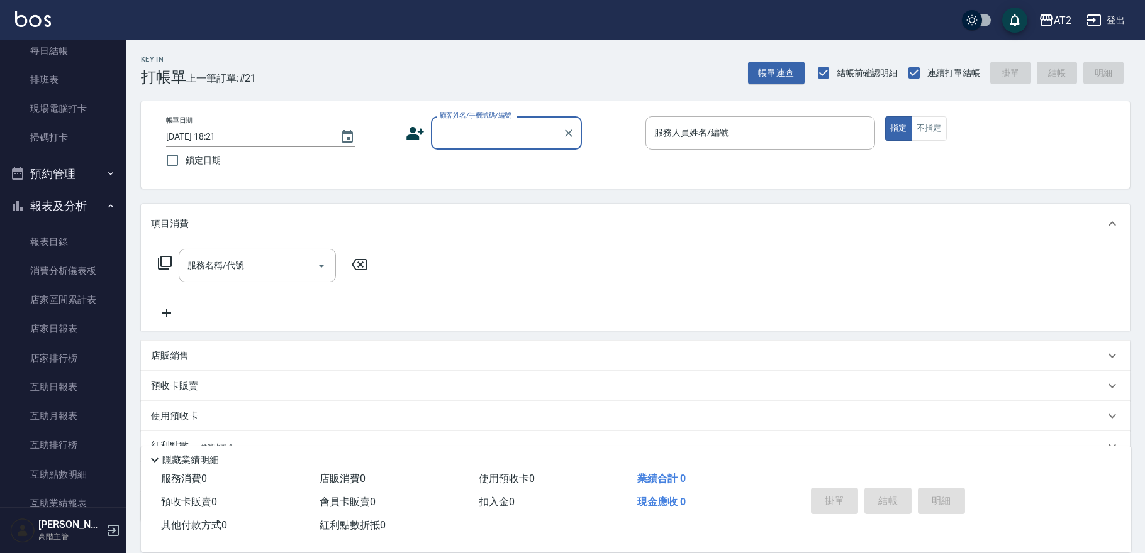
click at [512, 138] on input "顧客姓名/手機號碼/編號" at bounding box center [496, 133] width 121 height 22
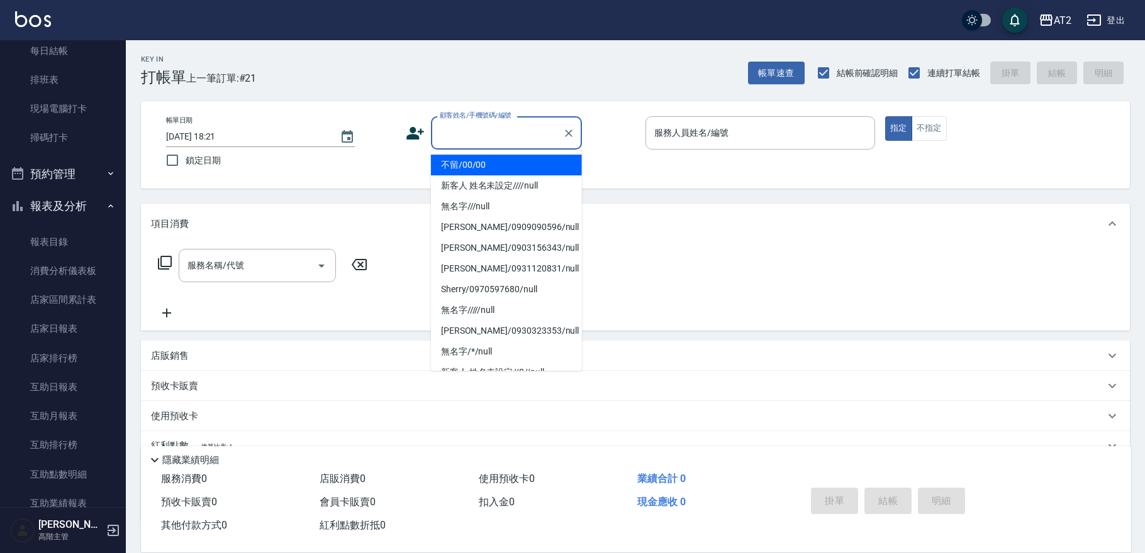
click at [483, 169] on li "不留/00/00" at bounding box center [506, 165] width 151 height 21
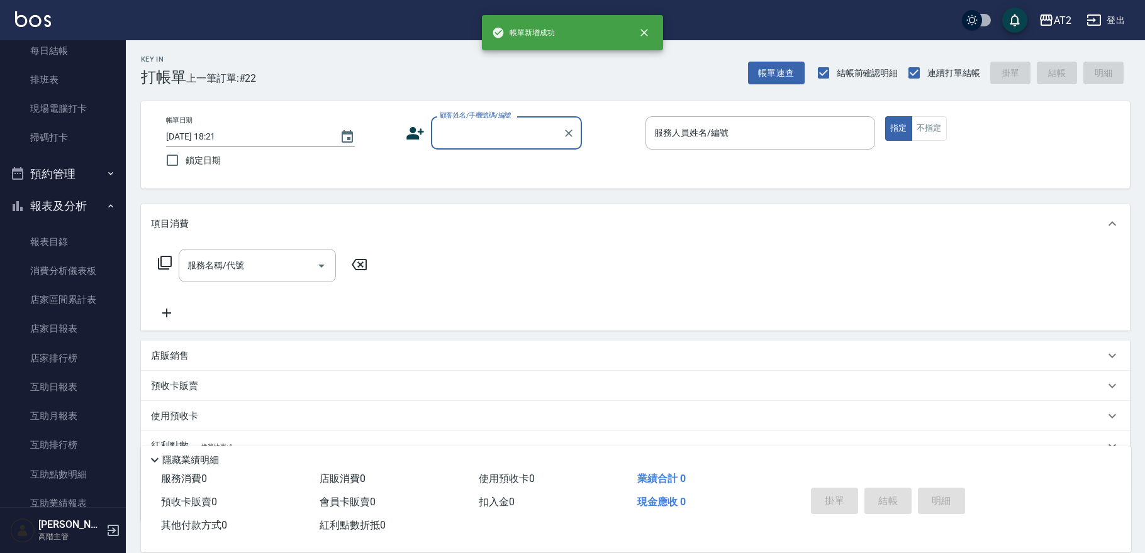
click at [492, 138] on input "顧客姓名/手機號碼/編號" at bounding box center [496, 133] width 121 height 22
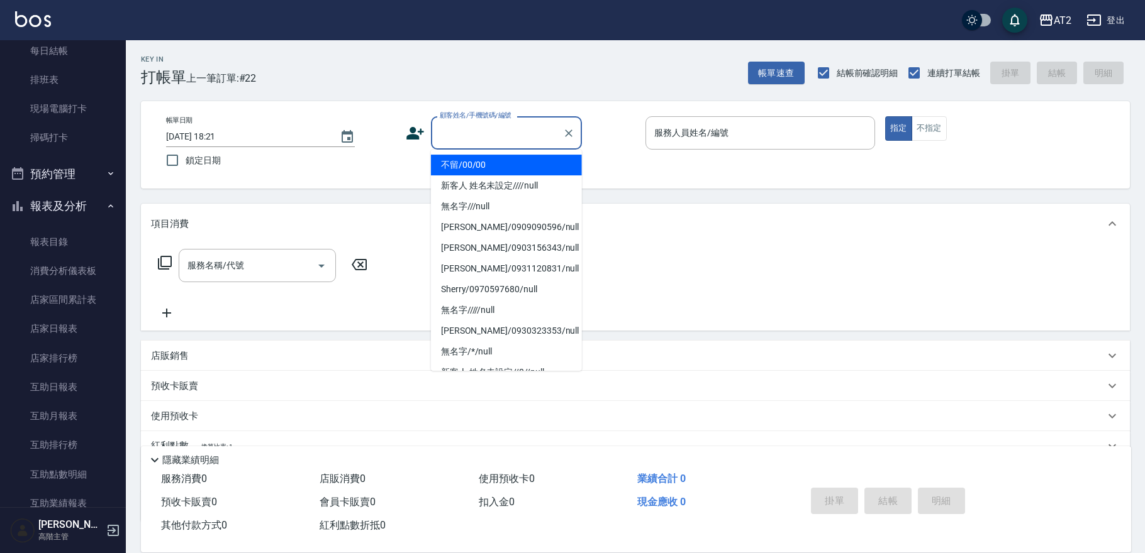
click at [494, 167] on li "不留/00/00" at bounding box center [506, 165] width 151 height 21
click at [491, 140] on input "顧客姓名/手機號碼/編號" at bounding box center [496, 133] width 121 height 22
click at [486, 163] on li "不留/00/00" at bounding box center [506, 165] width 151 height 21
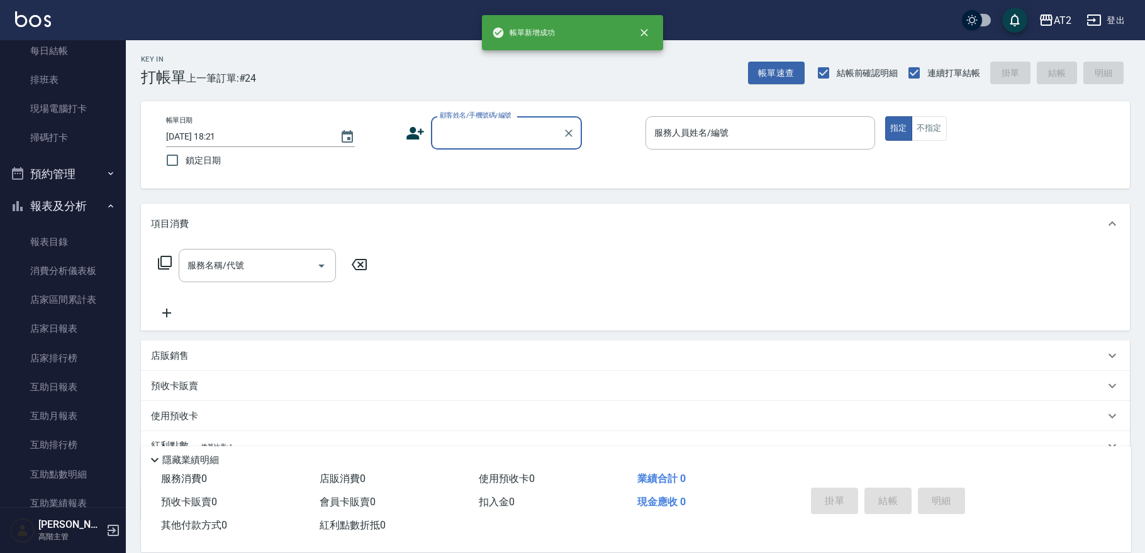
click at [487, 148] on div "顧客姓名/手機號碼/編號" at bounding box center [506, 132] width 151 height 33
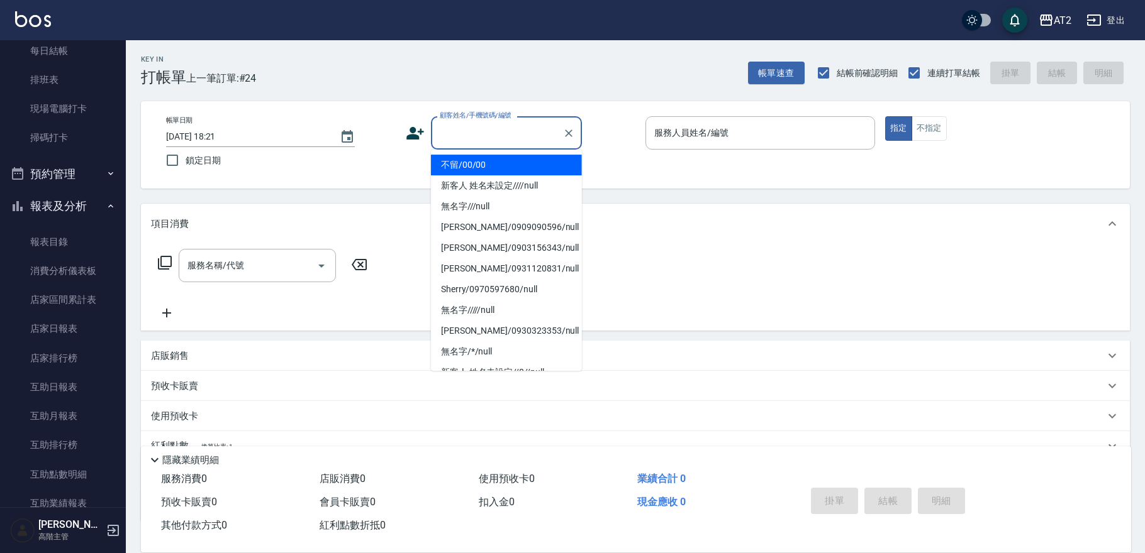
click at [487, 160] on li "不留/00/00" at bounding box center [506, 165] width 151 height 21
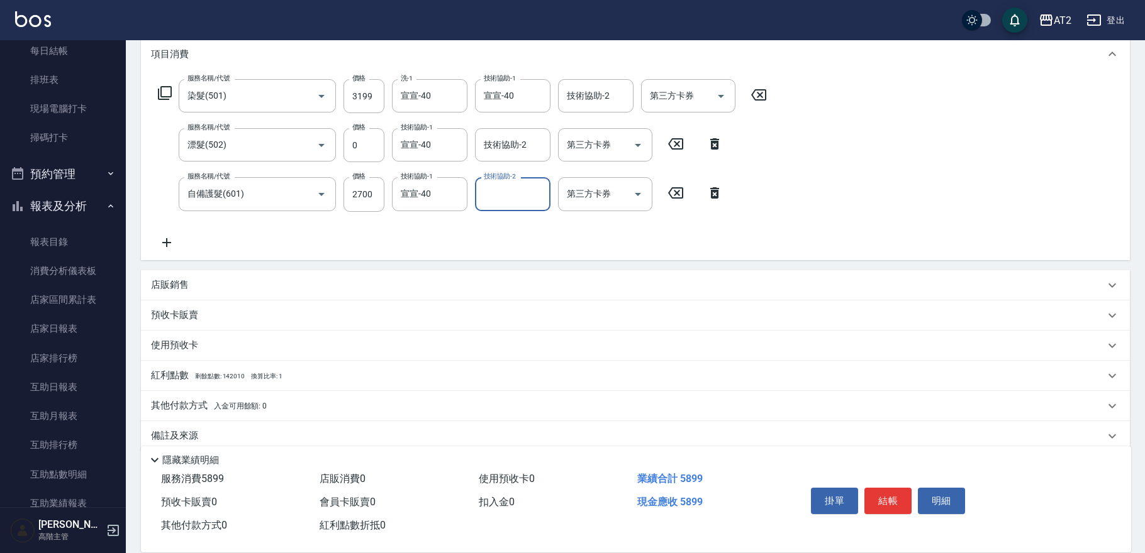
scroll to position [186, 0]
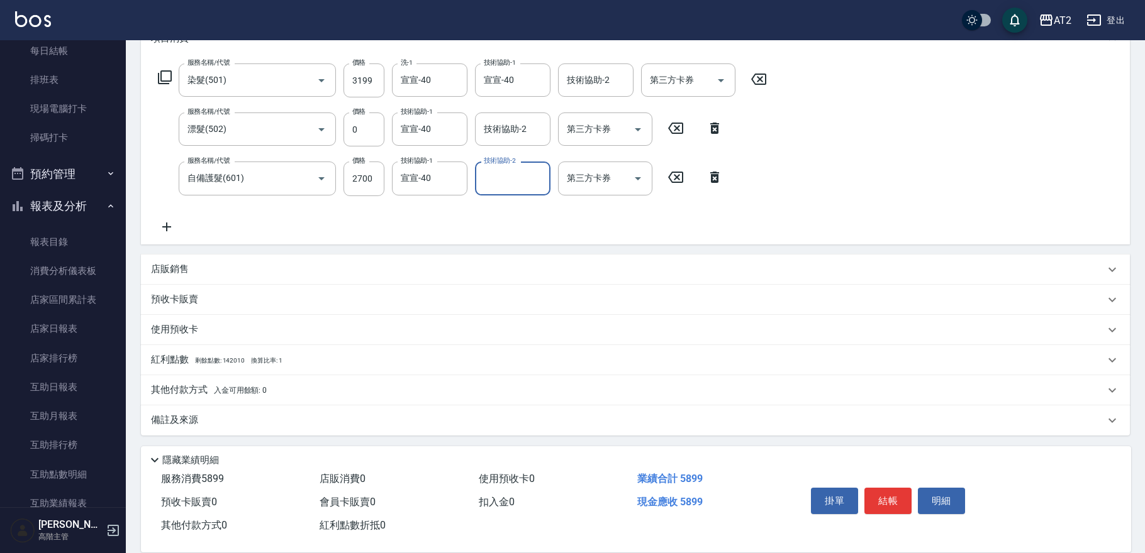
click at [225, 270] on div "店販銷售" at bounding box center [627, 269] width 953 height 13
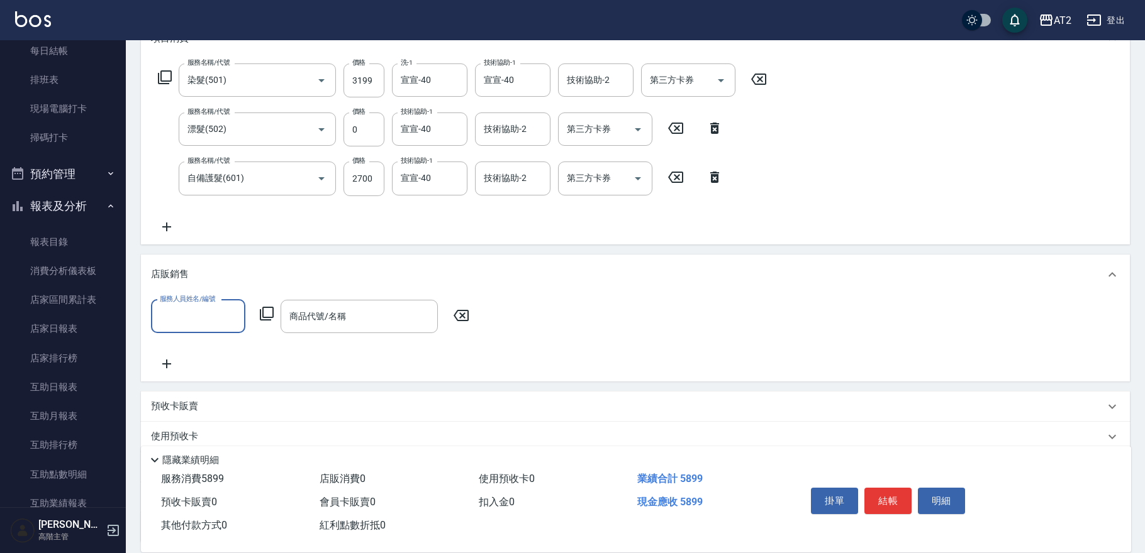
scroll to position [0, 0]
drag, startPoint x: 184, startPoint y: 317, endPoint x: 146, endPoint y: 316, distance: 38.4
click at [146, 316] on div "服務人員姓名/編號 喬 服務人員姓名/編號 商品代號/名稱 商品代號/名稱" at bounding box center [635, 338] width 989 height 87
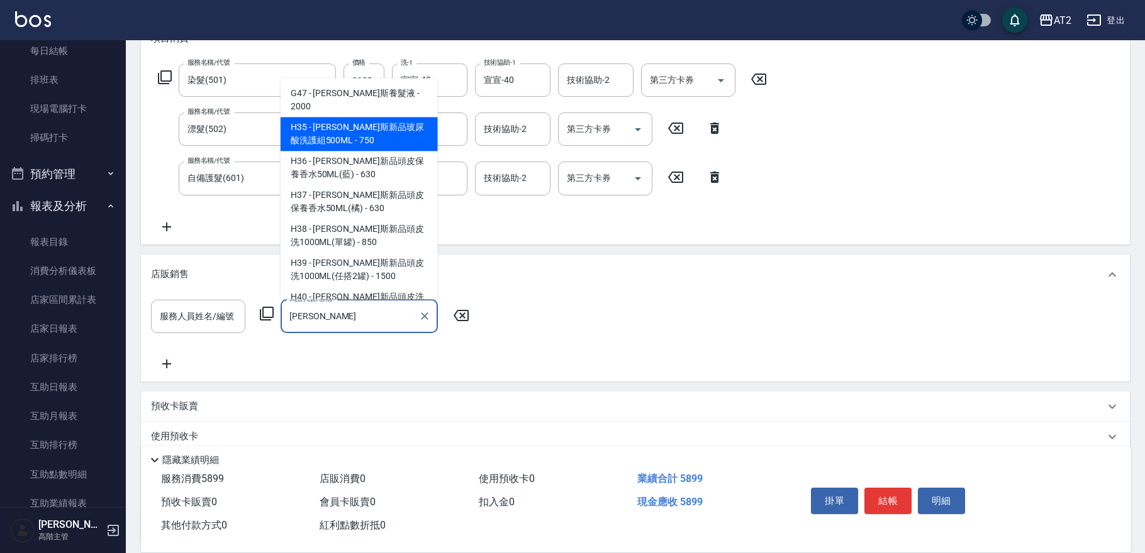
click at [364, 126] on span "H35 - 喬娜斯新品玻尿酸洗護組500ML - 750" at bounding box center [358, 134] width 157 height 34
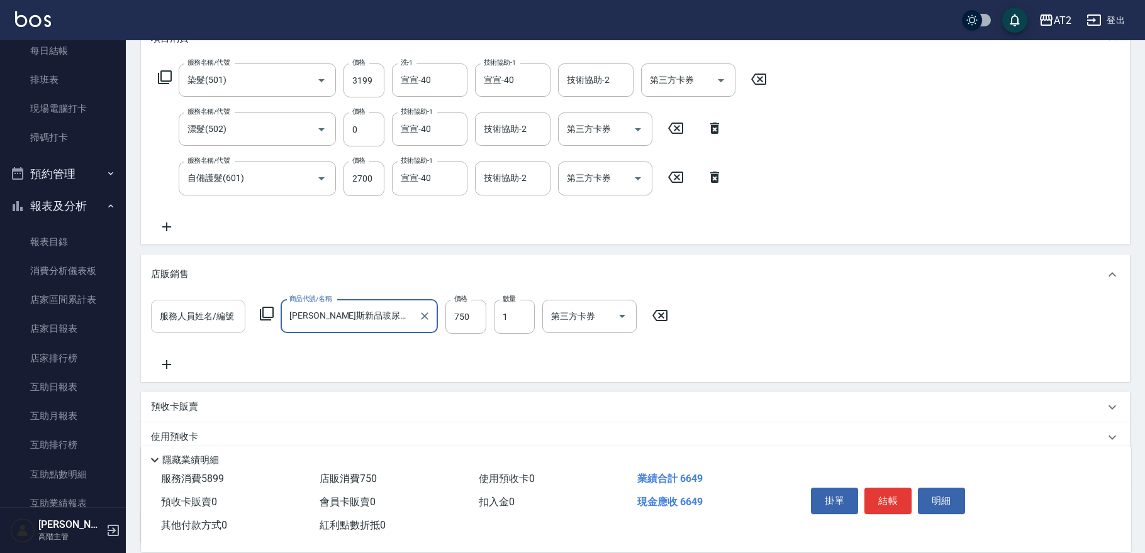
click at [170, 323] on input "服務人員姓名/編號" at bounding box center [198, 317] width 83 height 22
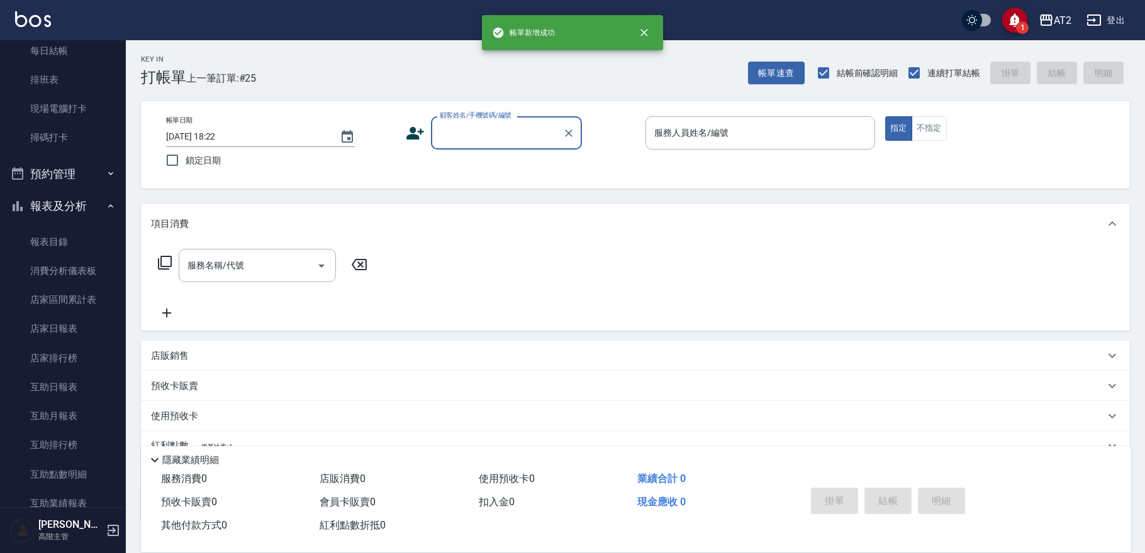
click at [513, 130] on input "顧客姓名/手機號碼/編號" at bounding box center [496, 133] width 121 height 22
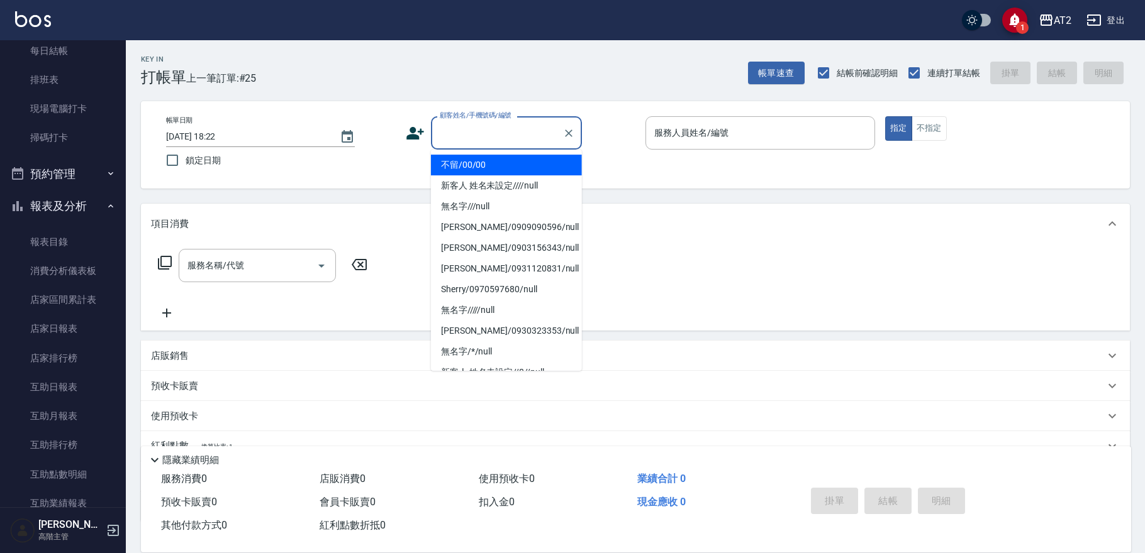
click at [510, 161] on li "不留/00/00" at bounding box center [506, 165] width 151 height 21
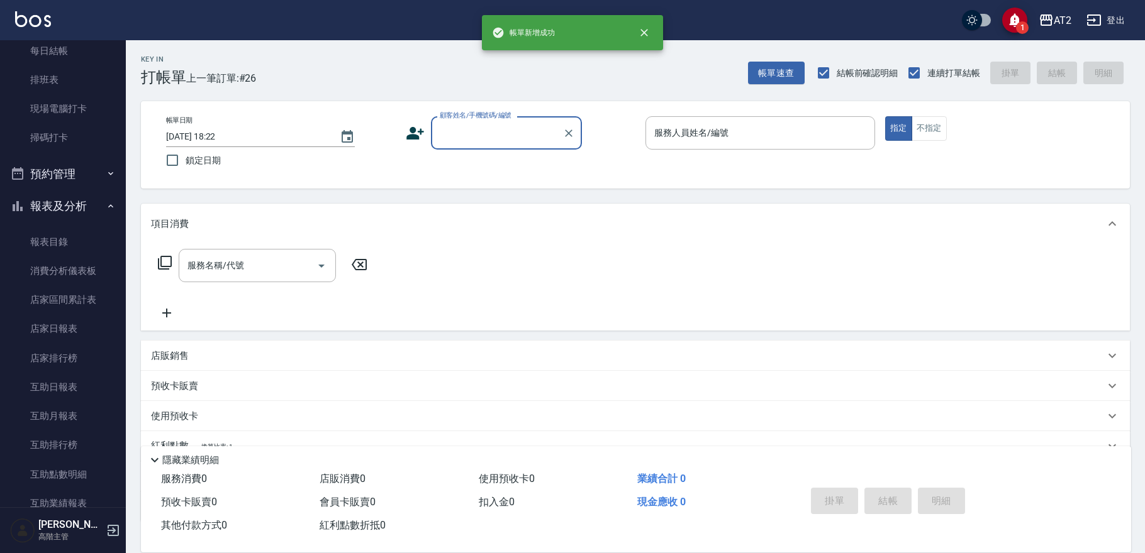
click at [511, 150] on div "帳單日期 2025/08/10 18:22 鎖定日期 顧客姓名/手機號碼/編號 顧客姓名/手機號碼/編號 服務人員姓名/編號 服務人員姓名/編號 指定 不指定" at bounding box center [635, 144] width 958 height 57
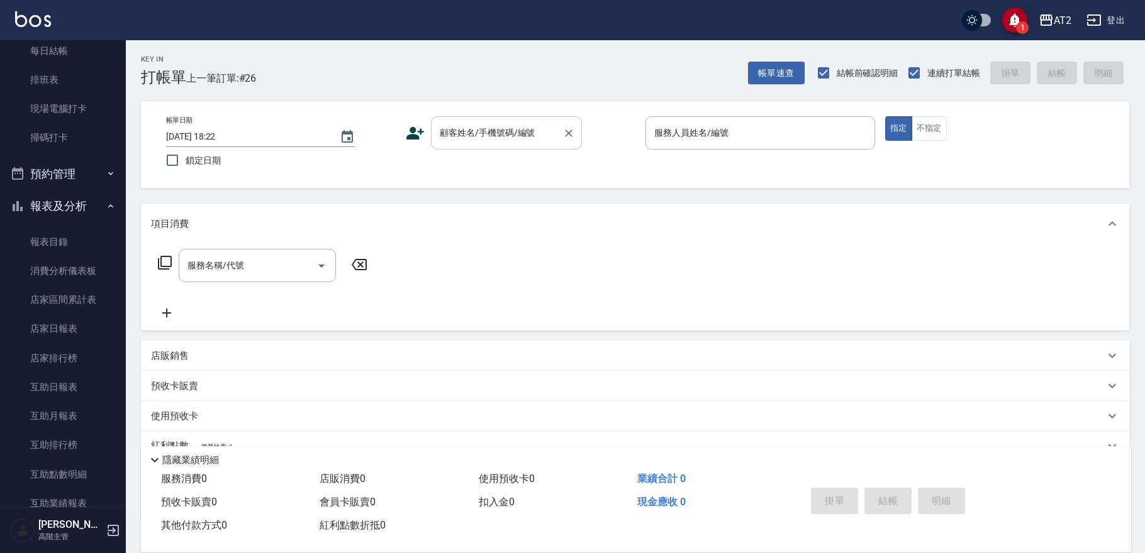
click at [513, 140] on input "顧客姓名/手機號碼/編號" at bounding box center [496, 133] width 121 height 22
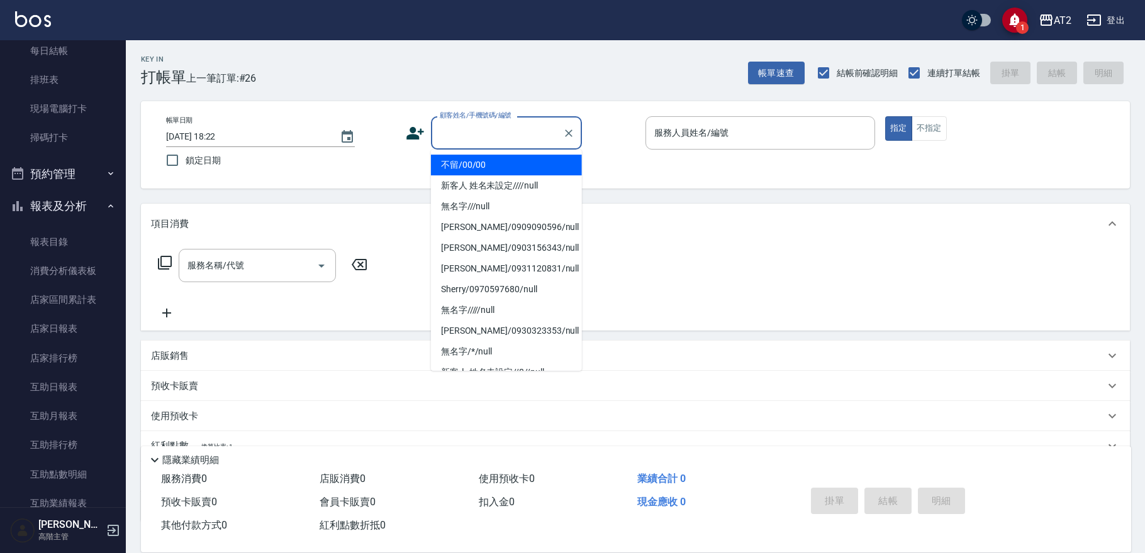
click at [507, 171] on li "不留/00/00" at bounding box center [506, 165] width 151 height 21
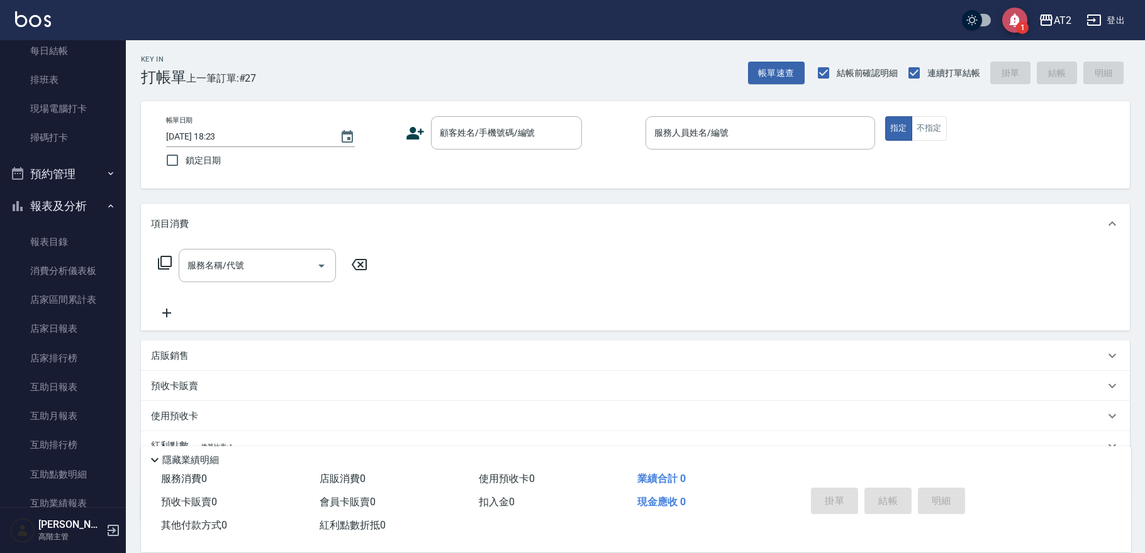
click at [1007, 23] on icon "save" at bounding box center [1014, 20] width 15 height 15
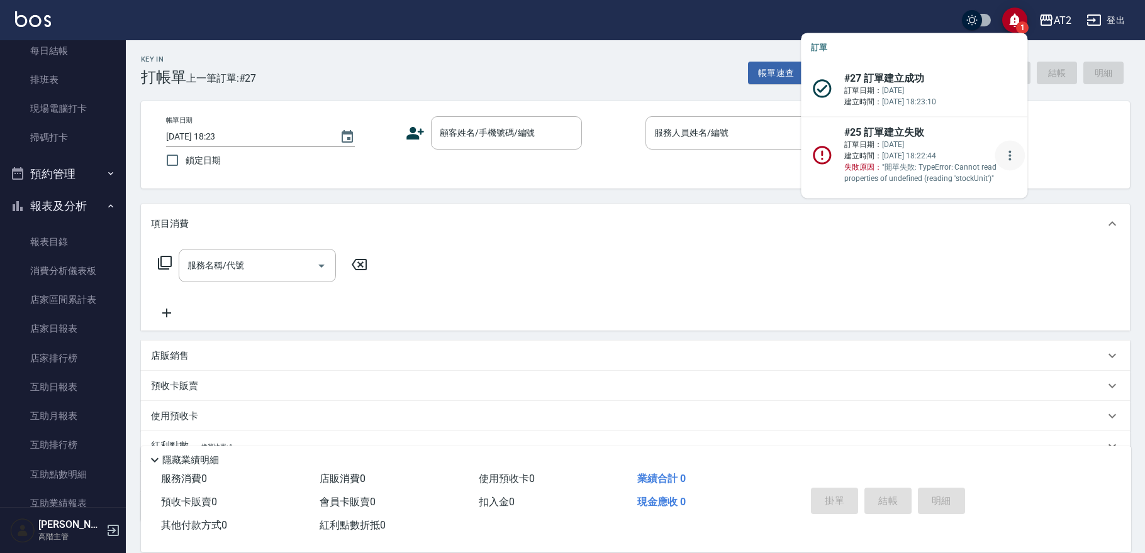
click at [1006, 162] on icon "more" at bounding box center [1009, 155] width 15 height 15
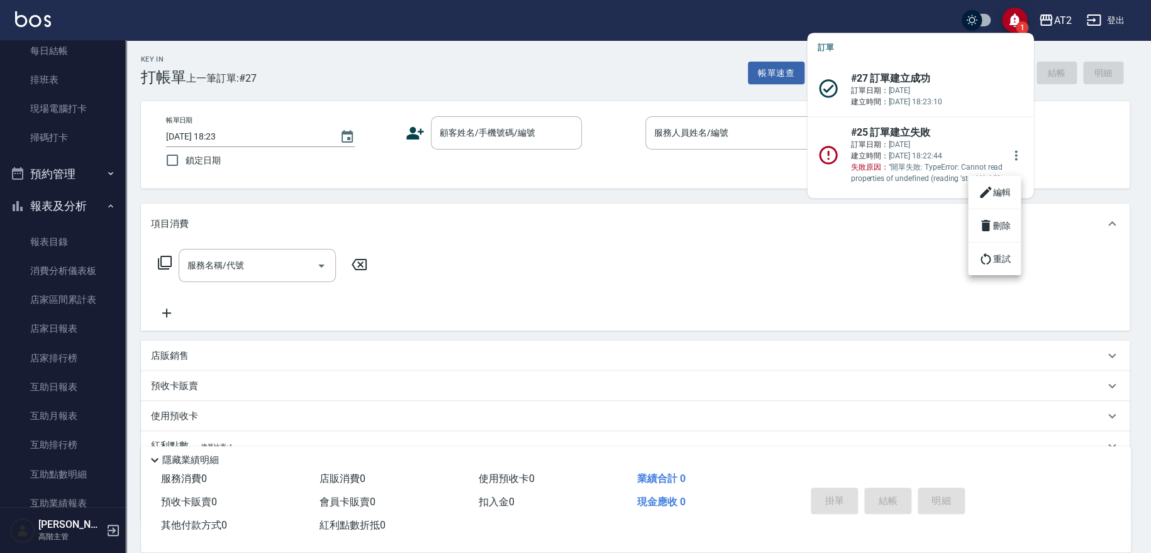
click at [1006, 194] on li "編輯" at bounding box center [994, 192] width 53 height 23
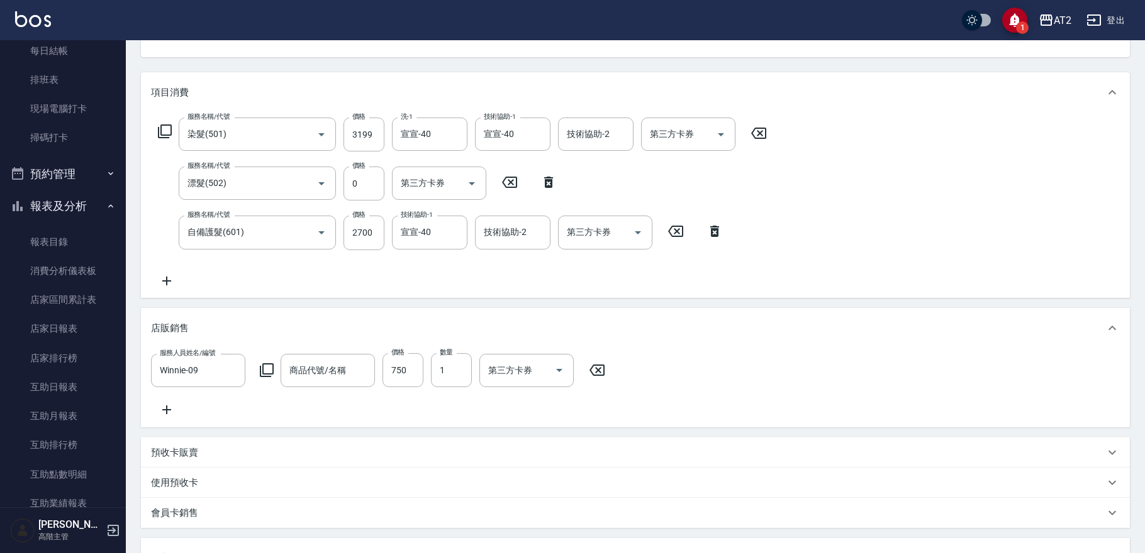
scroll to position [139, 0]
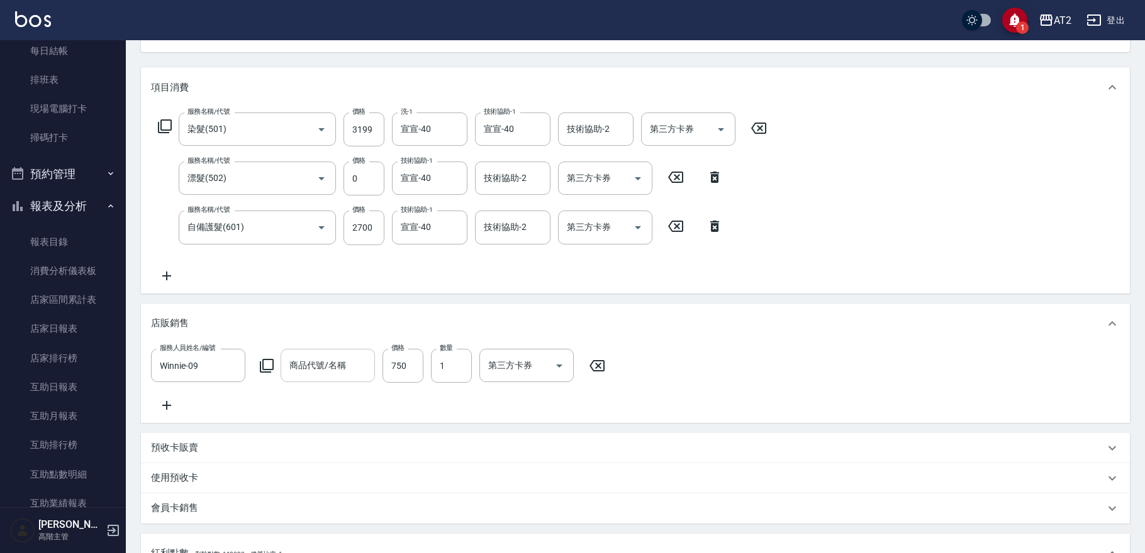
click at [335, 374] on input "商品代號/名稱" at bounding box center [327, 366] width 83 height 22
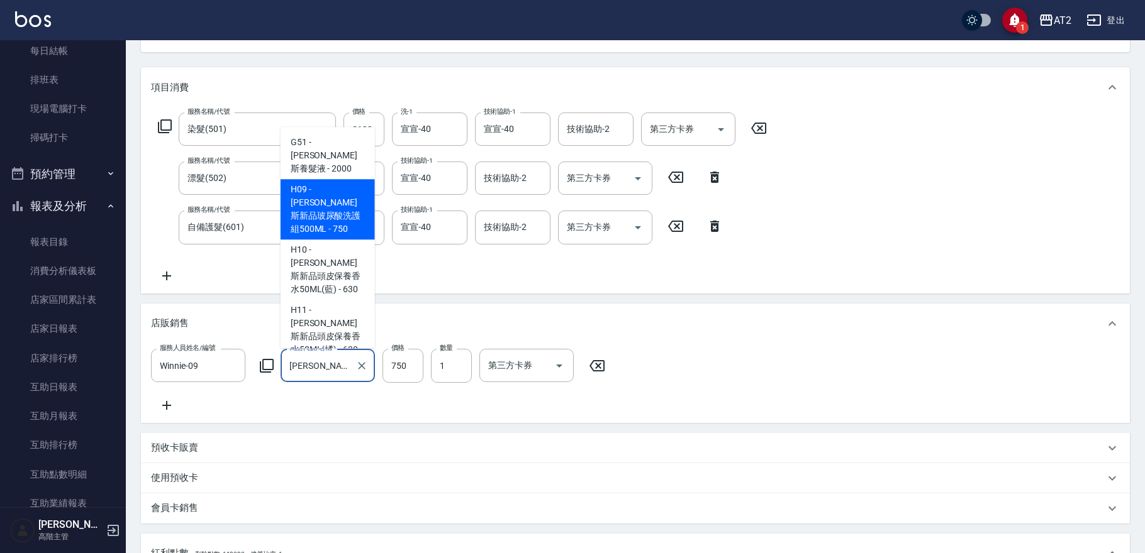
click at [328, 193] on span "H09 - 喬娜斯新品玻尿酸洗護組500ML - 750" at bounding box center [327, 209] width 94 height 60
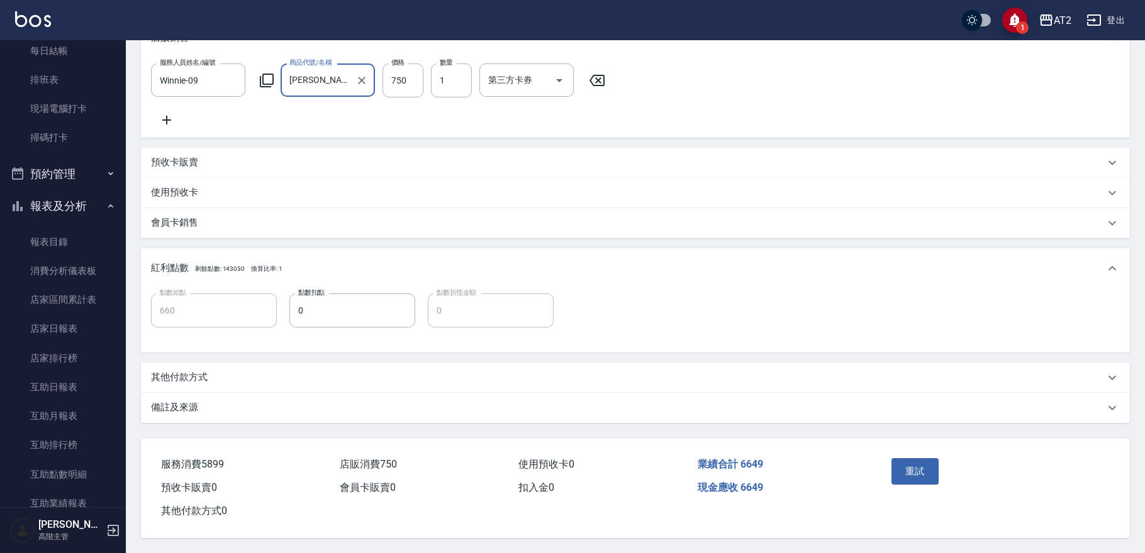
scroll to position [438, 0]
click at [914, 462] on button "重試" at bounding box center [914, 471] width 47 height 26
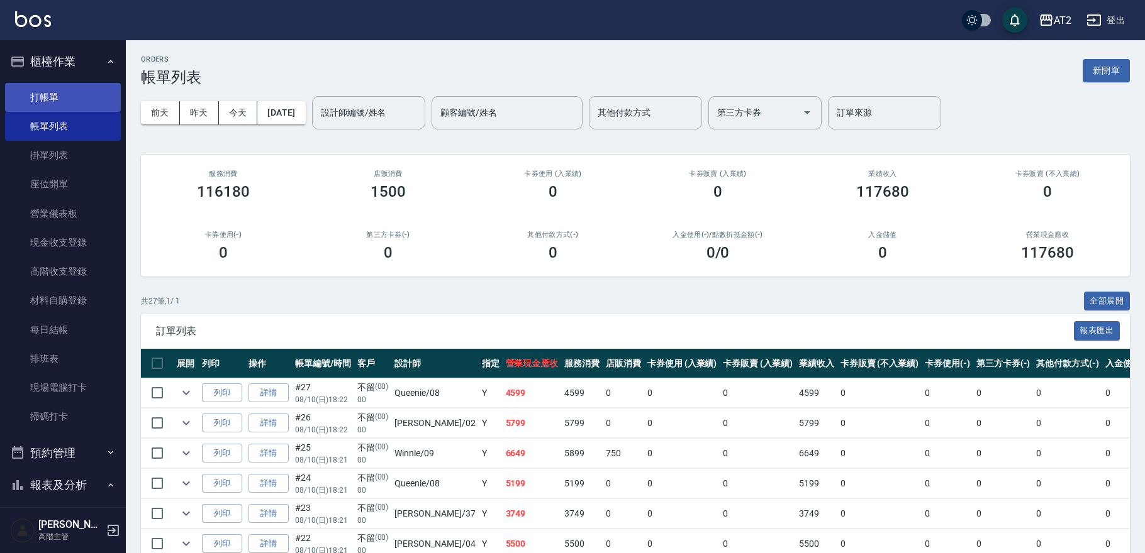
click at [50, 88] on link "打帳單" at bounding box center [63, 97] width 116 height 29
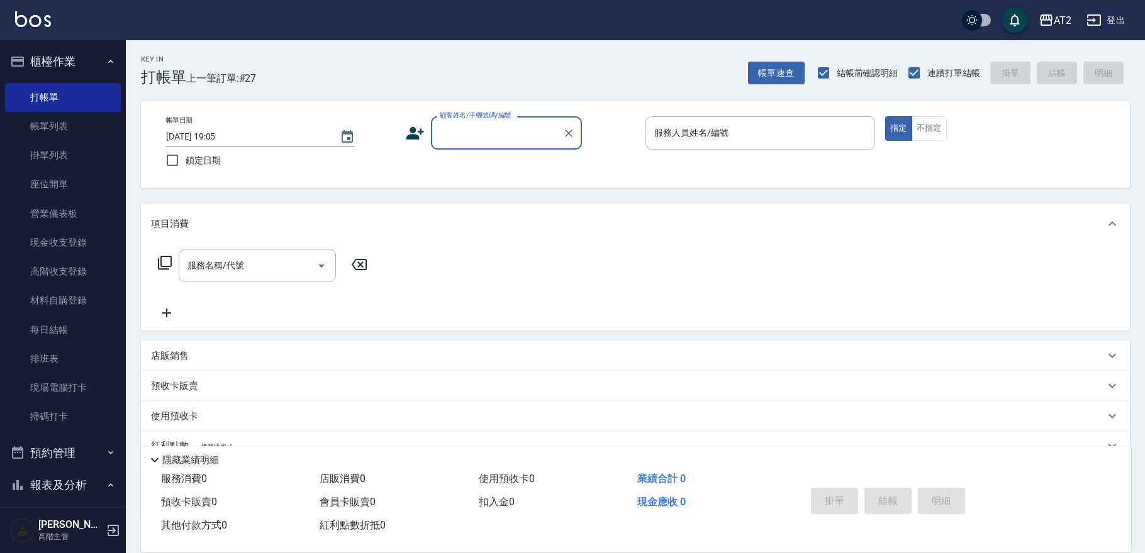
click at [407, 92] on div "Key In 打帳單 上一筆訂單:#27 帳單速查 結帳前確認明細 連續打單結帳 掛單 結帳 明細 帳單日期 2025/08/10 19:05 鎖定日期 顧客…" at bounding box center [635, 340] width 1019 height 600
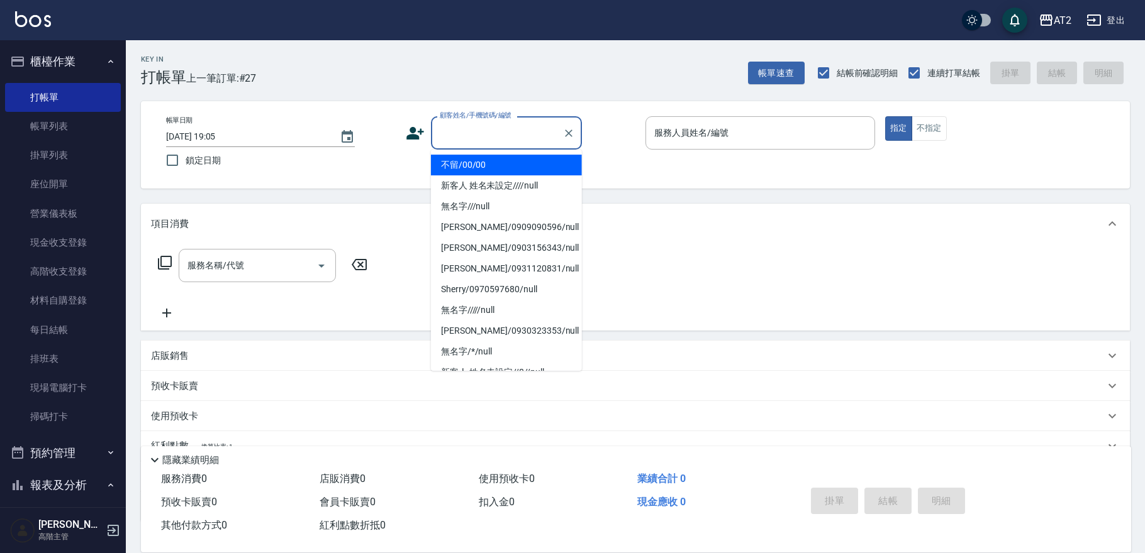
click at [521, 143] on input "顧客姓名/手機號碼/編號" at bounding box center [496, 133] width 121 height 22
click at [503, 167] on li "不留/00/00" at bounding box center [506, 165] width 151 height 21
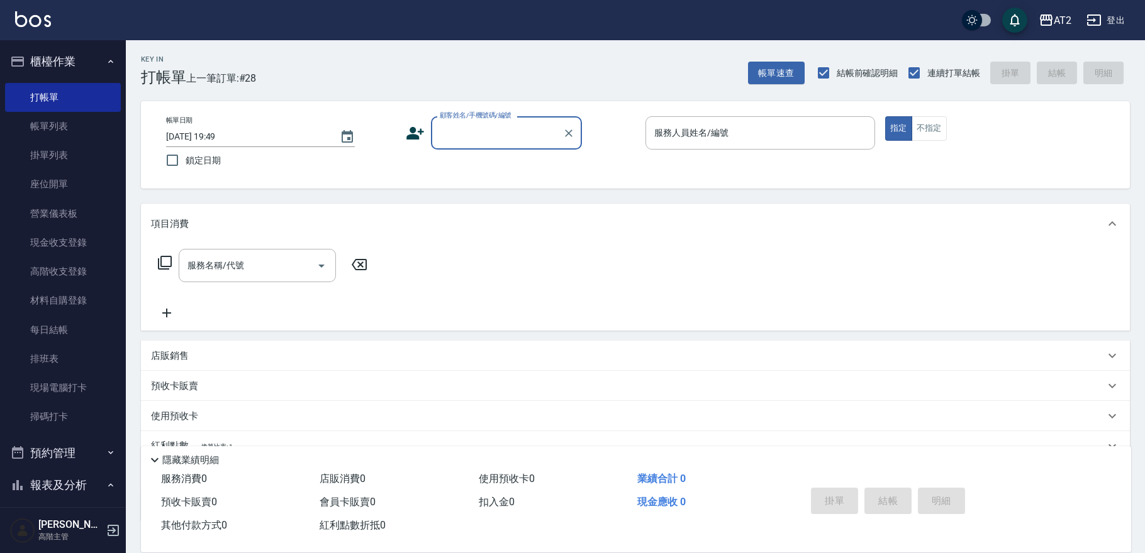
click at [487, 144] on div "顧客姓名/手機號碼/編號" at bounding box center [506, 132] width 151 height 33
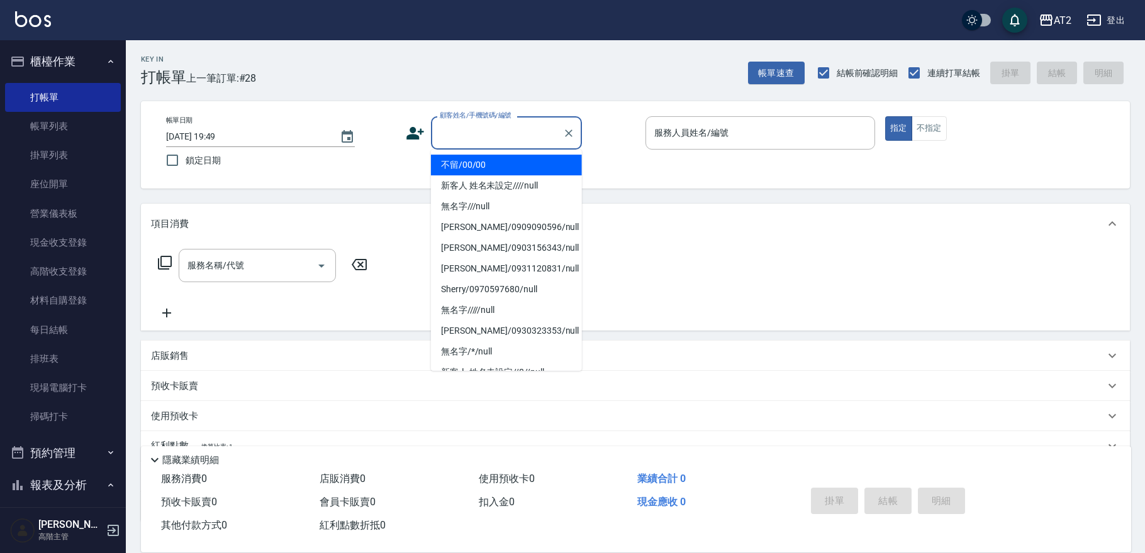
click at [482, 167] on li "不留/00/00" at bounding box center [506, 165] width 151 height 21
click at [481, 136] on input "顧客姓名/手機號碼/編號" at bounding box center [496, 133] width 121 height 22
click at [474, 170] on li "不留/00/00" at bounding box center [506, 165] width 151 height 21
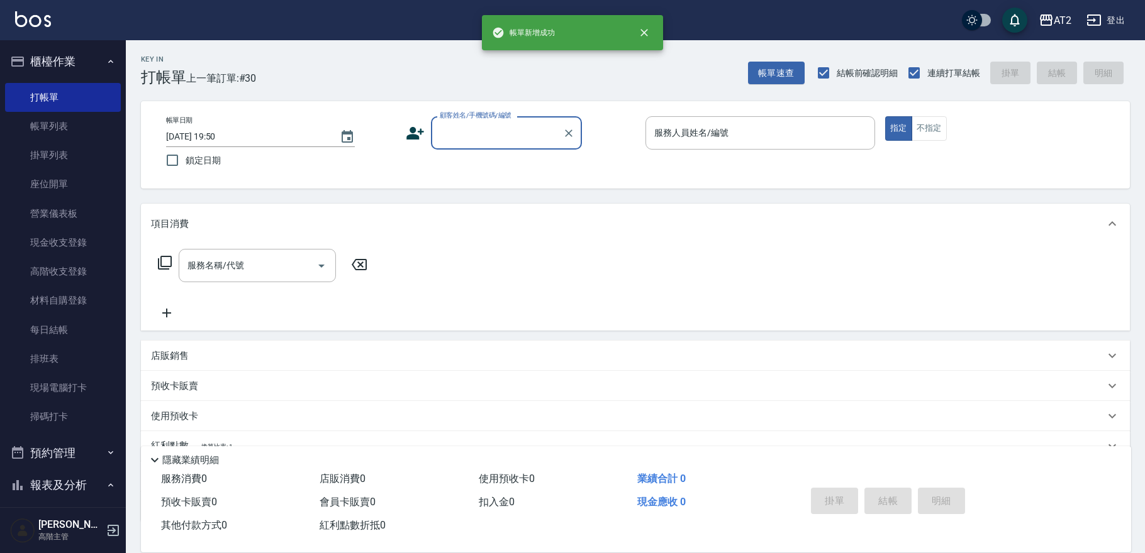
click at [493, 129] on input "顧客姓名/手機號碼/編號" at bounding box center [496, 133] width 121 height 22
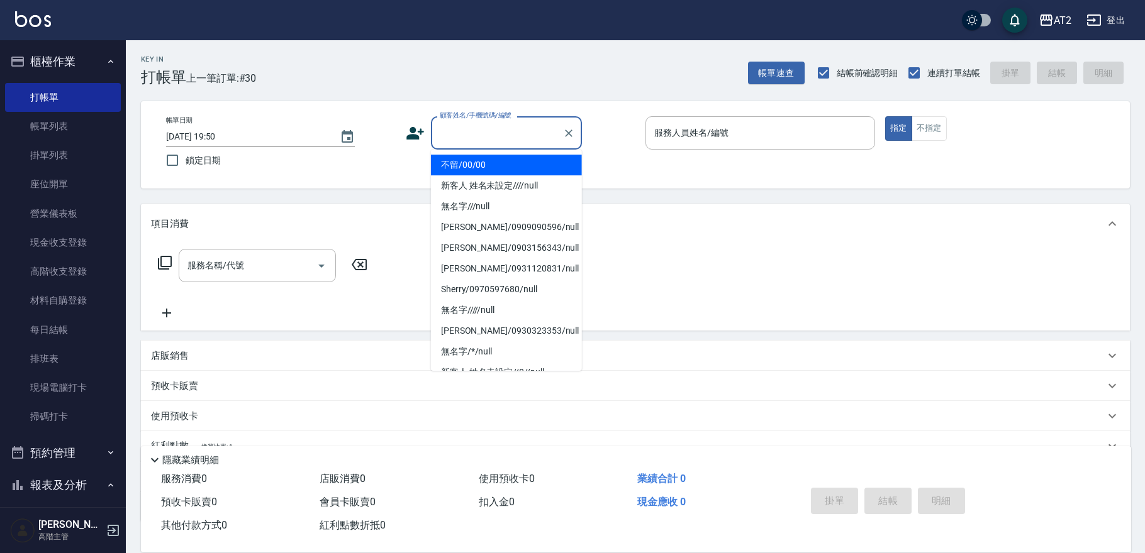
click at [494, 165] on li "不留/00/00" at bounding box center [506, 165] width 151 height 21
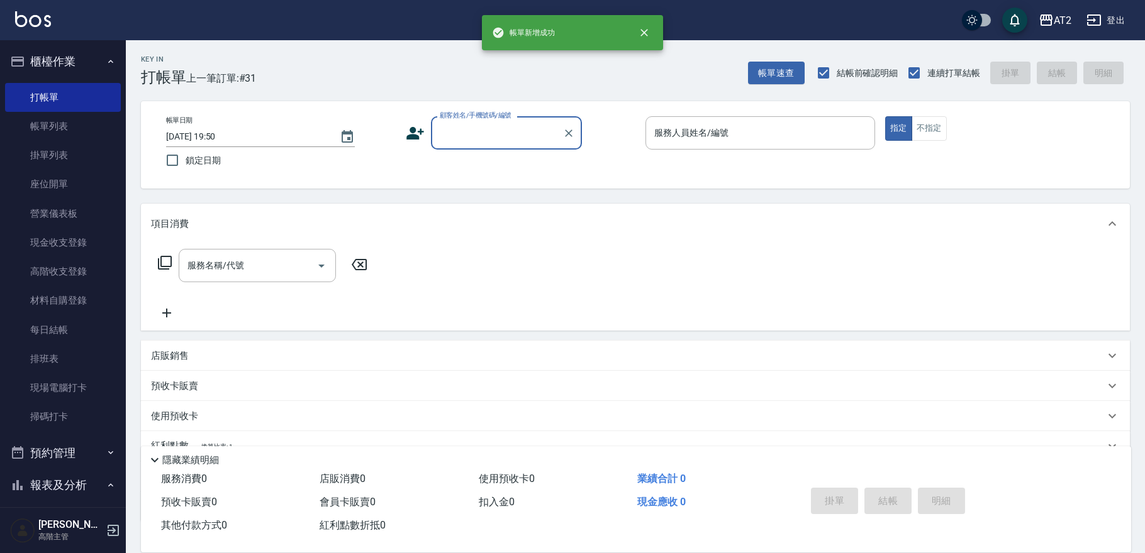
drag, startPoint x: 503, startPoint y: 96, endPoint x: 501, endPoint y: 109, distance: 13.3
click at [503, 97] on div "Key In 打帳單 上一筆訂單:#31 帳單速查 結帳前確認明細 連續打單結帳 掛單 結帳 明細 帳單日期 2025/08/10 19:50 鎖定日期 顧客…" at bounding box center [635, 340] width 1019 height 600
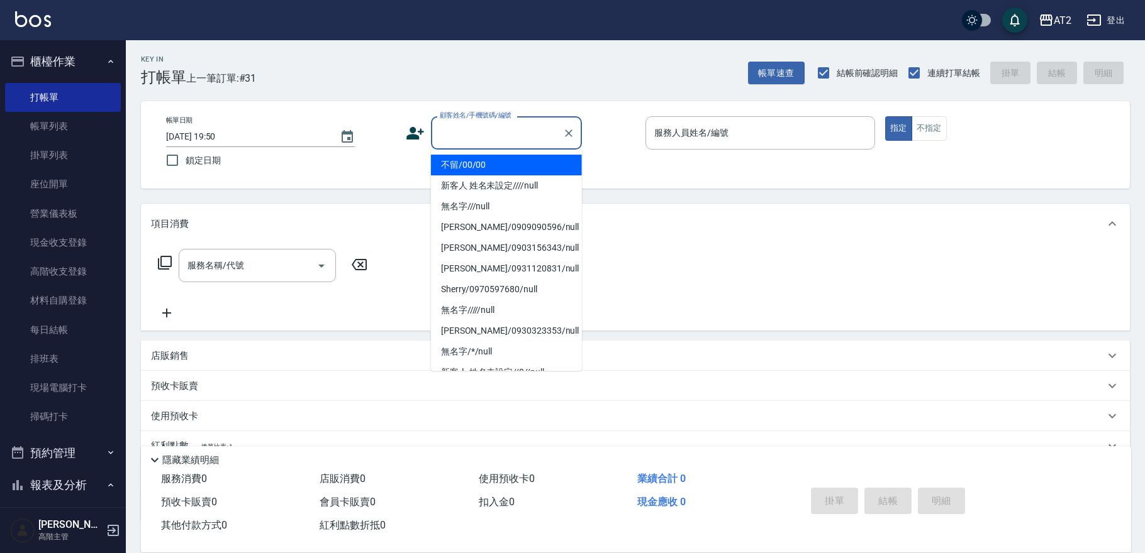
click at [499, 130] on input "顧客姓名/手機號碼/編號" at bounding box center [496, 133] width 121 height 22
click at [499, 167] on li "不留/00/00" at bounding box center [506, 165] width 151 height 21
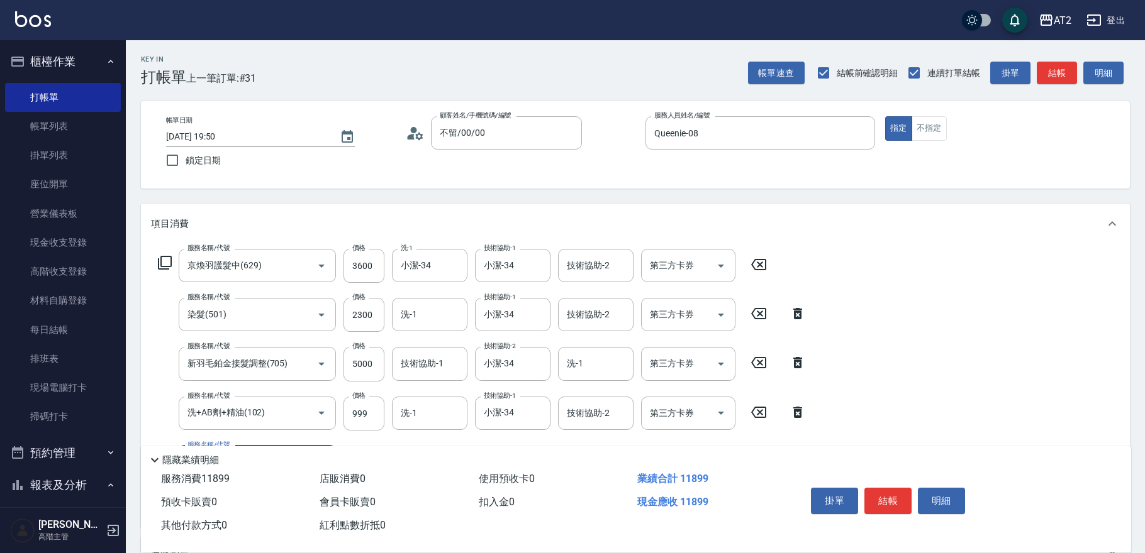
scroll to position [209, 0]
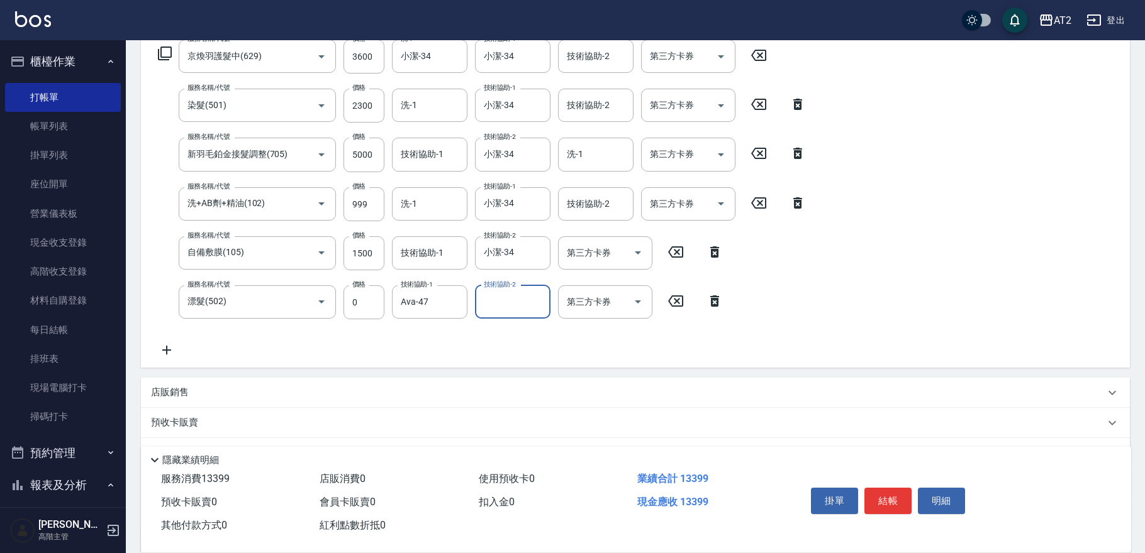
click at [531, 157] on icon "Clear" at bounding box center [537, 154] width 13 height 13
click at [169, 350] on icon at bounding box center [166, 350] width 31 height 15
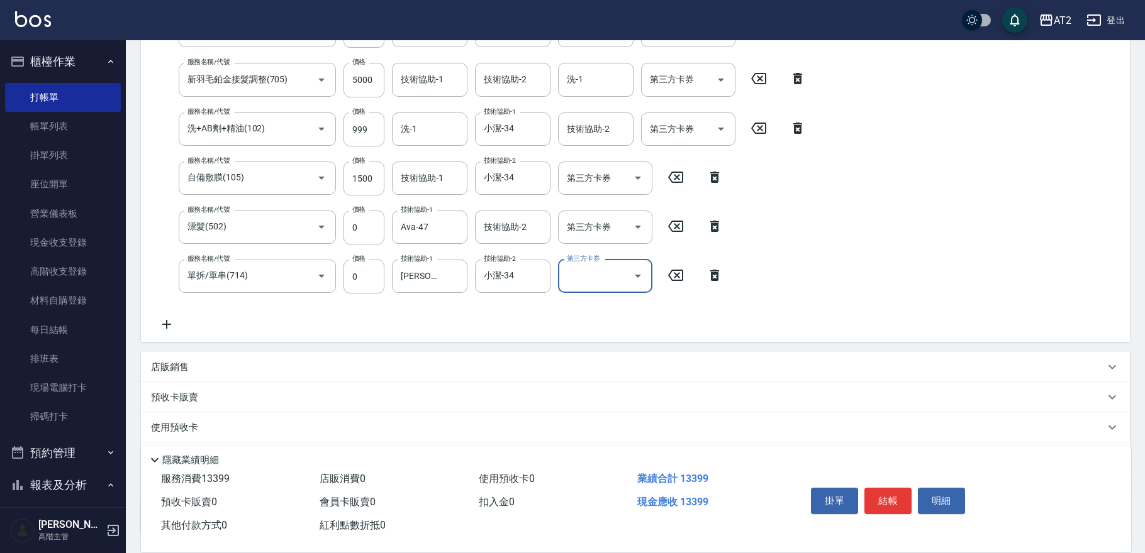
scroll to position [382, 0]
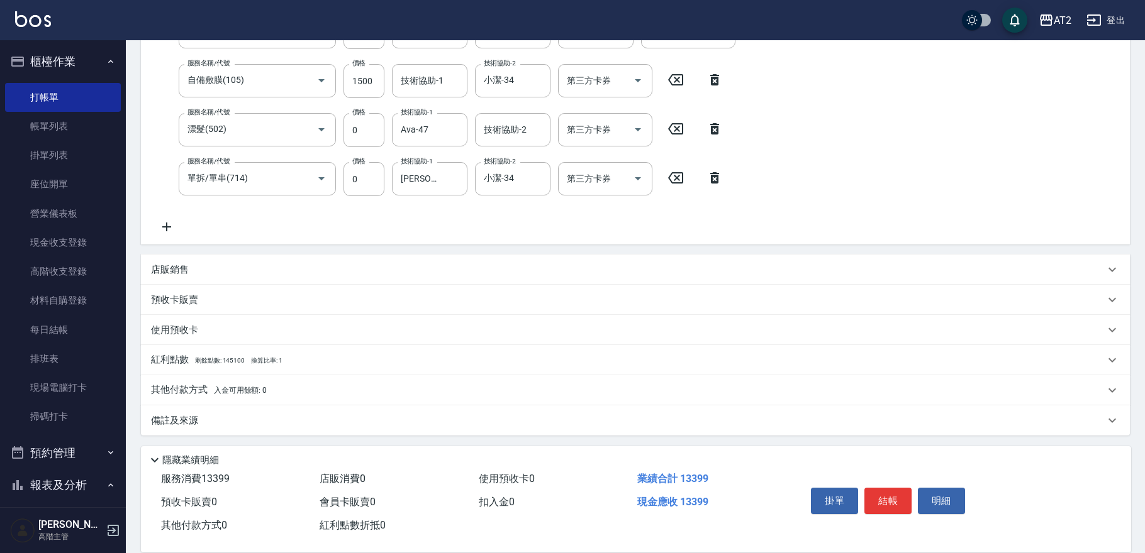
click at [250, 386] on span "入金可用餘額: 0" at bounding box center [240, 390] width 53 height 9
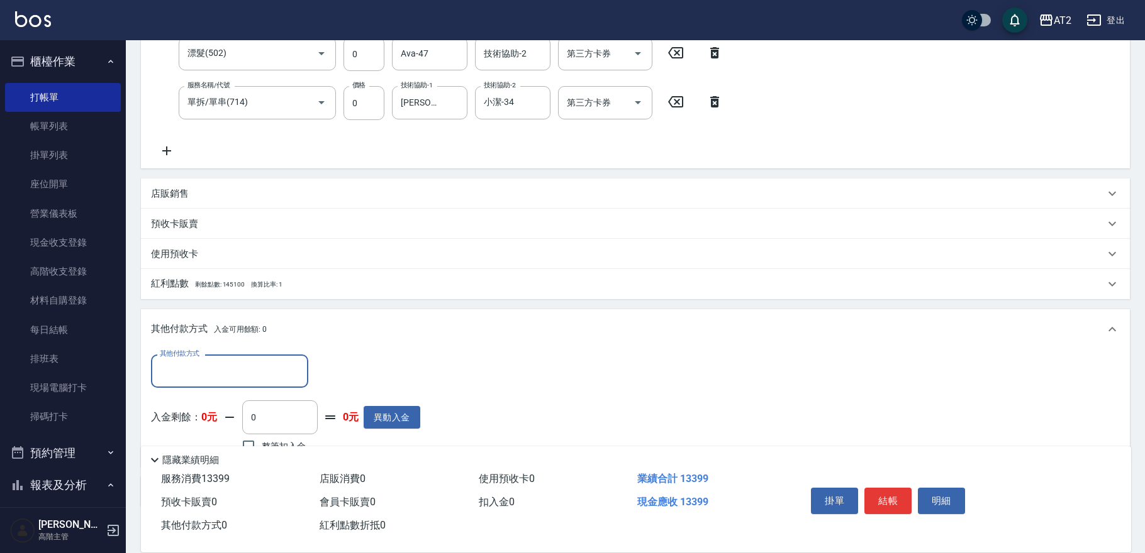
scroll to position [520, 0]
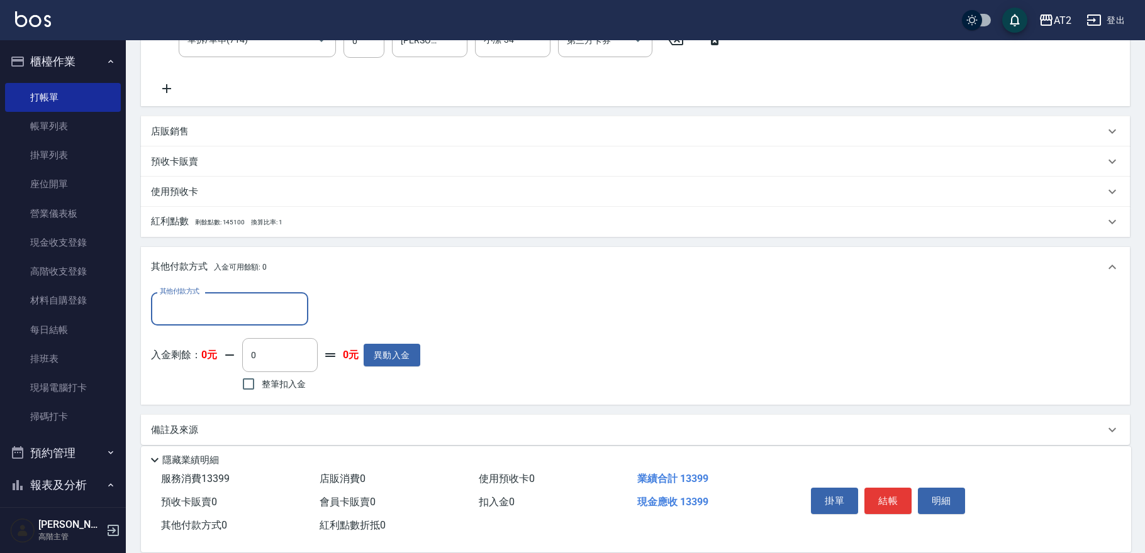
click at [247, 320] on div "其他付款方式" at bounding box center [229, 308] width 157 height 33
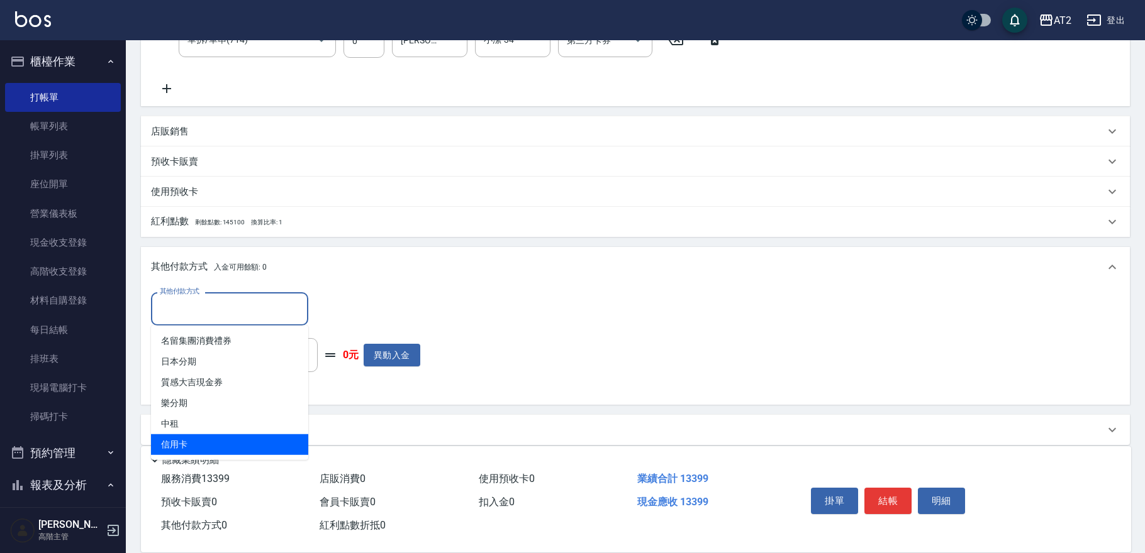
click at [236, 440] on span "信用卡" at bounding box center [229, 445] width 157 height 21
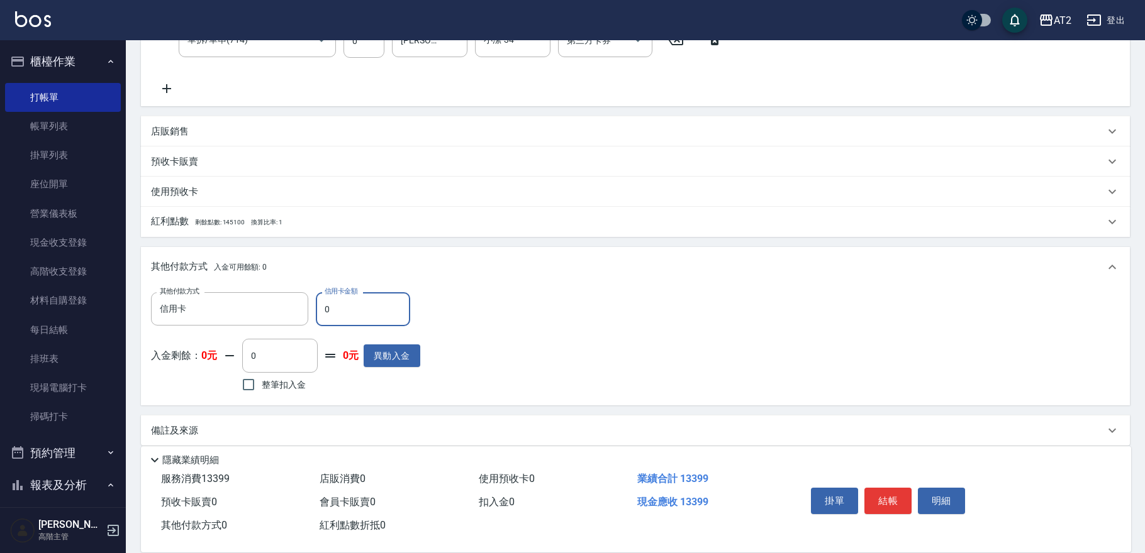
drag, startPoint x: 358, startPoint y: 310, endPoint x: 0, endPoint y: 274, distance: 359.6
click at [0, 300] on div "AT2 登出 櫃檯作業 打帳單 帳單列表 掛單列表 座位開單 營業儀表板 現金收支登錄 高階收支登錄 材料自購登錄 每日結帳 排班表 現場電腦打卡 掃碼打卡 …" at bounding box center [572, 22] width 1145 height 1084
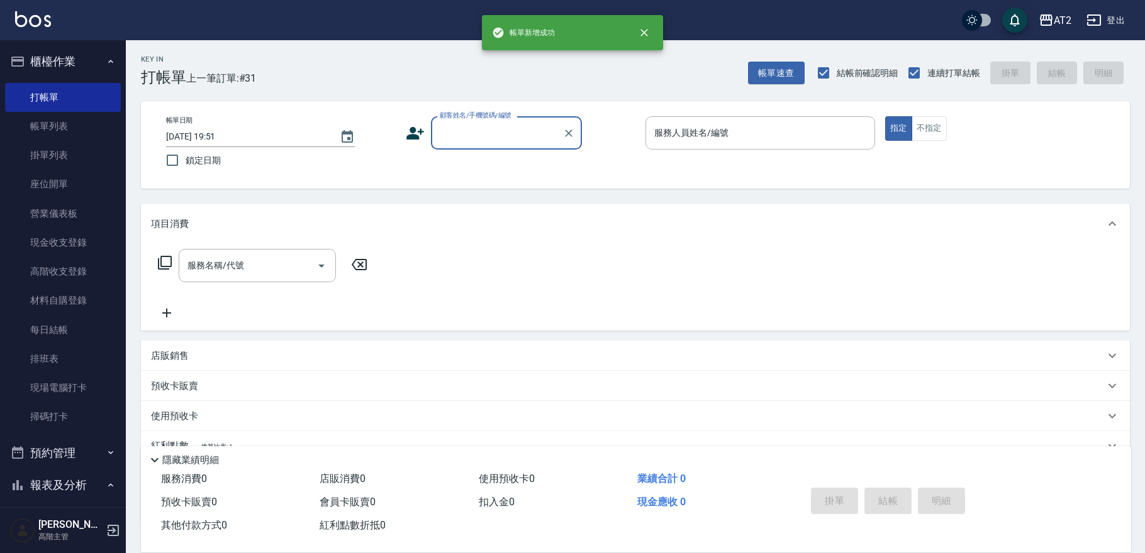
scroll to position [0, 0]
click at [492, 143] on input "顧客姓名/手機號碼/編號" at bounding box center [496, 133] width 121 height 22
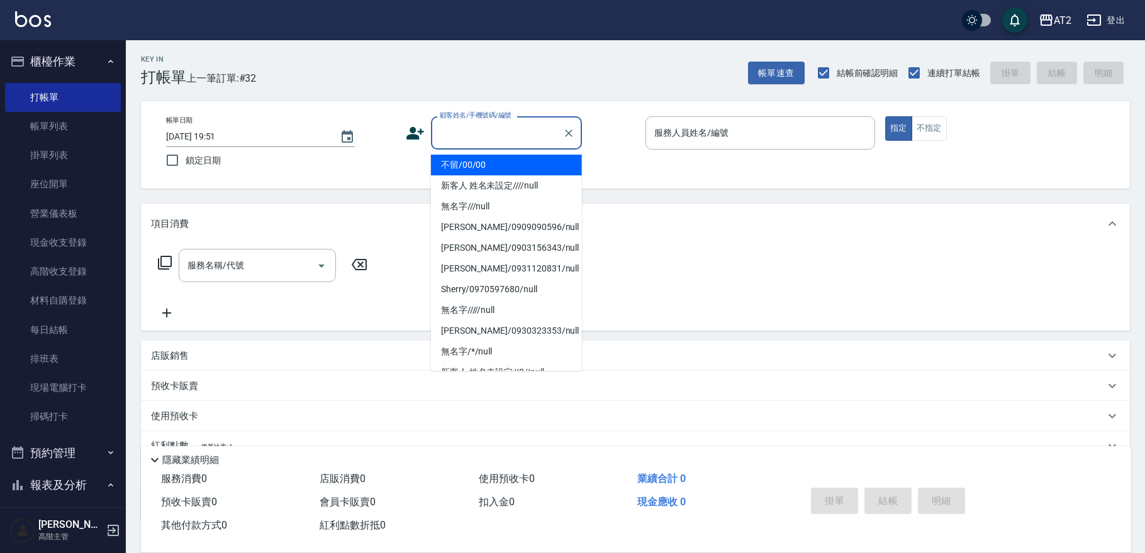
click at [489, 165] on li "不留/00/00" at bounding box center [506, 165] width 151 height 21
click at [493, 122] on input "顧客姓名/手機號碼/編號" at bounding box center [496, 133] width 121 height 22
click at [496, 170] on li "不留/00/00" at bounding box center [506, 165] width 151 height 21
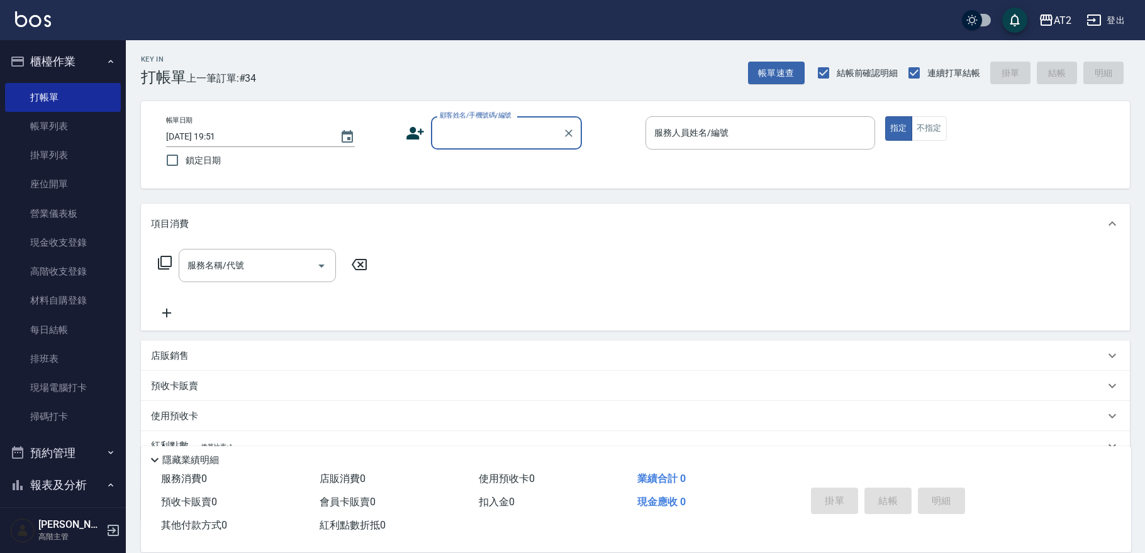
click at [524, 145] on div "顧客姓名/手機號碼/編號" at bounding box center [506, 132] width 151 height 33
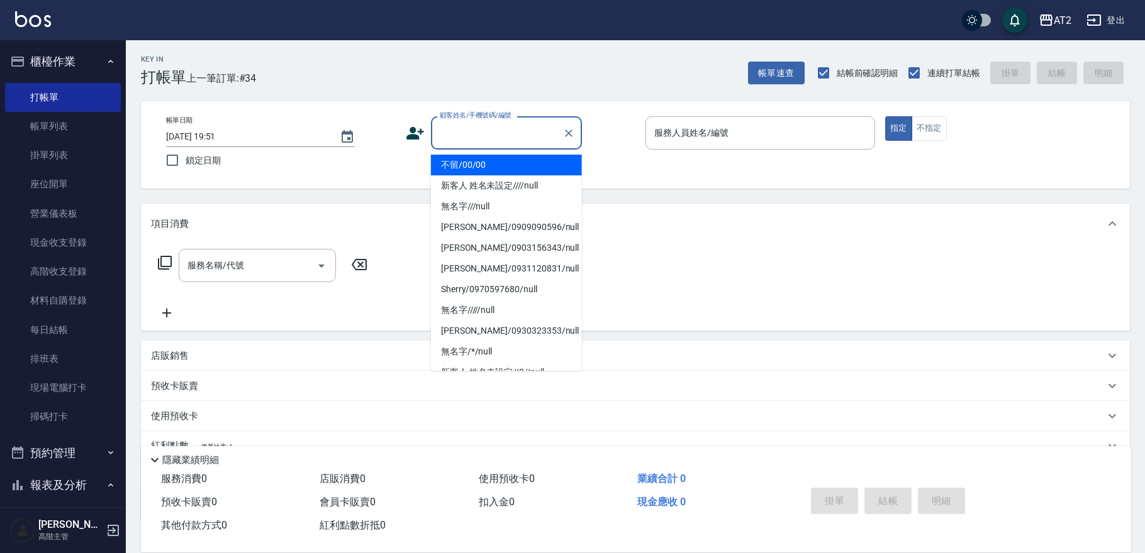
click at [523, 163] on li "不留/00/00" at bounding box center [506, 165] width 151 height 21
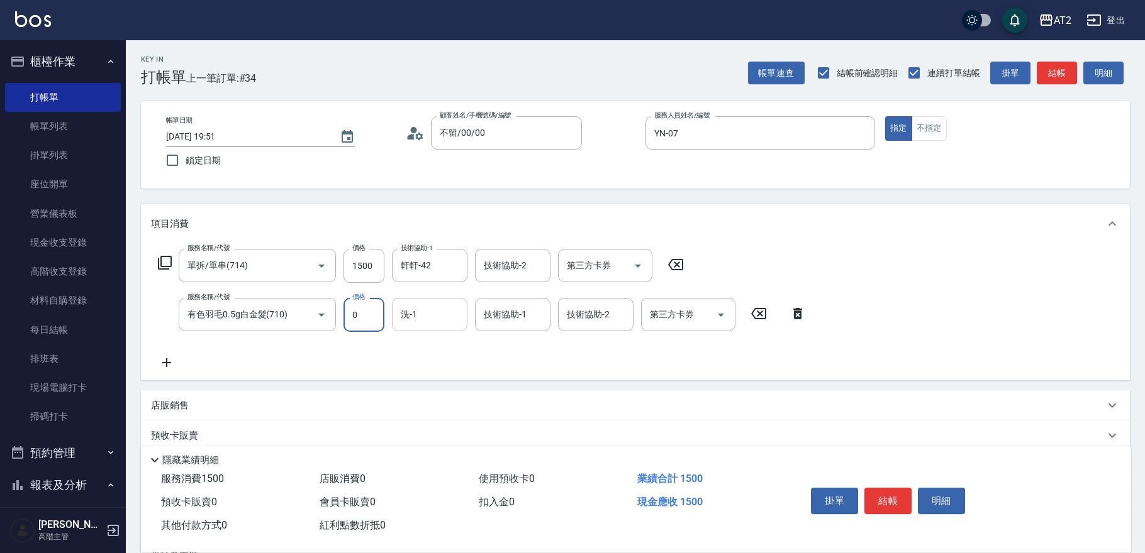
click at [430, 323] on input "洗-1" at bounding box center [429, 315] width 64 height 22
click at [349, 311] on input "0" at bounding box center [363, 315] width 41 height 34
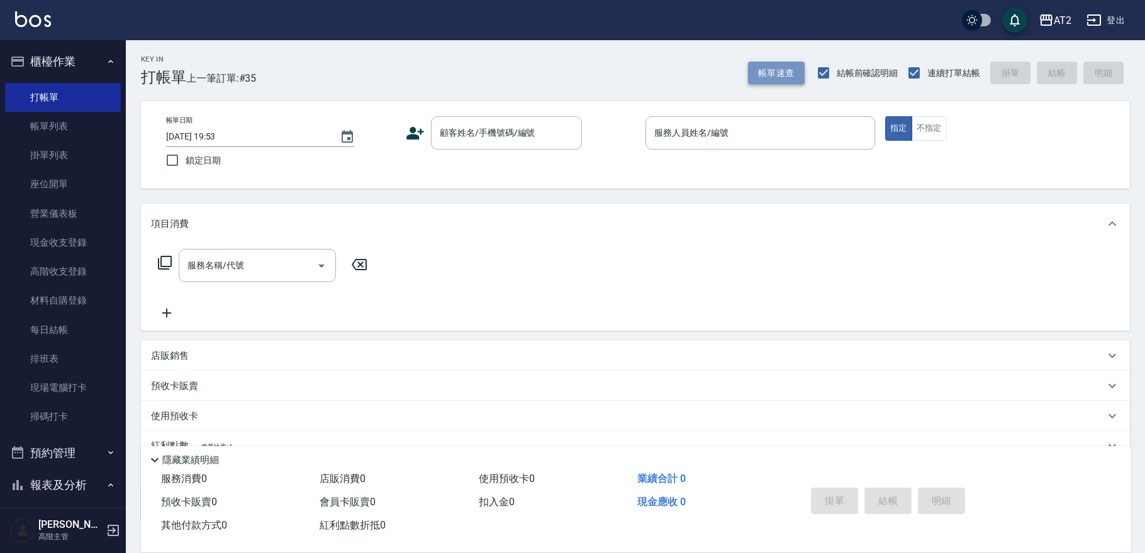
click at [757, 69] on button "帳單速查" at bounding box center [776, 73] width 57 height 23
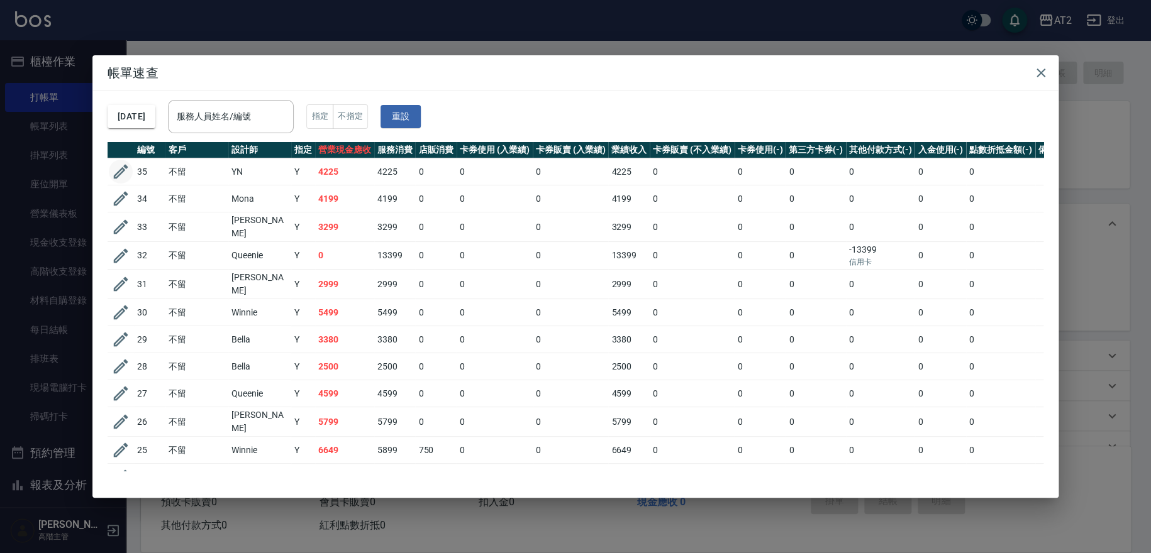
click at [123, 172] on icon "button" at bounding box center [120, 171] width 19 height 19
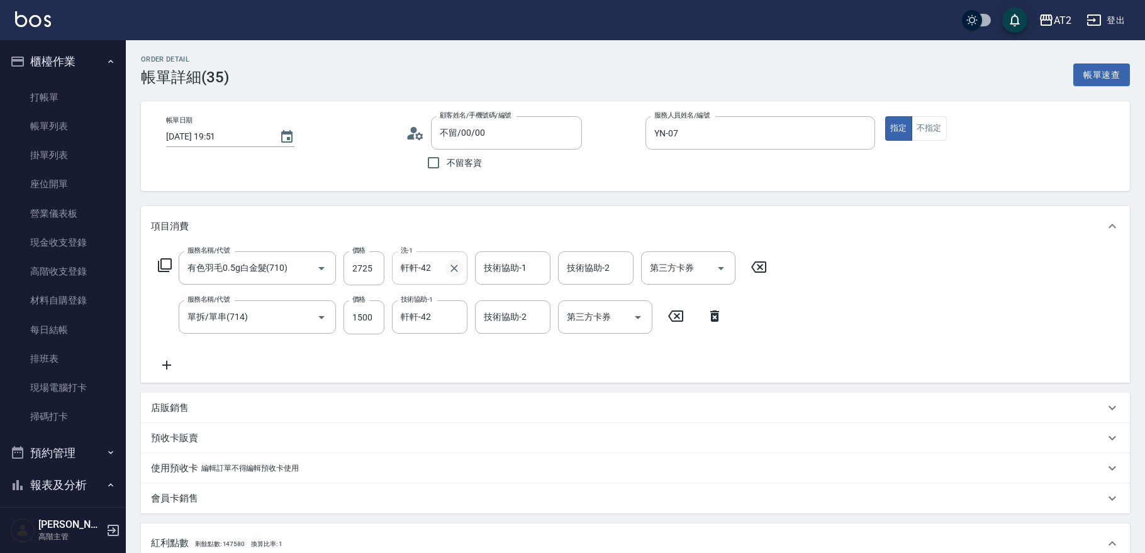
click at [460, 262] on icon "Clear" at bounding box center [454, 268] width 13 height 13
click at [500, 263] on div "技術協助-1 技術協助-1" at bounding box center [512, 268] width 75 height 33
click at [723, 319] on icon at bounding box center [714, 316] width 31 height 15
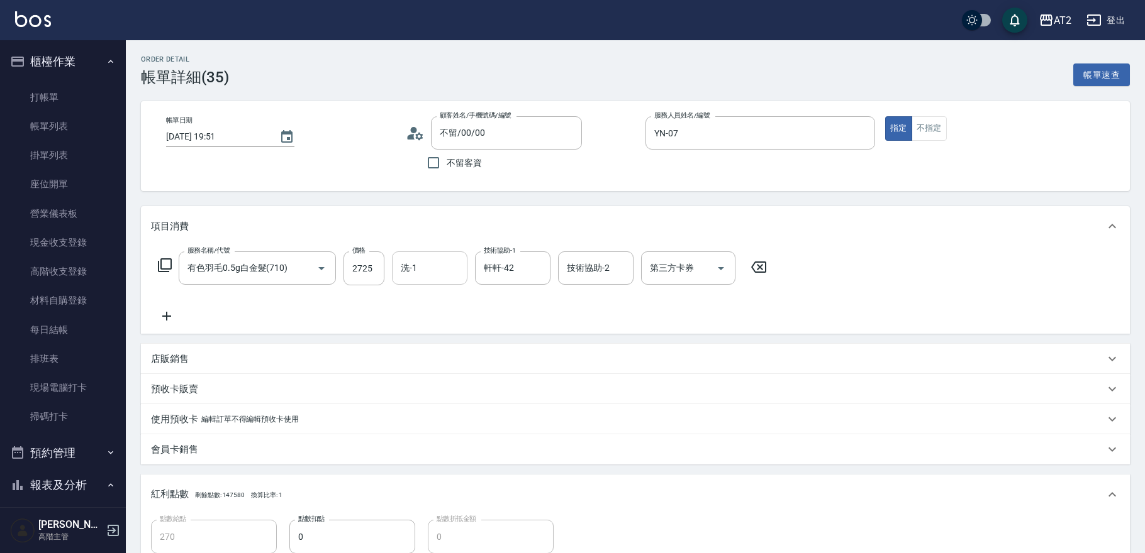
click at [168, 312] on icon at bounding box center [166, 316] width 31 height 15
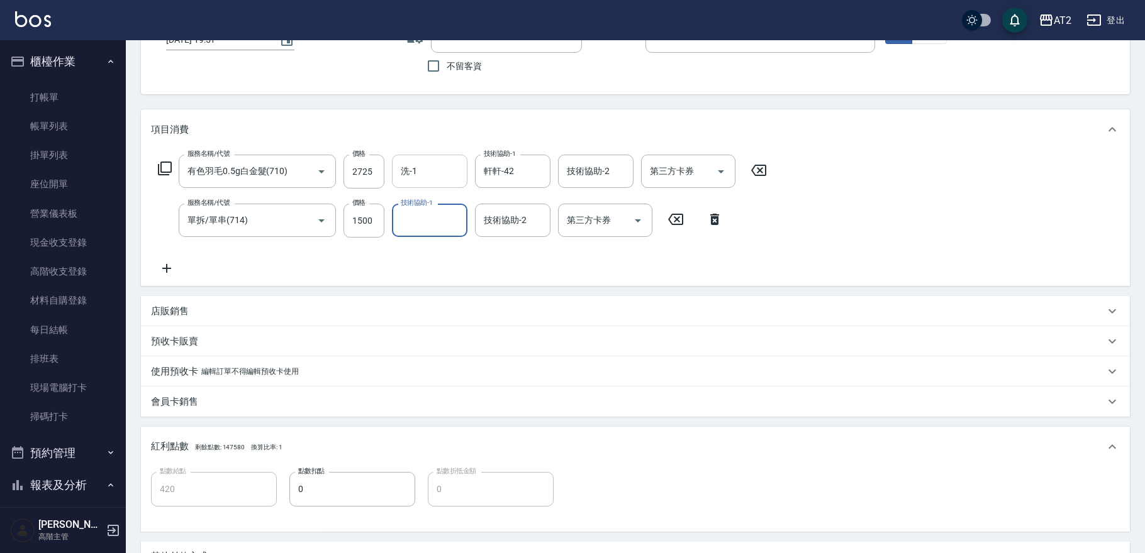
scroll to position [279, 0]
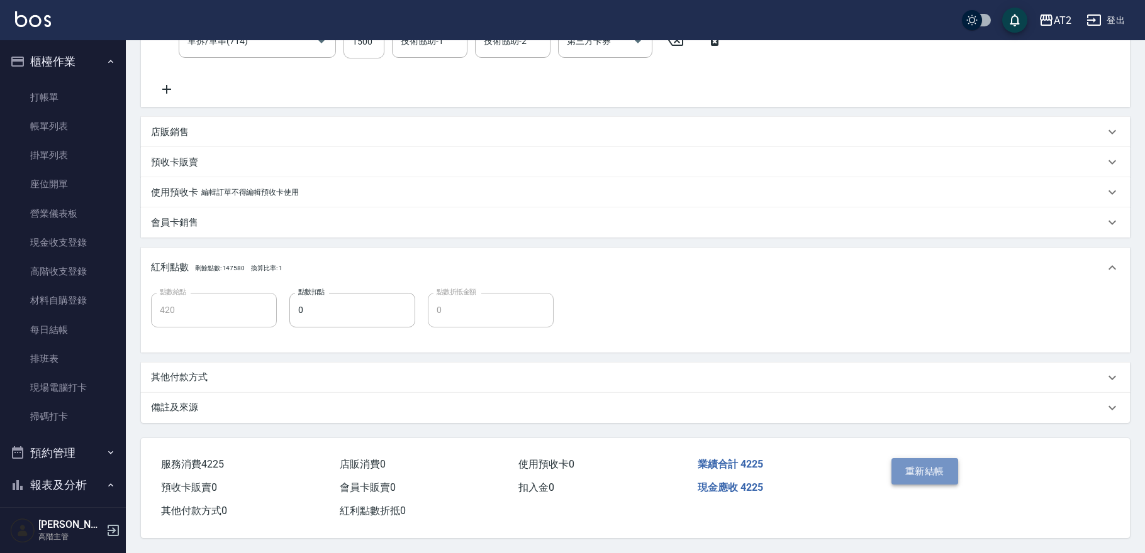
click at [901, 459] on button "重新結帳" at bounding box center [924, 471] width 67 height 26
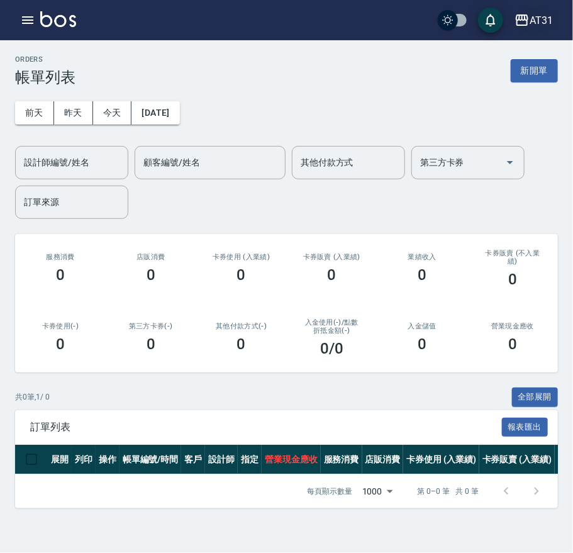
click at [521, 22] on icon "button" at bounding box center [521, 20] width 15 height 15
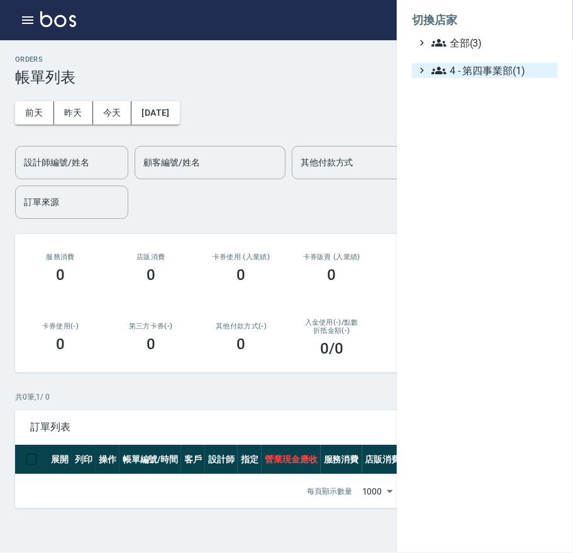
click at [519, 70] on span "4 - 第四事業部(1)" at bounding box center [491, 70] width 121 height 15
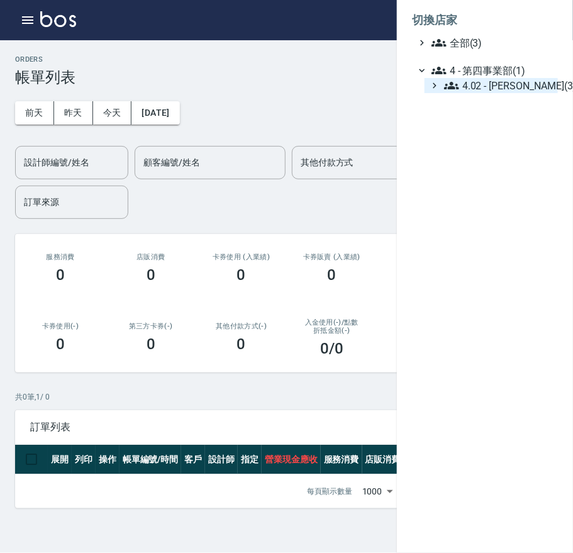
click at [506, 91] on span "4.02 - [PERSON_NAME](3)" at bounding box center [498, 85] width 109 height 15
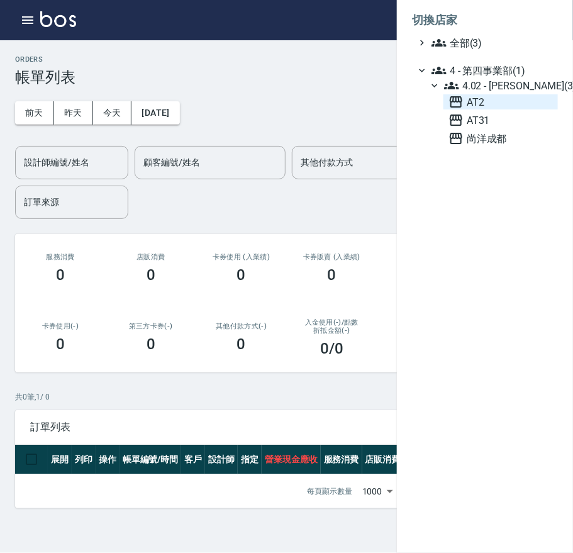
click at [500, 101] on span "AT2" at bounding box center [500, 101] width 104 height 15
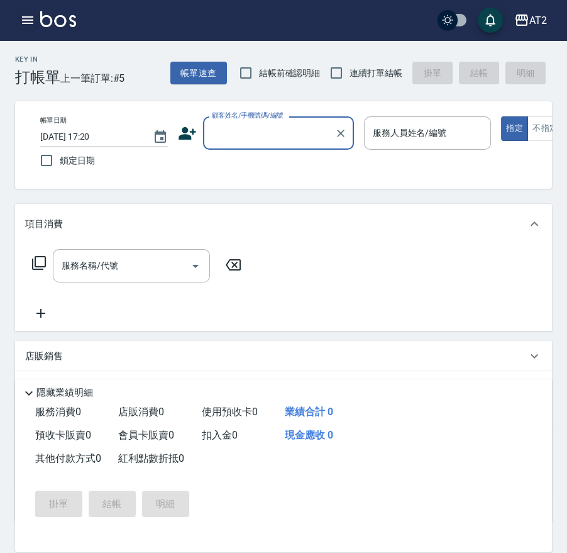
click at [17, 24] on button "button" at bounding box center [27, 20] width 25 height 25
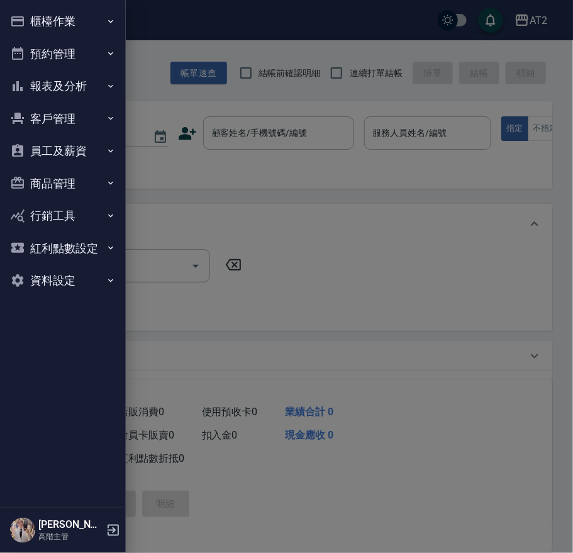
click at [75, 16] on button "櫃檯作業" at bounding box center [63, 21] width 116 height 33
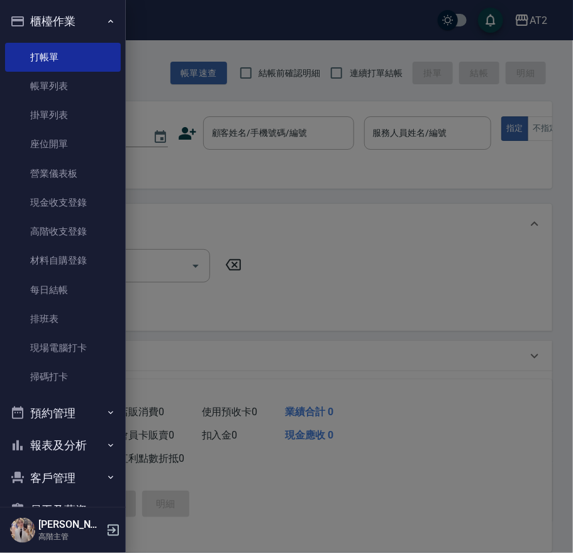
click at [60, 14] on button "櫃檯作業" at bounding box center [63, 21] width 116 height 33
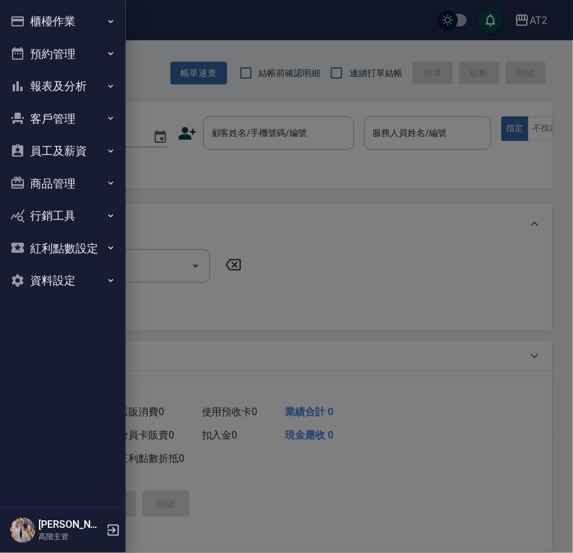
click at [77, 86] on button "報表及分析" at bounding box center [63, 86] width 116 height 33
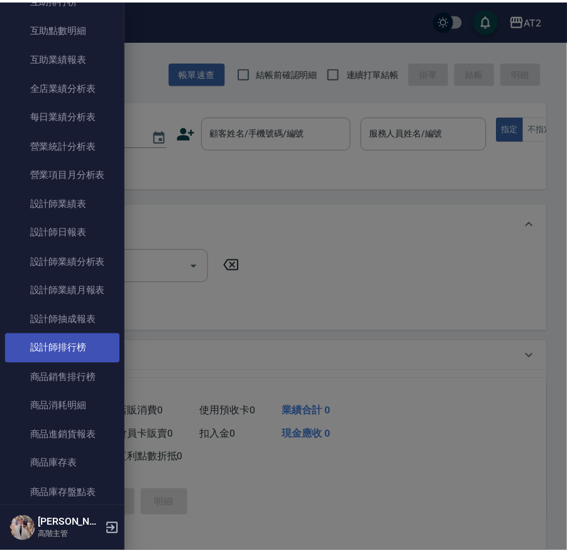
scroll to position [349, 0]
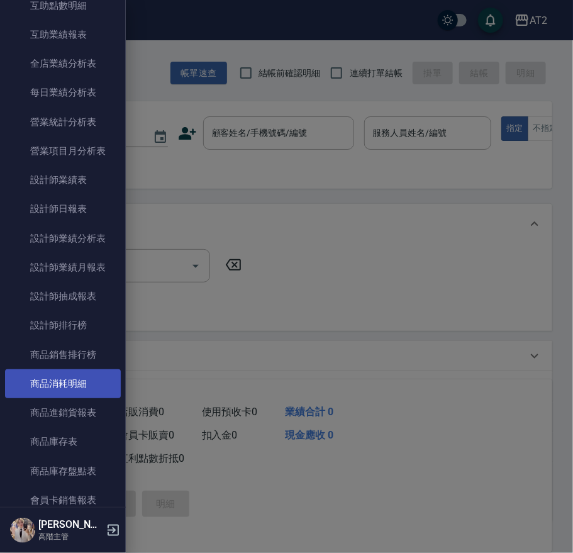
click at [91, 389] on link "商品消耗明細" at bounding box center [63, 383] width 116 height 29
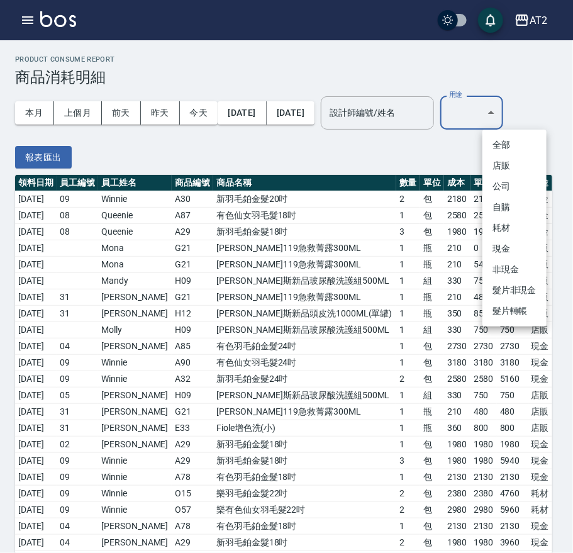
click at [513, 233] on li "耗材" at bounding box center [514, 228] width 64 height 21
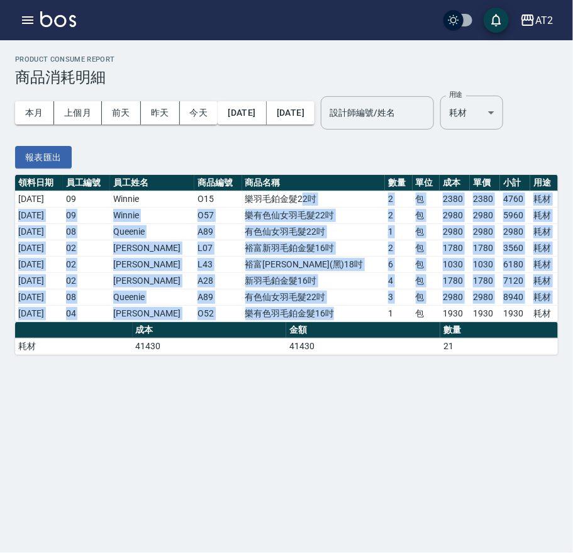
drag, startPoint x: 360, startPoint y: 313, endPoint x: 302, endPoint y: 194, distance: 131.6
click at [302, 194] on tbody "2025/08/03 09 Winnie O15 樂羽毛鉑金髮22吋 2 包 2380 2380 4760 耗材 2025/08/03 09 Winnie O…" at bounding box center [286, 256] width 543 height 131
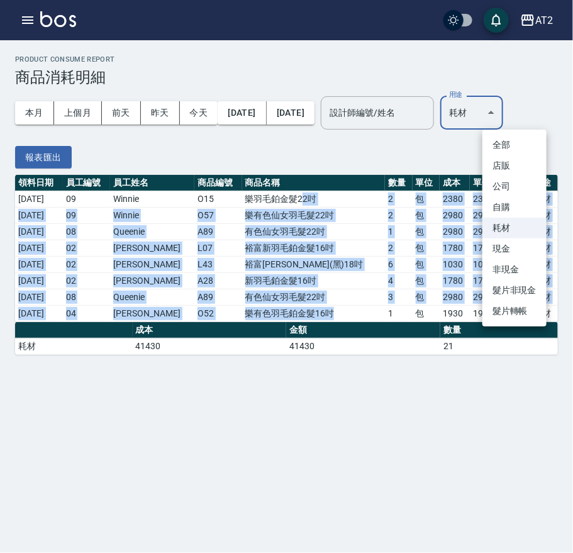
click at [514, 106] on body "AT2 登出 櫃檯作業 打帳單 帳單列表 掛單列表 座位開單 營業儀表板 現金收支登錄 高階收支登錄 材料自購登錄 每日結帳 排班表 現場電腦打卡 掃碼打卡 …" at bounding box center [286, 276] width 573 height 553
click at [513, 248] on li "現金" at bounding box center [514, 248] width 64 height 21
type input "現金"
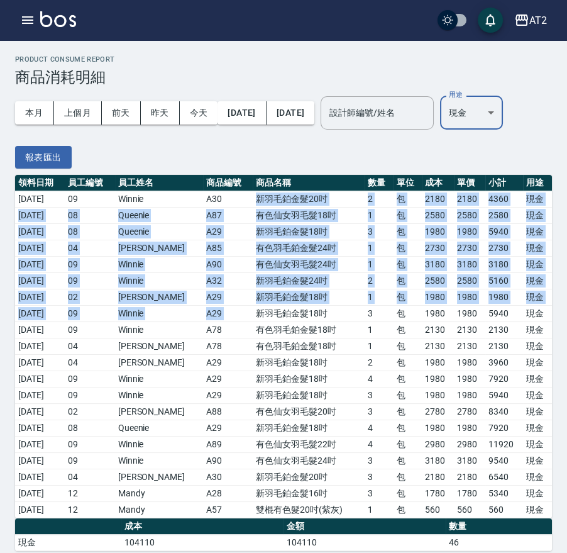
click at [294, 238] on td "新羽毛鉑金髮18吋" at bounding box center [309, 232] width 112 height 16
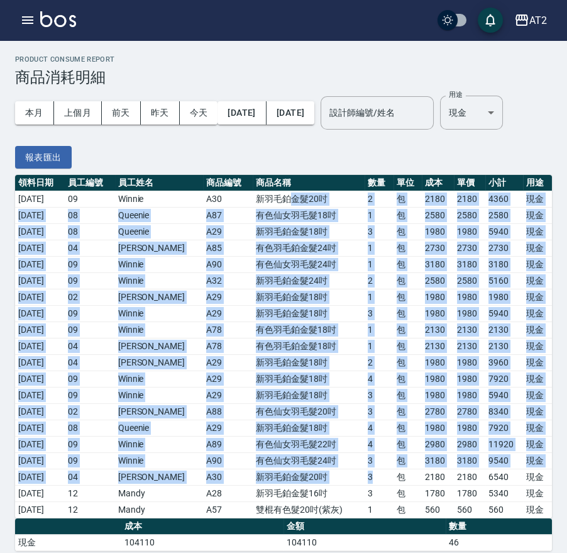
drag, startPoint x: 274, startPoint y: 206, endPoint x: 384, endPoint y: 495, distance: 308.7
click at [380, 490] on tbody "2025/08/01 09 Winnie A30 新羽毛鉑金髮20吋 2 包 2180 2180 4360 現金 2025/08/01 08 Queenie …" at bounding box center [283, 354] width 537 height 327
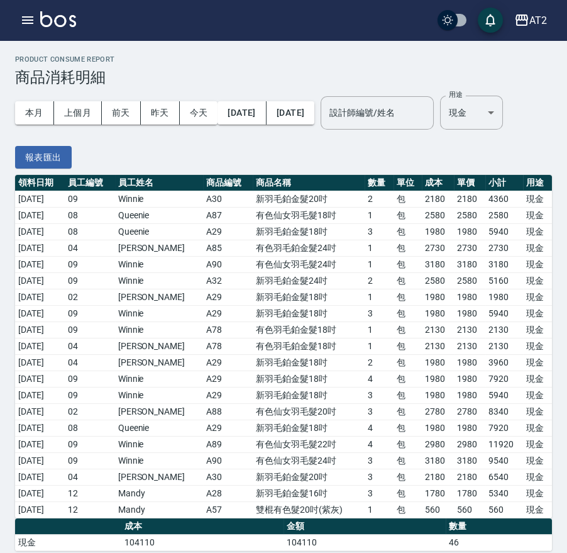
click at [394, 502] on td "包" at bounding box center [408, 510] width 29 height 16
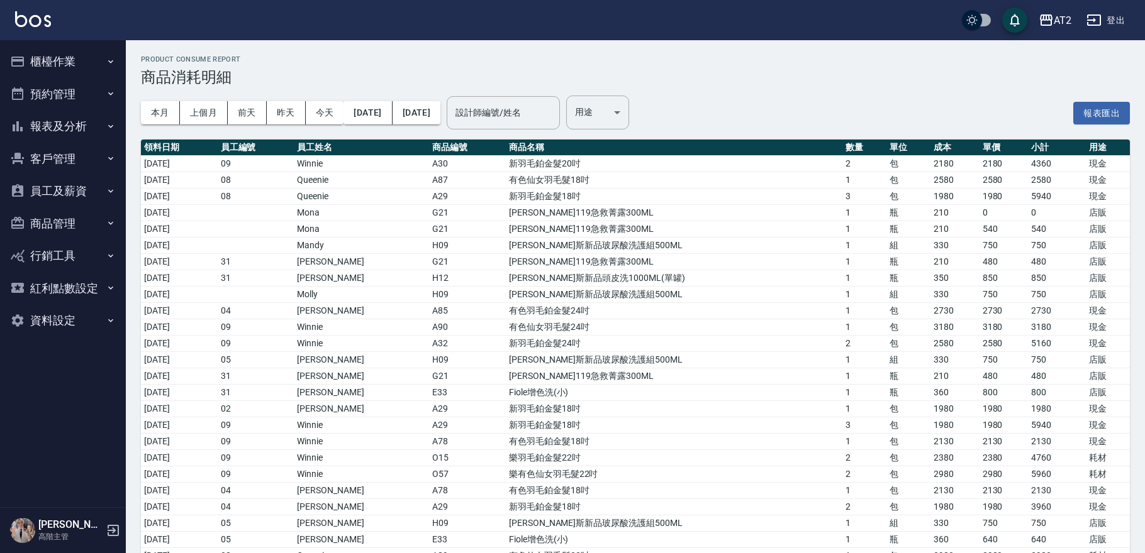
drag, startPoint x: 75, startPoint y: 62, endPoint x: 74, endPoint y: 83, distance: 20.8
click at [75, 62] on button "櫃檯作業" at bounding box center [63, 61] width 116 height 33
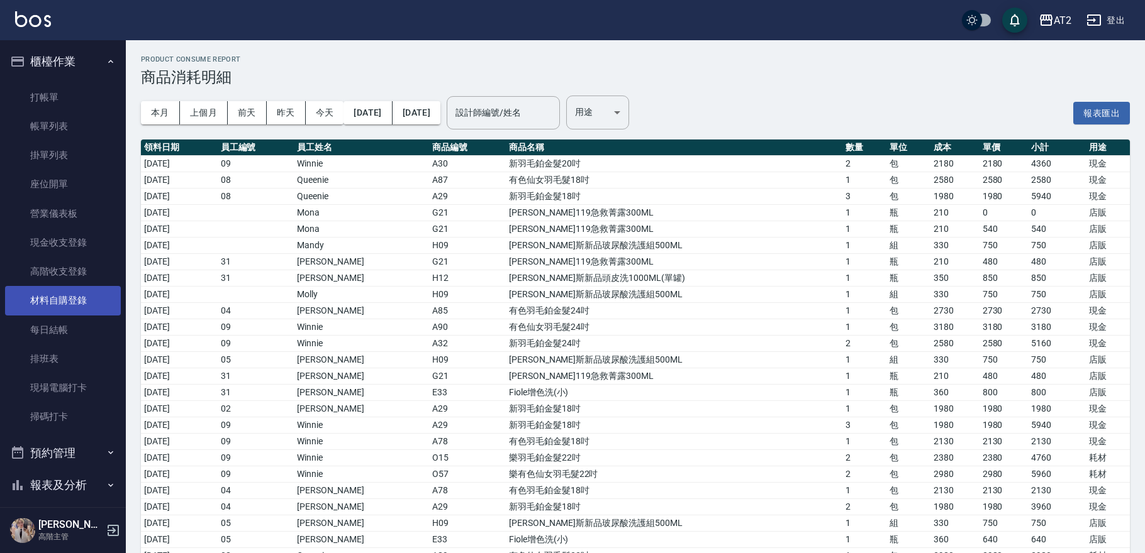
click at [75, 308] on link "材料自購登錄" at bounding box center [63, 300] width 116 height 29
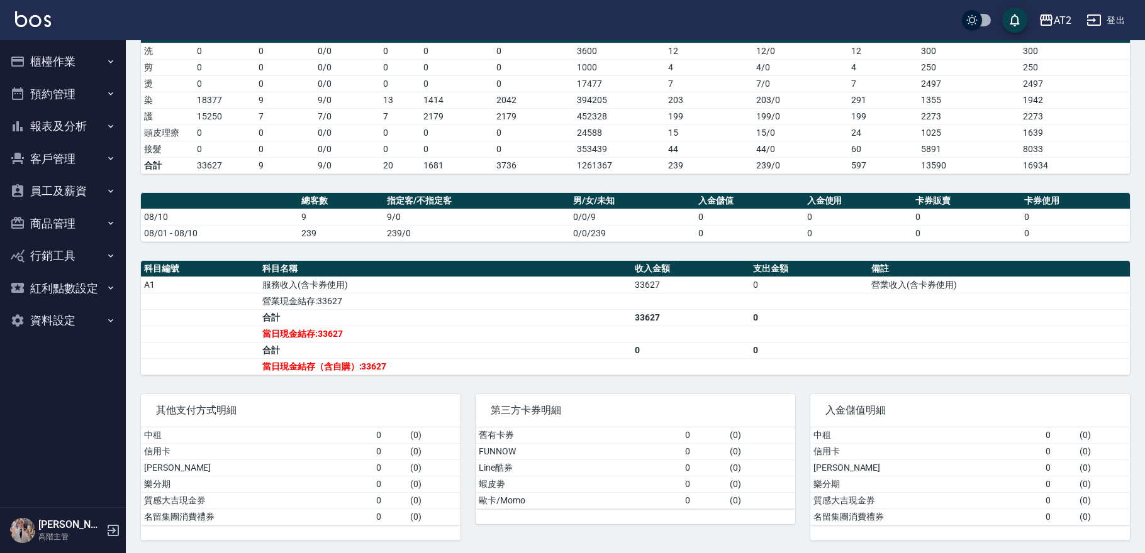
scroll to position [194, 0]
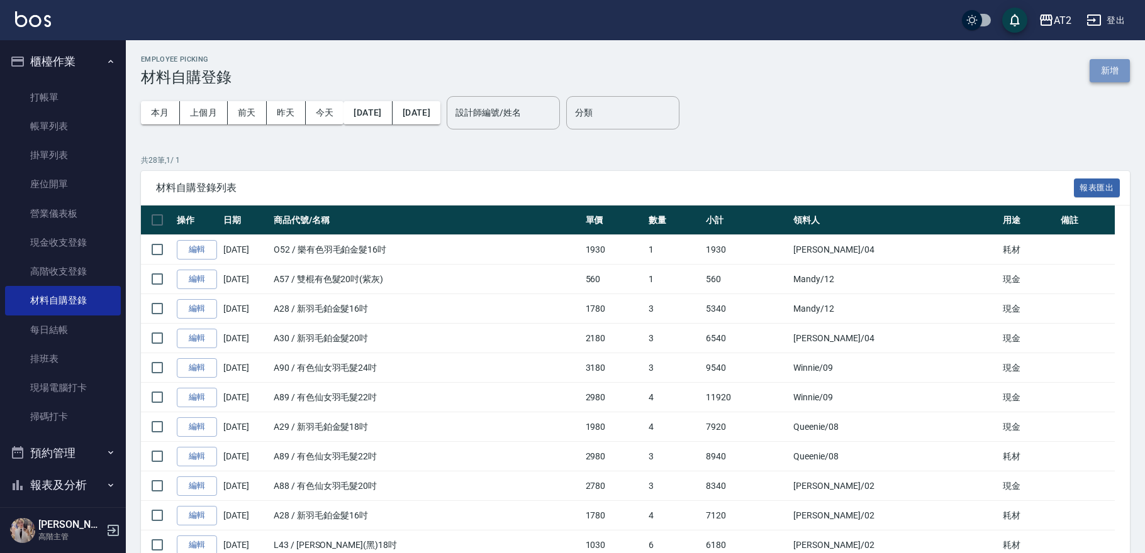
click at [1094, 64] on button "新增" at bounding box center [1109, 70] width 40 height 23
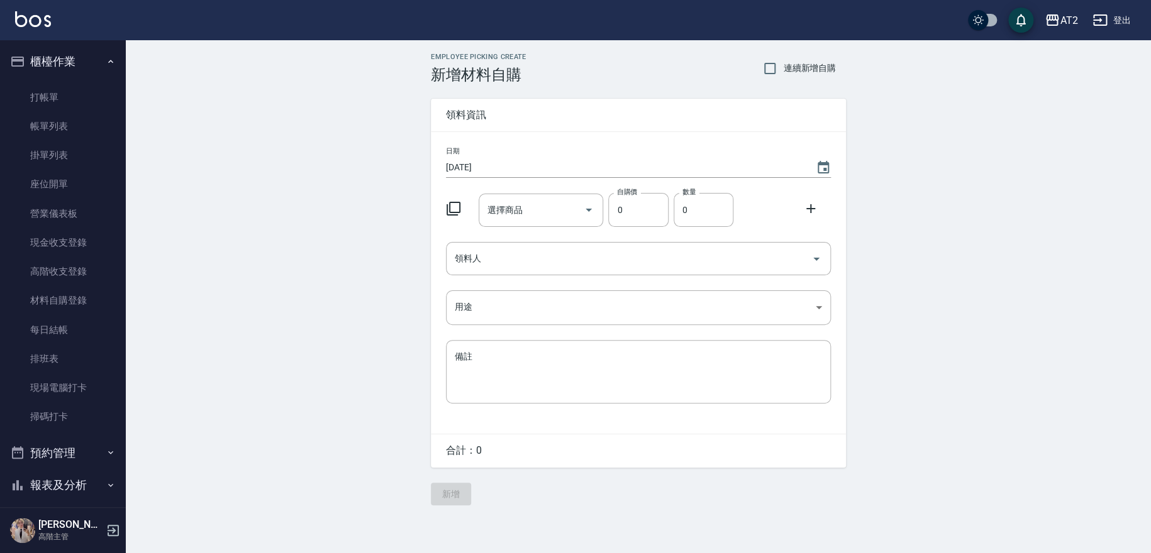
click at [782, 53] on div "Employee Picking Create 新增材料自購 連續新增自購" at bounding box center [638, 68] width 415 height 31
click at [782, 75] on input "連續新增自購" at bounding box center [770, 68] width 26 height 26
checkbox input "true"
click at [513, 225] on div "選擇商品" at bounding box center [541, 210] width 125 height 33
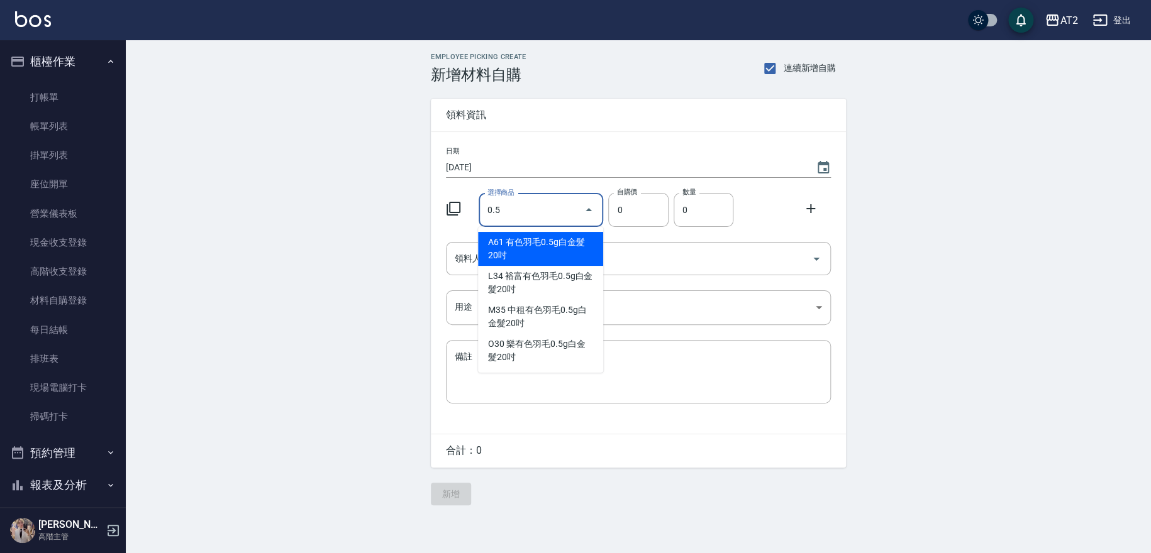
click at [523, 246] on li "A61 有色羽毛0.5g白金髮20吋" at bounding box center [540, 249] width 125 height 34
type input "有色羽毛0.5g白金髮20吋"
type input "775"
type input "1"
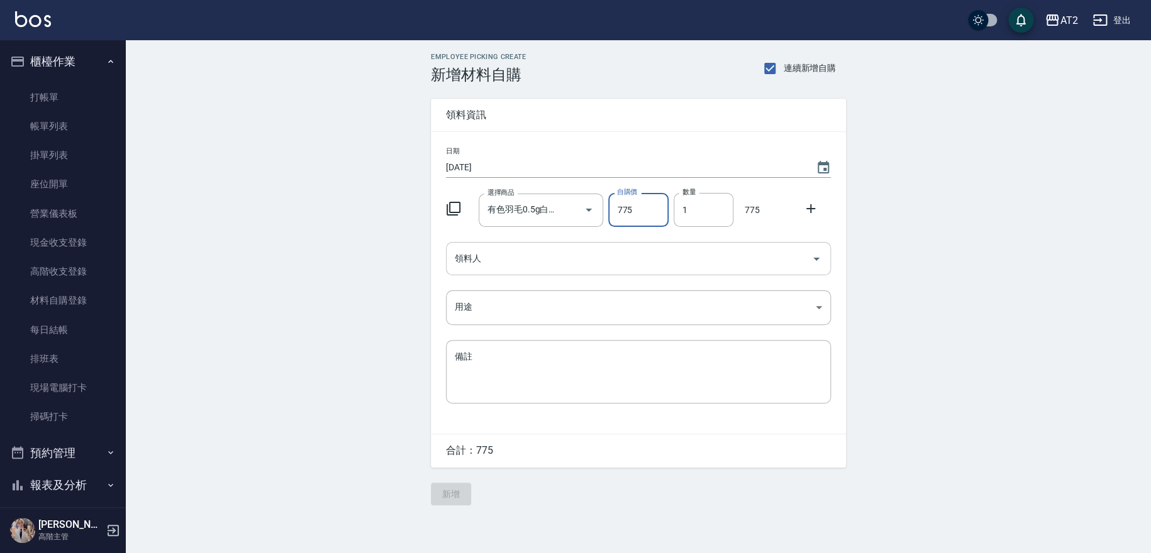
click at [514, 258] on input "領料人" at bounding box center [629, 259] width 355 height 22
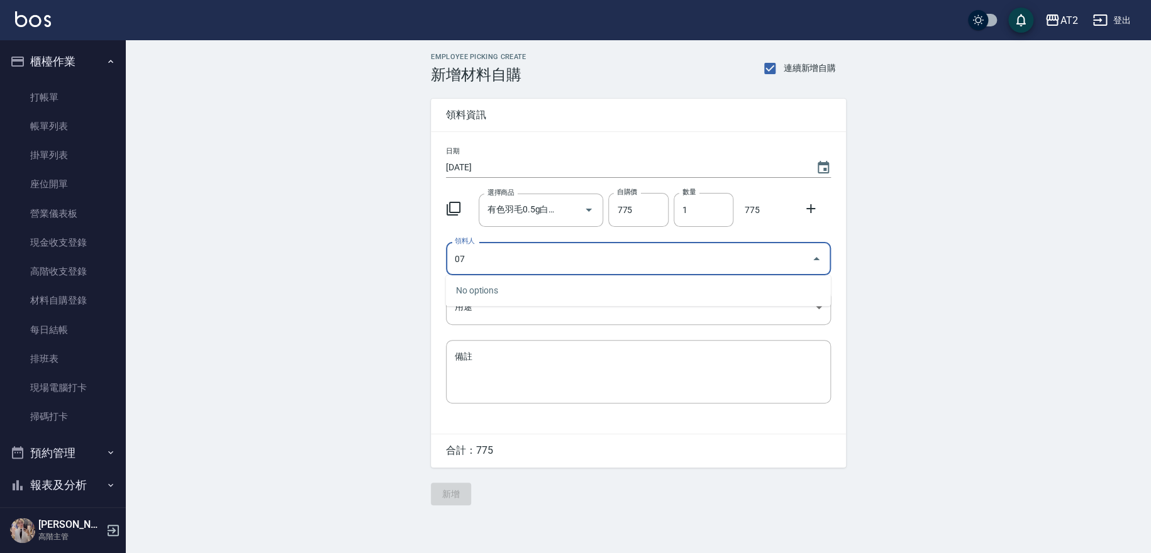
type input "07 YN"
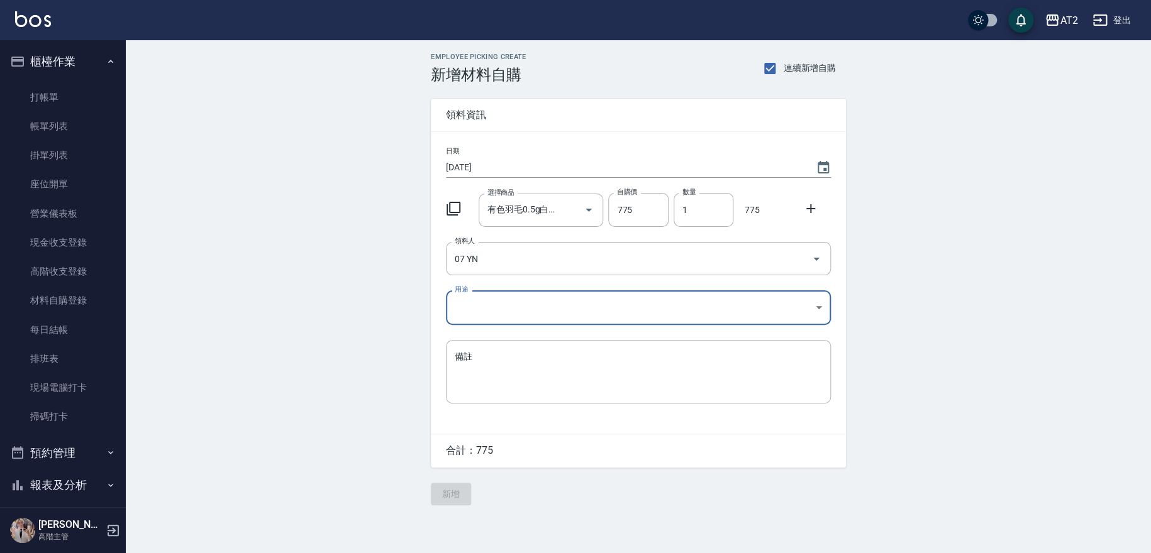
click at [675, 320] on body "AT2 登出 櫃檯作業 打帳單 帳單列表 掛單列表 座位開單 營業儀表板 現金收支登錄 高階收支登錄 材料自購登錄 每日結帳 排班表 現場電腦打卡 掃碼打卡 …" at bounding box center [575, 276] width 1151 height 553
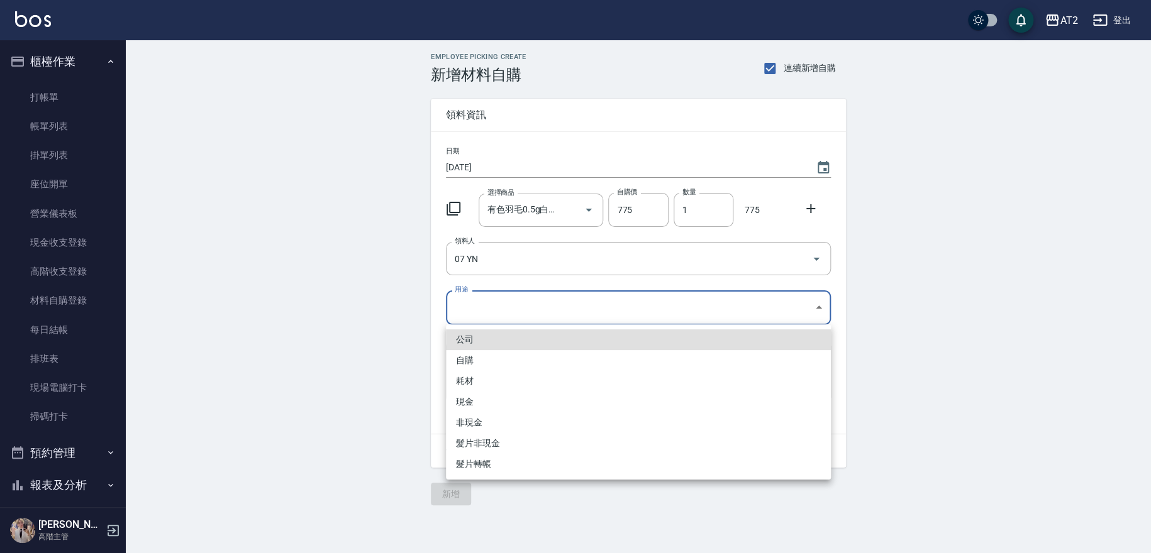
click at [469, 399] on li "現金" at bounding box center [638, 402] width 385 height 21
type input "現金"
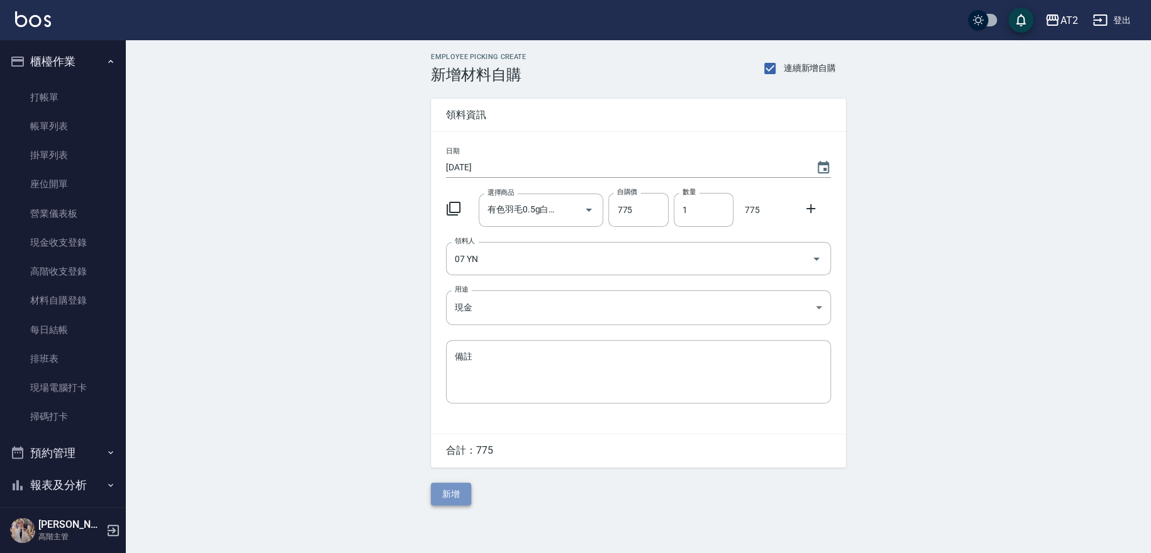
click at [456, 498] on button "新增" at bounding box center [451, 494] width 40 height 23
